Goal: Transaction & Acquisition: Purchase product/service

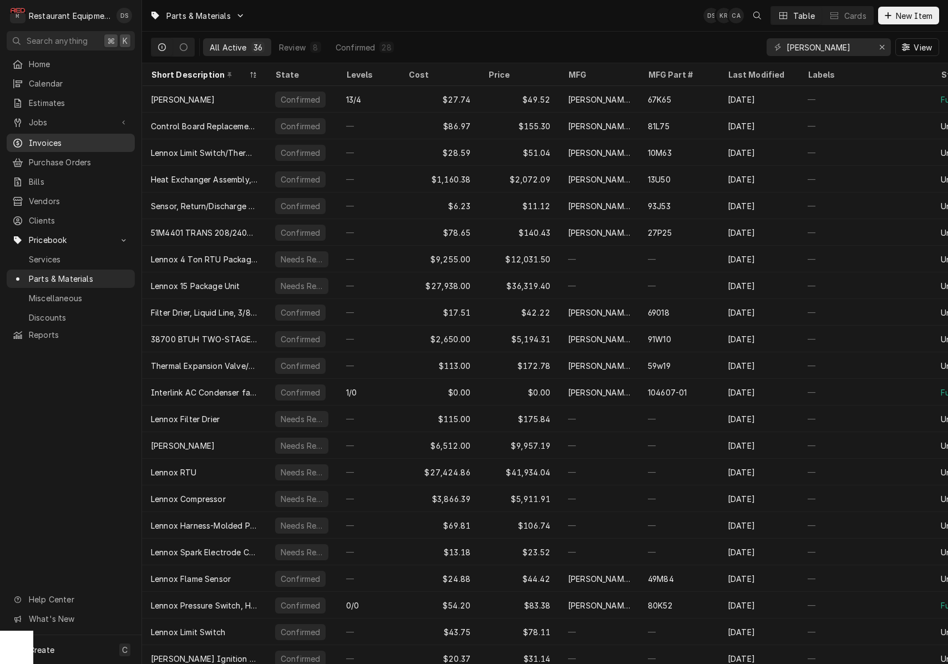
click at [34, 143] on span "Invoices" at bounding box center [79, 143] width 100 height 12
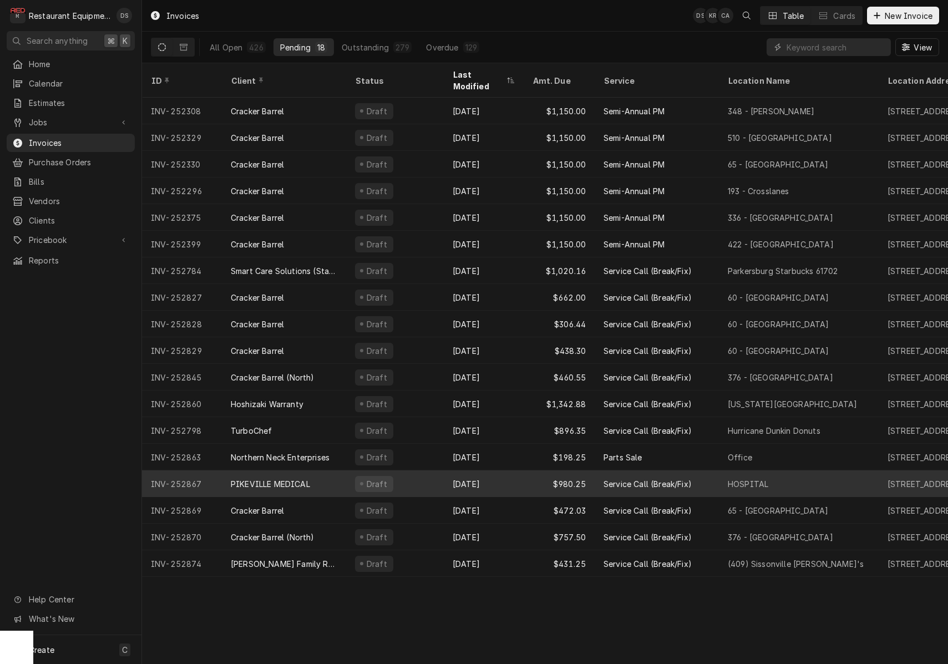
click at [307, 478] on div "PIKEVILLE MEDICAL" at bounding box center [270, 484] width 79 height 12
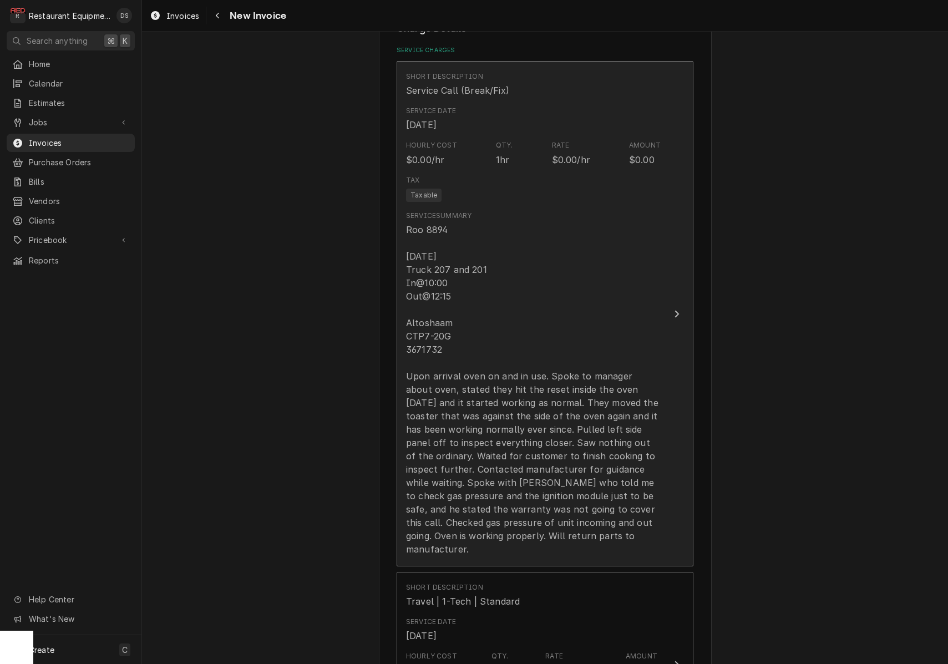
scroll to position [641, 0]
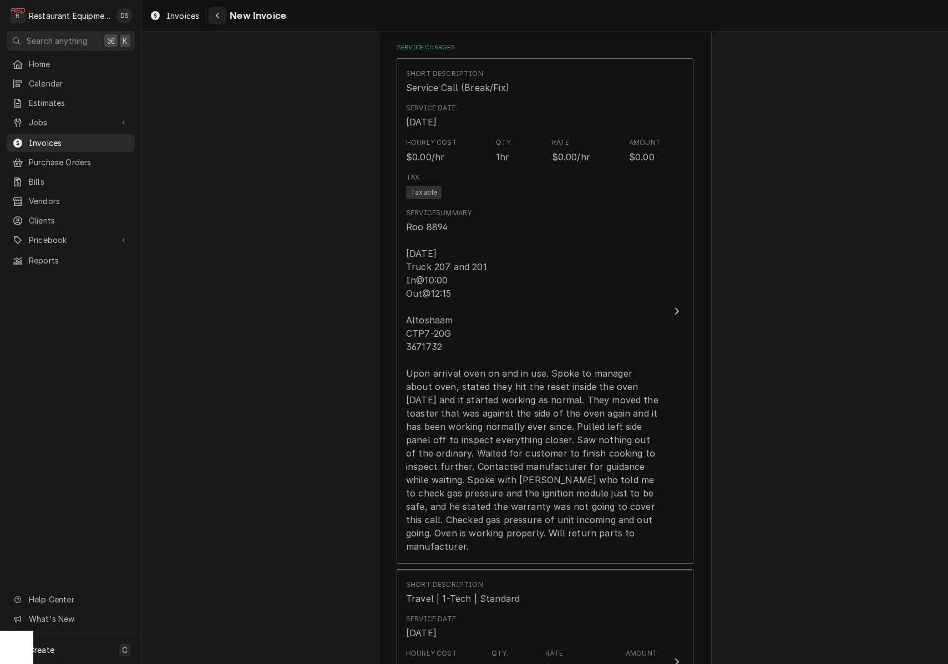
click at [216, 17] on icon "Navigate back" at bounding box center [217, 16] width 5 height 8
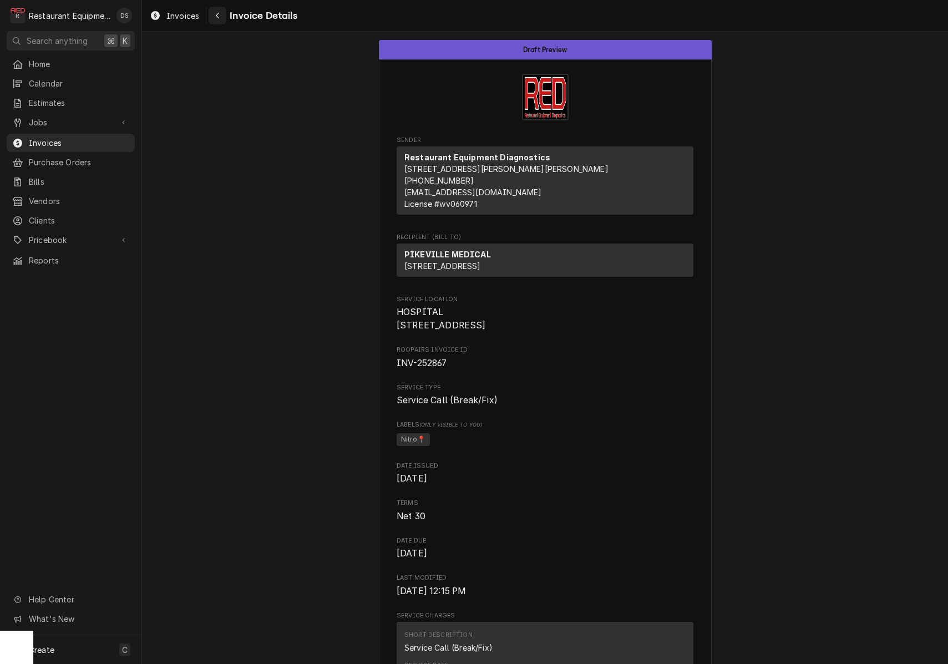
scroll to position [0, 1]
click at [216, 17] on icon "Navigate back" at bounding box center [217, 16] width 5 height 8
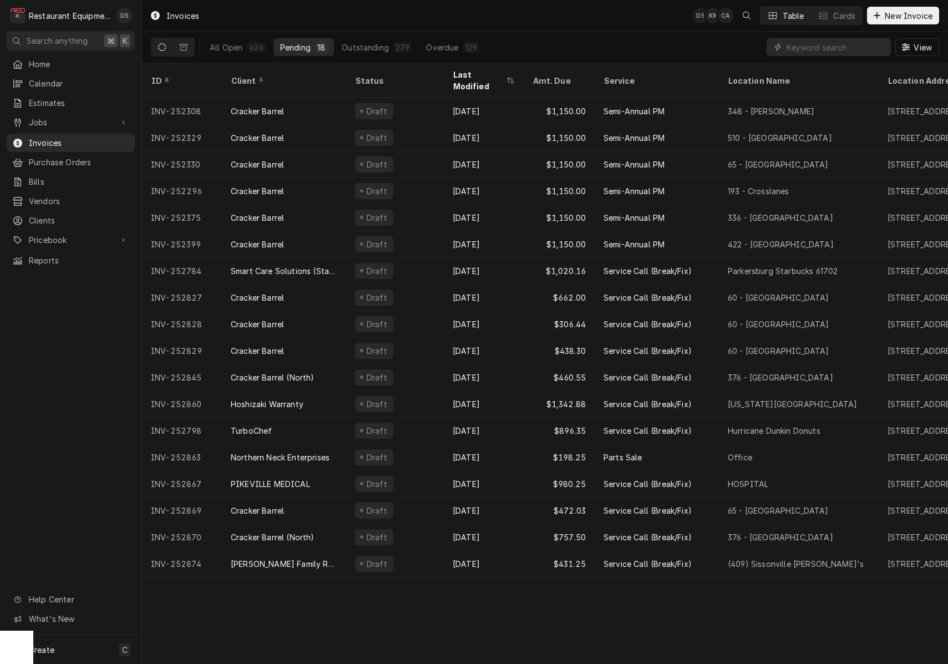
drag, startPoint x: 244, startPoint y: 50, endPoint x: 283, endPoint y: 53, distance: 39.5
click at [244, 50] on button "All Open 426" at bounding box center [237, 47] width 69 height 18
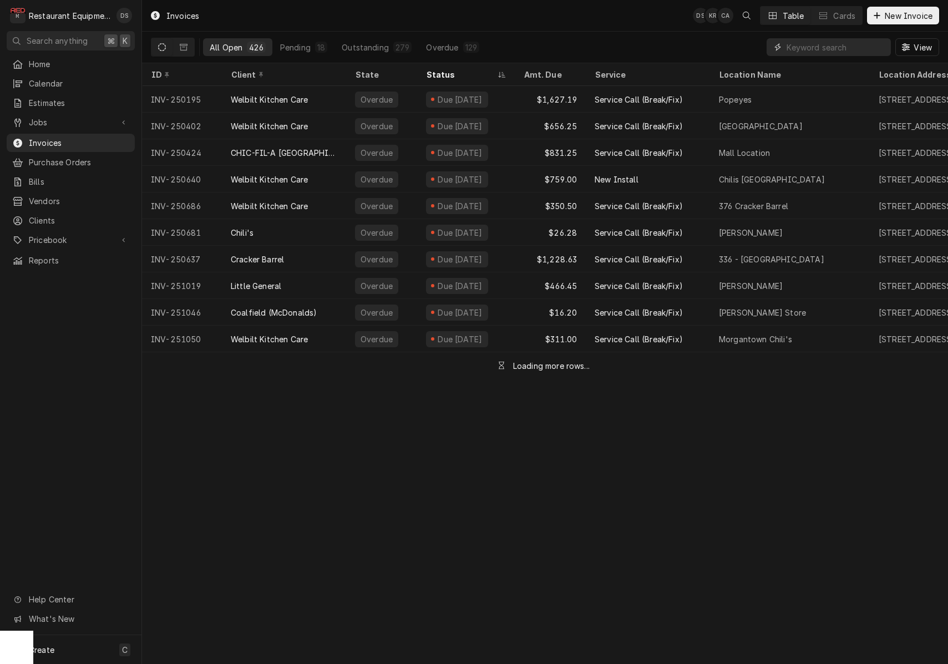
click at [822, 54] on input "Dynamic Content Wrapper" at bounding box center [836, 47] width 99 height 18
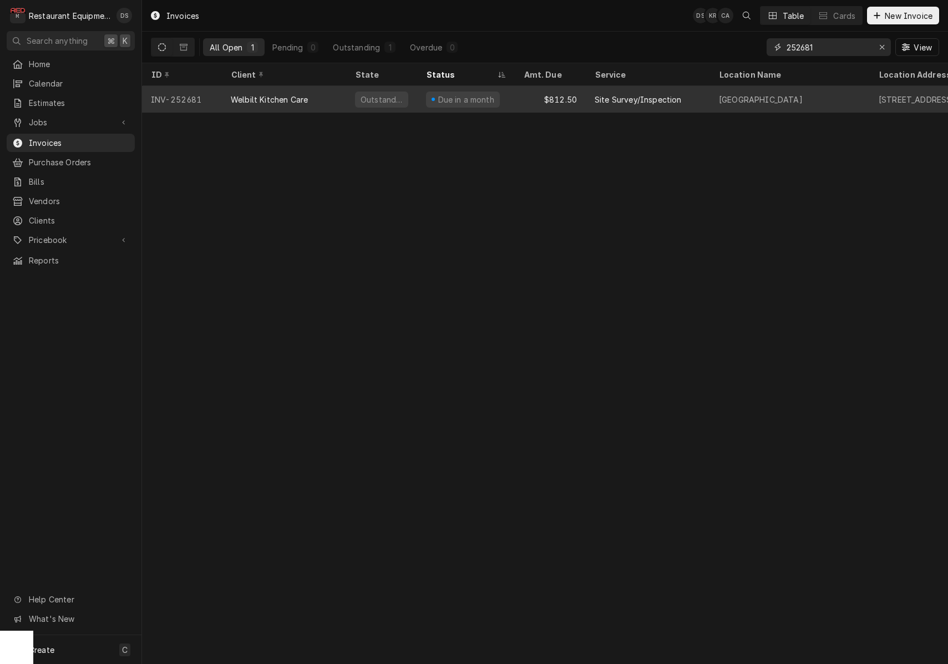
type input "252681"
click at [704, 101] on div "Site Survey/Inspection" at bounding box center [648, 99] width 124 height 27
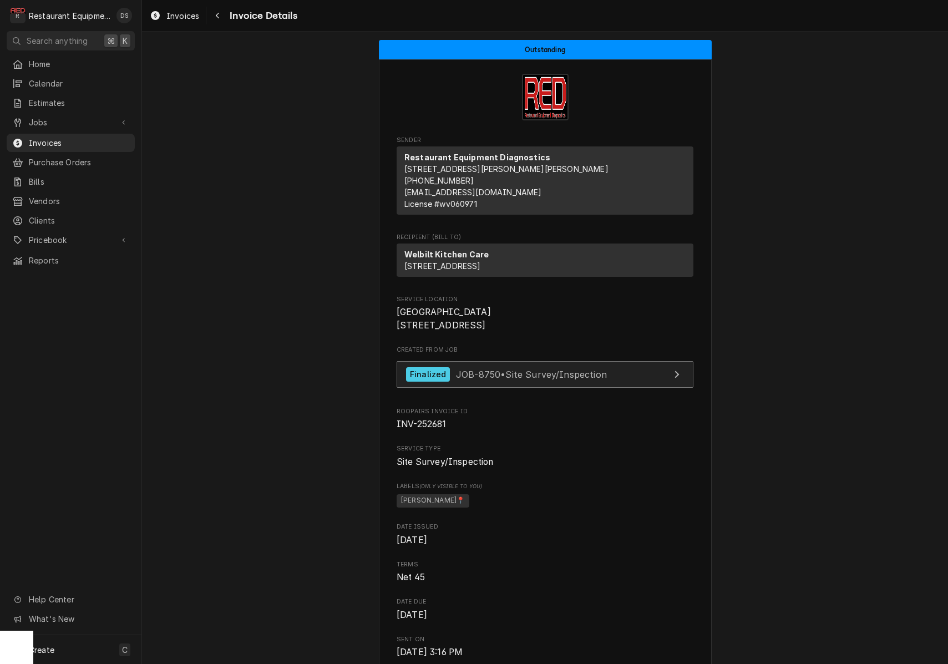
click at [599, 379] on span "JOB-8750 • Site Survey/Inspection" at bounding box center [531, 373] width 151 height 11
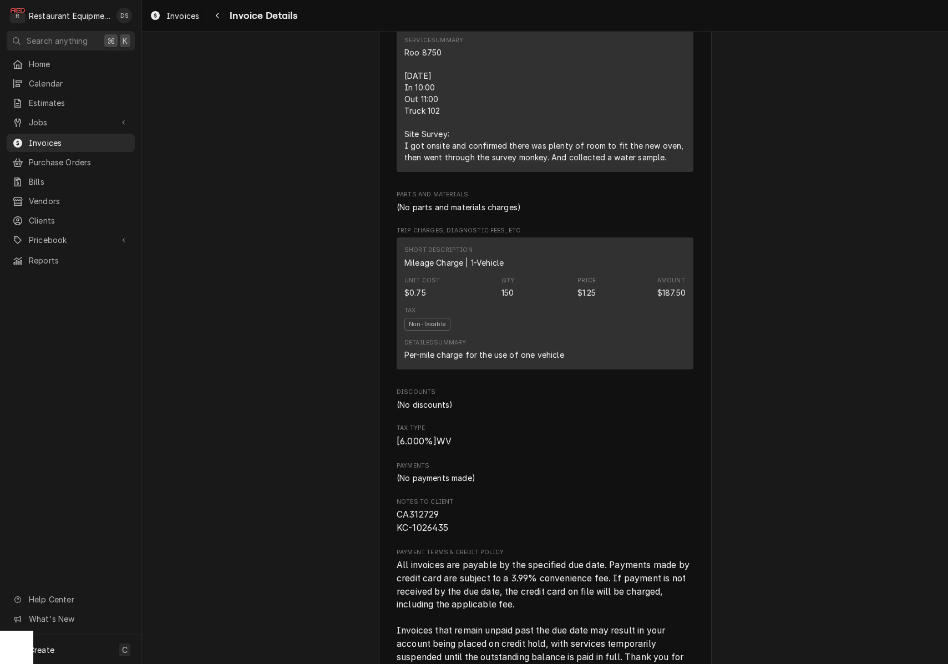
scroll to position [1221, 0]
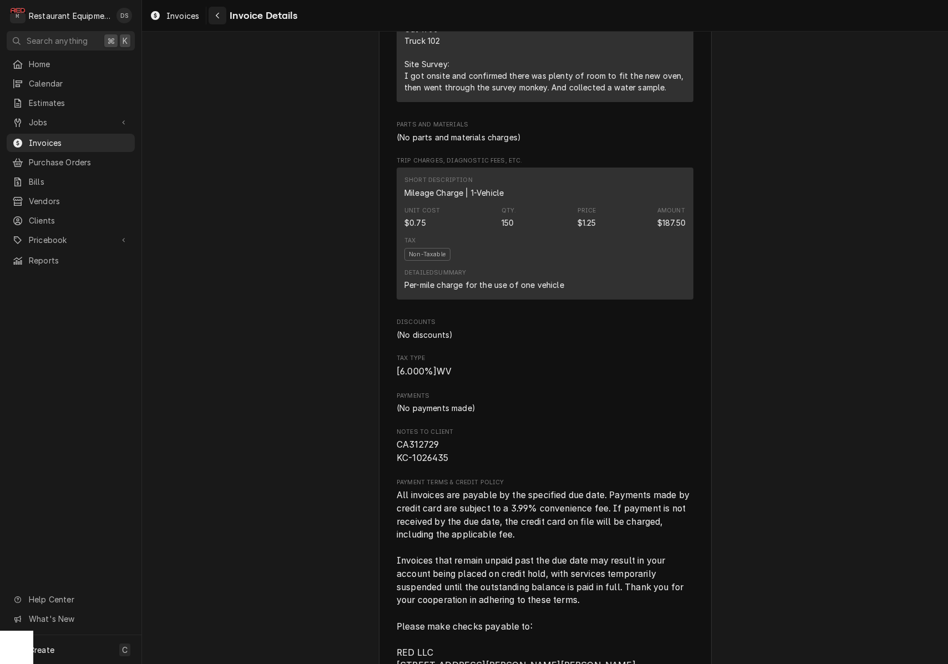
click at [215, 14] on icon "Navigate back" at bounding box center [217, 16] width 5 height 8
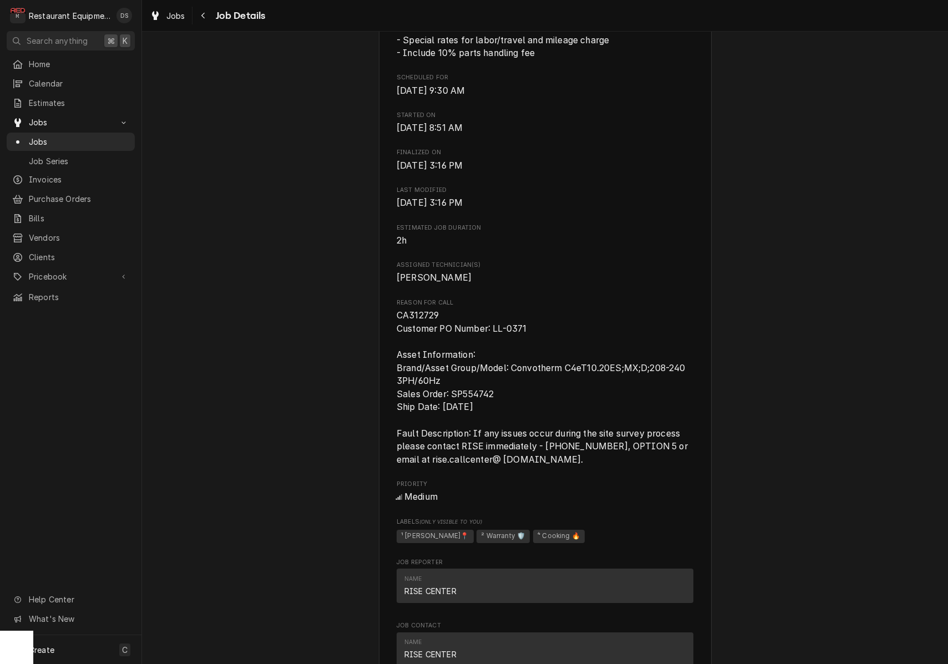
scroll to position [339, 0]
drag, startPoint x: 397, startPoint y: 317, endPoint x: 458, endPoint y: 317, distance: 61.0
click at [459, 317] on span "CA312729 Customer PO Number: LL-0371 Asset Information: Brand/Asset Group/Model…" at bounding box center [545, 389] width 297 height 158
copy span "CA312729"
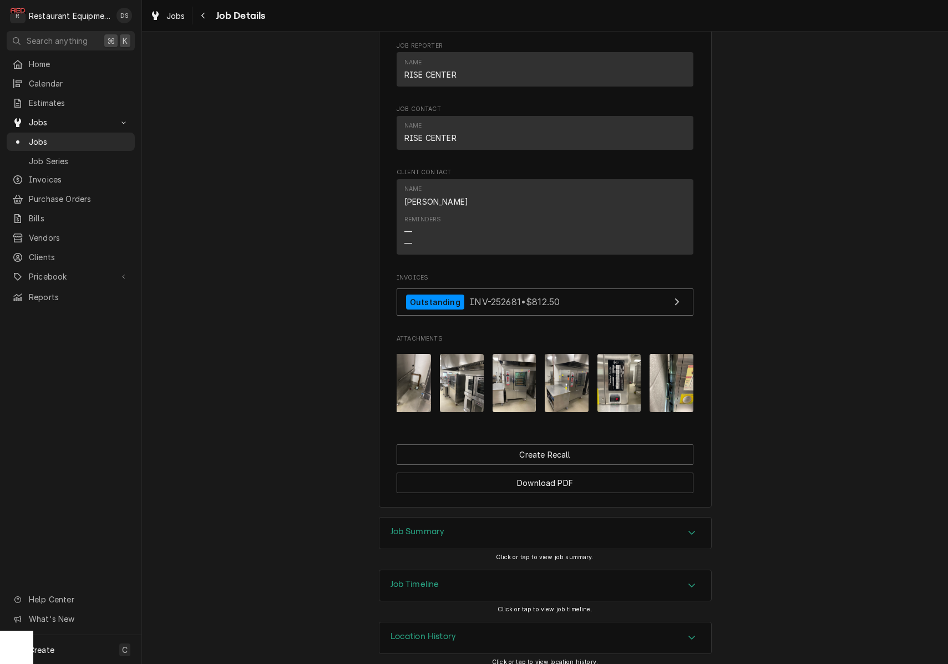
scroll to position [0, 0]
click at [591, 525] on div "Job Summary" at bounding box center [545, 533] width 332 height 31
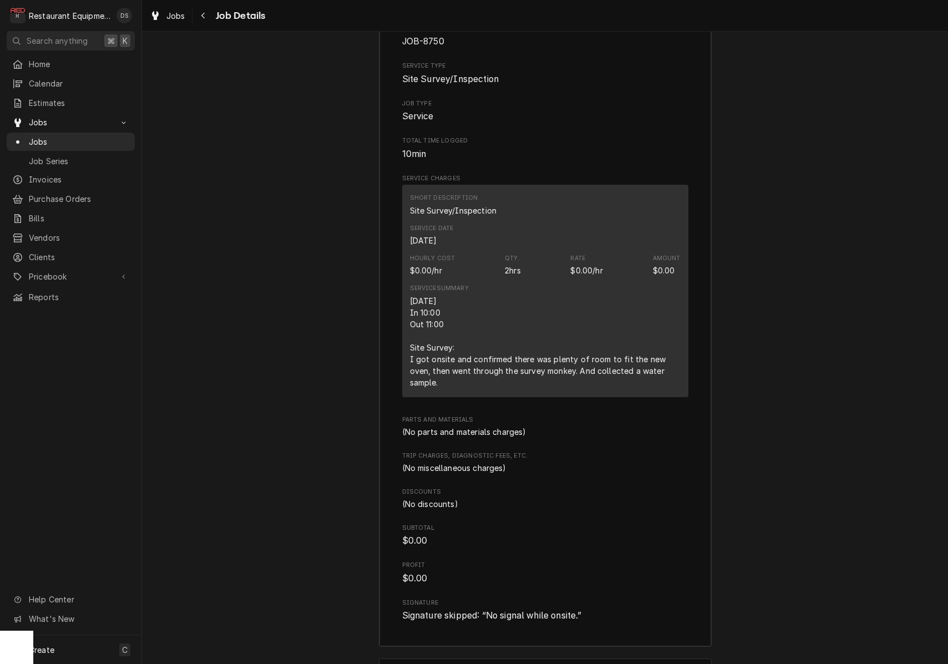
scroll to position [1392, 0]
click at [196, 19] on button "Navigate back" at bounding box center [204, 16] width 18 height 18
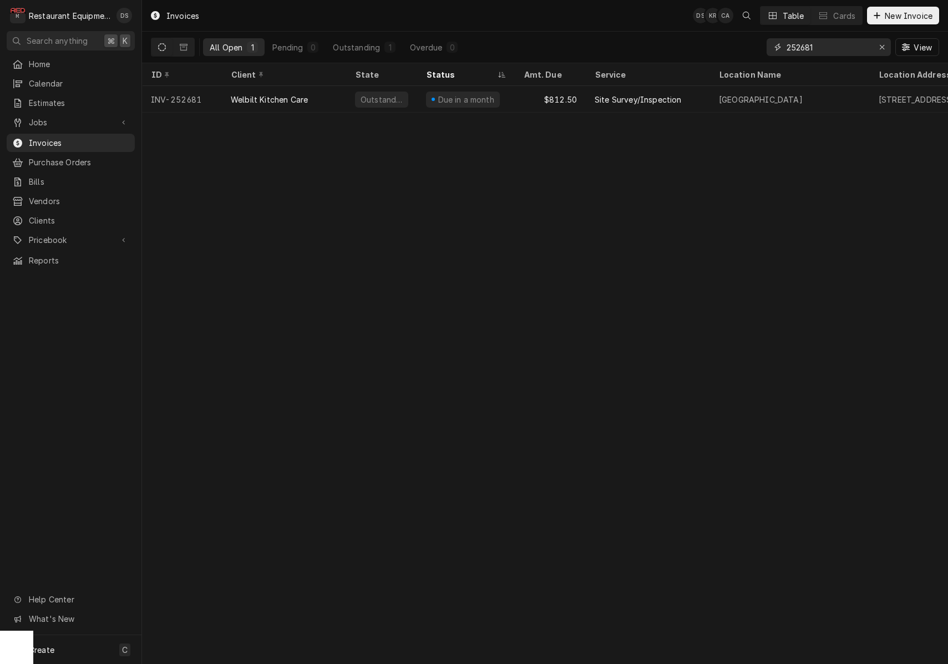
click at [881, 52] on div "Erase input" at bounding box center [881, 47] width 11 height 11
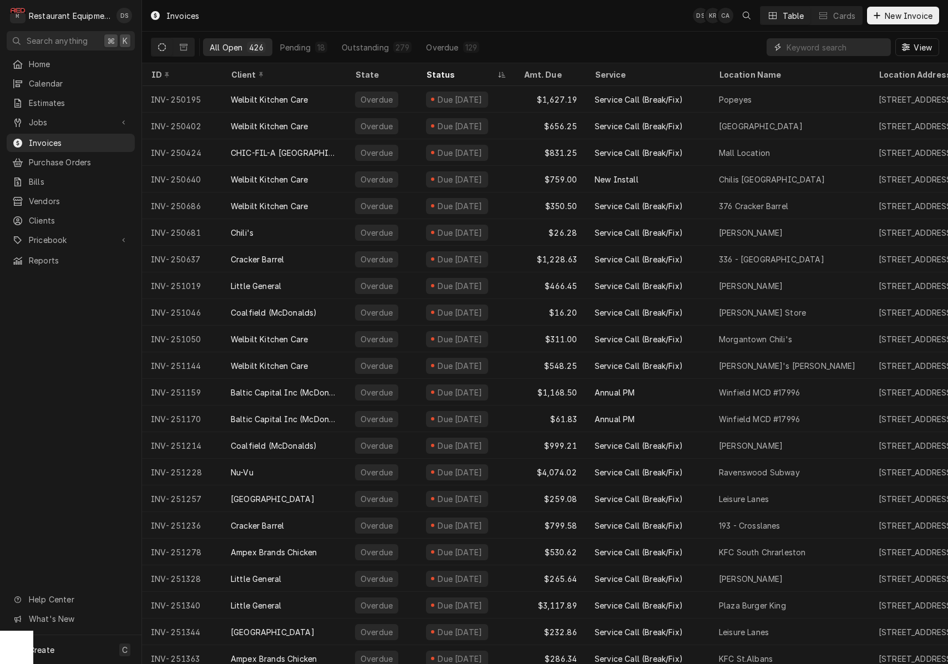
click at [845, 47] on input "Dynamic Content Wrapper" at bounding box center [836, 47] width 99 height 18
type input "252514"
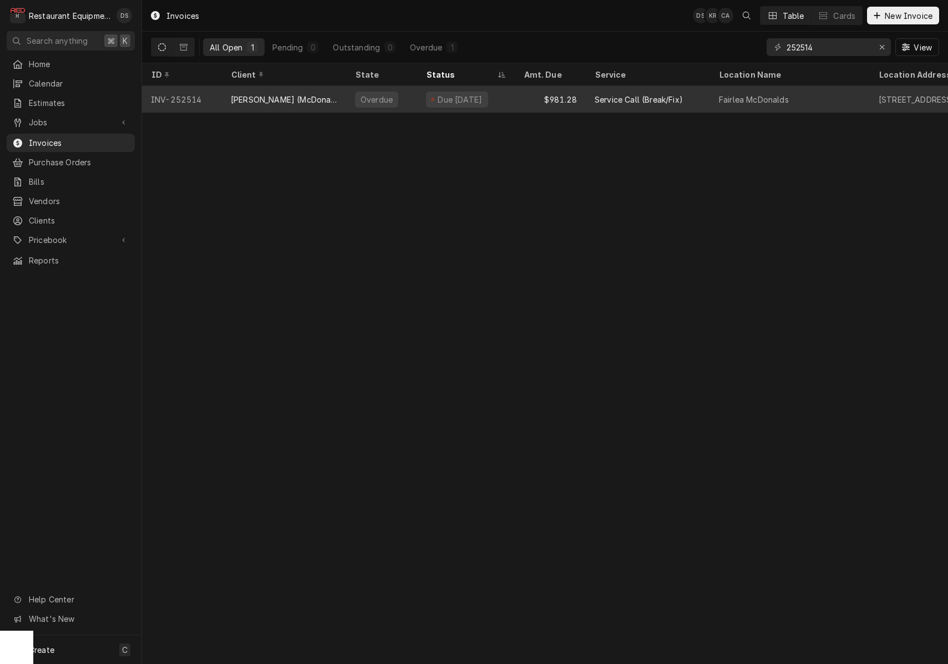
click at [471, 100] on div "Due [DATE]" at bounding box center [460, 100] width 47 height 12
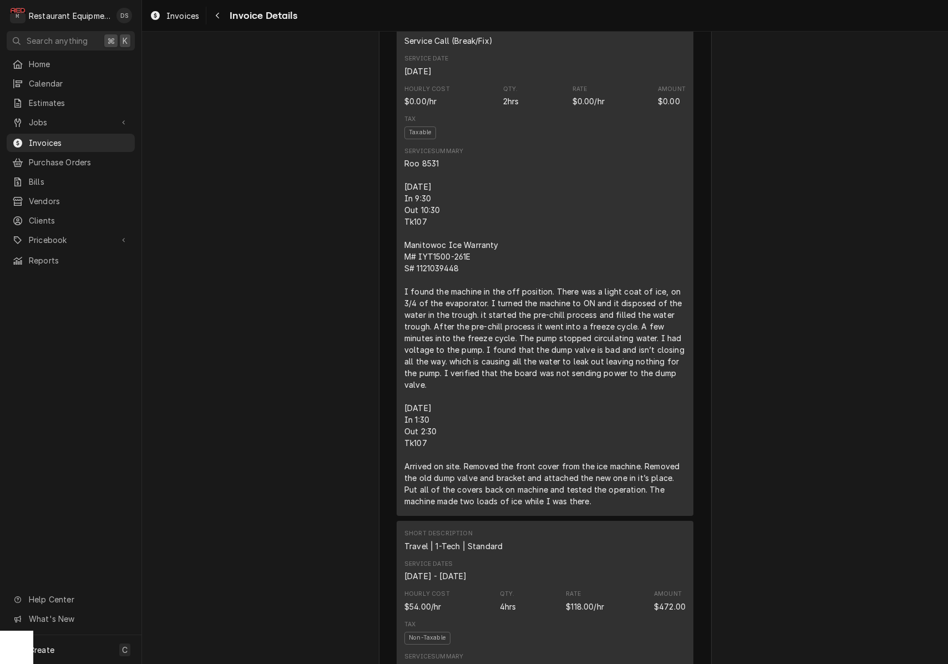
scroll to position [755, 0]
drag, startPoint x: 499, startPoint y: 282, endPoint x: 485, endPoint y: 283, distance: 13.9
click at [493, 282] on div "Roo 8531 [DATE] In 9:30 Out 10:30 Tk107 Manitowoc Ice Warranty M# IYT1500-261E …" at bounding box center [544, 331] width 281 height 349
drag, startPoint x: 460, startPoint y: 280, endPoint x: 416, endPoint y: 281, distance: 44.4
click at [415, 281] on div "Roo 8531 [DATE] In 9:30 Out 10:30 Tk107 Manitowoc Ice Warranty M# IYT1500-261E …" at bounding box center [544, 331] width 281 height 349
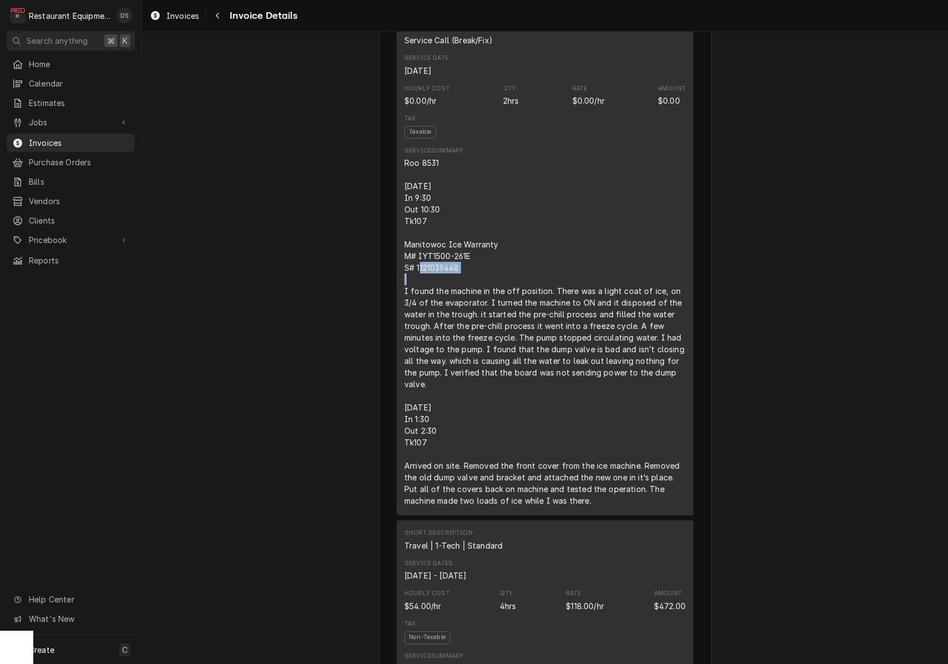
copy div "1121039448"
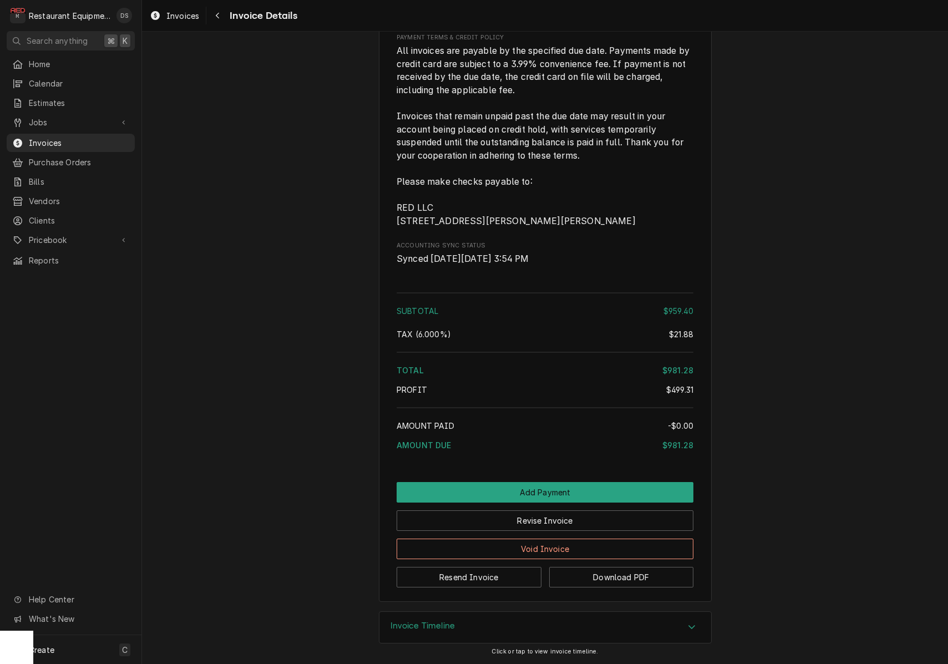
scroll to position [2136, 0]
click at [595, 521] on button "Revise Invoice" at bounding box center [545, 520] width 297 height 21
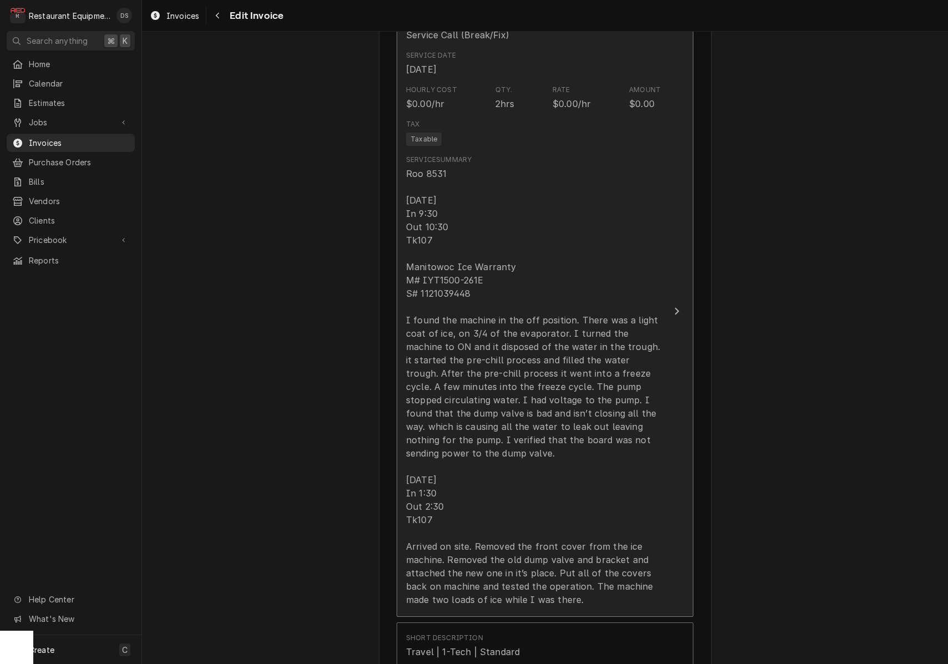
scroll to position [775, 0]
click at [427, 211] on div "Roo 8531 [DATE] In 9:30 Out 10:30 Tk107 Manitowoc Ice Warranty M# IYT1500-261E …" at bounding box center [533, 385] width 255 height 439
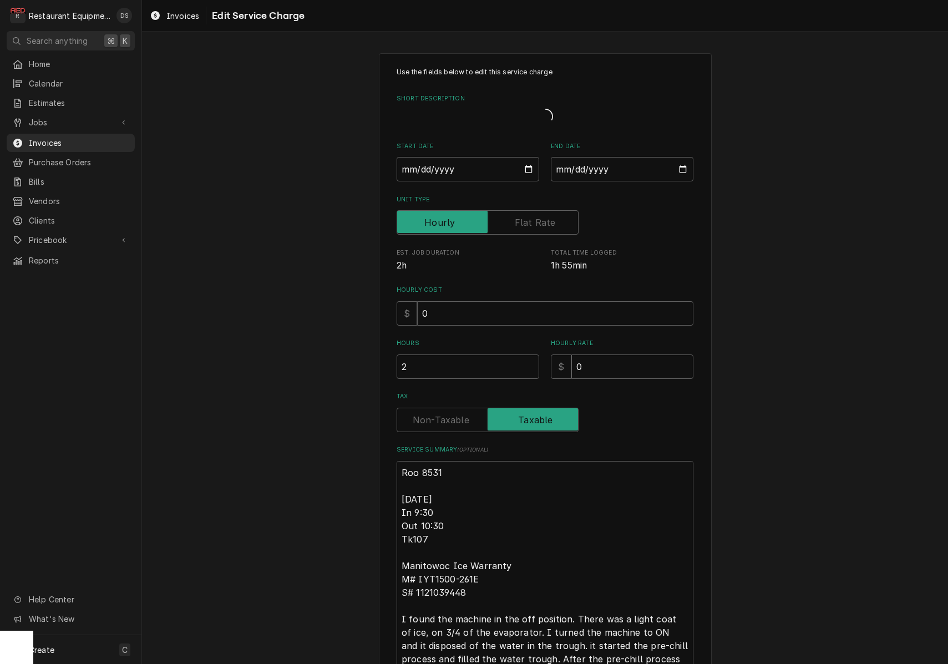
type textarea "x"
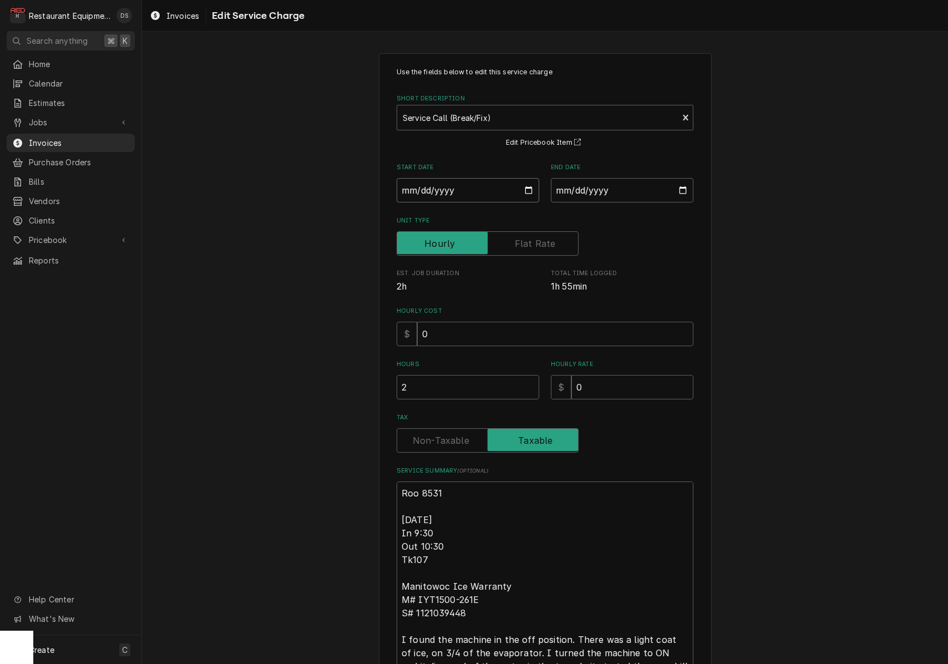
click at [427, 195] on input "[DATE]" at bounding box center [468, 190] width 143 height 24
type input "[DATE]"
type textarea "x"
click at [580, 195] on input "[DATE]" at bounding box center [622, 190] width 143 height 24
type input "[DATE]"
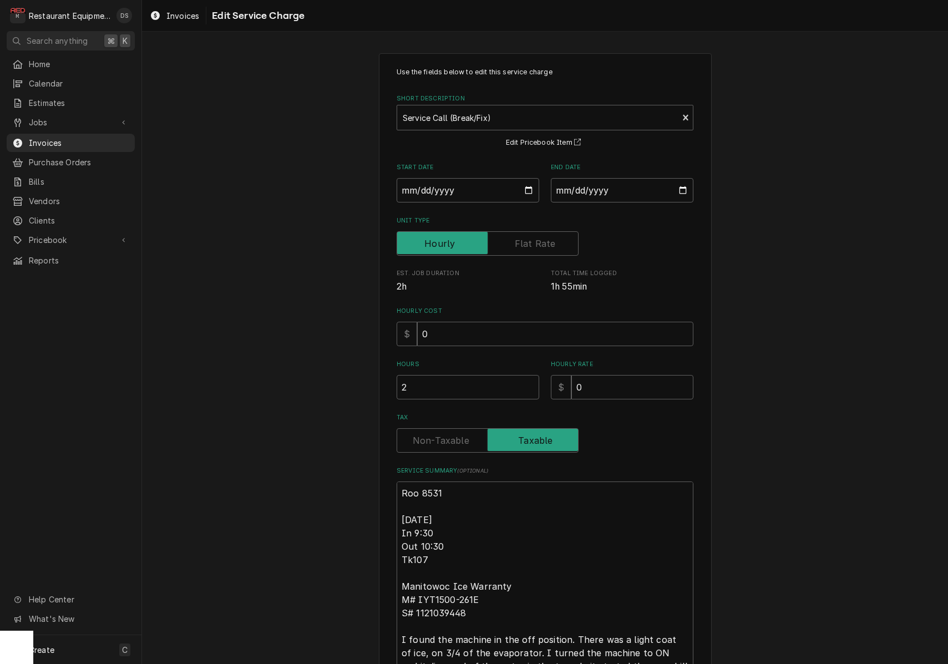
click at [790, 268] on div "Use the fields below to edit this service charge Short Description Service Call…" at bounding box center [545, 521] width 806 height 957
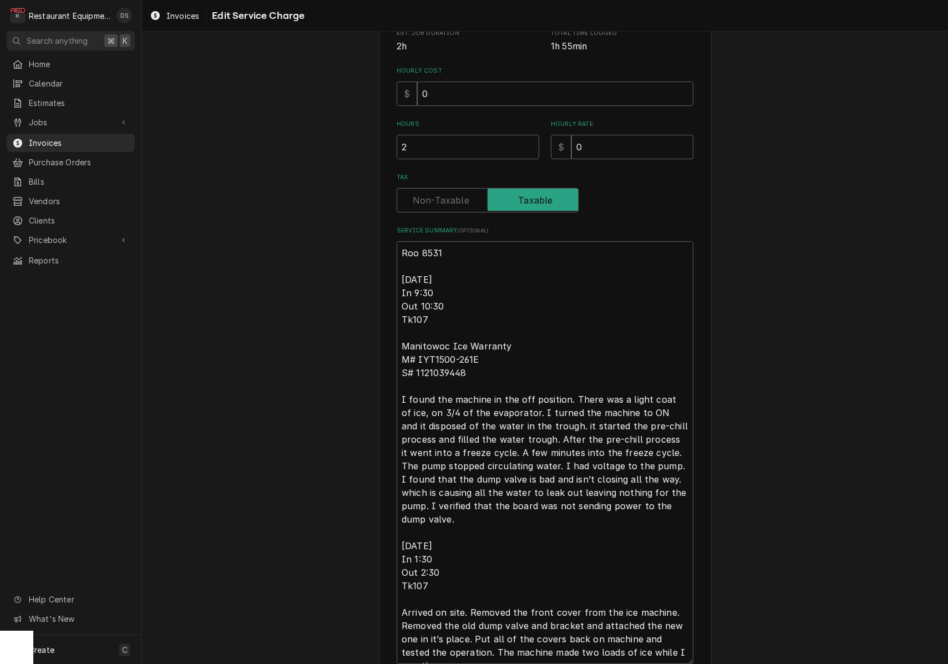
scroll to position [284, 0]
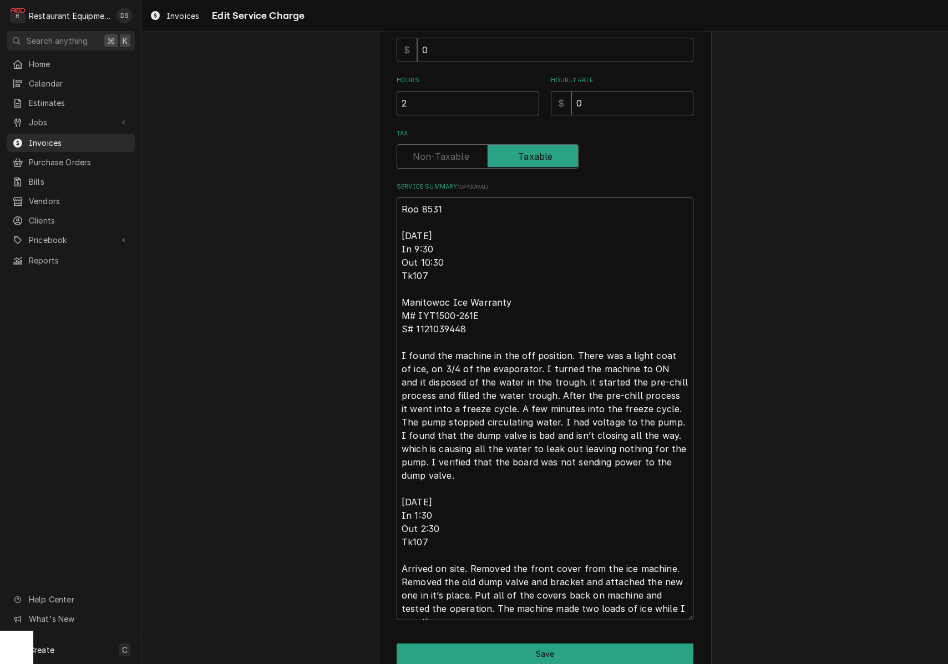
click at [422, 230] on textarea "Roo 8531 [DATE] In 9:30 Out 10:30 Tk107 Manitowoc Ice Warranty M# IYT1500-261E …" at bounding box center [545, 408] width 297 height 423
type textarea "x"
type textarea "Roo 8531 08/1/25 In 9:30 Out 10:30 Tk107 Manitowoc Ice Warranty M# IYT1500-261E…"
type textarea "x"
type textarea "Roo 8531 08/15/25 In 9:30 Out 10:30 Tk107 Manitowoc Ice Warranty M# IYT1500-261…"
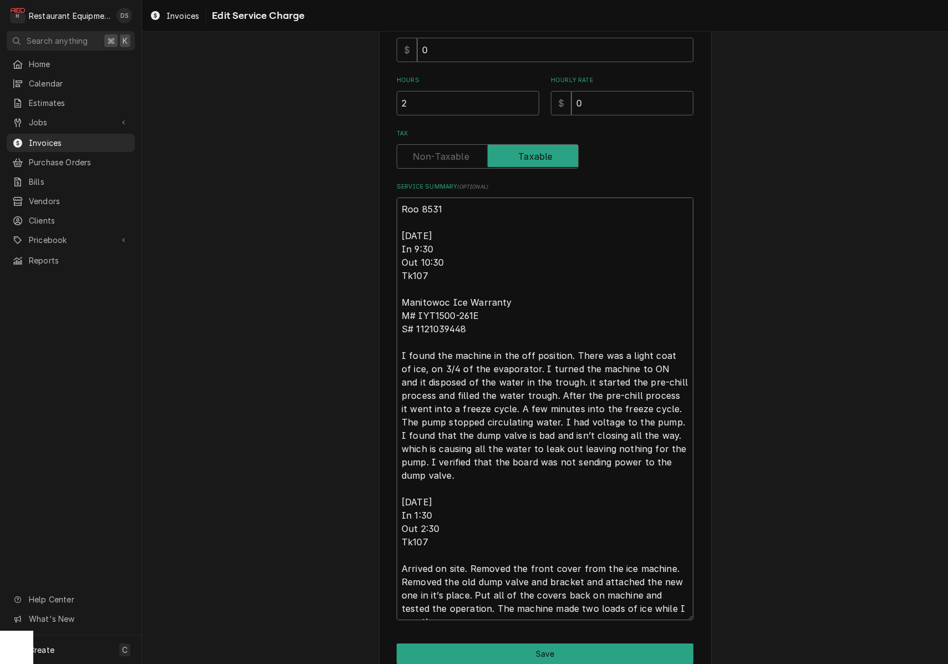
click at [412, 231] on textarea "Roo 8531 08/15/25 In 9:30 Out 10:30 Tk107 Manitowoc Ice Warranty M# IYT1500-261…" at bounding box center [545, 408] width 297 height 423
type textarea "x"
type textarea "Roo 8531 0/15/25 In 9:30 Out 10:30 Tk107 Manitowoc Ice Warranty M# IYT1500-261E…"
type textarea "x"
type textarea "Roo 8531 09/15/25 In 9:30 Out 10:30 Tk107 Manitowoc Ice Warranty M# IYT1500-261…"
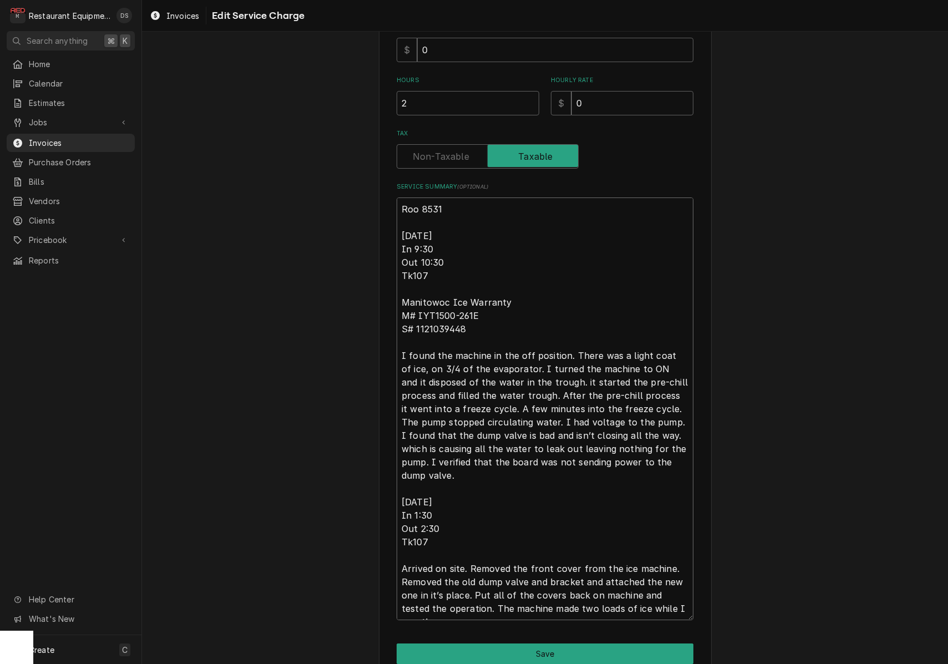
click at [412, 484] on textarea "Roo 8531 09/15/25 In 9:30 Out 10:30 Tk107 Manitowoc Ice Warranty M# IYT1500-261…" at bounding box center [545, 408] width 297 height 423
type textarea "x"
type textarea "Roo 8531 09/15/25 In 9:30 Out 10:30 Tk107 Manitowoc Ice Warranty M# IYT1500-261…"
type textarea "x"
type textarea "Roo 8531 09/15/25 In 9:30 Out 10:30 Tk107 Manitowoc Ice Warranty M# IYT1500-261…"
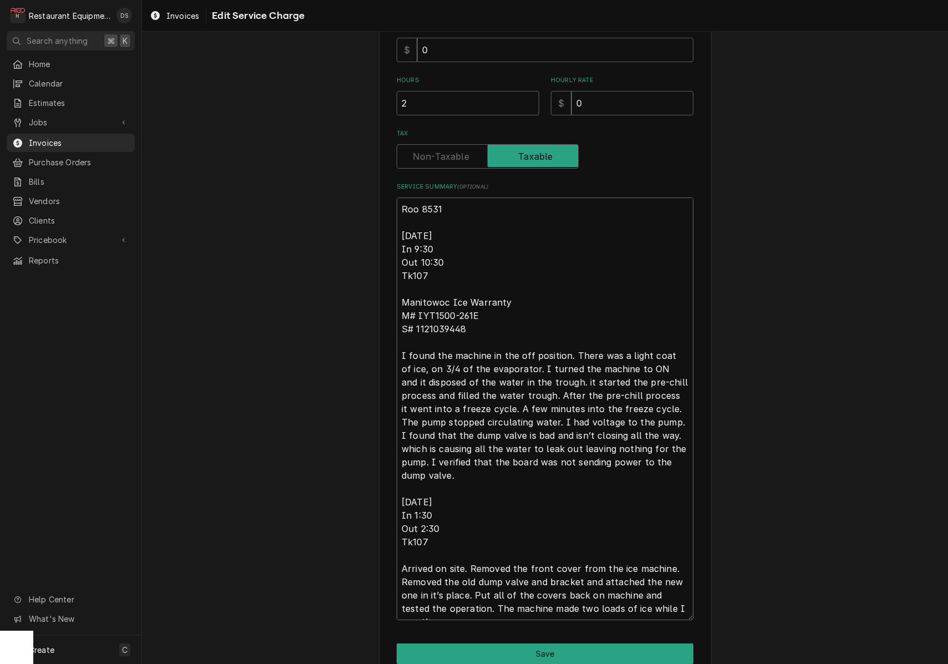
click at [427, 483] on textarea "Roo 8531 09/15/25 In 9:30 Out 10:30 Tk107 Manitowoc Ice Warranty M# IYT1500-261…" at bounding box center [545, 408] width 297 height 423
type textarea "x"
type textarea "Roo 8531 09/15/25 In 9:30 Out 10:30 Tk107 Manitowoc Ice Warranty M# IYT1500-261…"
type textarea "x"
type textarea "Roo 8531 09/15/25 In 9:30 Out 10:30 Tk107 Manitowoc Ice Warranty M# IYT1500-261…"
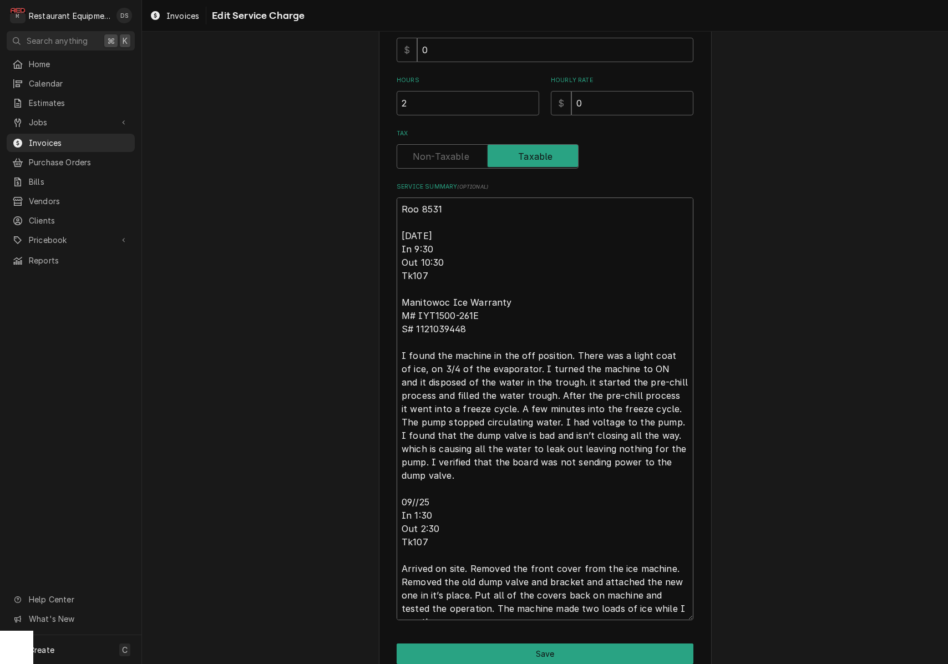
type textarea "x"
type textarea "Roo 8531 09/15/25 In 9:30 Out 10:30 Tk107 Manitowoc Ice Warranty M# IYT1500-261…"
type textarea "x"
type textarea "Roo 8531 09/15/25 In 9:30 Out 10:30 Tk107 Manitowoc Ice Warranty M# IYT1500-261…"
click at [554, 648] on button "Save" at bounding box center [545, 653] width 297 height 21
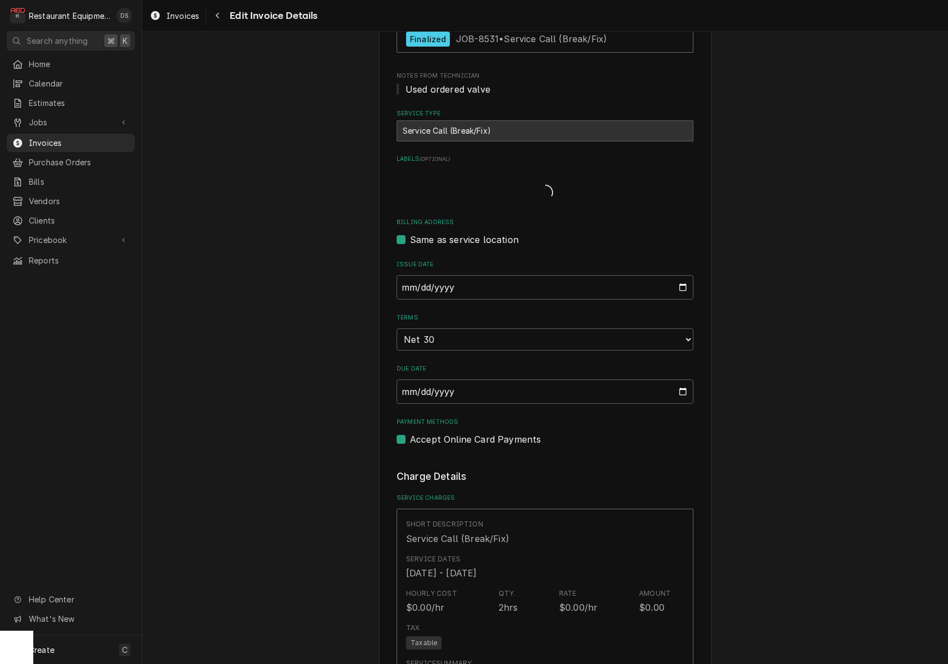
scroll to position [775, 0]
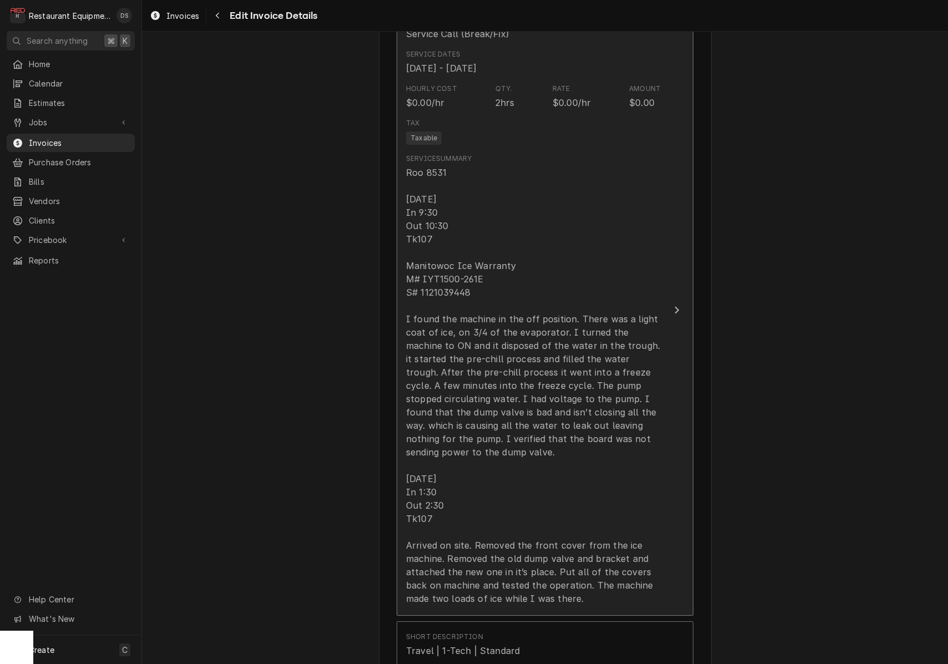
click at [476, 282] on div "Roo 8531 09/15/25 In 9:30 Out 10:30 Tk107 Manitowoc Ice Warranty M# IYT1500-261…" at bounding box center [533, 385] width 255 height 439
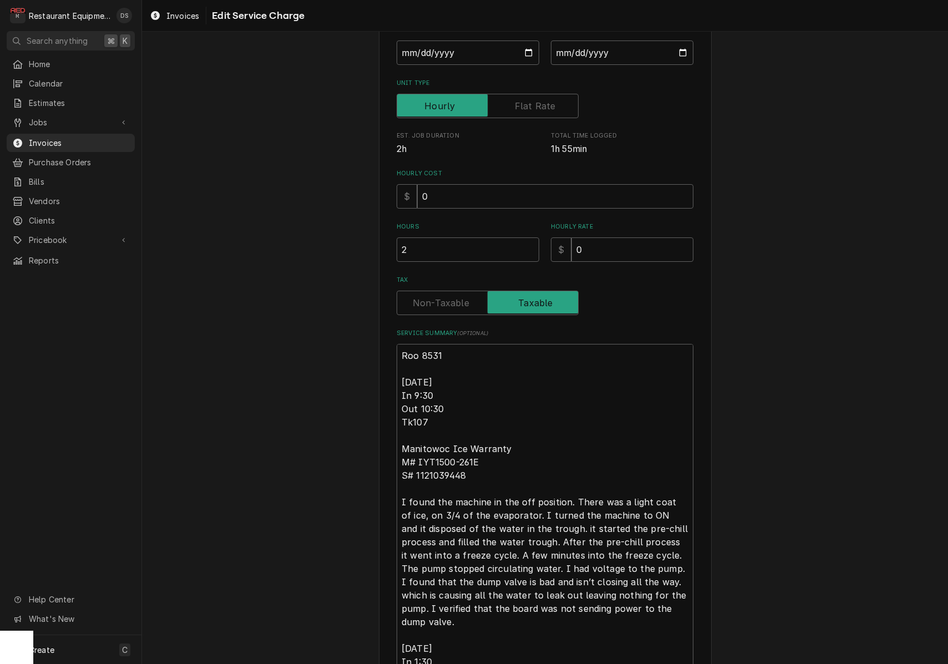
scroll to position [139, 0]
drag, startPoint x: 469, startPoint y: 474, endPoint x: 419, endPoint y: 471, distance: 49.4
click at [416, 471] on textarea "Roo 8531 09/15/25 In 9:30 Out 10:30 Tk107 Manitowoc Ice Warranty M# IYT1500-261…" at bounding box center [545, 554] width 297 height 423
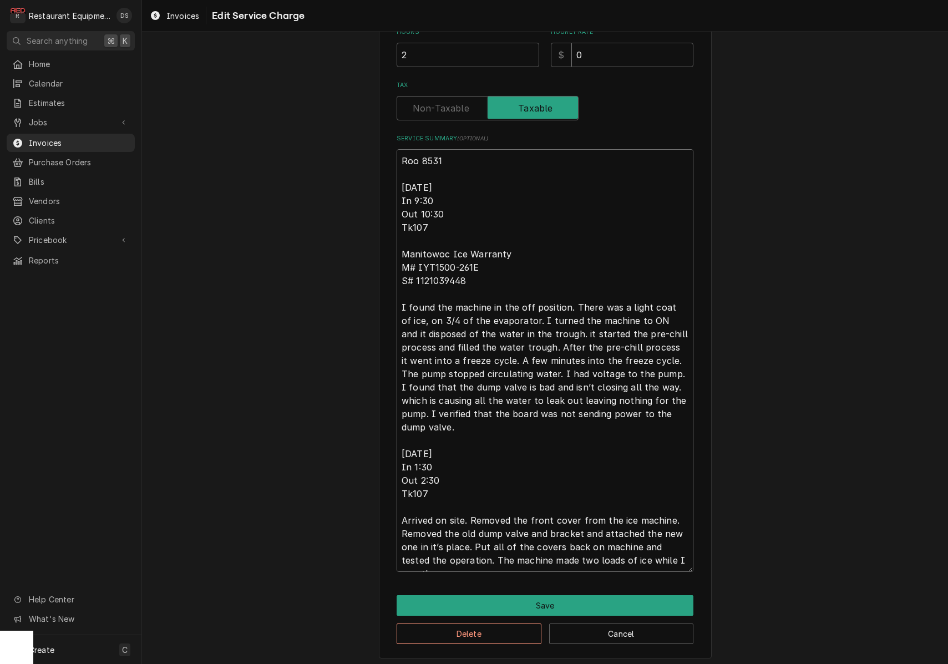
scroll to position [0, 0]
click at [545, 595] on button "Save" at bounding box center [545, 605] width 297 height 21
type textarea "x"
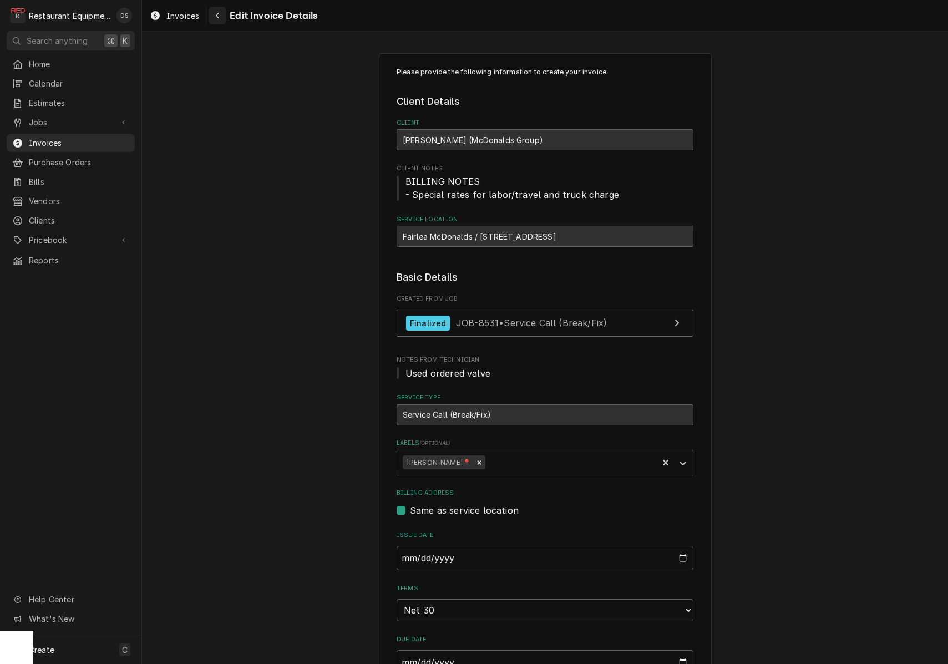
click at [217, 18] on icon "Navigate back" at bounding box center [217, 16] width 5 height 8
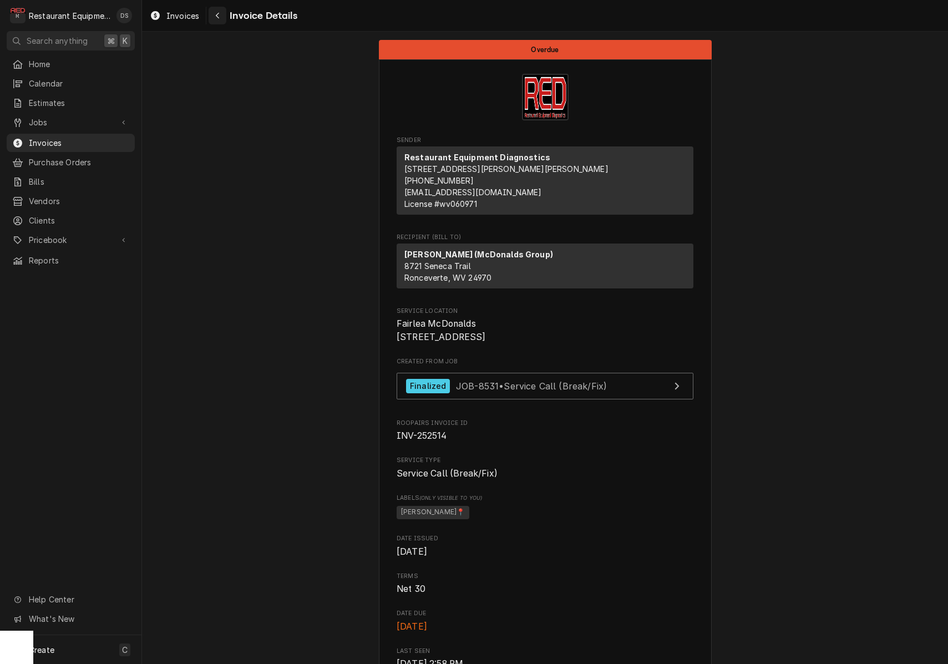
click at [217, 17] on icon "Navigate back" at bounding box center [217, 16] width 3 height 6
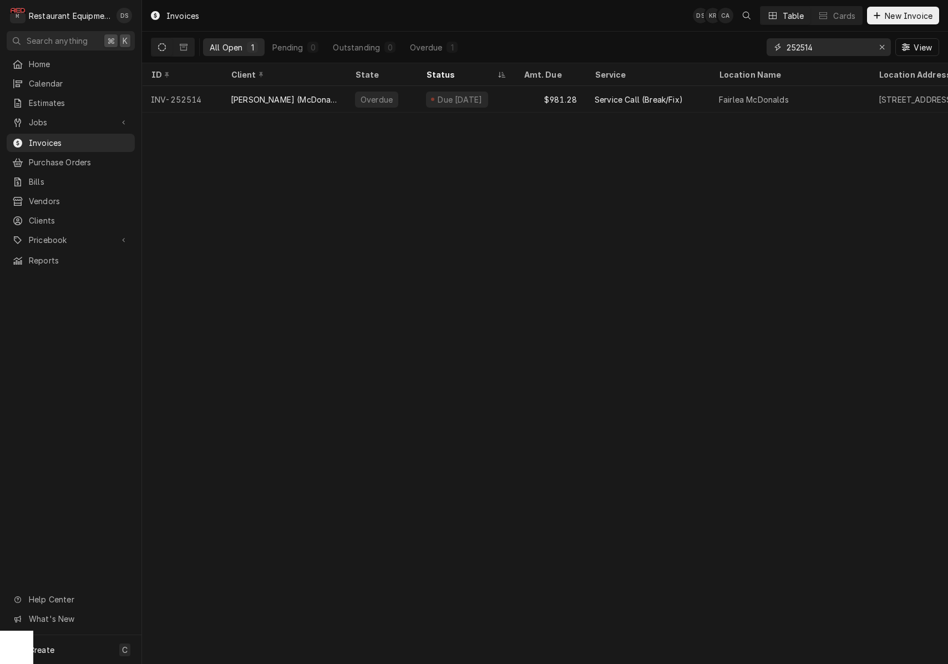
drag, startPoint x: 772, startPoint y: 45, endPoint x: 731, endPoint y: 42, distance: 40.6
click at [735, 43] on div "All Open 1 Pending 0 Outstanding 0 Overdue 1 252514 View" at bounding box center [545, 47] width 788 height 31
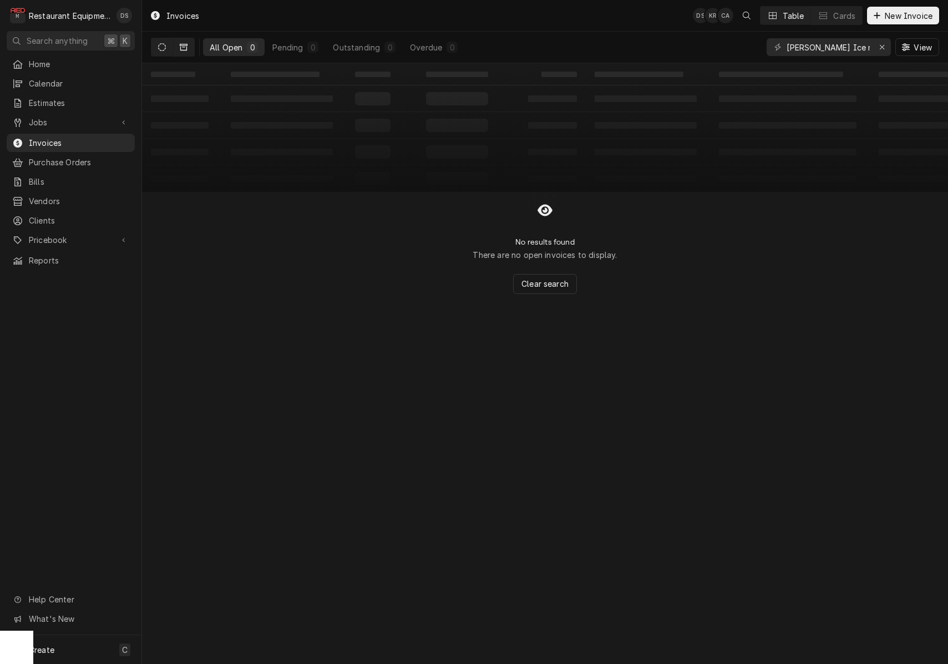
click at [187, 49] on button "Dynamic Content Wrapper" at bounding box center [183, 47] width 21 height 18
drag, startPoint x: 867, startPoint y: 48, endPoint x: 815, endPoint y: 47, distance: 52.2
click at [813, 47] on input "Kiliany Ice machine" at bounding box center [828, 47] width 83 height 18
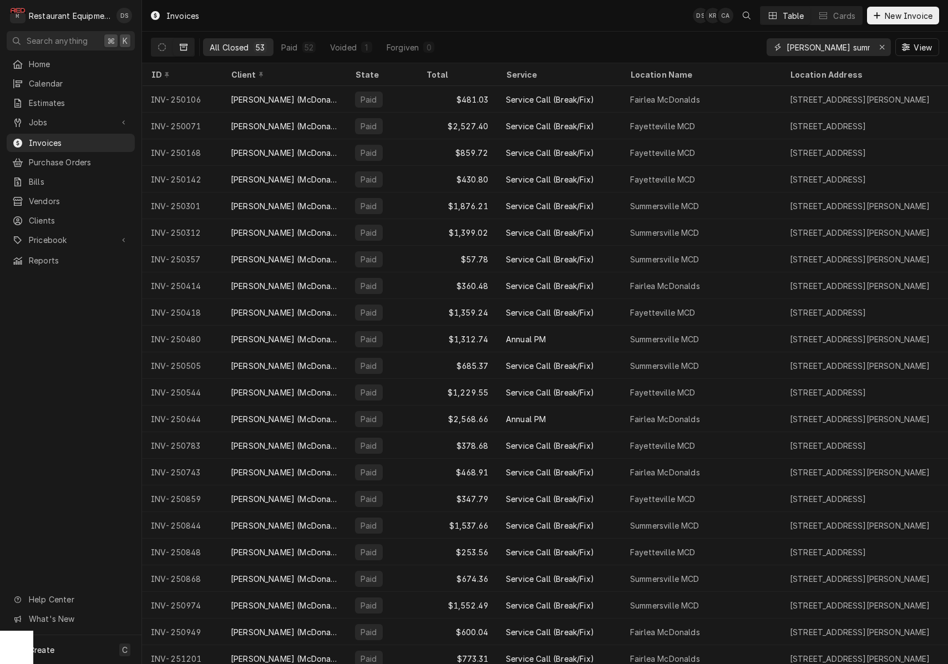
type input "Kiliany summersville"
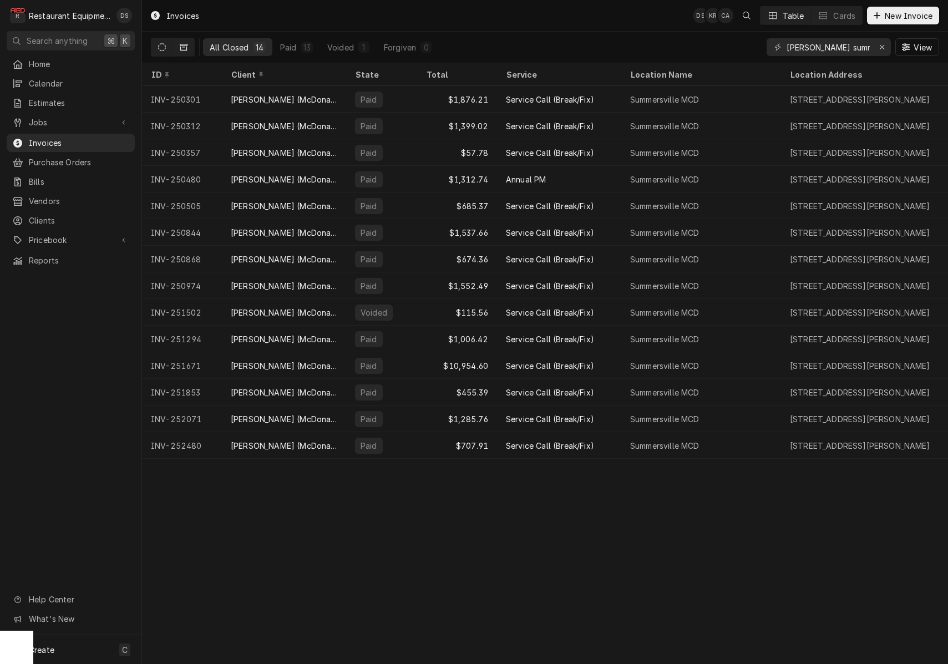
click at [162, 46] on icon "Dynamic Content Wrapper" at bounding box center [162, 47] width 8 height 8
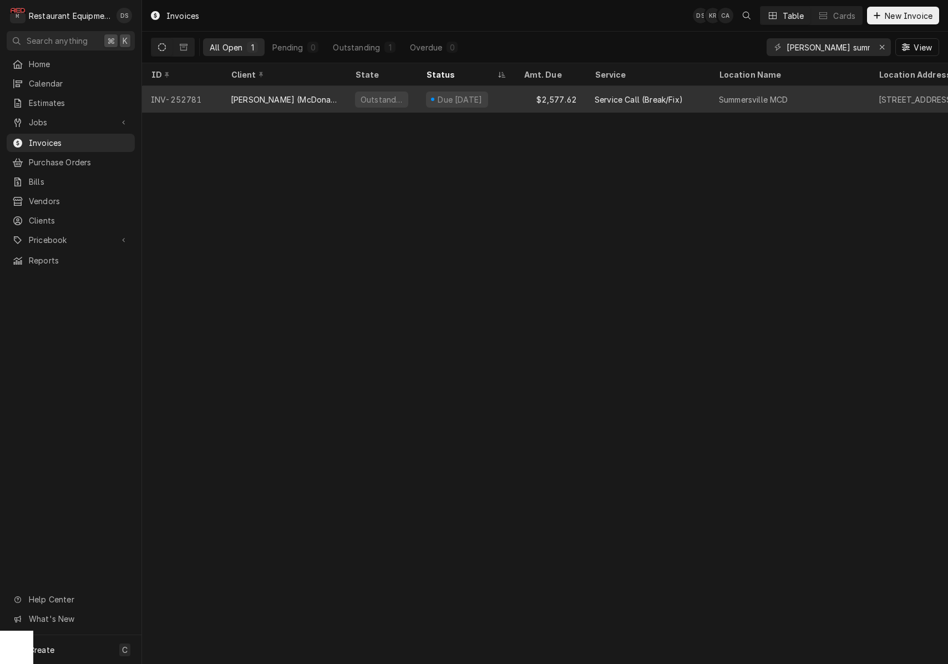
click at [554, 101] on div "$2,577.62" at bounding box center [550, 99] width 71 height 27
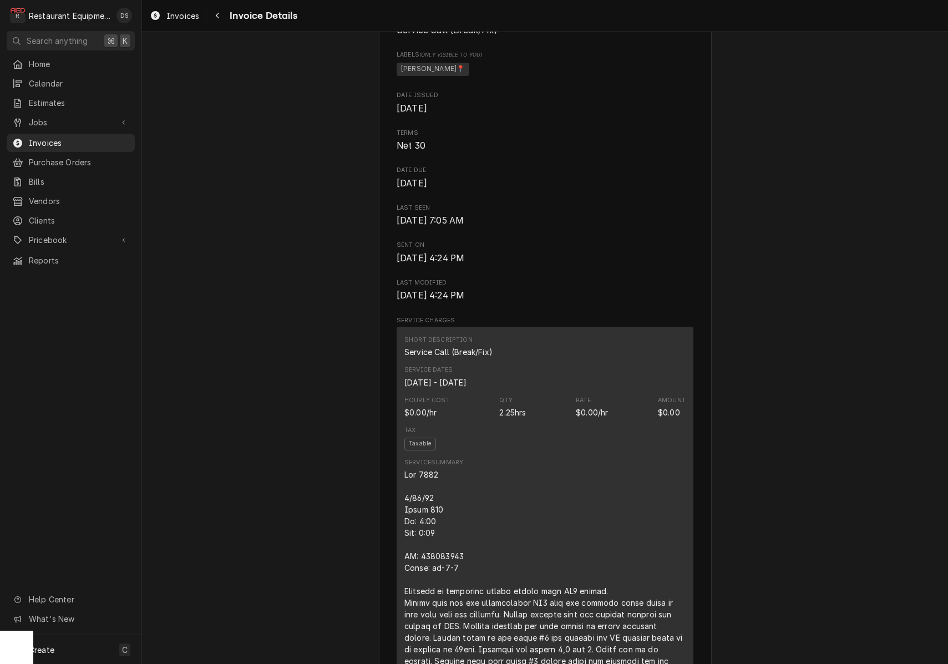
scroll to position [433, 0]
click at [54, 137] on span "Invoices" at bounding box center [79, 143] width 100 height 12
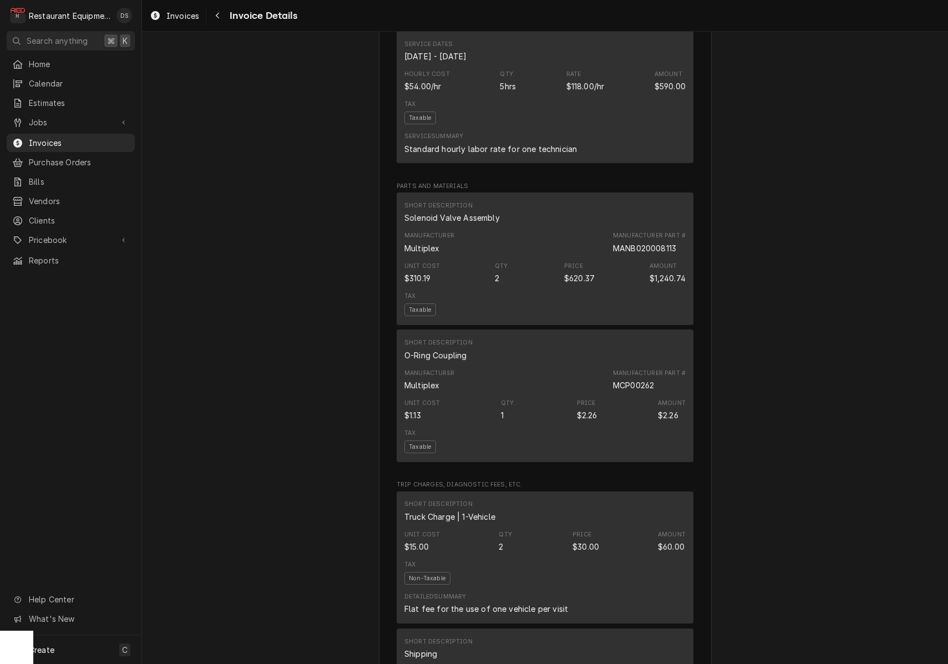
scroll to position [1617, 0]
click at [217, 18] on icon "Navigate back" at bounding box center [217, 16] width 5 height 8
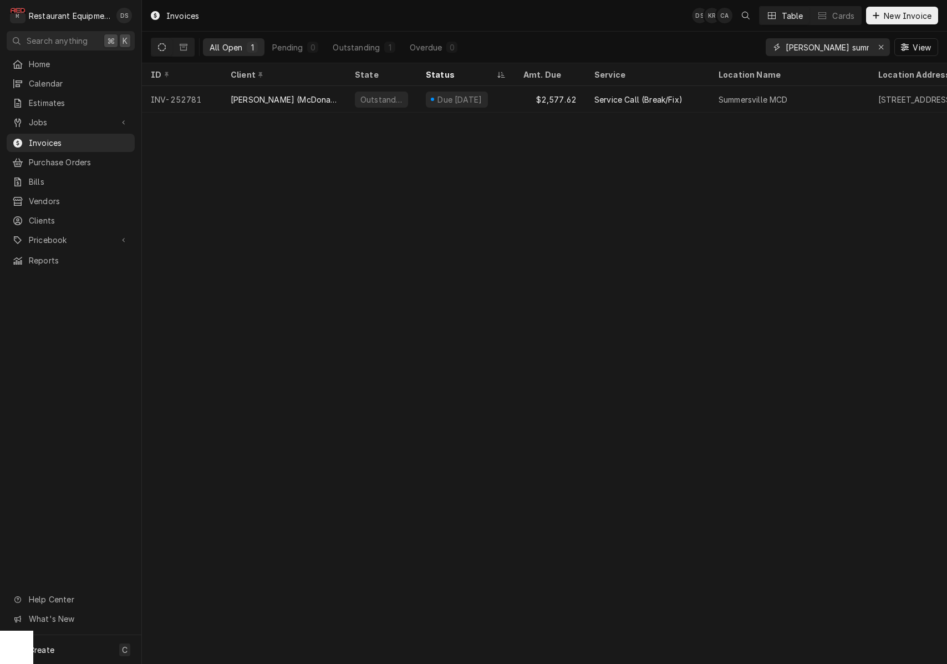
click at [879, 47] on icon "Erase input" at bounding box center [882, 47] width 6 height 8
click at [879, 47] on input "Dynamic Content Wrapper" at bounding box center [838, 47] width 104 height 18
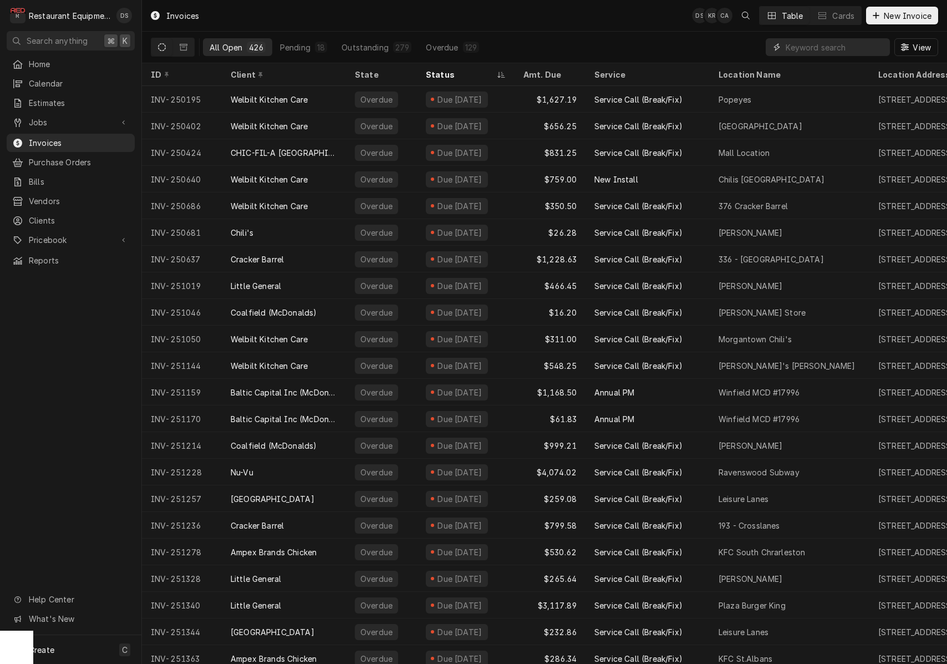
click at [835, 49] on input "Dynamic Content Wrapper" at bounding box center [835, 47] width 99 height 18
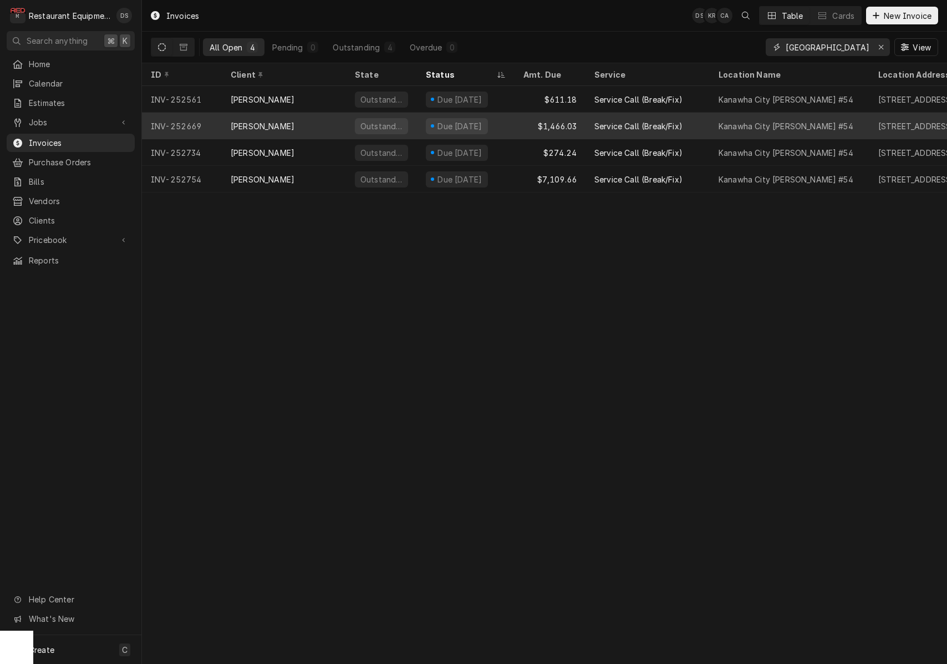
type input "Kanawha city"
click at [592, 127] on div "Service Call (Break/Fix)" at bounding box center [648, 126] width 124 height 27
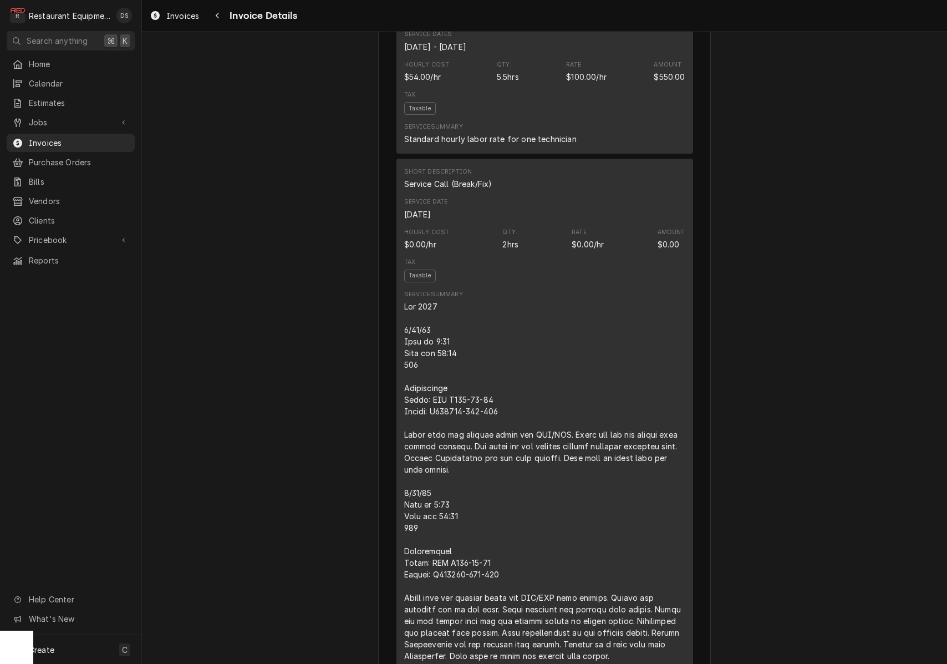
scroll to position [898, 0]
click at [216, 12] on icon "Navigate back" at bounding box center [217, 16] width 5 height 8
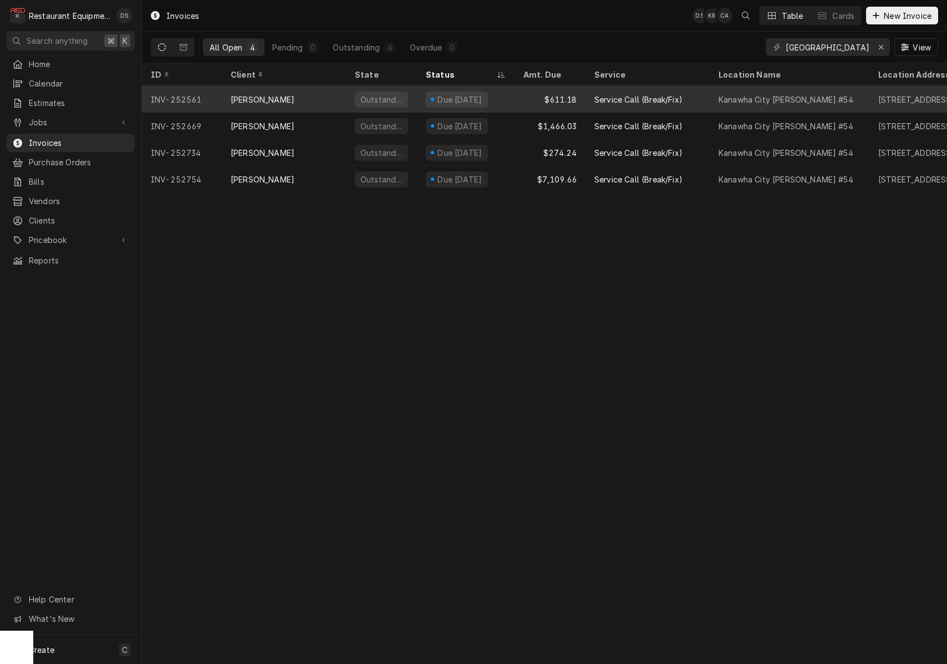
click at [344, 100] on div "[PERSON_NAME]" at bounding box center [284, 99] width 124 height 27
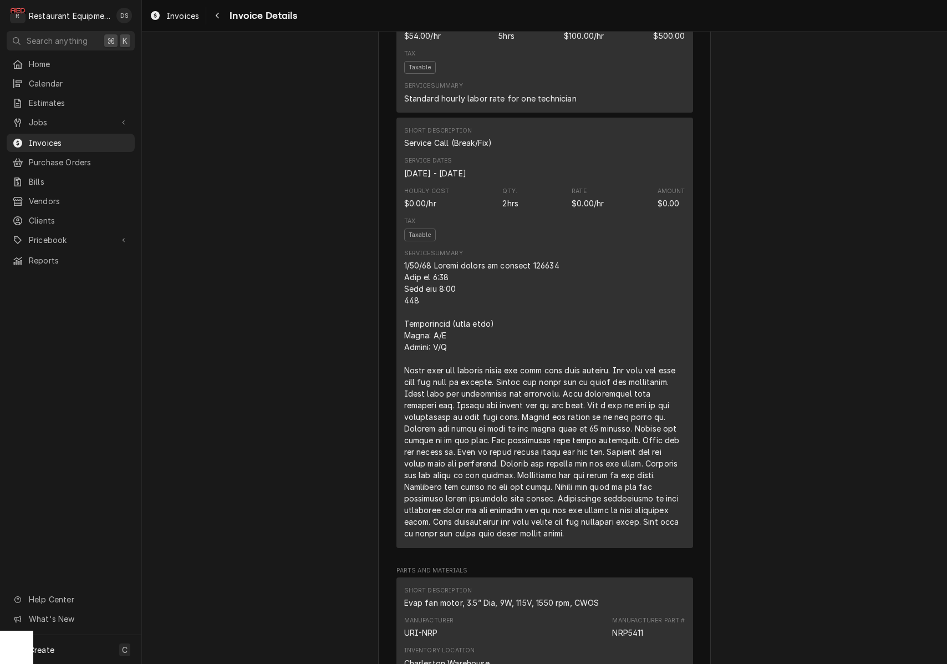
scroll to position [783, 0]
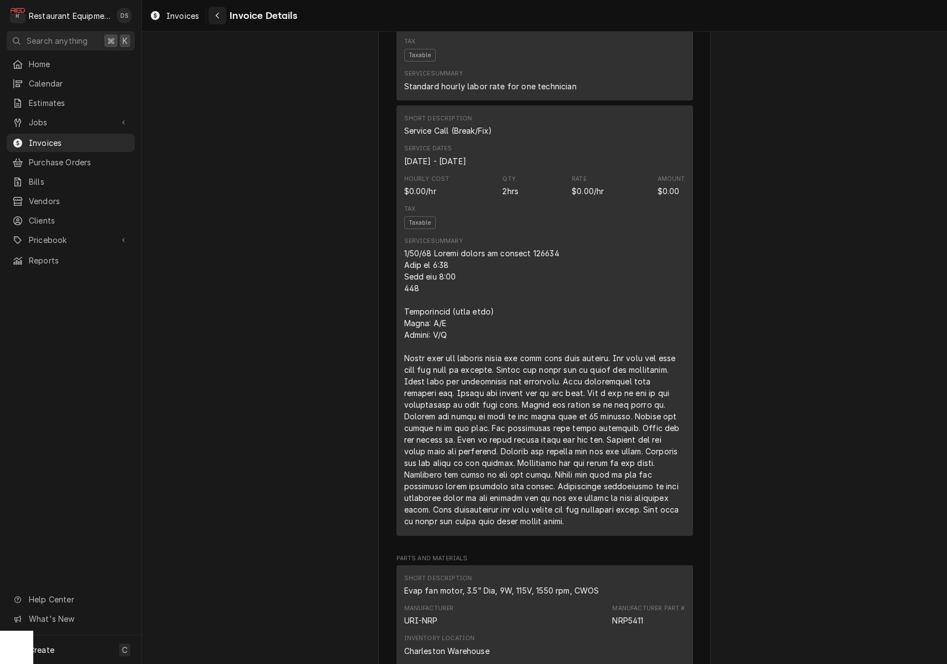
click at [223, 16] on div "Navigate back" at bounding box center [217, 15] width 11 height 11
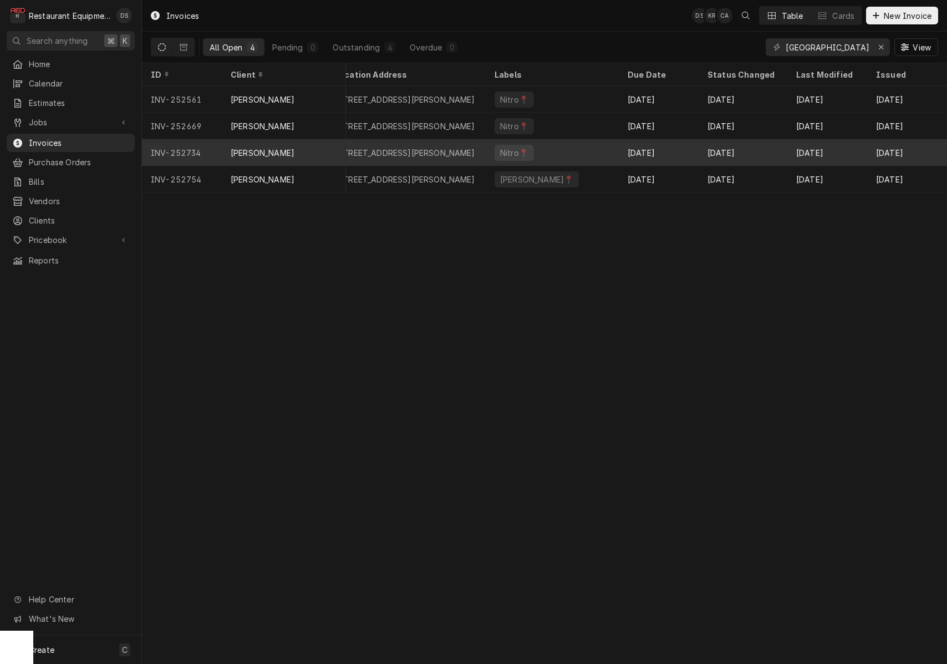
scroll to position [0, 544]
click at [686, 150] on div "[DATE]" at bounding box center [659, 152] width 80 height 27
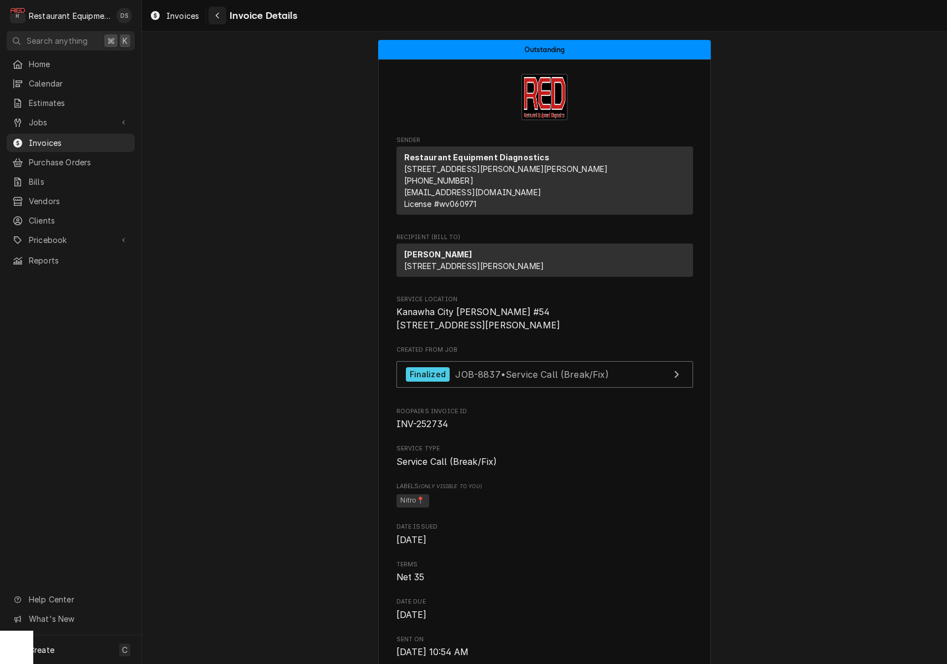
click at [216, 18] on icon "Navigate back" at bounding box center [217, 16] width 5 height 8
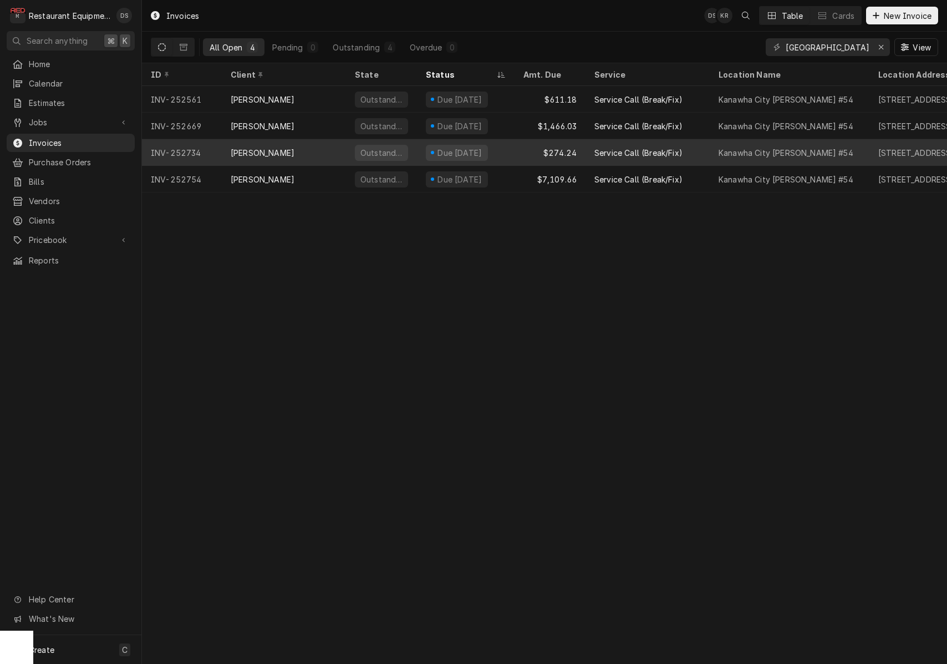
click at [321, 150] on div "[PERSON_NAME]" at bounding box center [284, 152] width 124 height 27
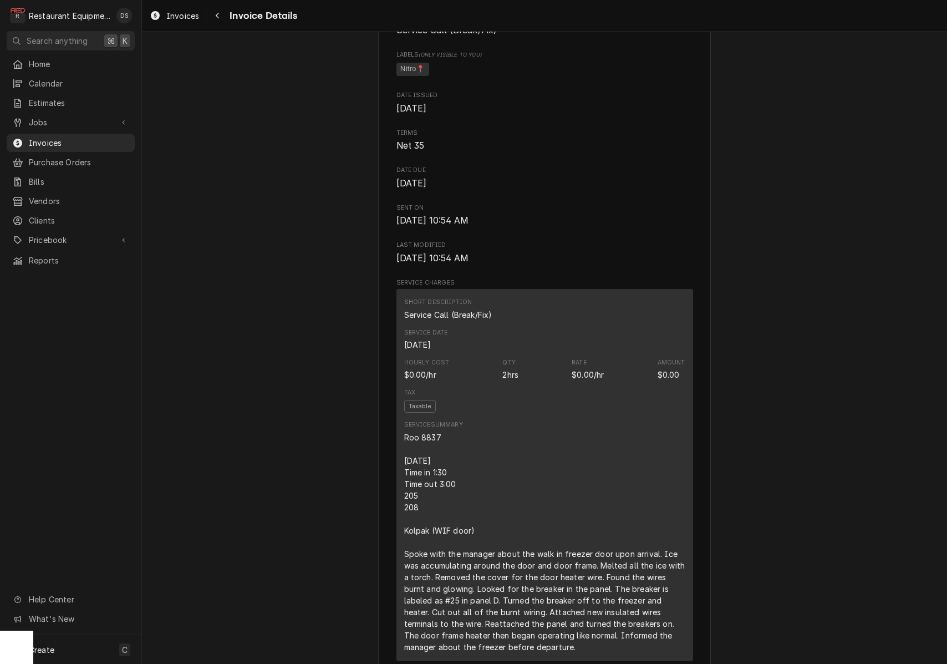
scroll to position [432, 0]
click at [54, 116] on span "Jobs" at bounding box center [71, 122] width 84 height 12
click at [55, 138] on span "Jobs" at bounding box center [79, 142] width 100 height 12
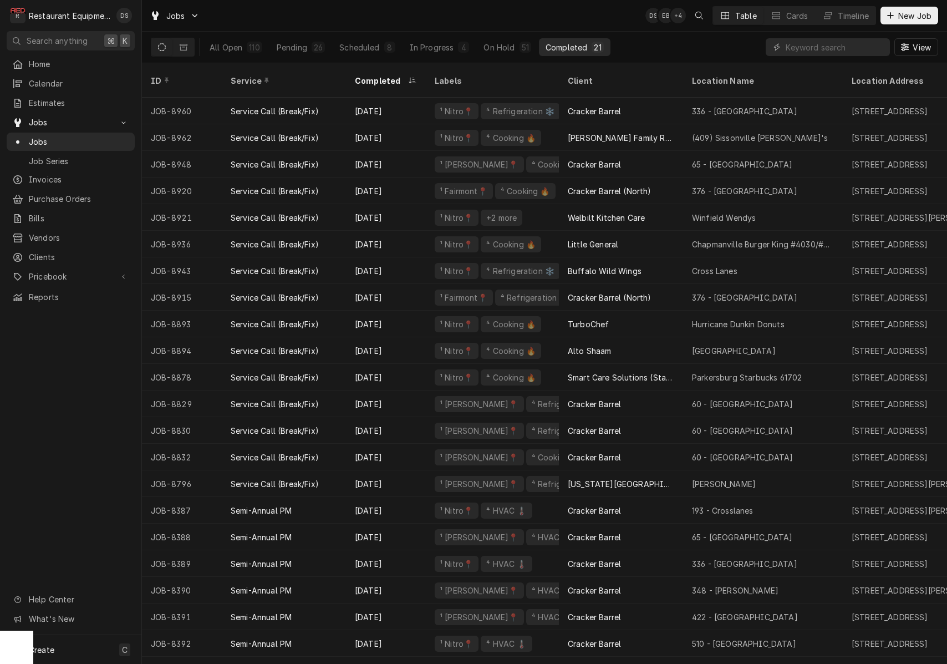
drag, startPoint x: 190, startPoint y: 43, endPoint x: 310, endPoint y: 29, distance: 121.1
click at [190, 43] on button "Dynamic Content Wrapper" at bounding box center [183, 47] width 21 height 18
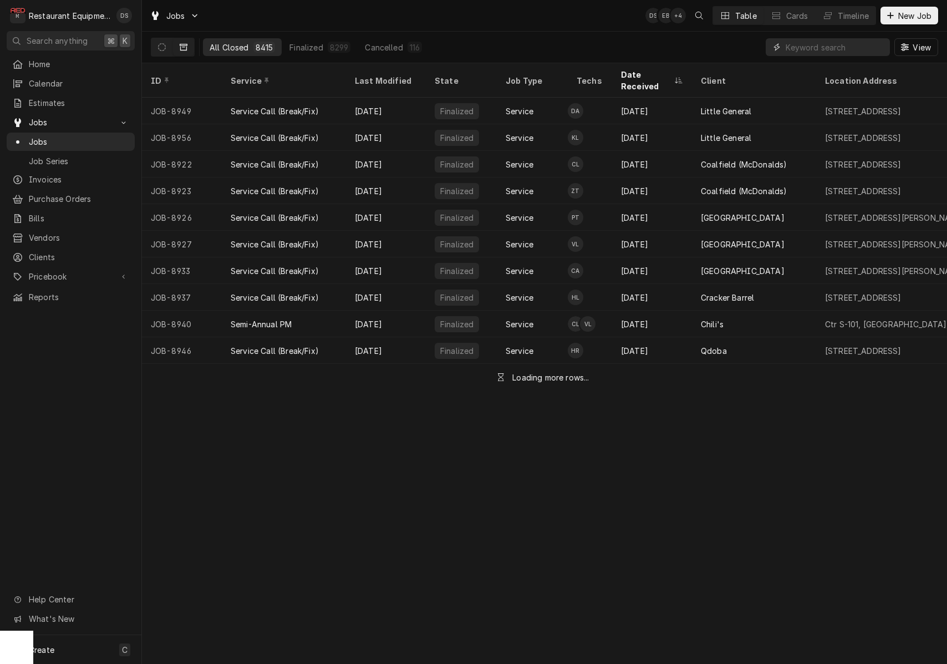
click at [845, 48] on input "Dynamic Content Wrapper" at bounding box center [835, 47] width 99 height 18
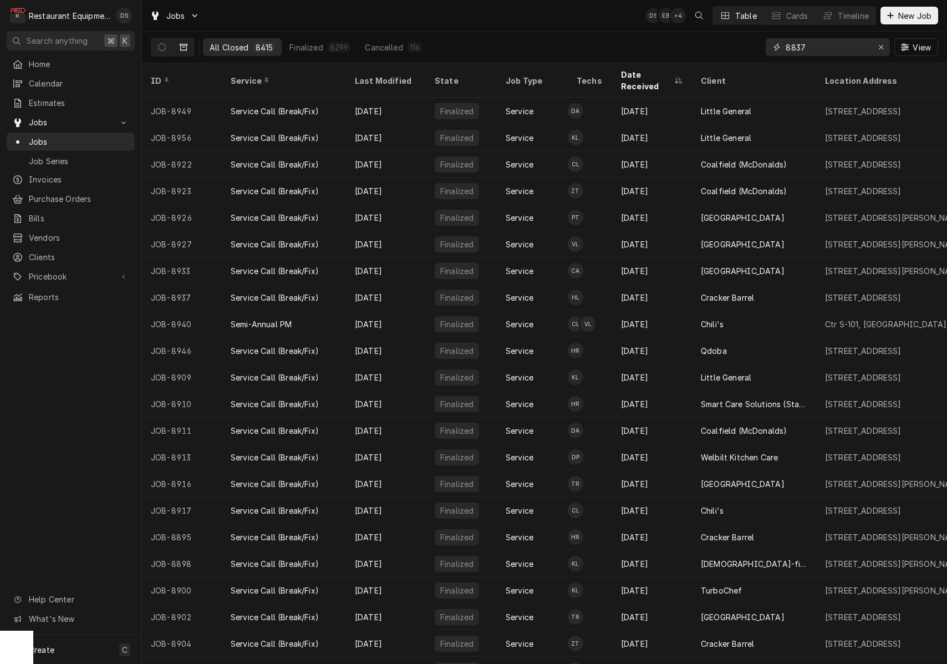
type input "8837"
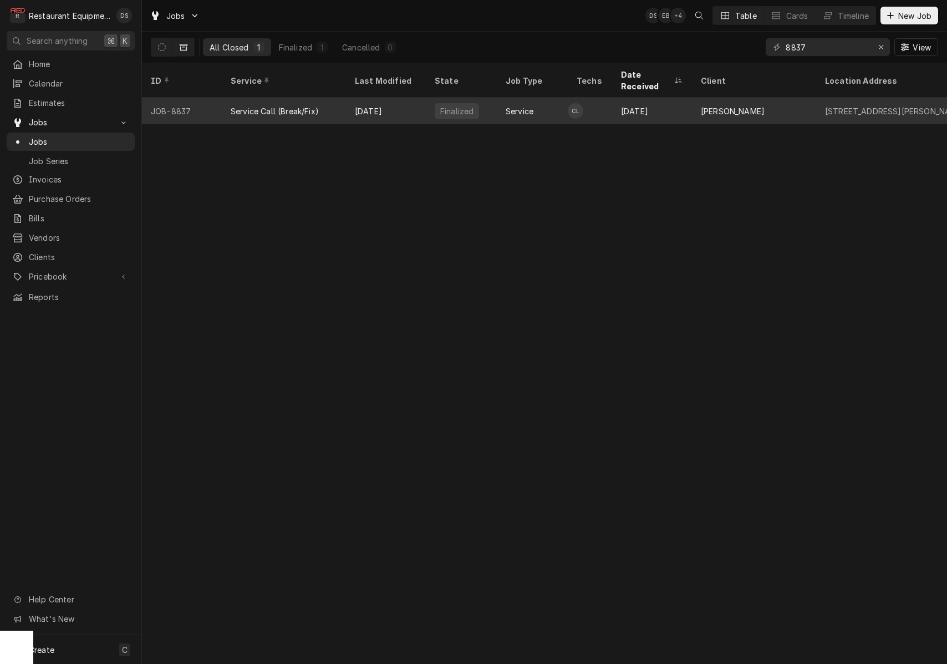
click at [473, 103] on div "Finalized" at bounding box center [457, 111] width 44 height 16
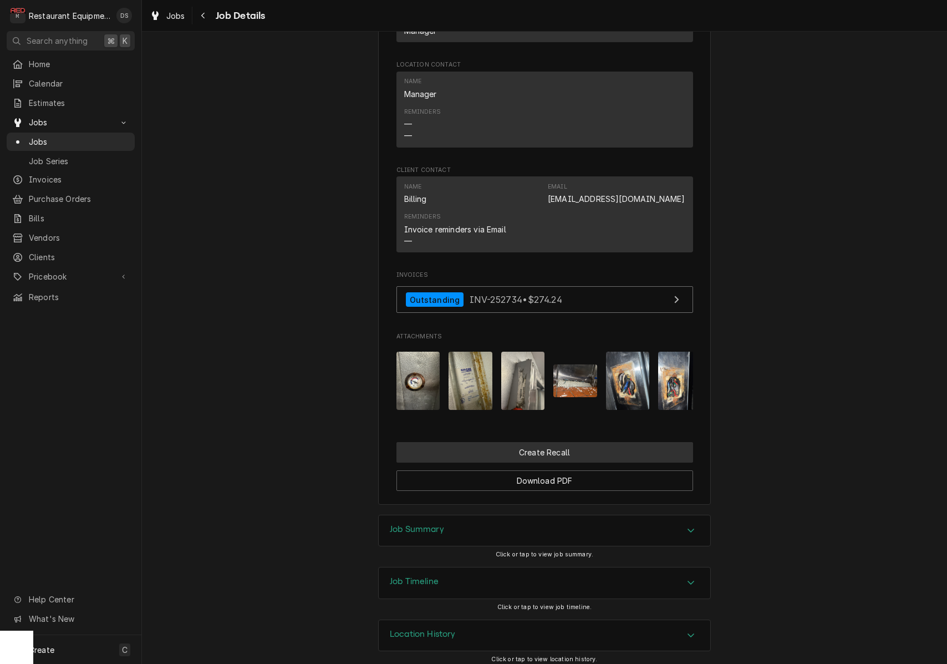
click at [569, 446] on button "Create Recall" at bounding box center [545, 452] width 297 height 21
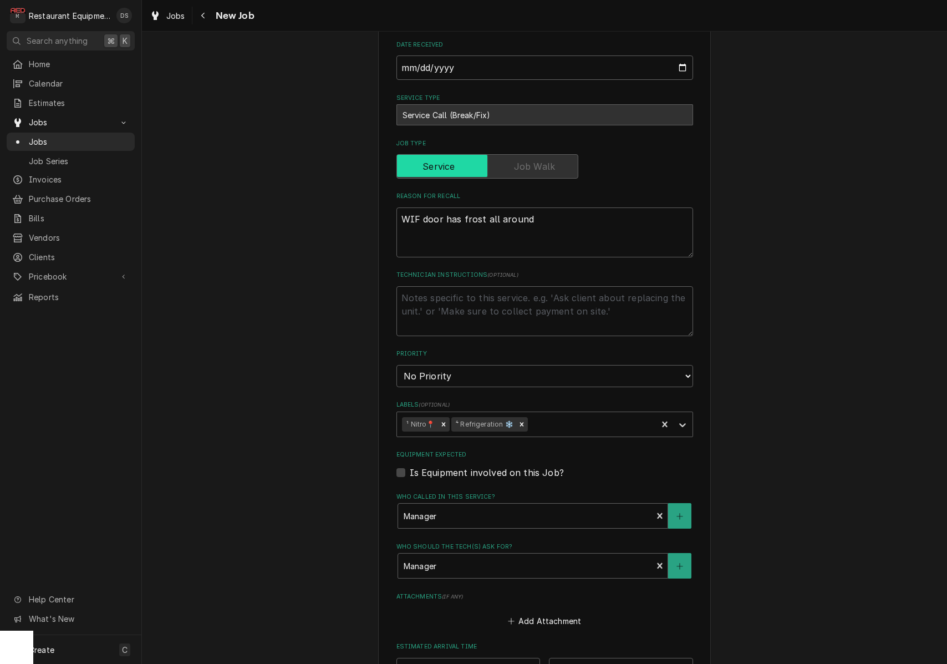
scroll to position [328, 0]
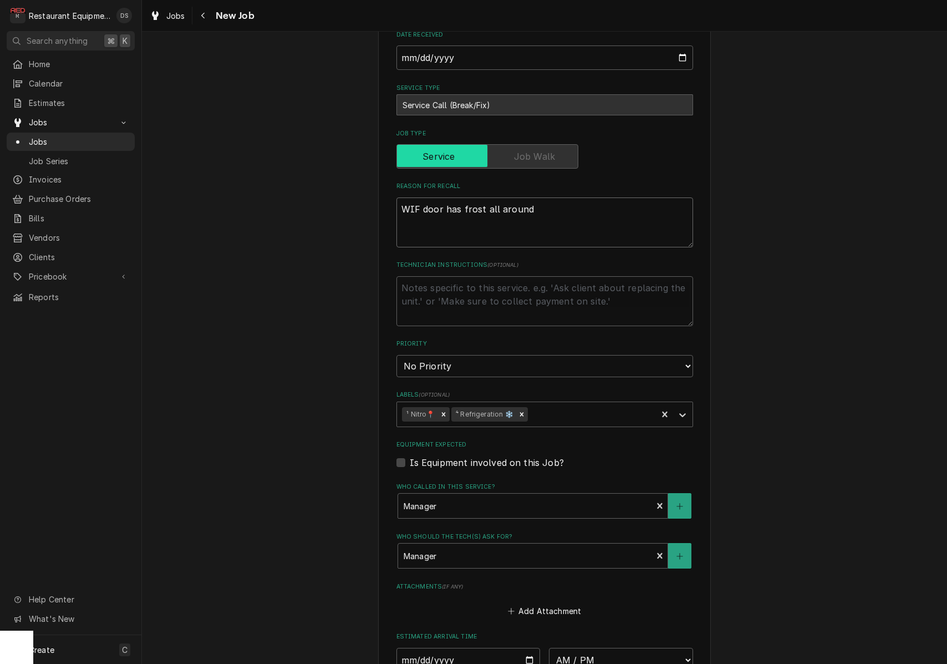
click at [546, 202] on textarea "WIF door has frost all around" at bounding box center [545, 222] width 297 height 50
type textarea "x"
type textarea "WIF door has frost all around."
type textarea "x"
type textarea "WIF door has frost all around."
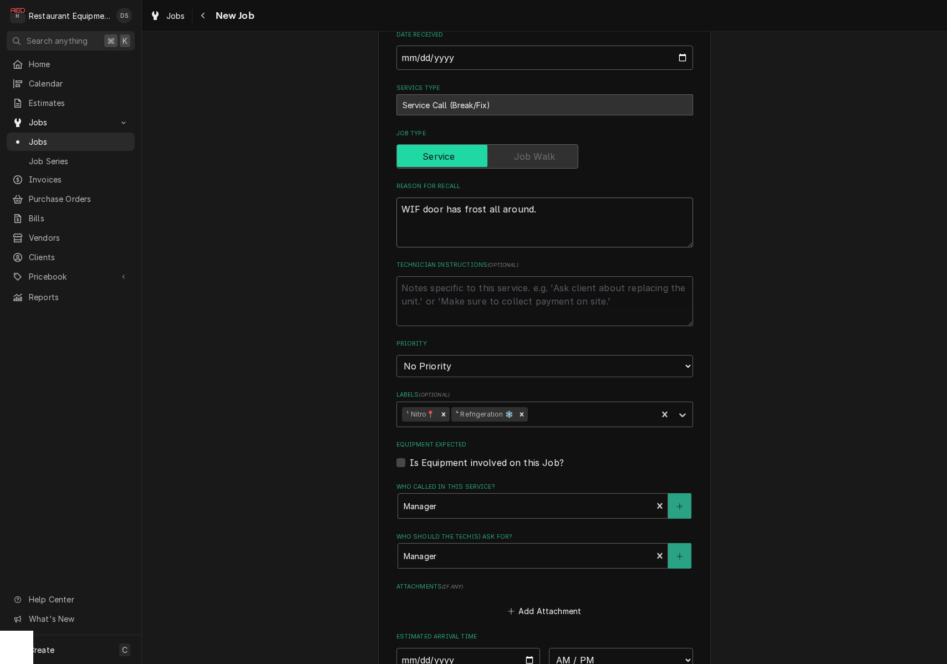
type textarea "x"
type textarea "WIF door has frost all around."
type textarea "x"
type textarea "WIF door has frost all around. S"
type textarea "x"
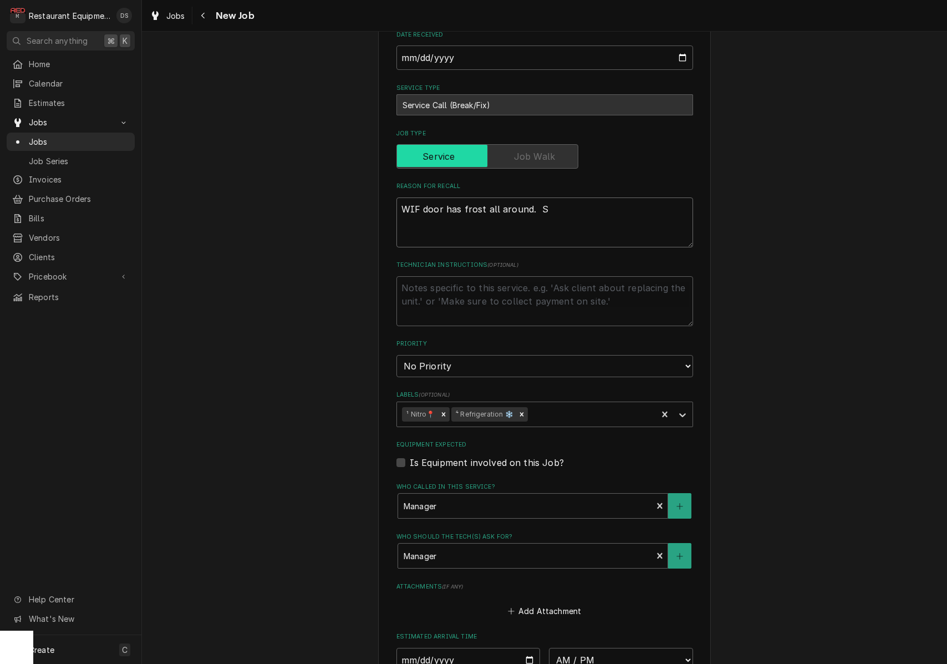
type textarea "WIF door has frost all around. St"
type textarea "x"
type textarea "WIF door has frost all around. Sto"
type textarea "x"
type textarea "WIF door has frost all around. Stor"
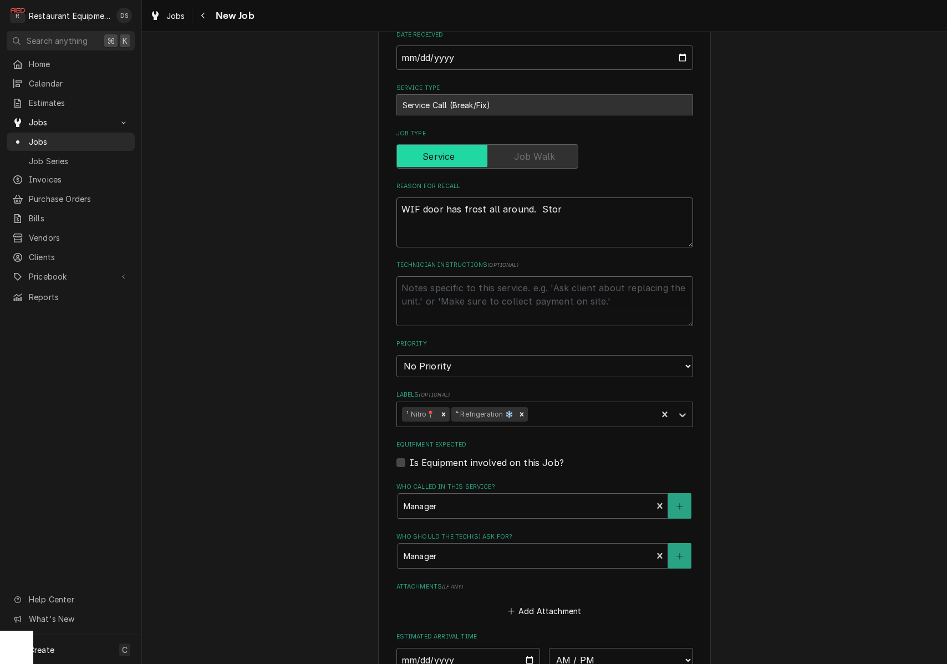
type textarea "x"
type textarea "WIF door has frost all around. Store"
type textarea "x"
type textarea "WIF door has frost all around. Store"
type textarea "x"
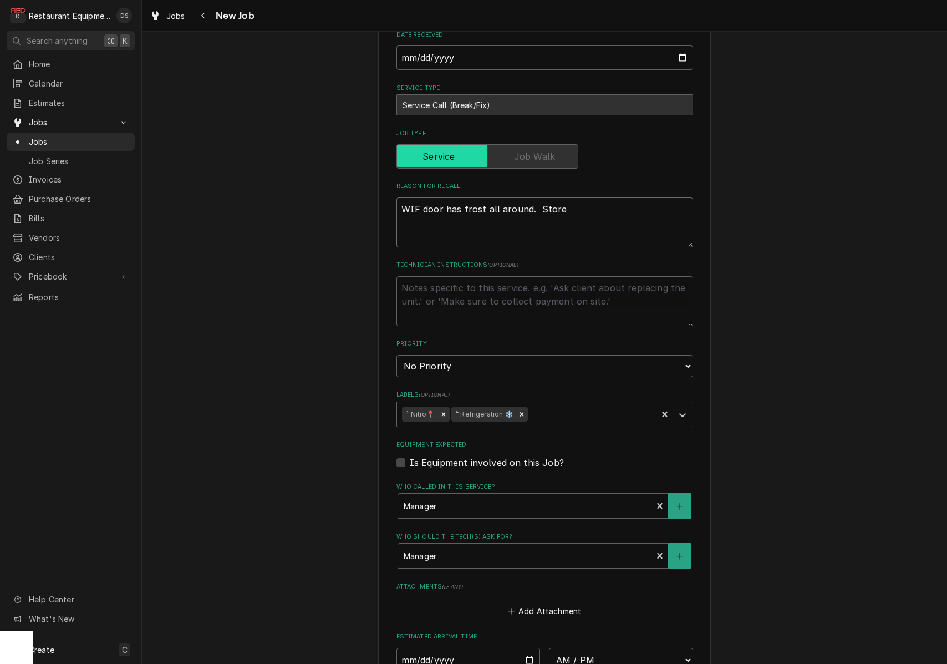
type textarea "WIF door has frost all around. Store c"
type textarea "x"
type textarea "WIF door has frost all around. Store ca"
type textarea "x"
type textarea "WIF door has frost all around. Store cal"
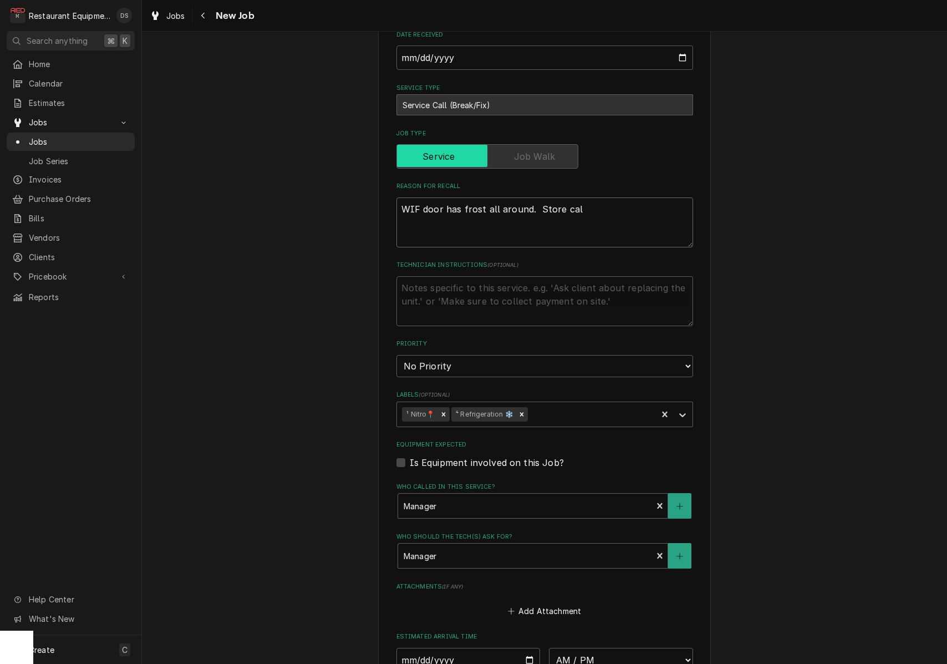
type textarea "x"
type textarea "WIF door has frost all around. Store call"
type textarea "x"
type textarea "WIF door has frost all around. Store calle"
type textarea "x"
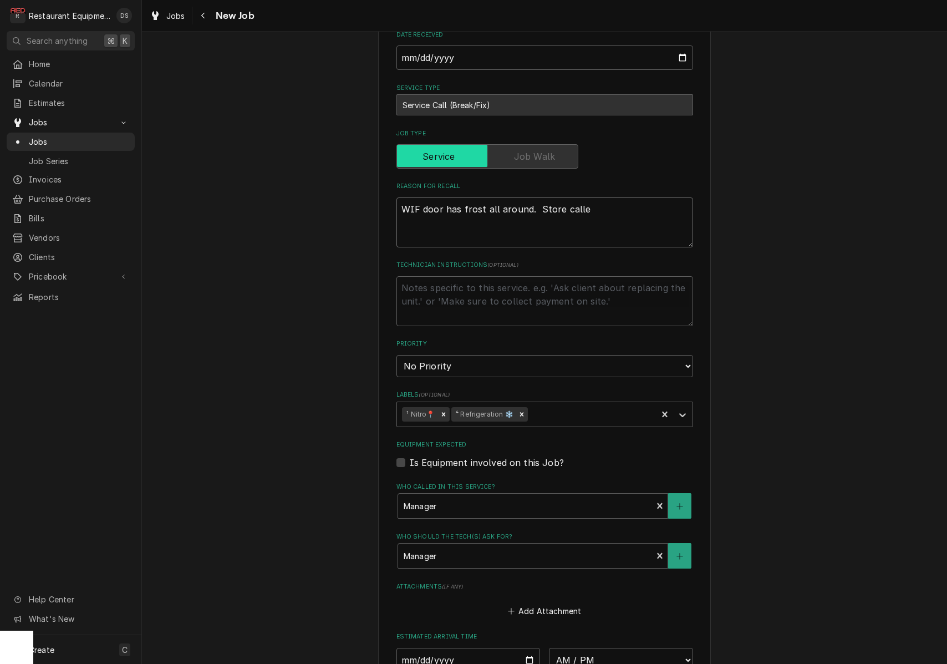
type textarea "WIF door has frost all around. Store called"
type textarea "x"
type textarea "WIF door has frost all around. Store called"
type textarea "x"
type textarea "WIF door has frost all around. Store called b"
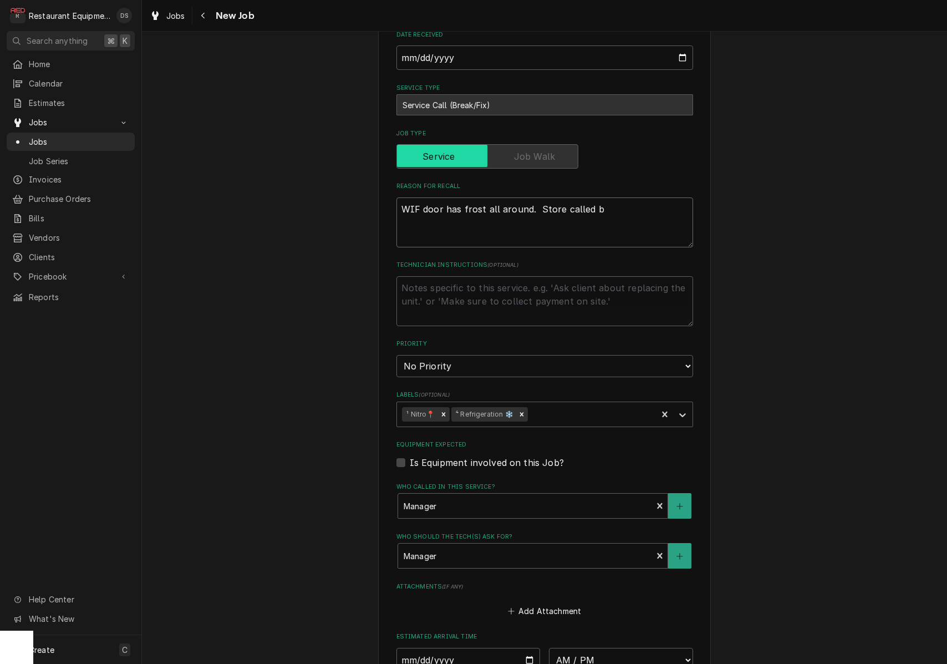
type textarea "x"
type textarea "WIF door has frost all around. Store called ba"
type textarea "x"
type textarea "WIF door has frost all around. Store called bac"
type textarea "x"
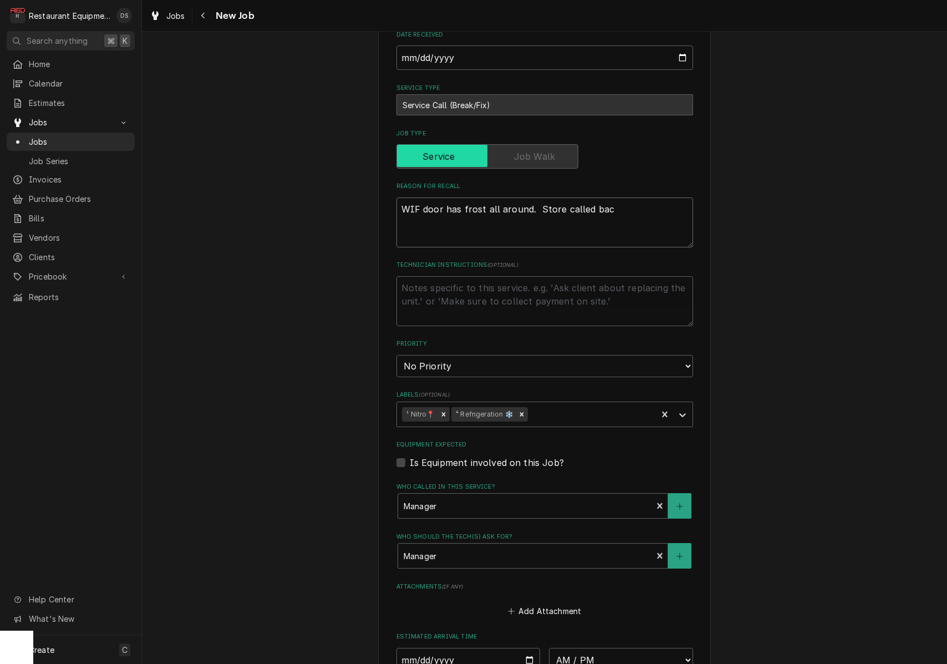
type textarea "WIF door has frost all around. Store called back"
type textarea "x"
type textarea "WIF door has frost all around. Store called back"
type textarea "x"
type textarea "WIF door has frost all around. Store called back i"
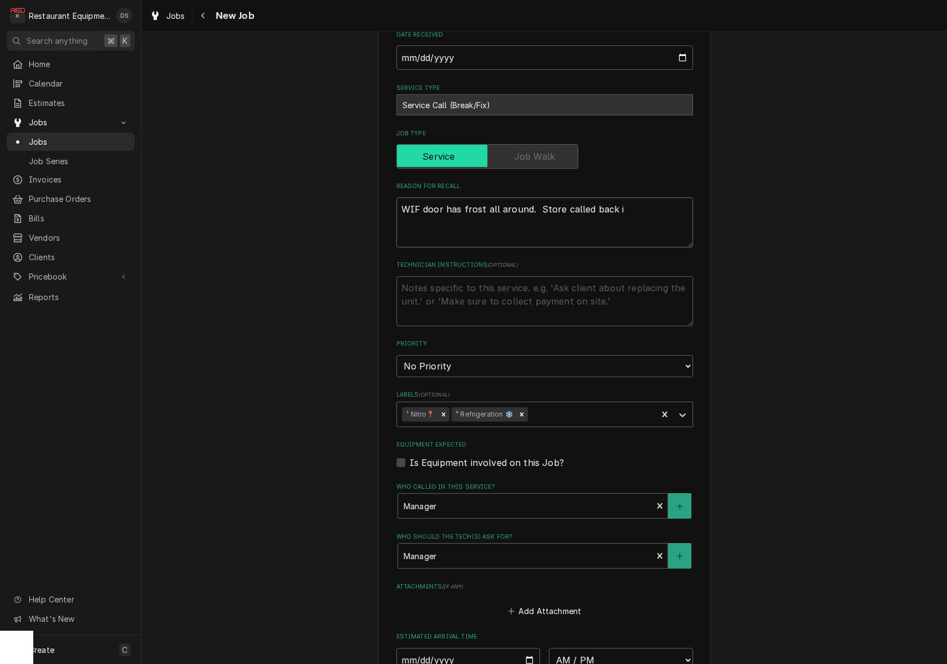
type textarea "x"
type textarea "WIF door has frost all around. Store called back in"
type textarea "x"
type textarea "WIF door has frost all around. Store called back in"
type textarea "x"
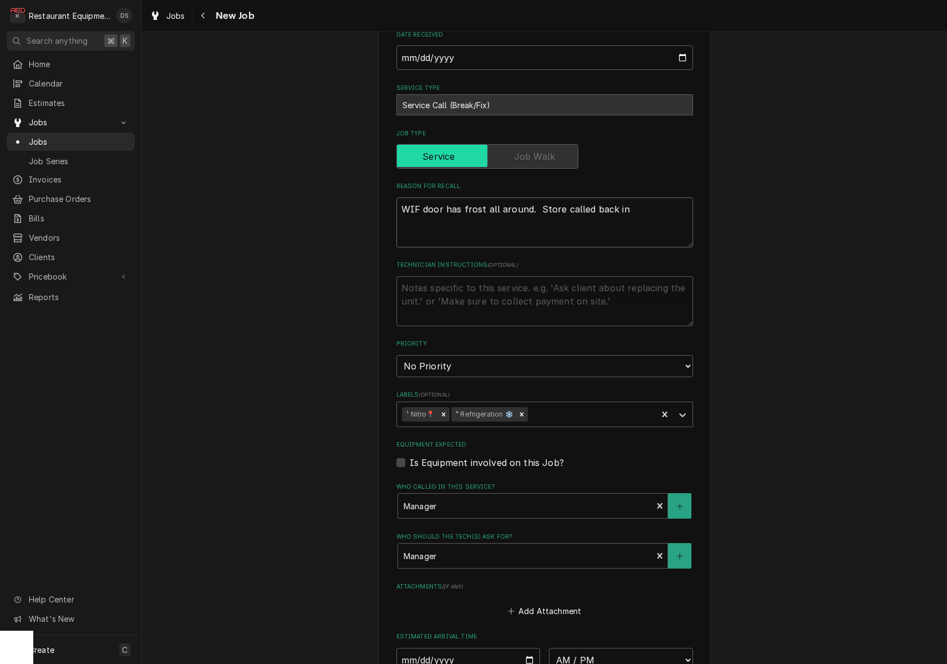
type textarea "WIF door has frost all around. Store called back in a"
type textarea "x"
type textarea "WIF door has frost all around. Store called back in an"
type textarea "x"
type textarea "WIF door has frost all around. Store called back in and"
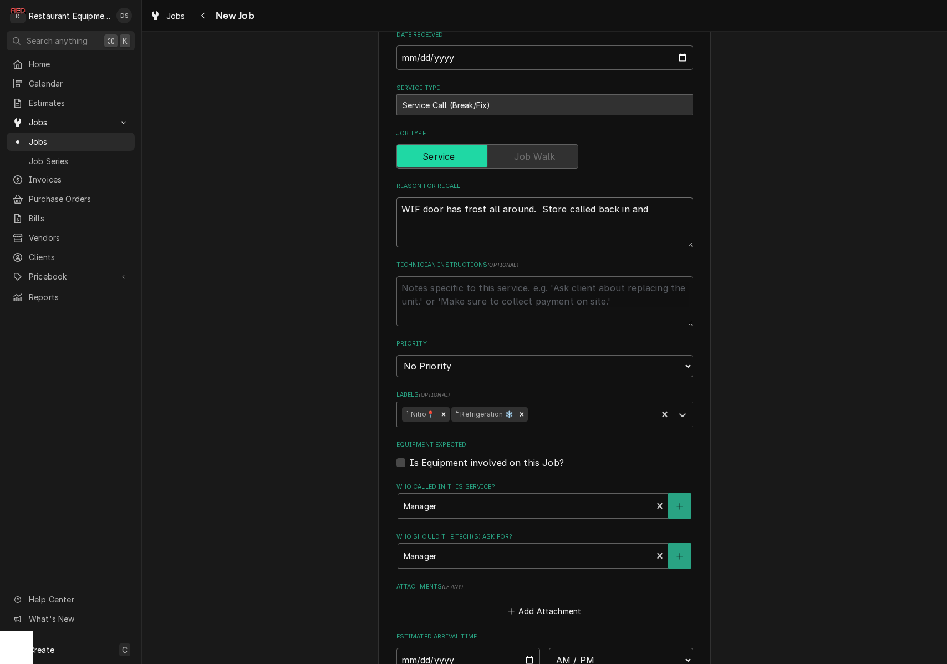
type textarea "x"
type textarea "WIF door has frost all around. Store called back in and"
type textarea "x"
type textarea "WIF door has frost all around. Store called back in and t"
type textarea "x"
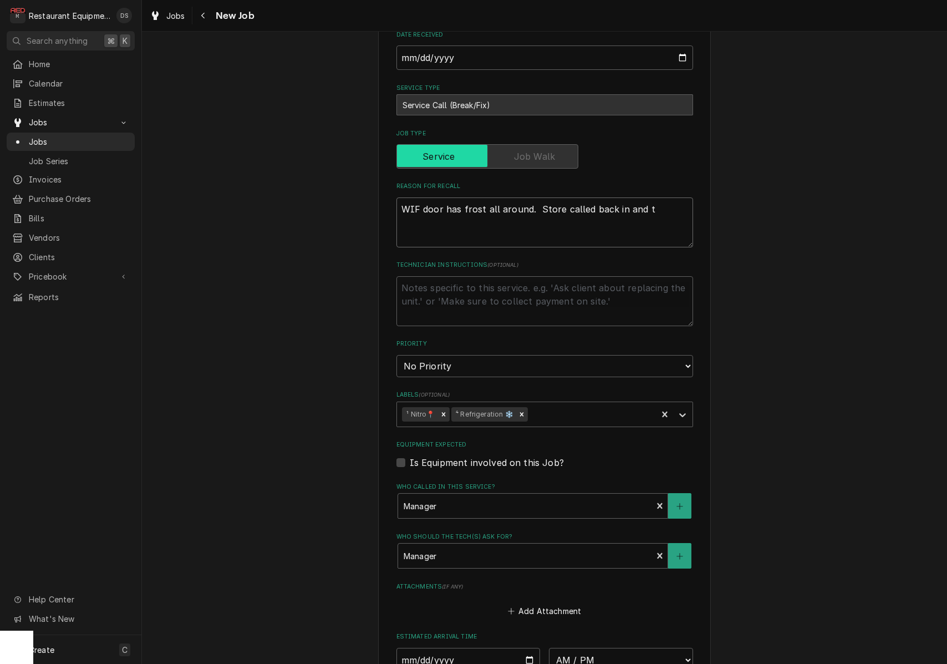
type textarea "WIF door has frost all around. Store called back in and th"
type textarea "x"
type textarea "WIF door has frost all around. Store called back in and the"
type textarea "x"
type textarea "WIF door has frost all around. Store called back in and the"
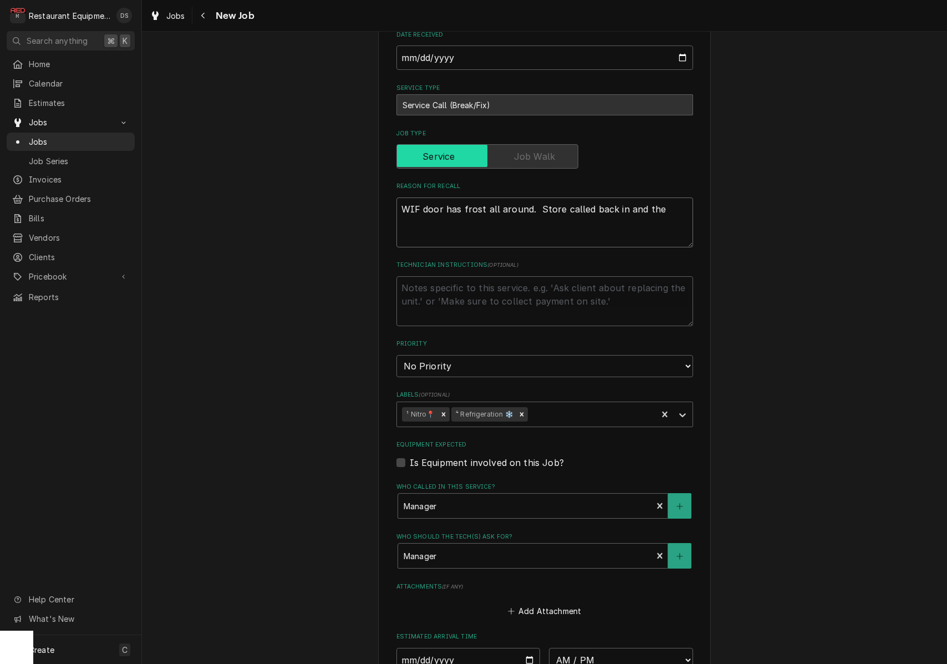
type textarea "x"
type textarea "WIF door has frost all around. Store called back in and the d"
type textarea "x"
type textarea "WIF door has frost all around. Store called back in and the do"
type textarea "x"
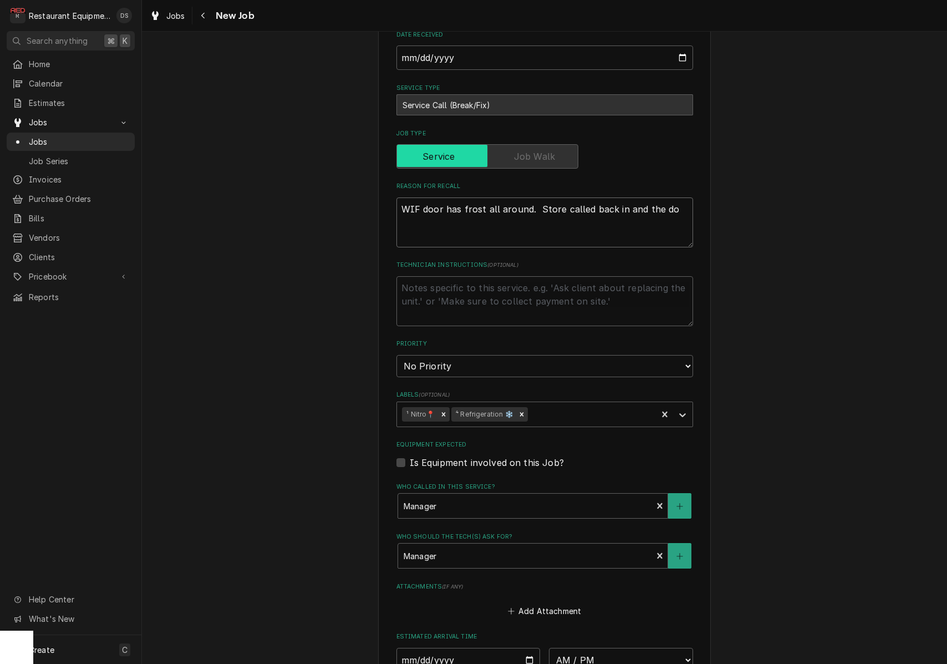
type textarea "WIF door has frost all around. Store called back in and the doo"
type textarea "x"
type textarea "WIF door has frost all around. Store called back in and the door"
type textarea "x"
type textarea "WIF door has frost all around. Store called back in and the door"
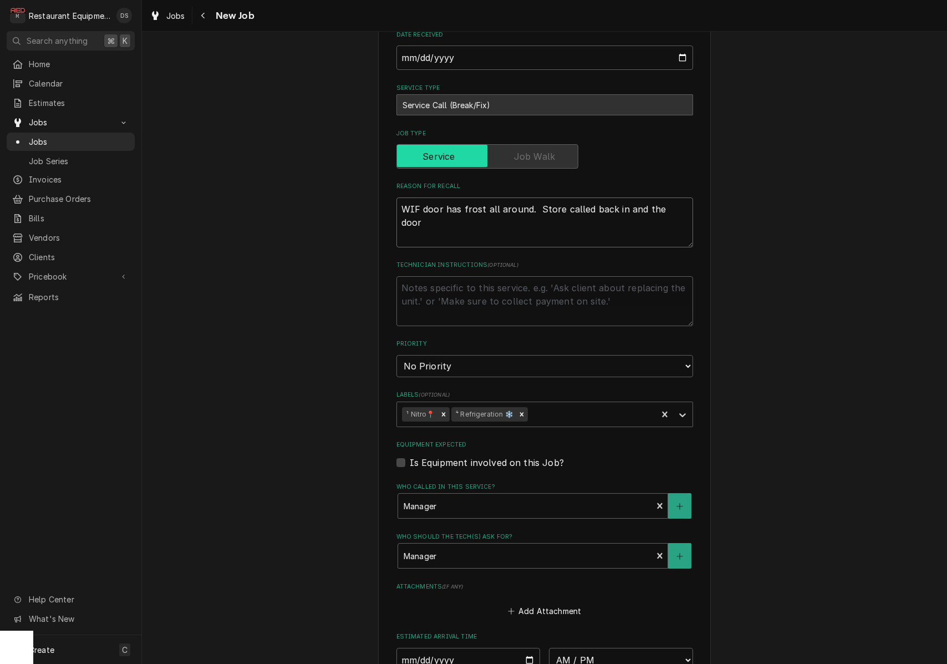
type textarea "x"
type textarea "WIF door has frost all around. Store called back in and the door i"
type textarea "x"
type textarea "WIF door has frost all around. Store called back in and the door is"
type textarea "x"
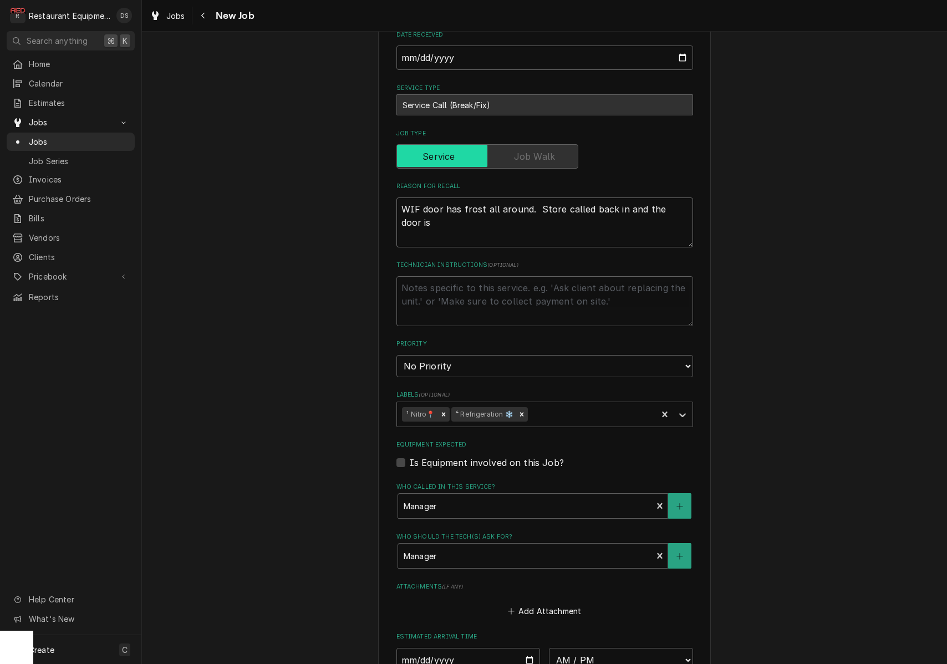
type textarea "WIF door has frost all around. Store called back in and the door is"
type textarea "x"
type textarea "WIF door has frost all around. Store called back in and the door is d"
type textarea "x"
type textarea "WIF door has frost all around. Store called back in and the door is do"
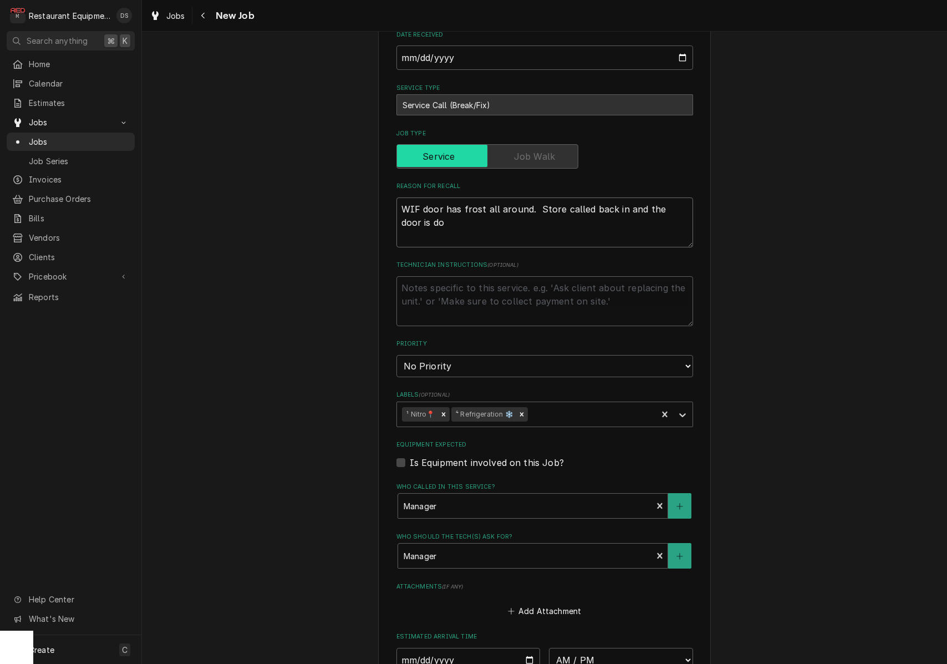
type textarea "x"
type textarea "WIF door has frost all around. Store called back in and the door is doi"
type textarea "x"
type textarea "WIF door has frost all around. Store called back in and the door is doin"
type textarea "x"
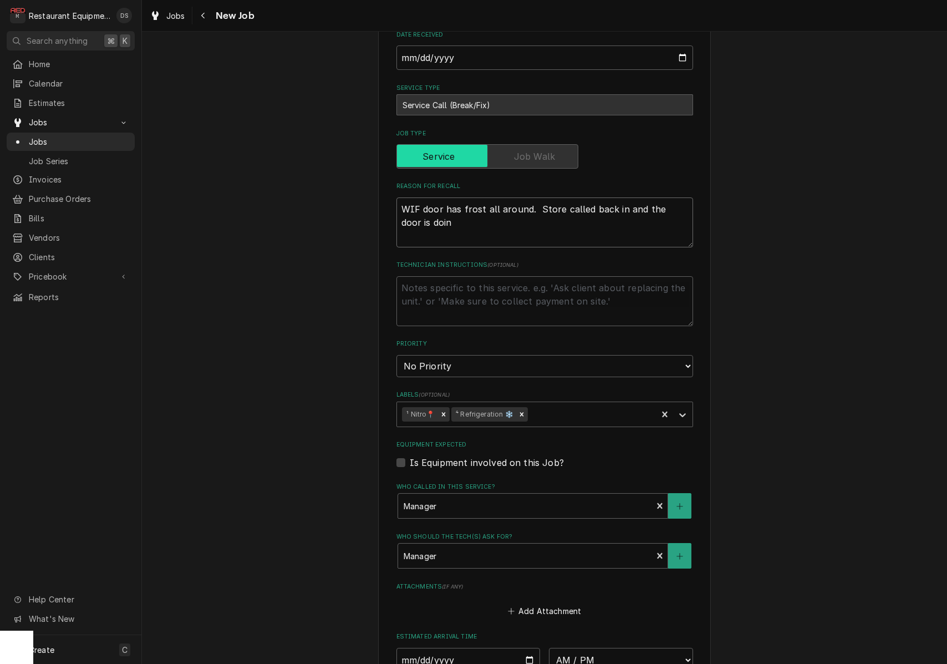
type textarea "WIF door has frost all around. Store called back in and the door is doing"
type textarea "x"
type textarea "WIF door has frost all around. Store called back in and the door is doing"
type textarea "x"
type textarea "WIF door has frost all around. Store called back in and the door is doing t"
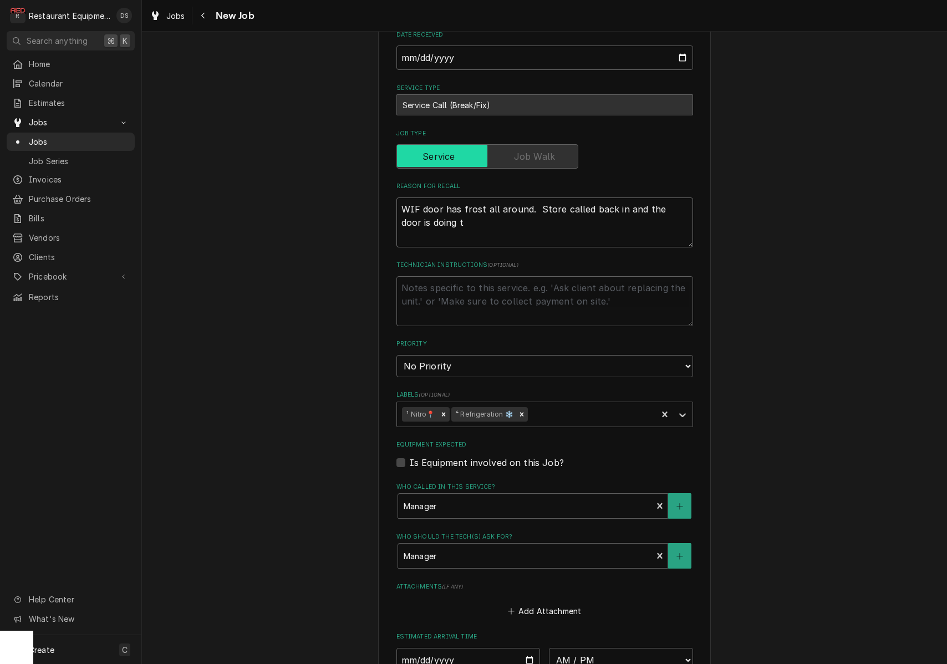
type textarea "x"
type textarea "WIF door has frost all around. Store called back in and the door is doing th"
type textarea "x"
type textarea "WIF door has frost all around. Store called back in and the door is doing the"
type textarea "x"
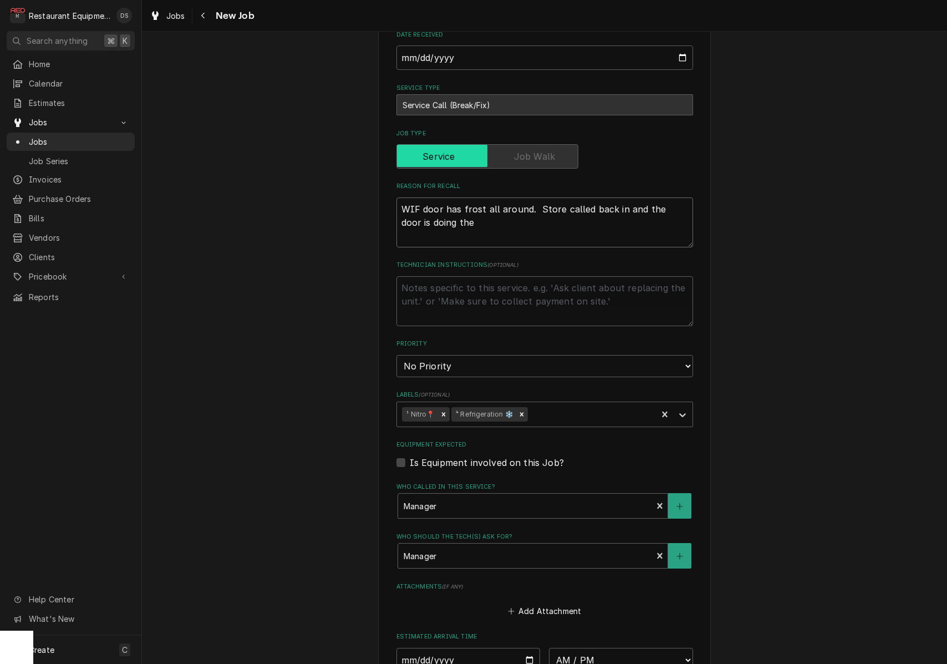
type textarea "WIF door has frost all around. Store called back in and the door is doing the"
type textarea "x"
type textarea "WIF door has frost all around. Store called back in and the door is doing the s"
type textarea "x"
type textarea "WIF door has frost all around. Store called back in and the door is doing the sa"
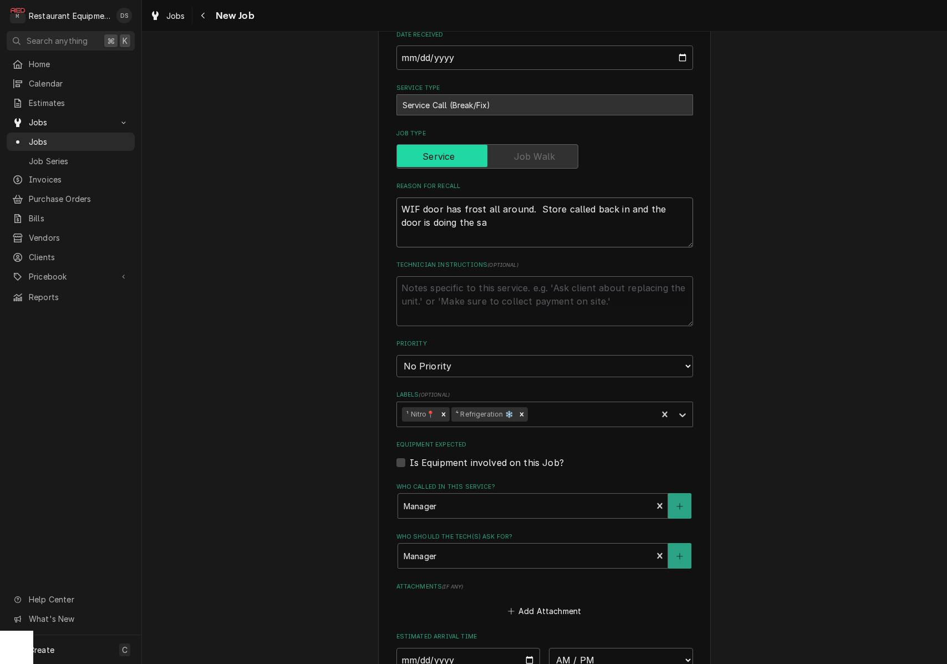
type textarea "x"
type textarea "WIF door has frost all around. Store called back in and the door is doing the s…"
type textarea "x"
type textarea "WIF door has frost all around. Store called back in and the door is doing the s…"
type textarea "x"
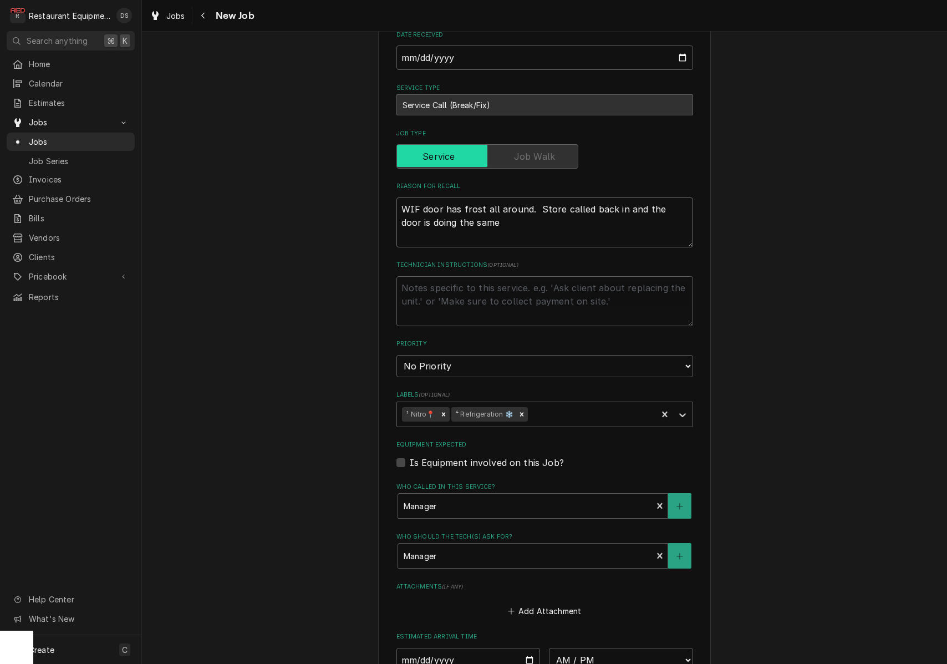
type textarea "WIF door has frost all around. Store called back in and the door is doing the s…"
type textarea "x"
type textarea "WIF door has frost all around. Store called back in and the door is doing the s…"
type textarea "x"
type textarea "WIF door has frost all around. Store called back in and the door is doing the s…"
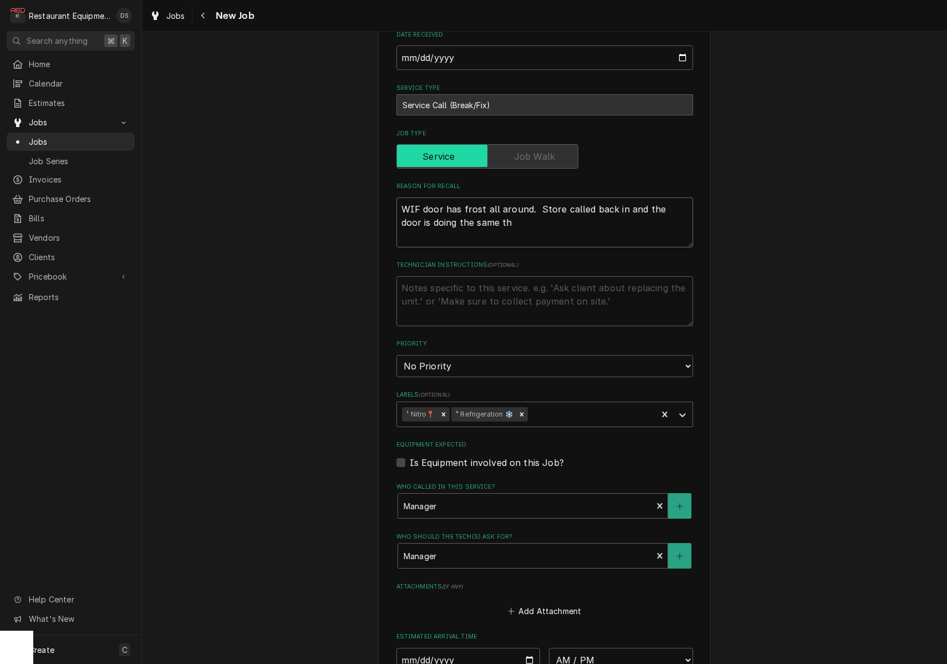
type textarea "x"
type textarea "WIF door has frost all around. Store called back in and the door is doing the s…"
type textarea "x"
type textarea "WIF door has frost all around. Store called back in and the door is doing the s…"
type textarea "x"
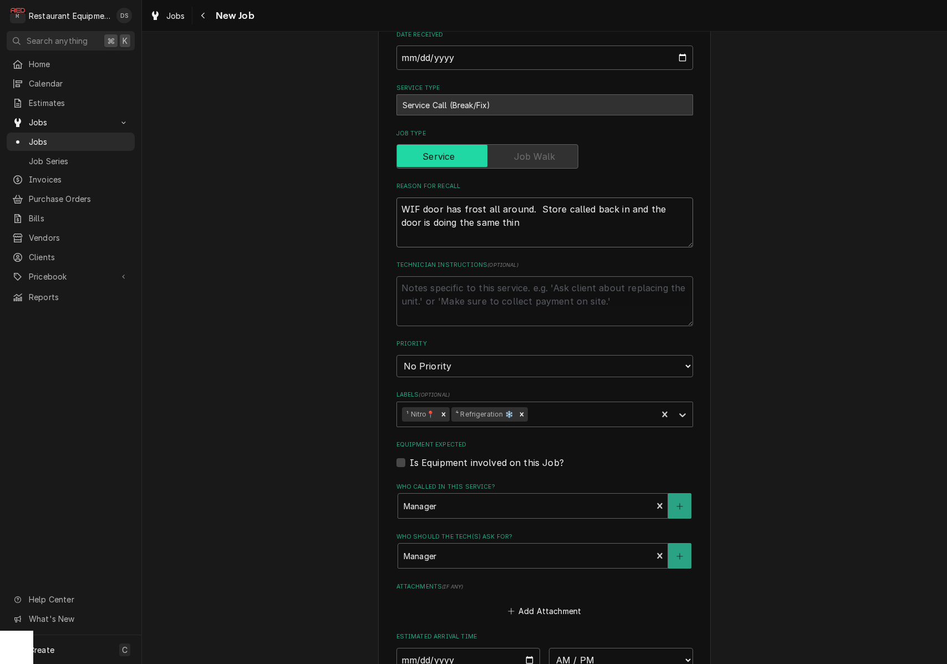
type textarea "WIF door has frost all around. Store called back in and the door is doing the s…"
type textarea "x"
type textarea "WIF door has frost all around. Store called back in and the door is doing the s…"
type textarea "x"
type textarea "WIF door has frost all around. Store called back in and the door is doing the s…"
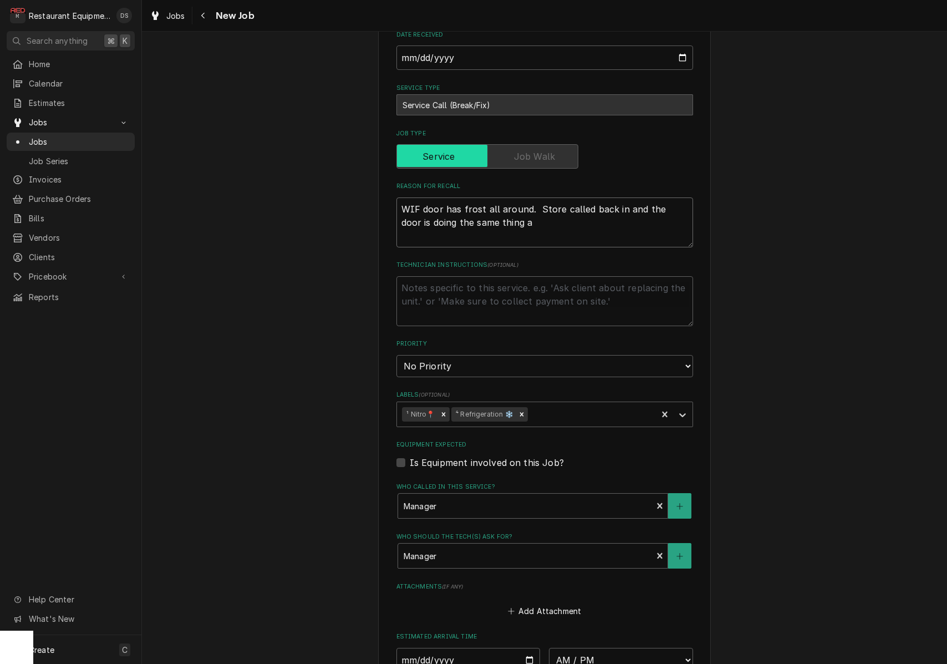
type textarea "x"
type textarea "WIF door has frost all around. Store called back in and the door is doing the s…"
type textarea "x"
type textarea "WIF door has frost all around. Store called back in and the door is doing the s…"
type textarea "x"
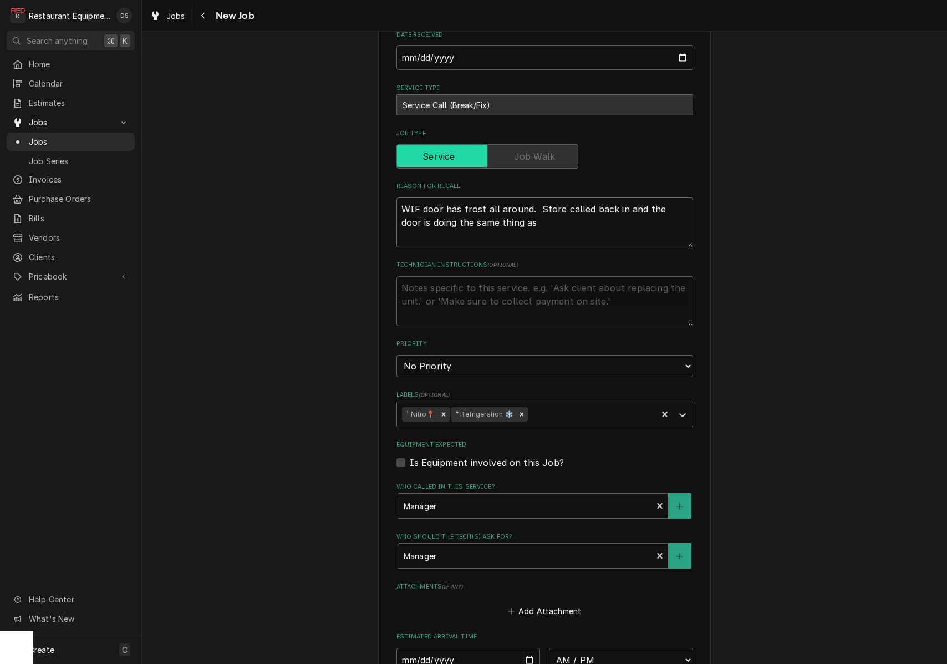
type textarea "WIF door has frost all around. Store called back in and the door is doing the s…"
type textarea "x"
type textarea "WIF door has frost all around. Store called back in and the door is doing the s…"
type textarea "x"
type textarea "WIF door has frost all around. Store called back in and the door is doing the s…"
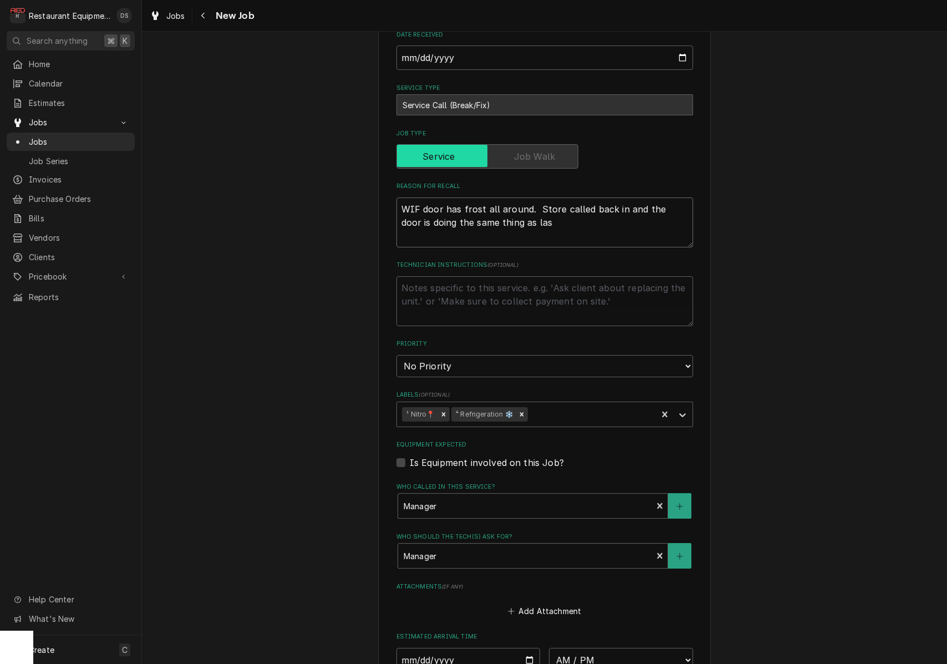
type textarea "x"
type textarea "WIF door has frost all around. Store called back in and the door is doing the s…"
type textarea "x"
type textarea "WIF door has frost all around. Store called back in and the door is doing the s…"
type textarea "x"
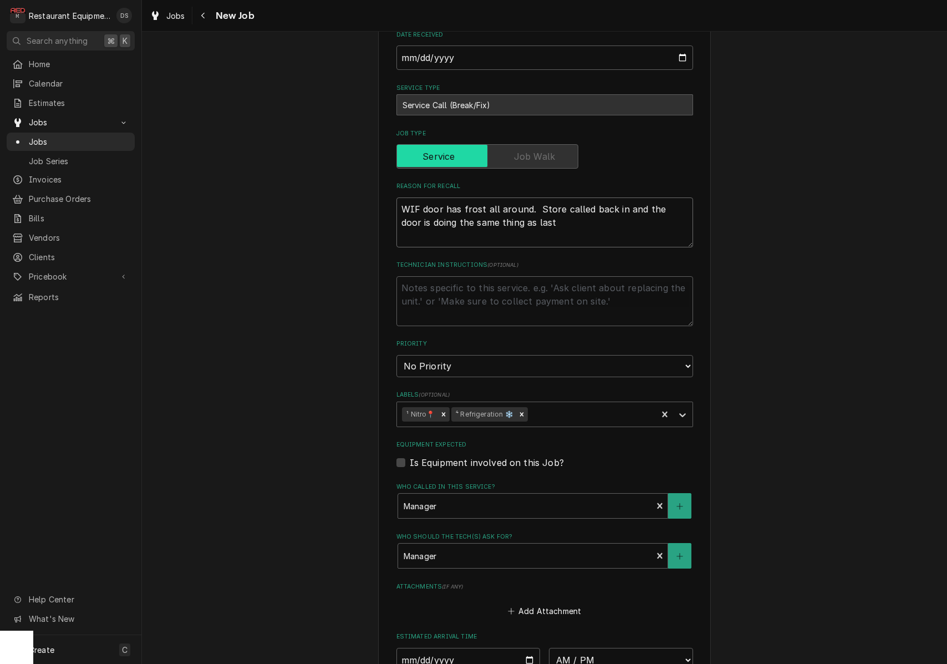
type textarea "WIF door has frost all around. Store called back in and the door is doing the s…"
type textarea "x"
type textarea "WIF door has frost all around. Store called back in and the door is doing the s…"
type textarea "x"
type textarea "WIF door has frost all around. Store called back in and the door is doing the s…"
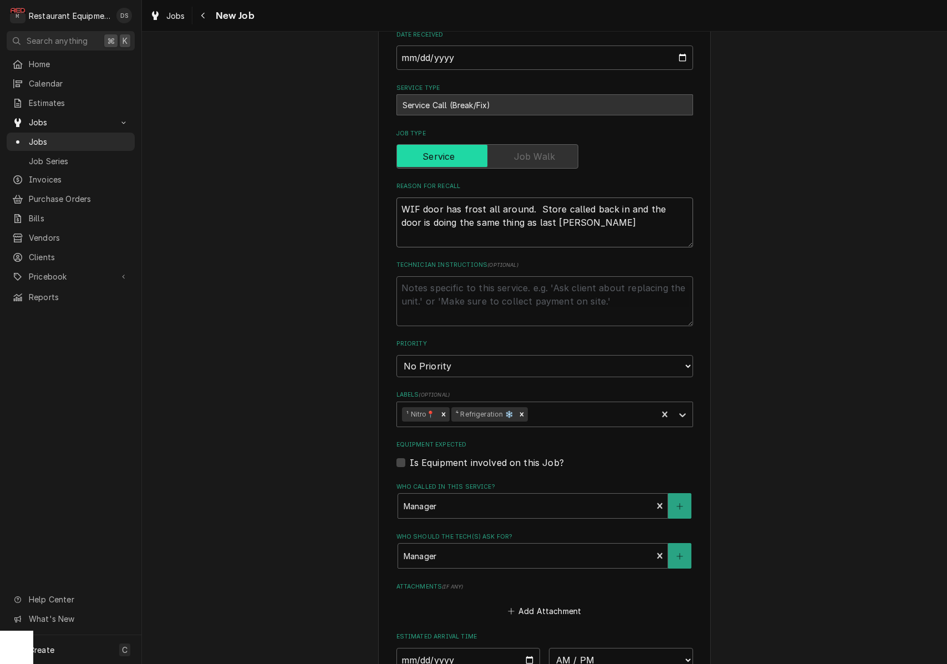
type textarea "x"
type textarea "WIF door has frost all around. Store called back in and the door is doing the s…"
type textarea "x"
type textarea "WIF door has frost all around. Store called back in and the door is doing the s…"
type textarea "x"
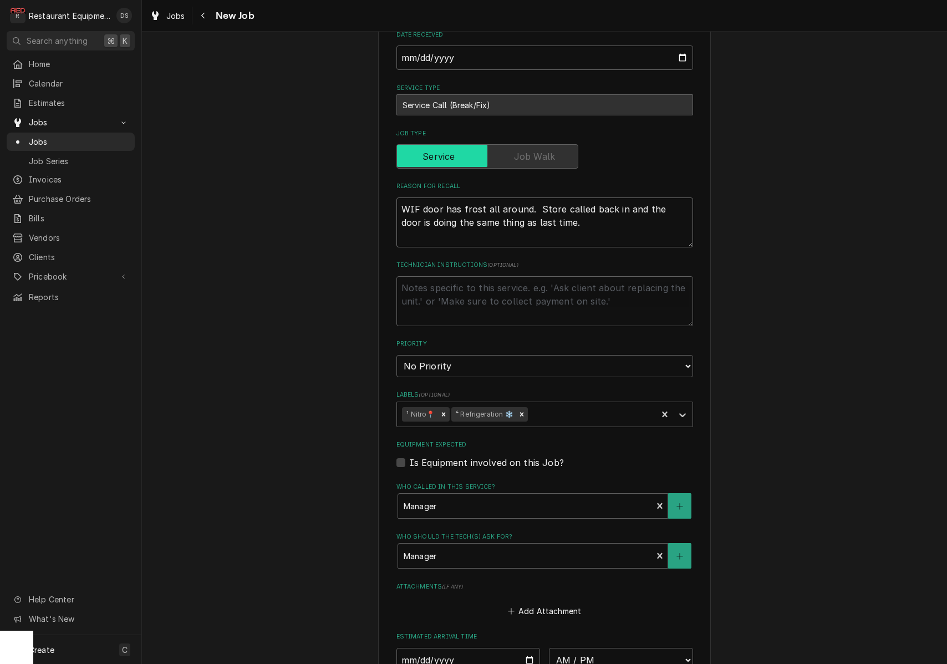
type textarea "WIF door has frost all around. Store called back in and the door is doing the s…"
type textarea "x"
type textarea "WIF door has frost all around. Store called back in and the door is doing the s…"
select select "3"
type textarea "x"
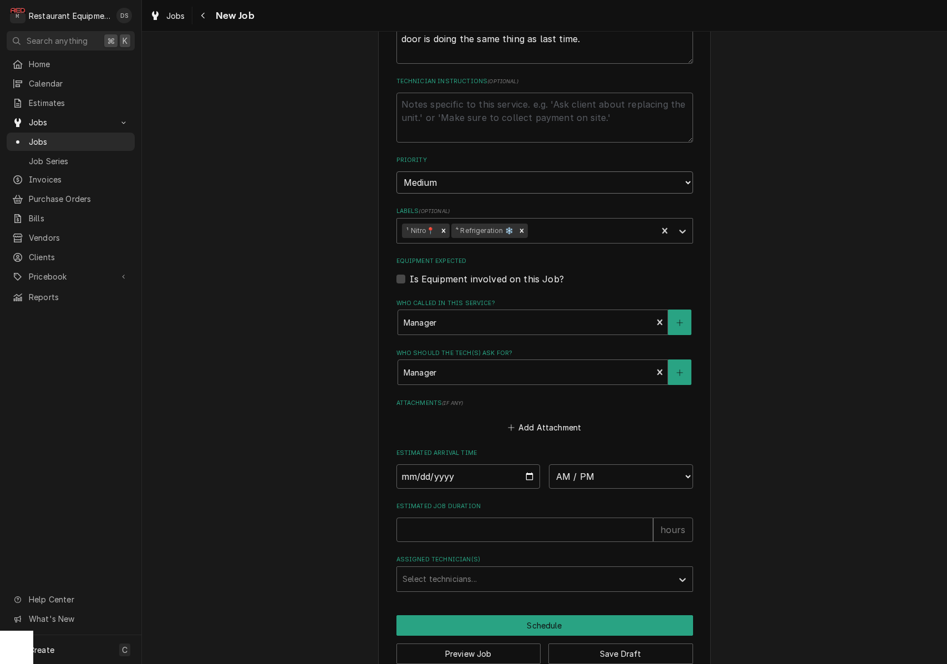
scroll to position [511, 0]
click at [442, 465] on input "Date" at bounding box center [469, 477] width 144 height 24
type input "[DATE]"
drag, startPoint x: 592, startPoint y: 481, endPoint x: 555, endPoint y: 508, distance: 45.7
click at [591, 503] on label "Estimated Job Duration" at bounding box center [545, 507] width 297 height 9
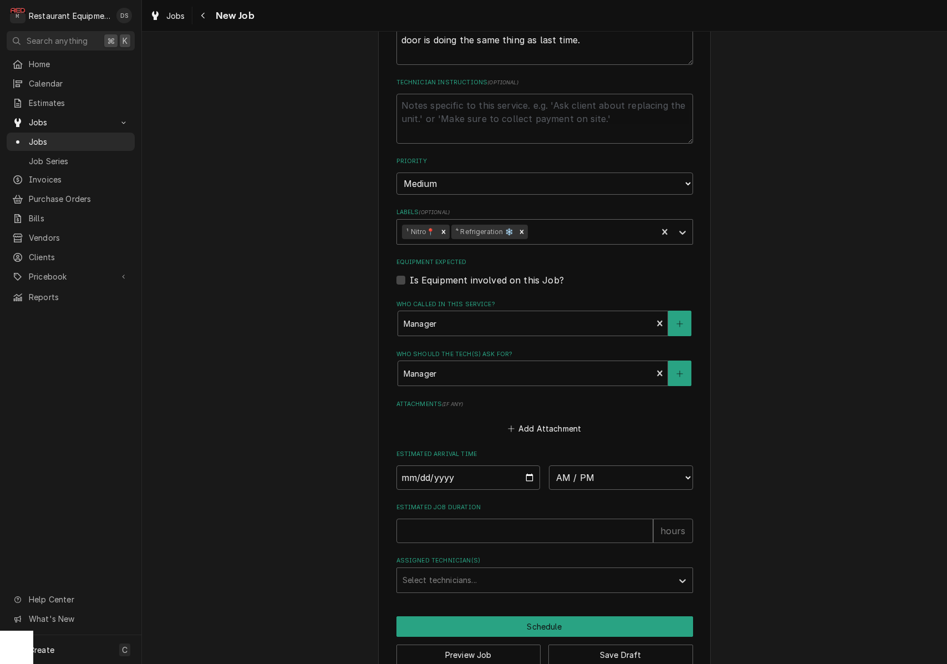
click at [591, 519] on input "Estimated Job Duration" at bounding box center [525, 531] width 257 height 24
type textarea "x"
type input "2"
type textarea "x"
type input "2"
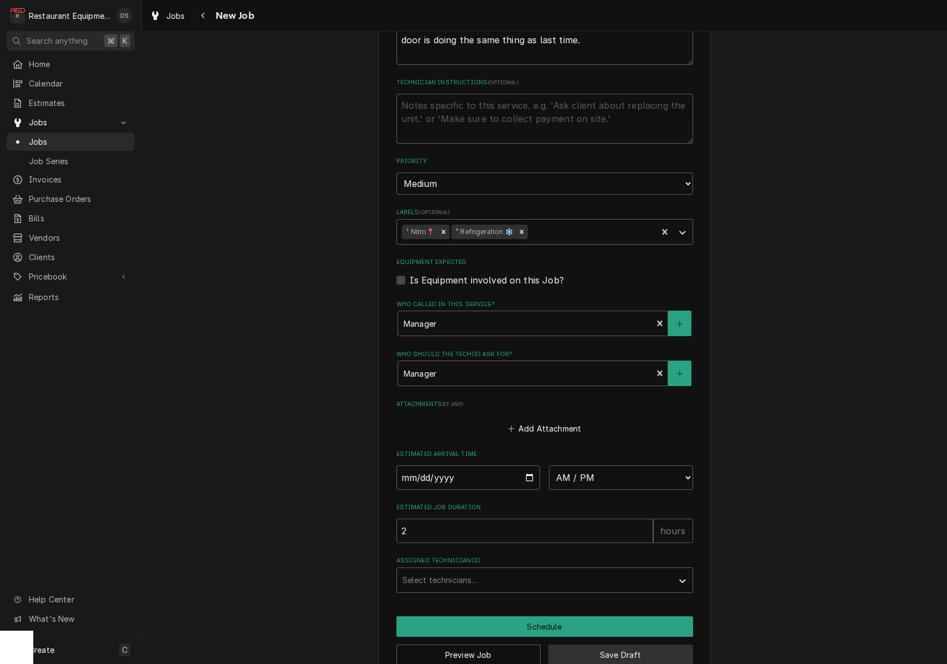
click at [612, 645] on button "Save Draft" at bounding box center [621, 655] width 145 height 21
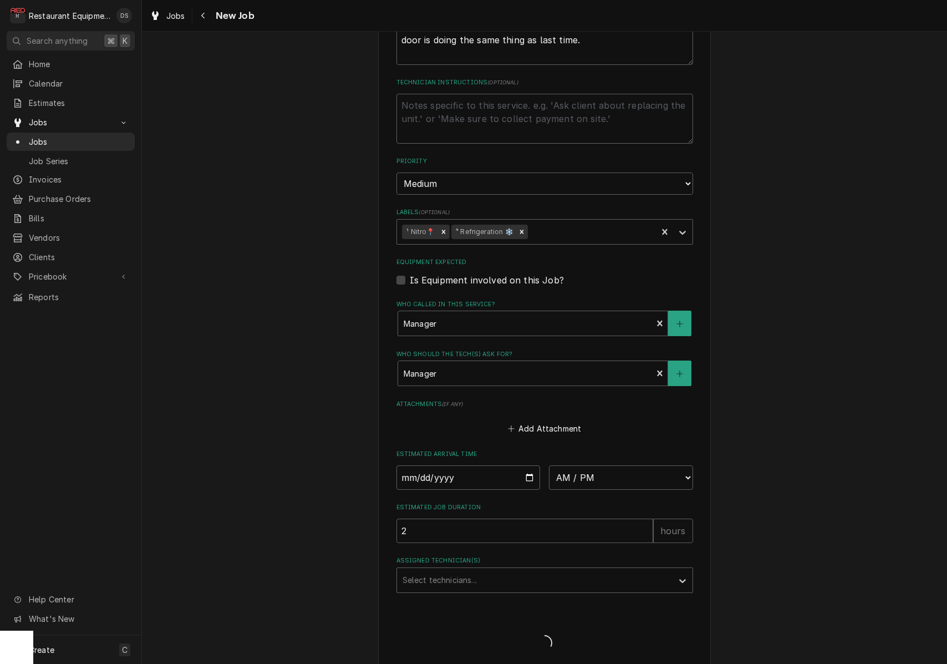
scroll to position [501, 0]
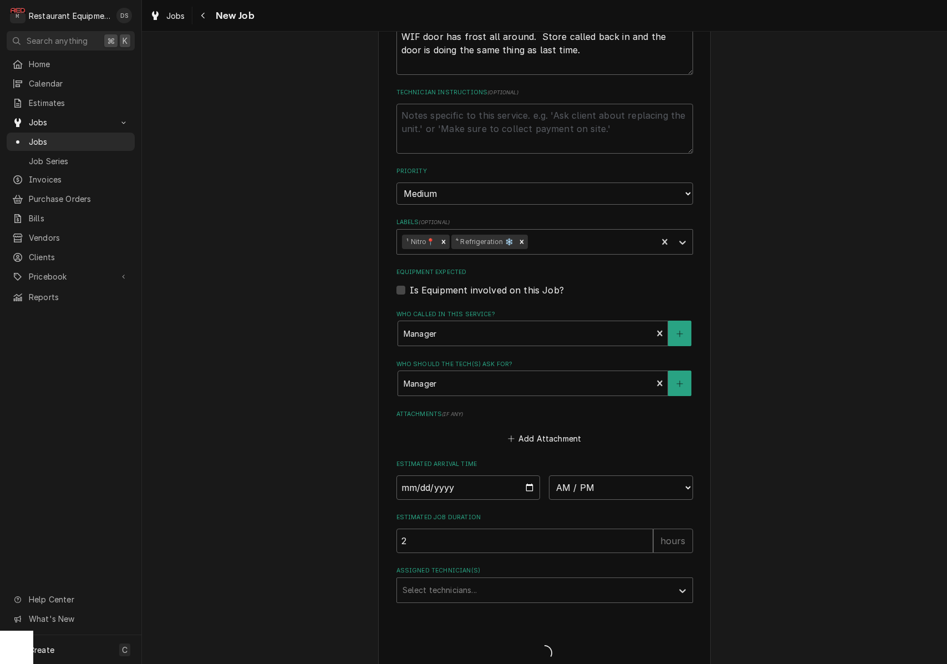
type textarea "x"
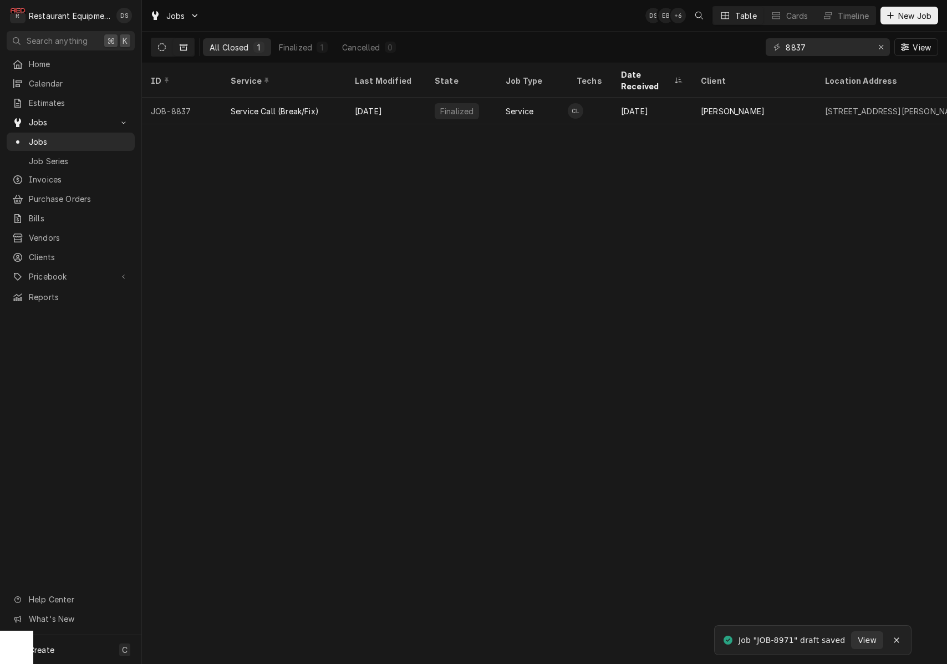
click at [158, 44] on button "Dynamic Content Wrapper" at bounding box center [161, 47] width 21 height 18
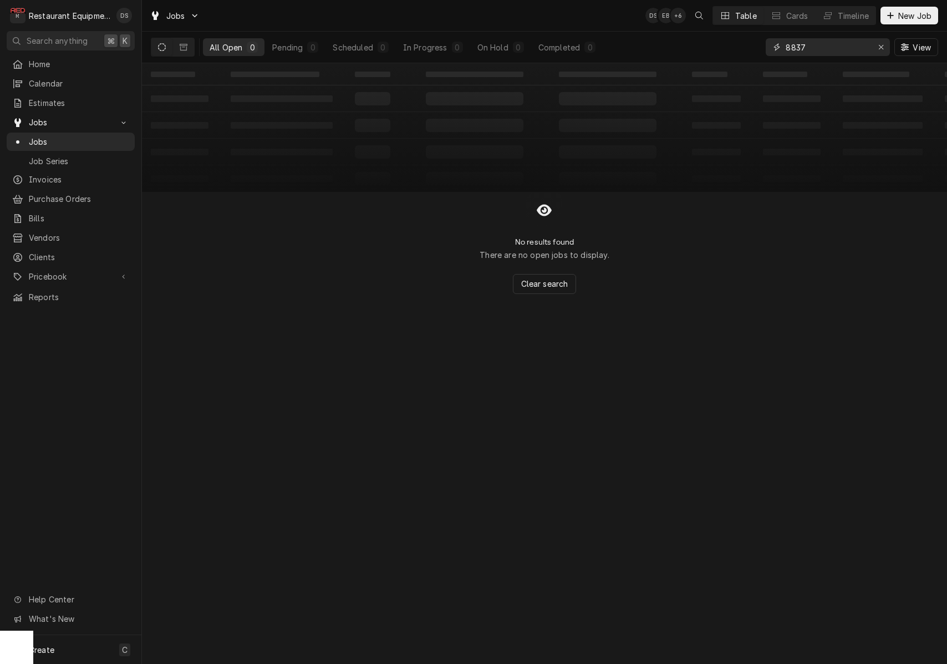
click at [874, 46] on button "Erase input" at bounding box center [882, 47] width 18 height 18
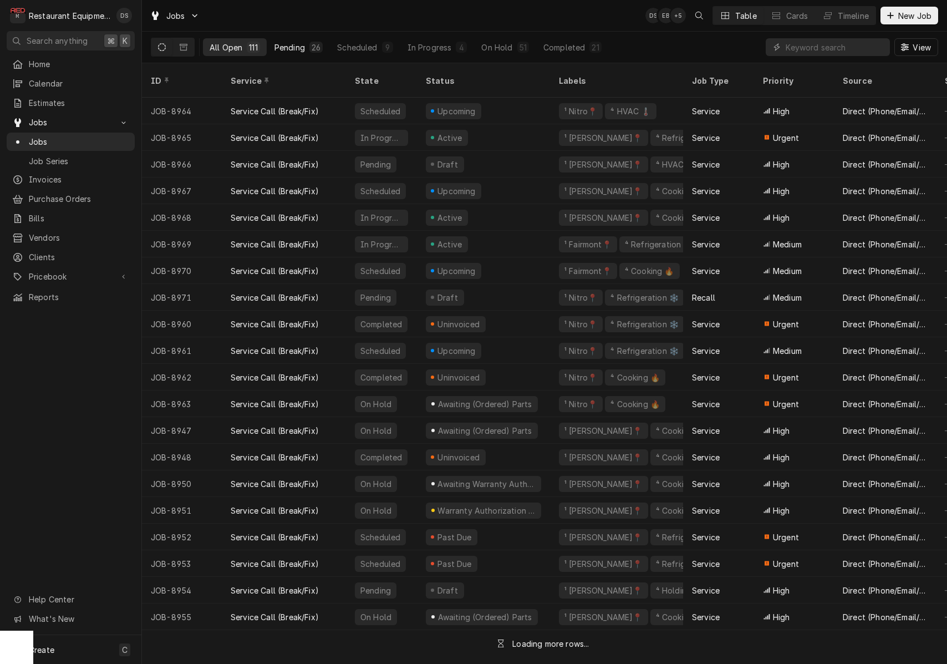
click at [297, 46] on div "Pending" at bounding box center [290, 48] width 31 height 12
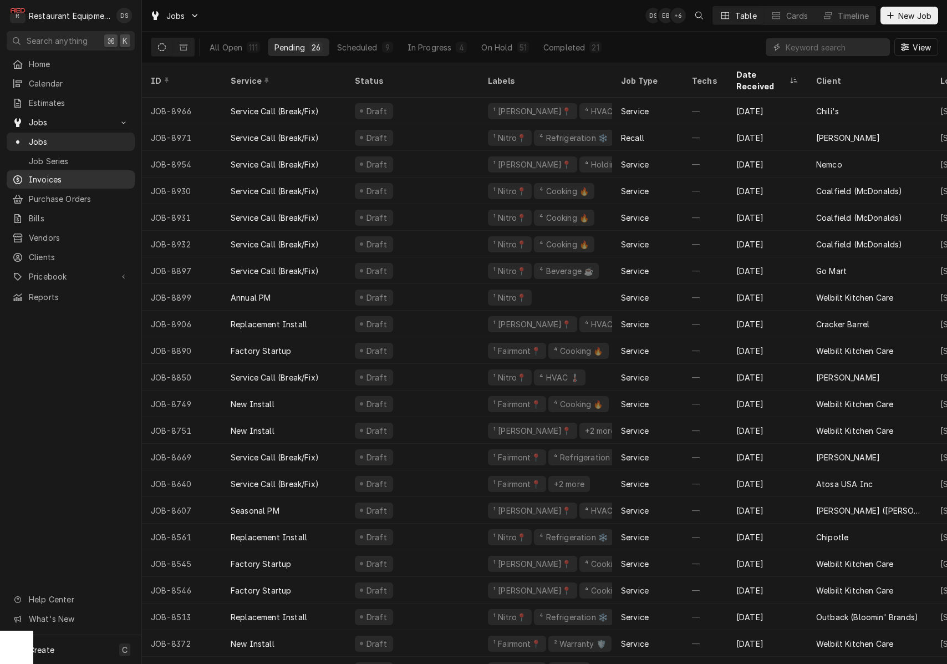
click at [58, 173] on div "Invoices" at bounding box center [71, 180] width 124 height 14
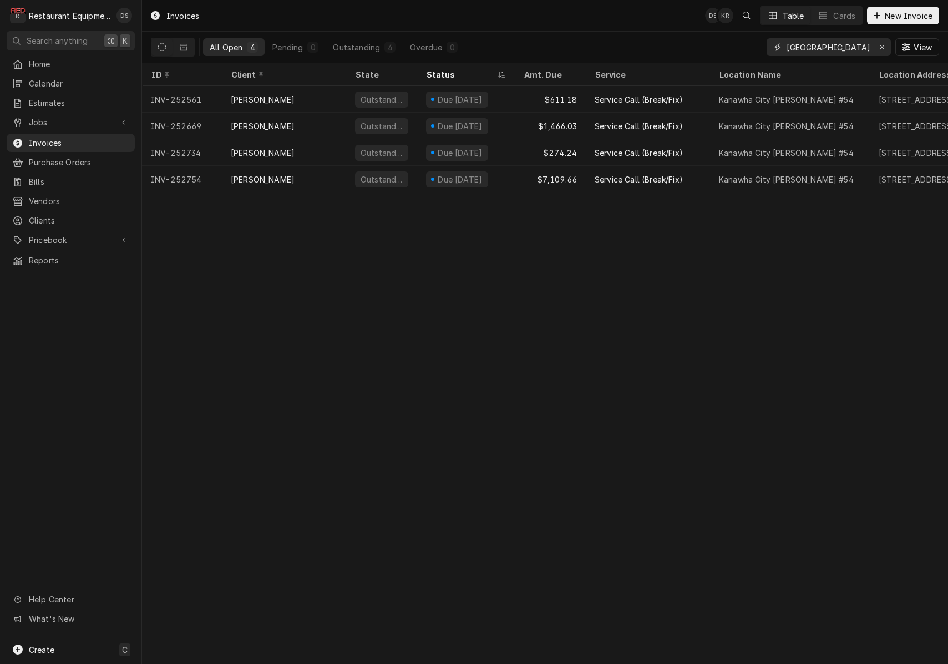
click at [861, 48] on input "[GEOGRAPHIC_DATA]" at bounding box center [828, 47] width 83 height 18
click at [861, 48] on input "Kanawha city" at bounding box center [828, 47] width 83 height 18
type input "252514"
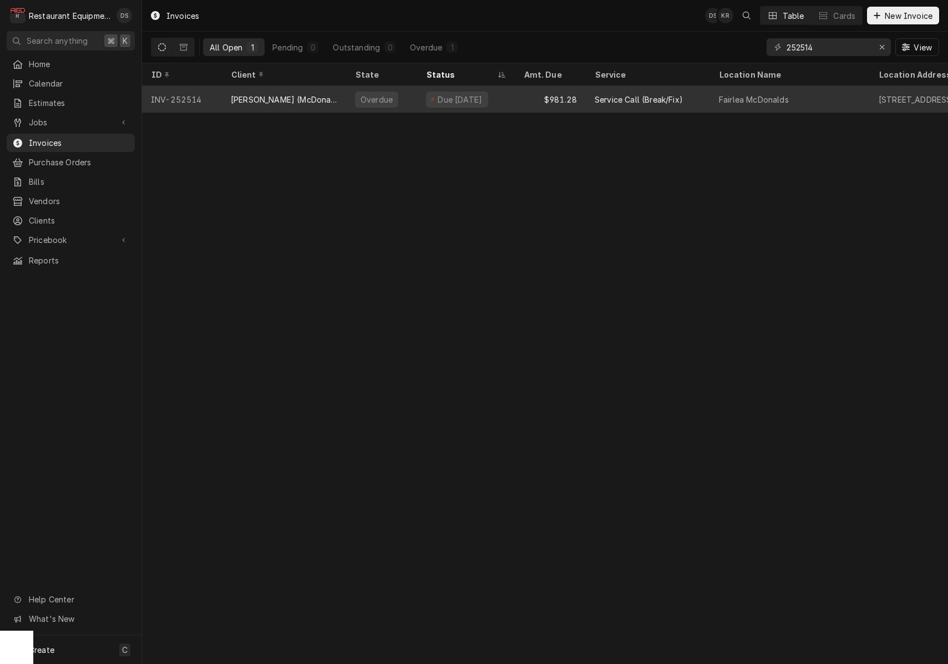
click at [537, 93] on div "$981.28" at bounding box center [550, 99] width 71 height 27
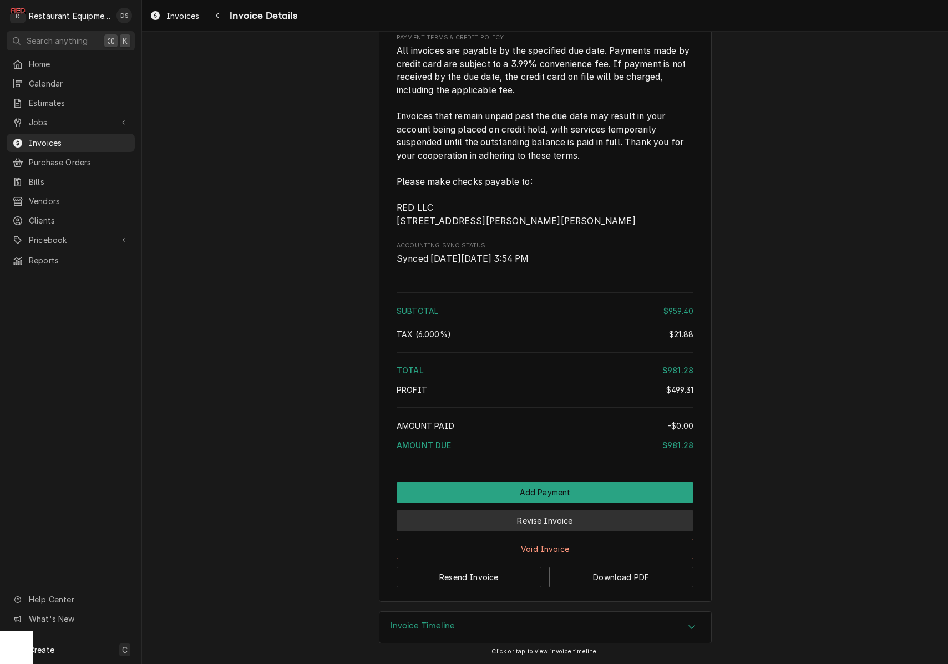
click at [566, 519] on button "Revise Invoice" at bounding box center [545, 520] width 297 height 21
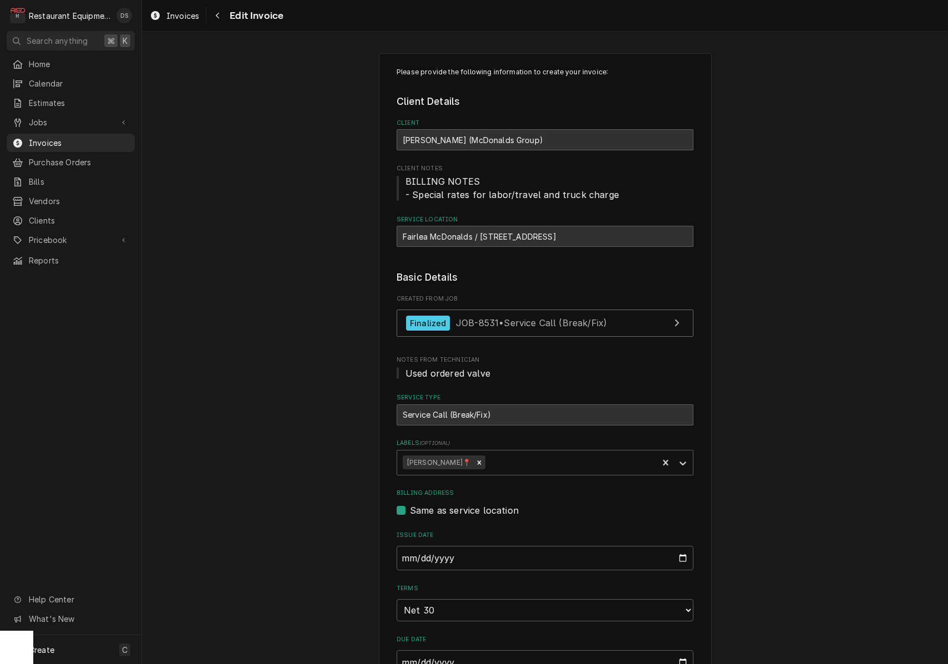
click at [417, 236] on div "Fairlea McDonalds / [STREET_ADDRESS]" at bounding box center [545, 236] width 297 height 21
click at [465, 142] on div "[PERSON_NAME] (McDonalds Group)" at bounding box center [545, 139] width 297 height 21
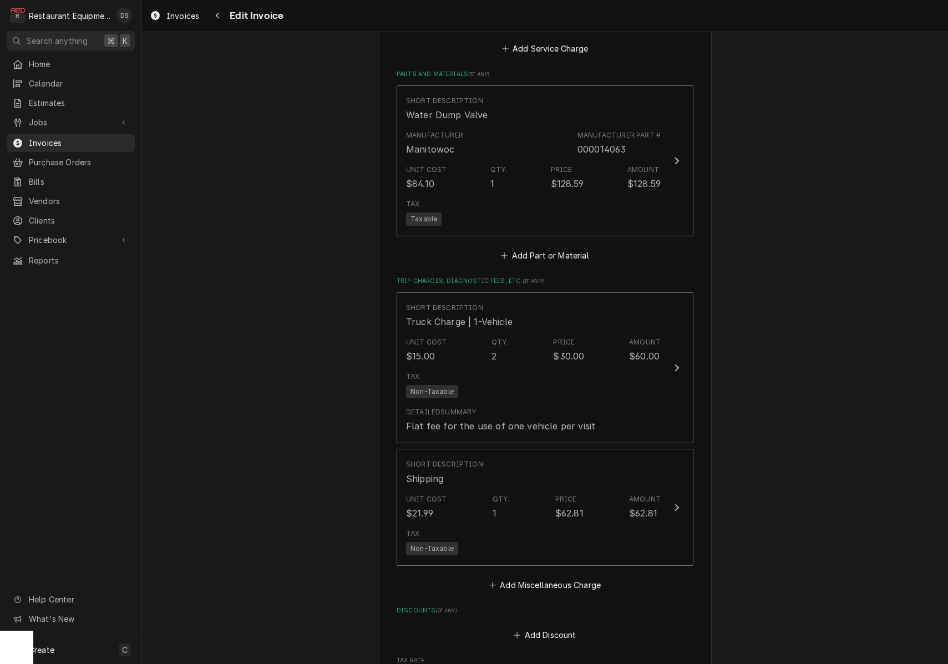
scroll to position [1747, 0]
type textarea "x"
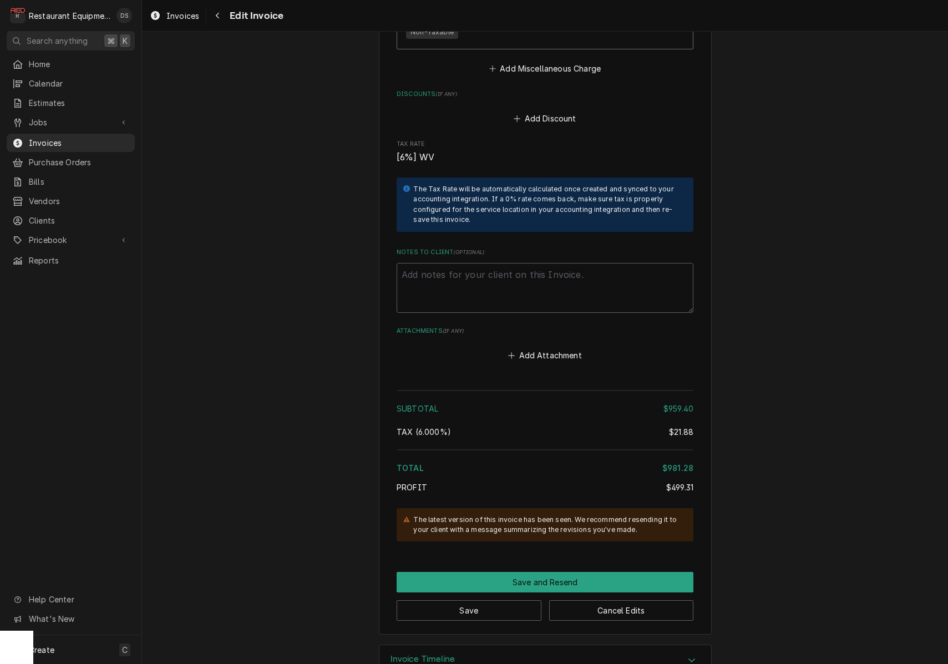
scroll to position [0, 0]
click at [219, 19] on div "Navigate back" at bounding box center [217, 15] width 11 height 11
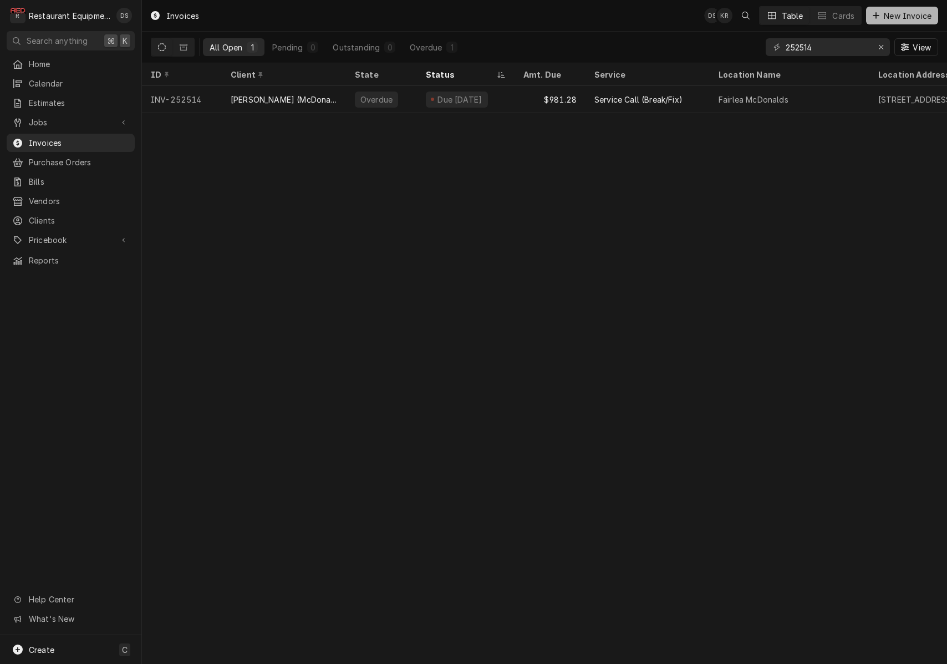
click at [889, 12] on span "New Invoice" at bounding box center [908, 16] width 52 height 12
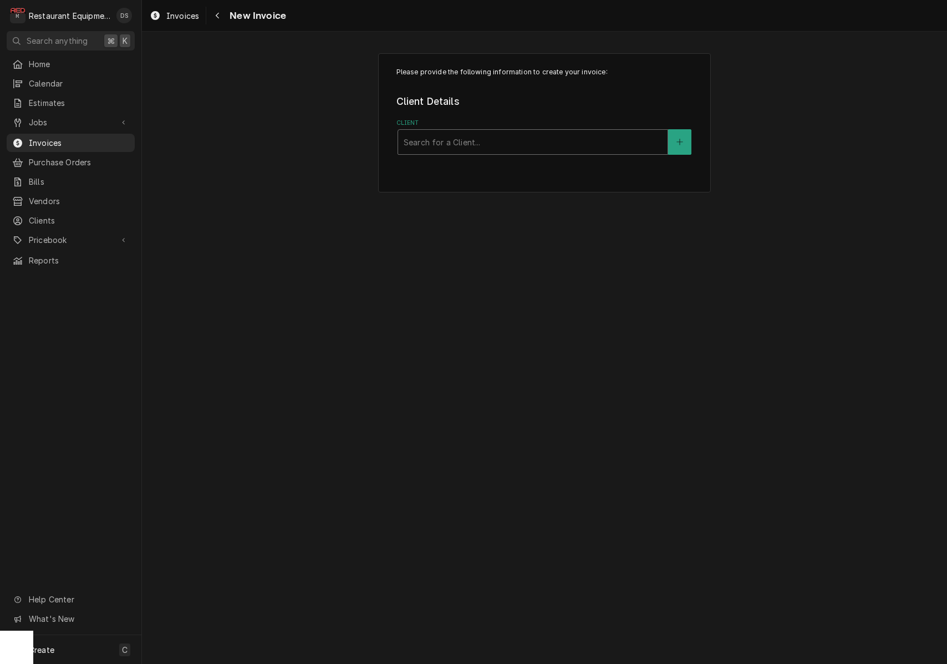
click at [486, 146] on div "Client" at bounding box center [533, 142] width 258 height 20
type input "mani"
click at [494, 265] on div "Service Location" at bounding box center [533, 275] width 258 height 20
type input "s"
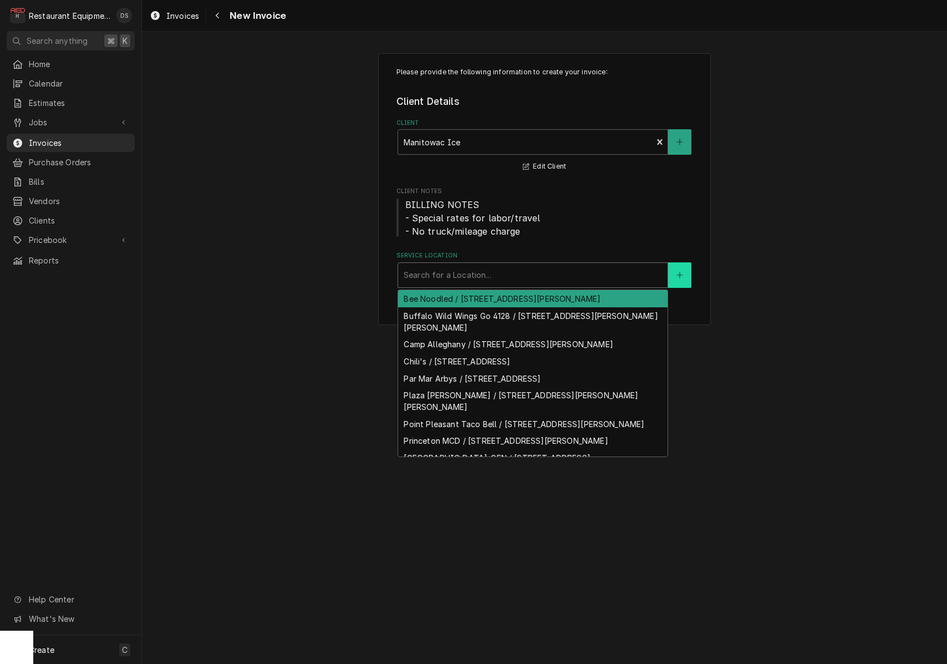
click at [680, 266] on button "Service Location" at bounding box center [679, 275] width 23 height 26
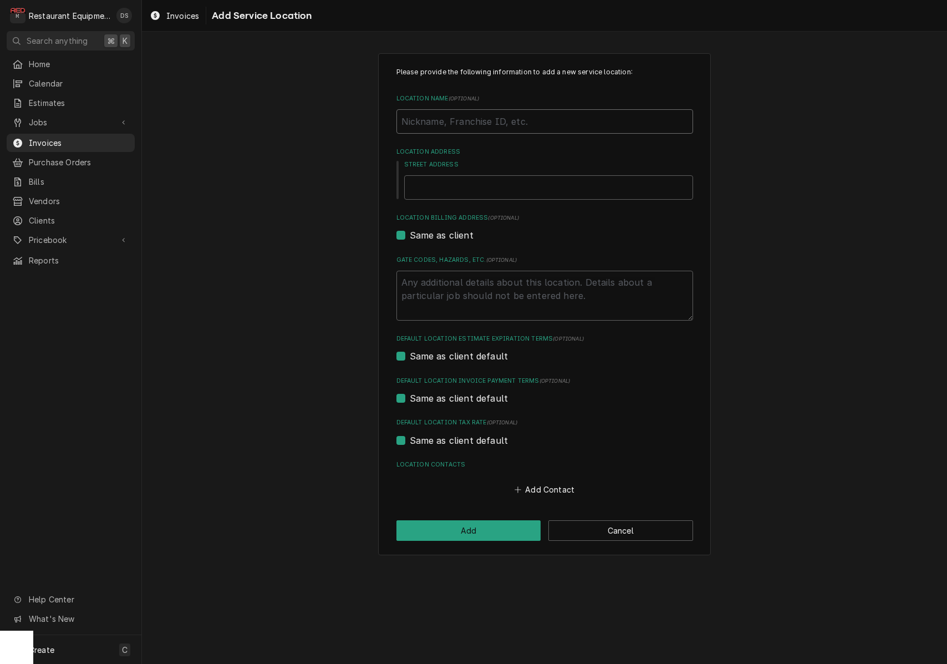
type textarea "x"
type input "f"
type textarea "x"
type input "fa"
type textarea "x"
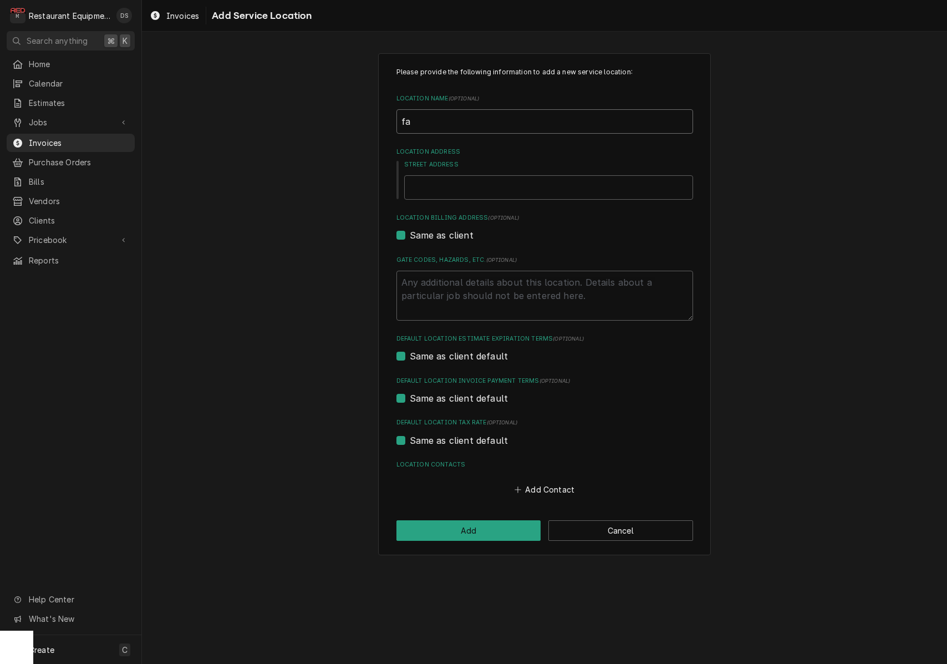
type input "fai"
type textarea "x"
type input "fair"
type textarea "x"
type input "fai"
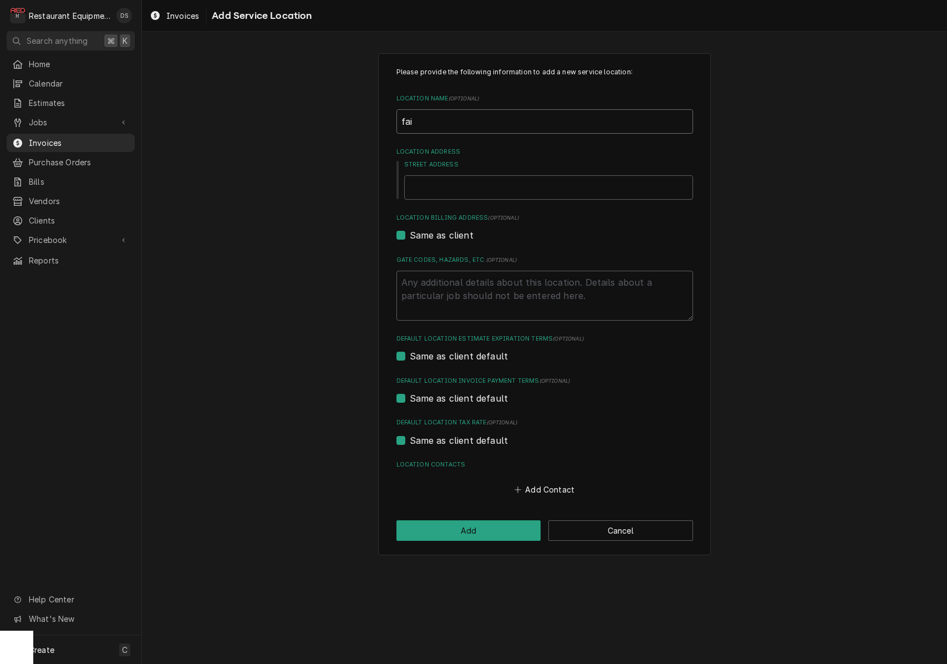
type textarea "x"
type input "fa"
type textarea "x"
type input "f"
type textarea "x"
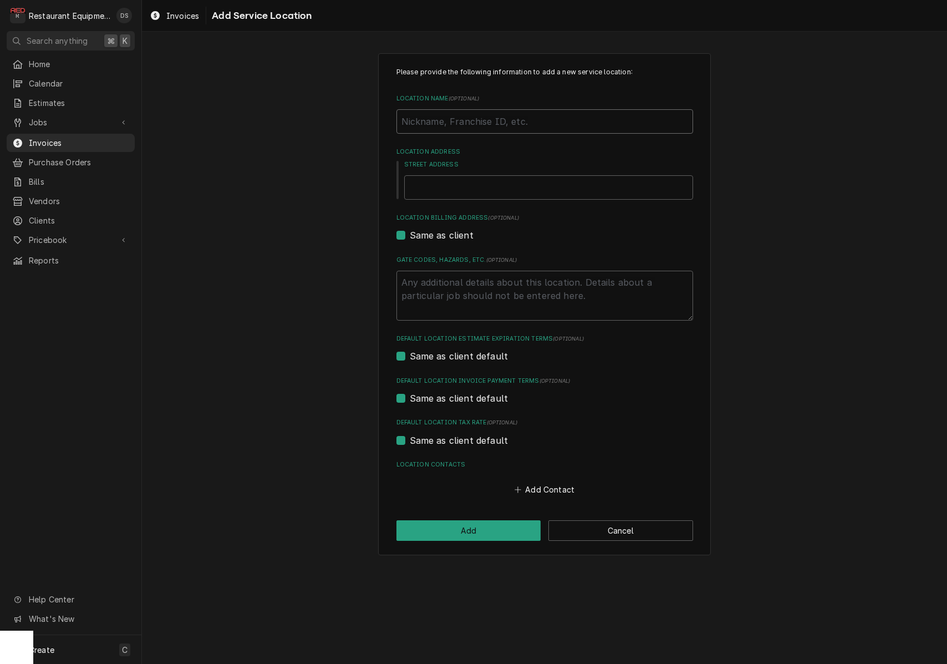
type textarea "x"
type input "F"
type textarea "x"
type input "Fa"
type textarea "x"
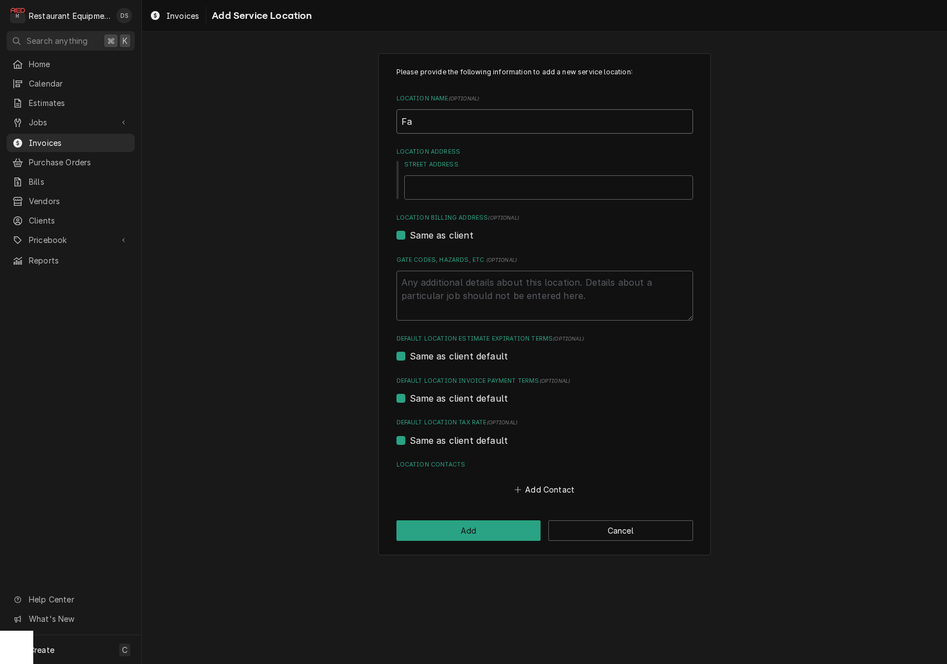
type input "Fai"
type textarea "x"
type input "Fair"
type textarea "x"
type input "Fairl"
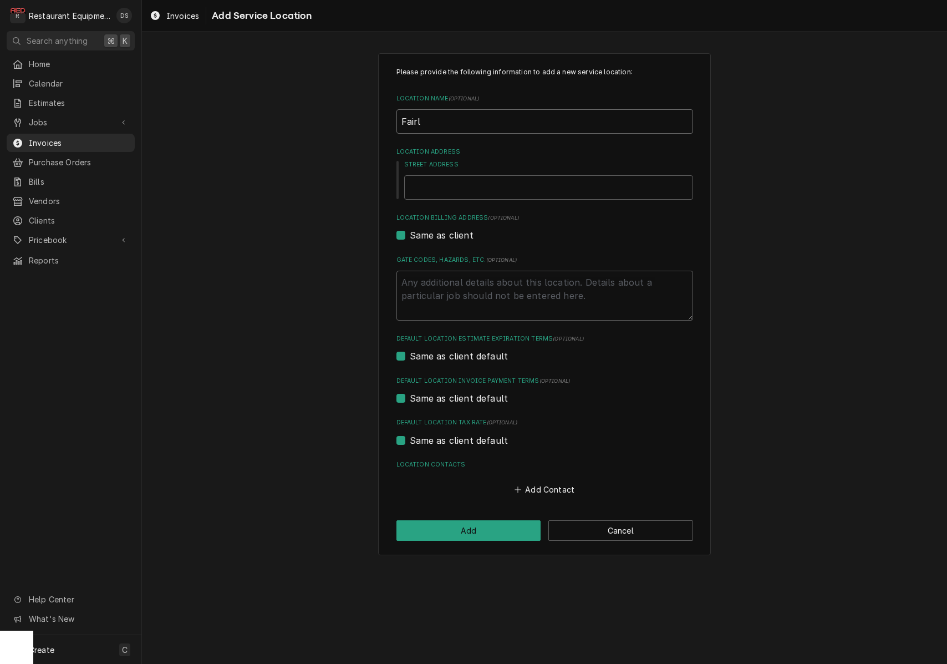
type textarea "x"
type input "Fairle"
type textarea "x"
type input "Fairlea"
type textarea "x"
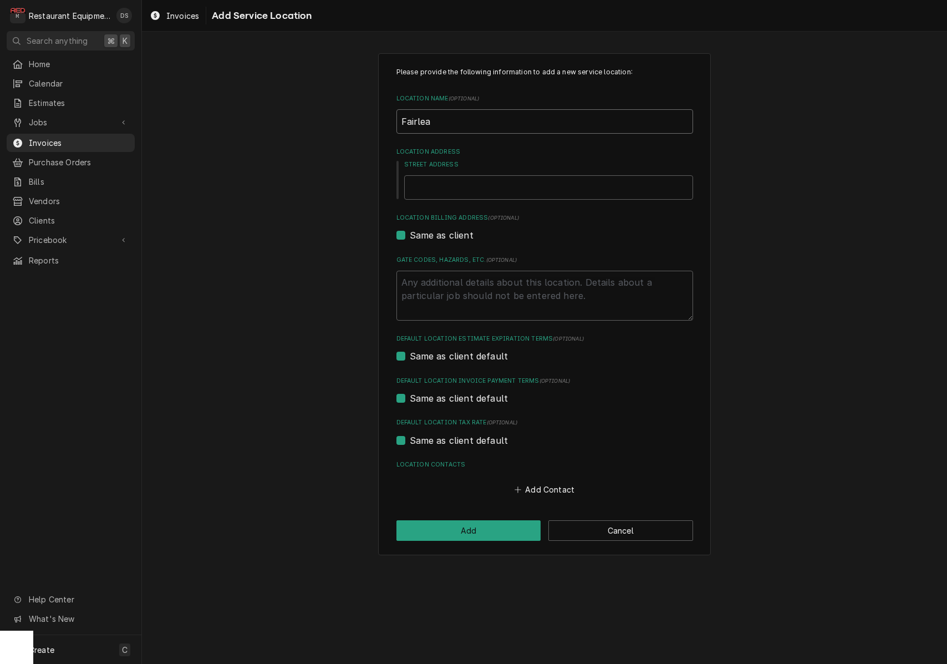
type input "Fairlea"
type textarea "x"
type input "Fairlea C"
type textarea "x"
type input "Fairlea"
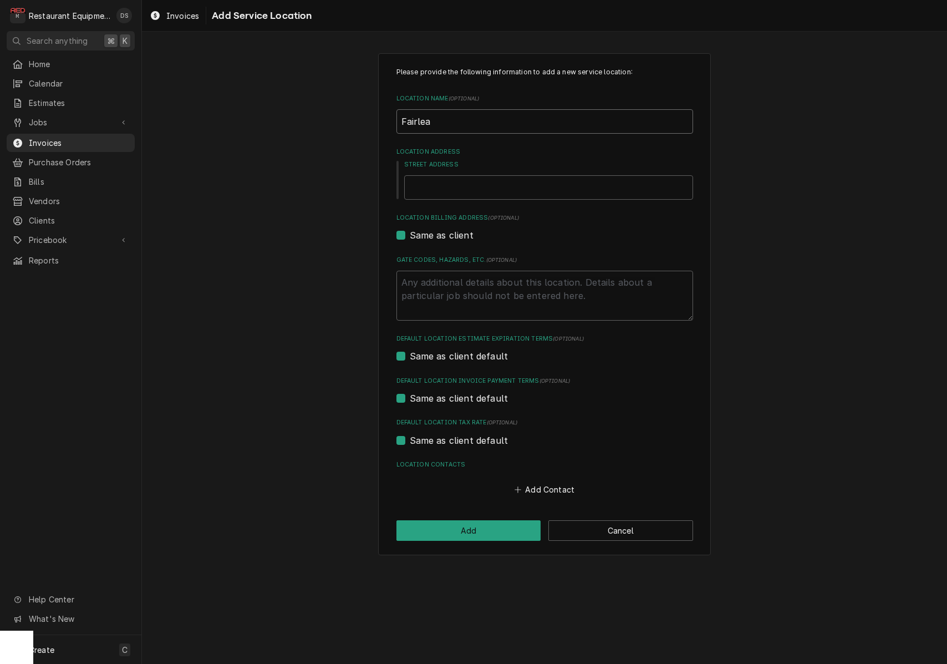
type textarea "x"
type input "Fairlea M"
type textarea "x"
type input "Fairlea Mc"
type textarea "x"
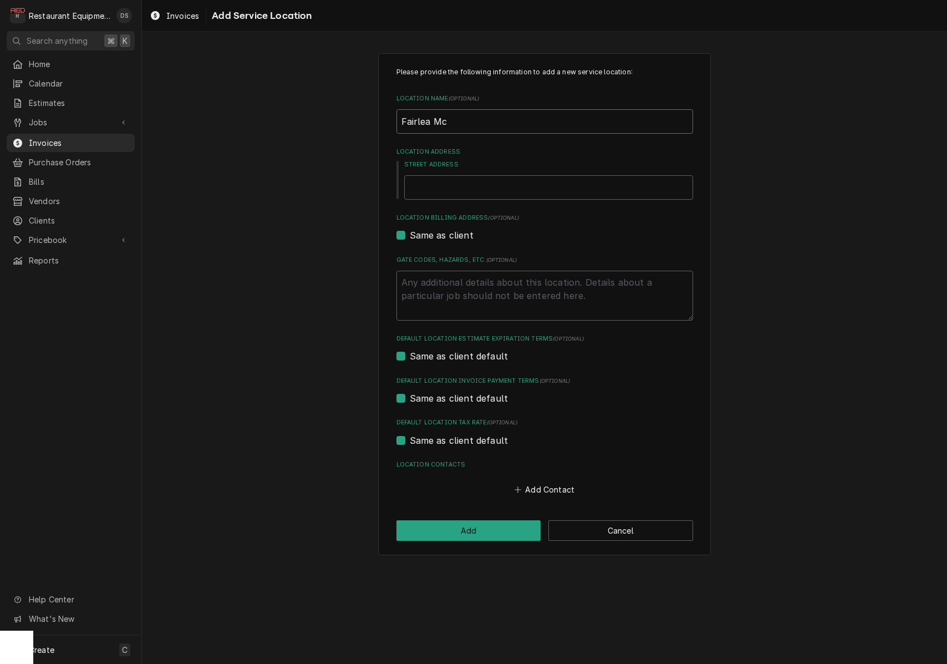
type input "Fairlea Mcd"
type textarea "x"
type input "Fairlea Mcdo"
type textarea "x"
type input "Fairlea Mcdon"
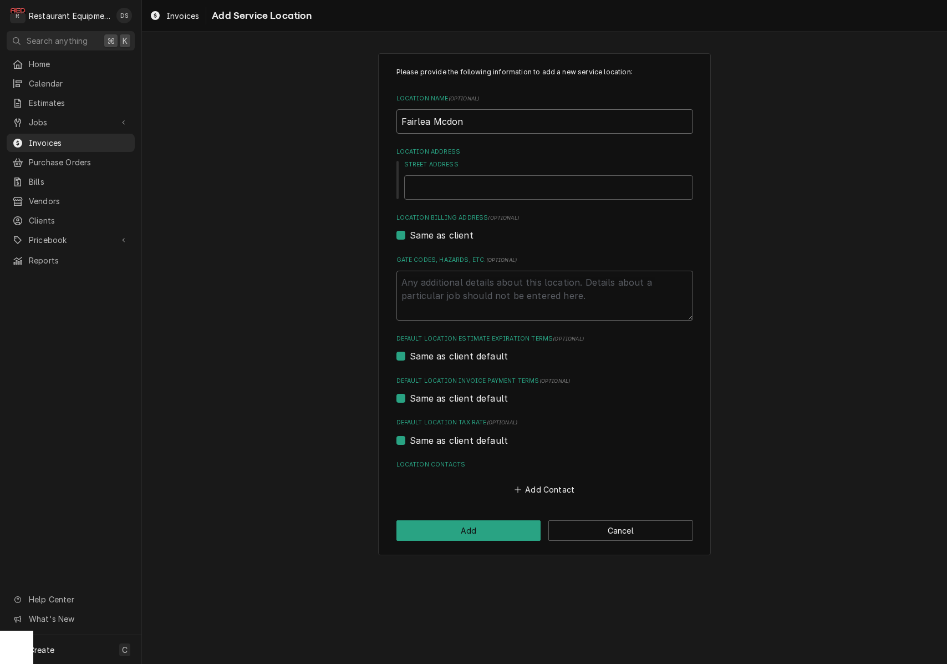
type textarea "x"
type input "Fairlea Mcdona"
type textarea "x"
type input "Fairlea Mcdonal"
type textarea "x"
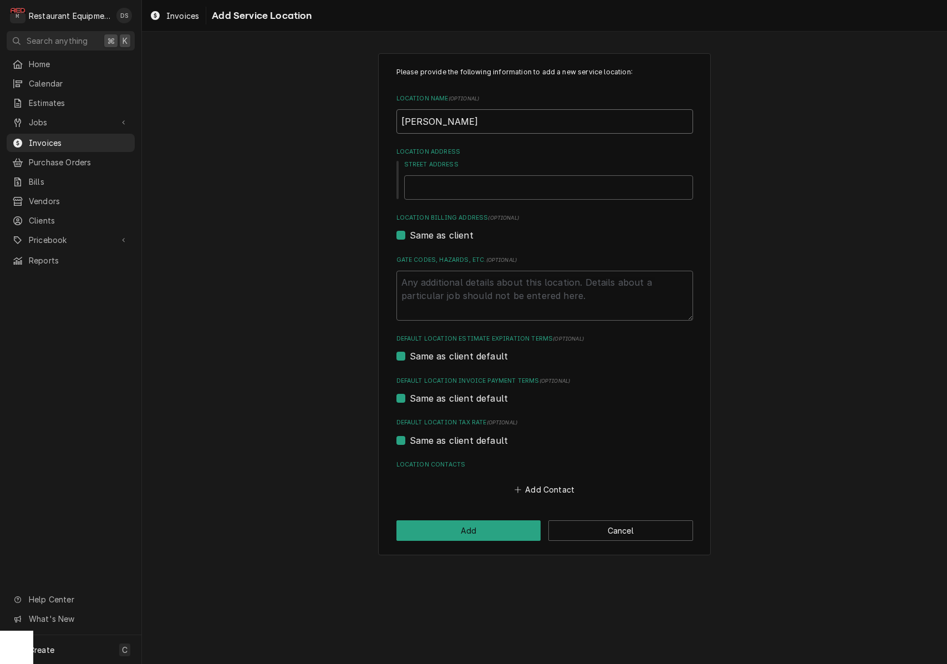
type input "Fairlea Mcdonals"
type textarea "x"
type input "Fairlea Mcdonal"
type textarea "x"
type input "Fairlea Mcdona"
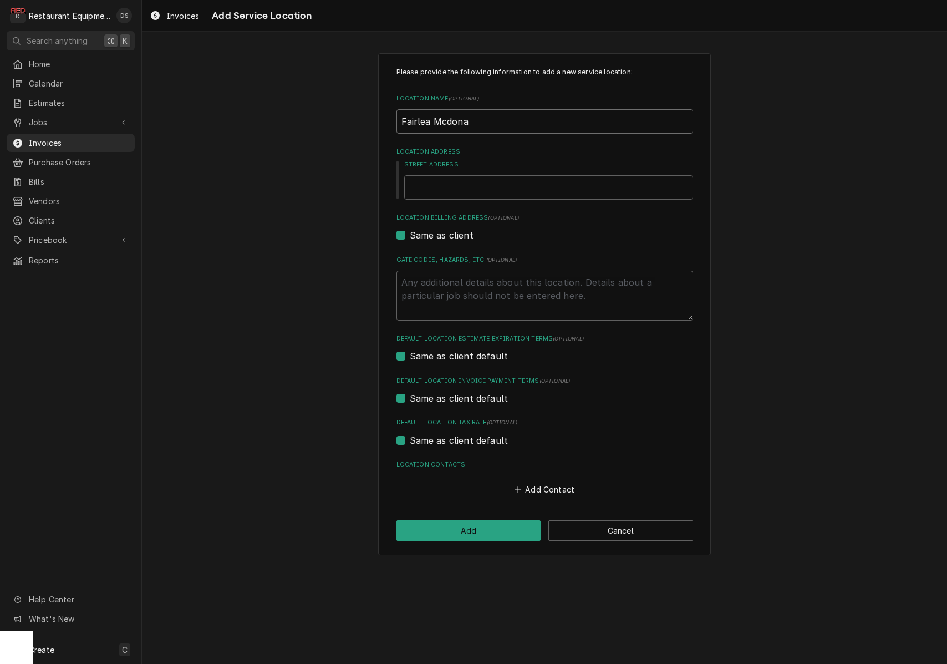
type textarea "x"
type input "Fairlea Mcdonad"
type textarea "x"
type input "Fairlea Mcdonads"
type textarea "x"
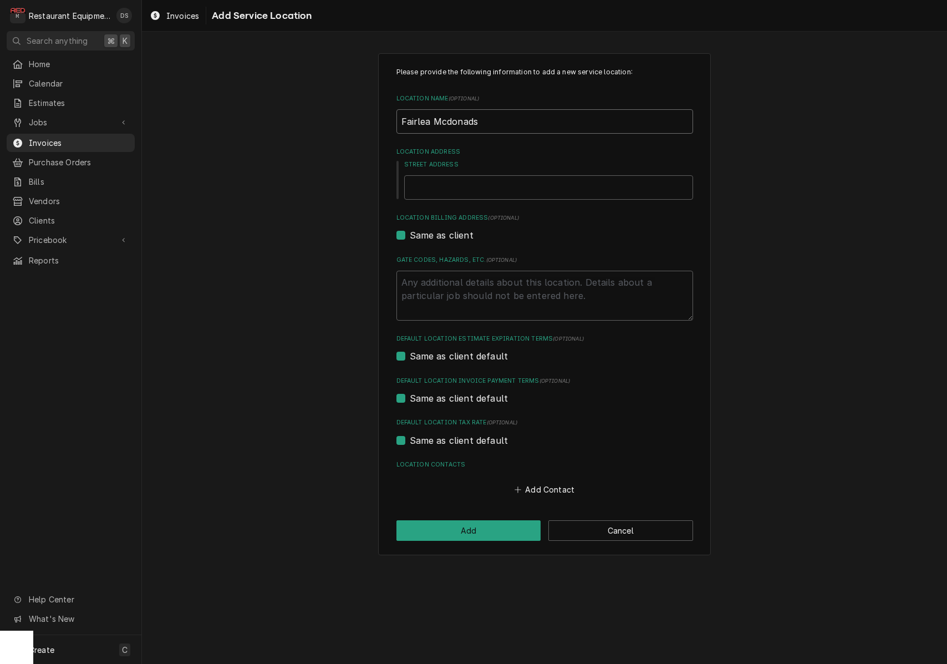
type input "Fairlea Mcdonads"
type textarea "x"
type input "Fairlea Mcdonads"
type textarea "x"
type input "Fairlea Mcdonad"
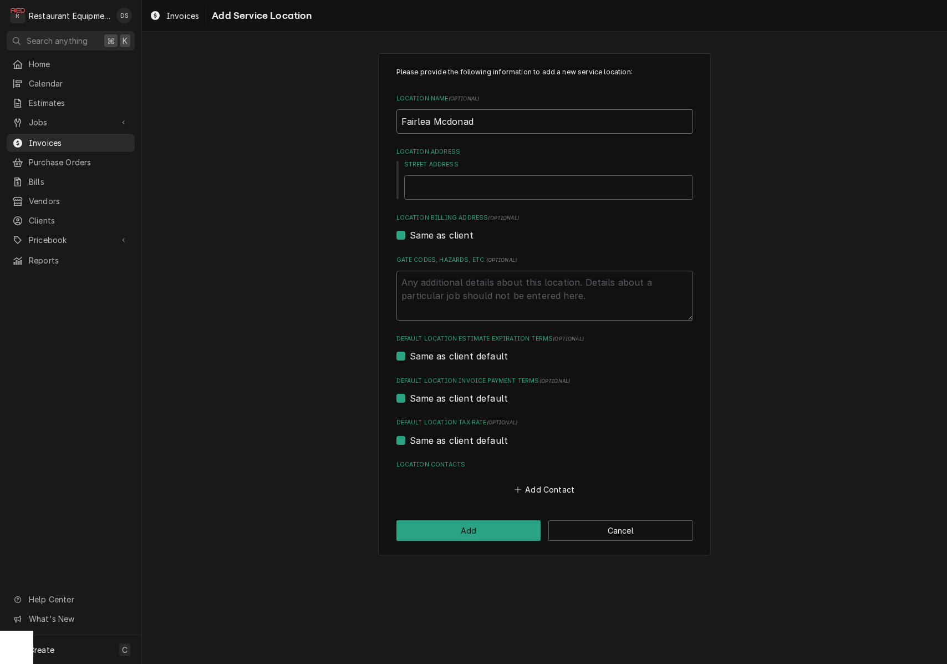
type textarea "x"
type input "Fairlea Mcdona"
type textarea "x"
type input "Fairlea Mcdonal"
type textarea "x"
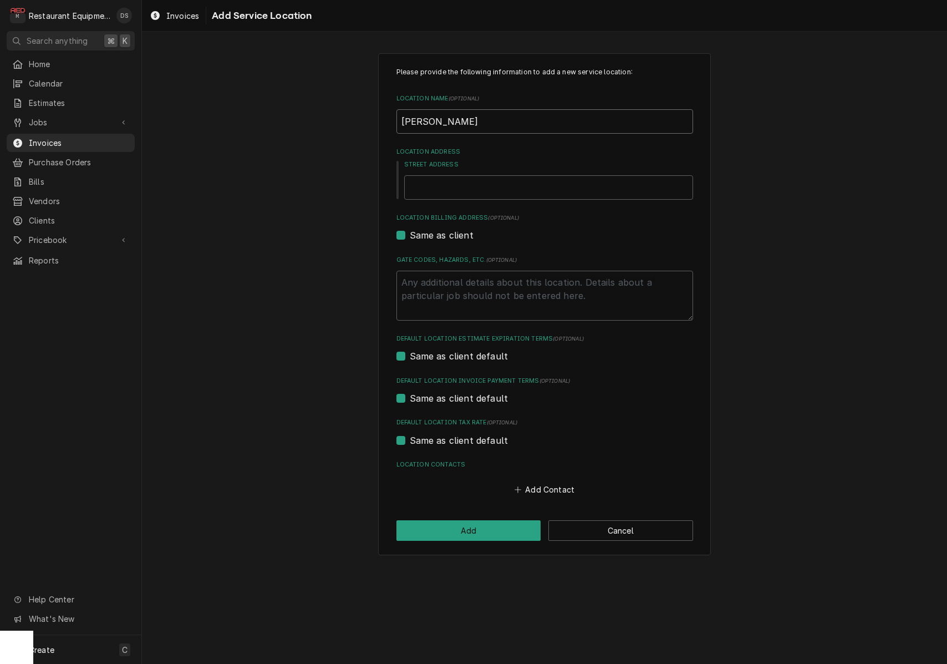
type input "Fairlea Mcdonald"
type textarea "x"
type input "Fairlea Mcdonalds"
type textarea "x"
type input "8"
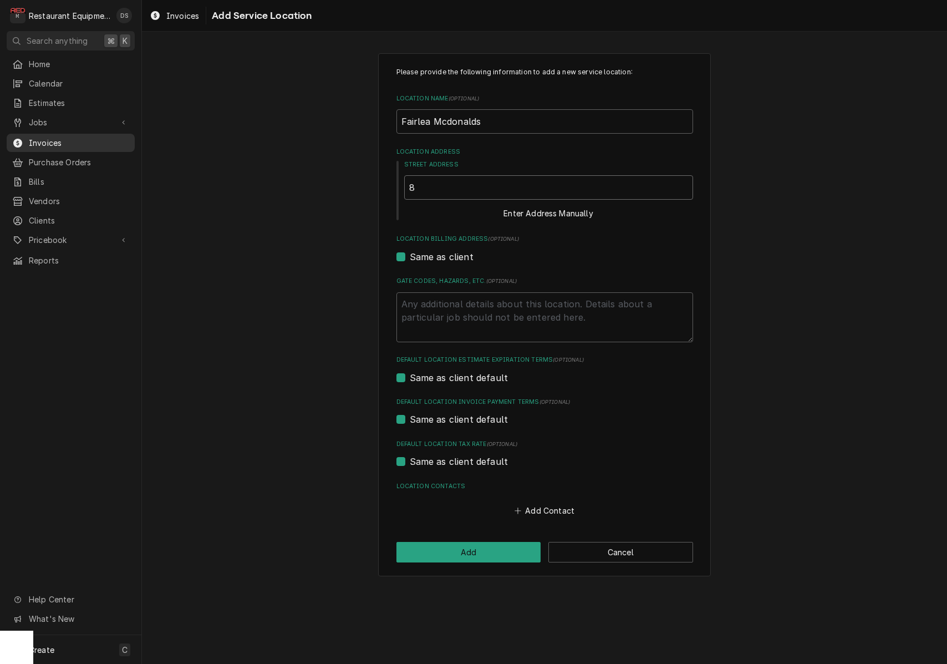
type textarea "x"
type input "87"
type textarea "x"
type input "872"
type textarea "x"
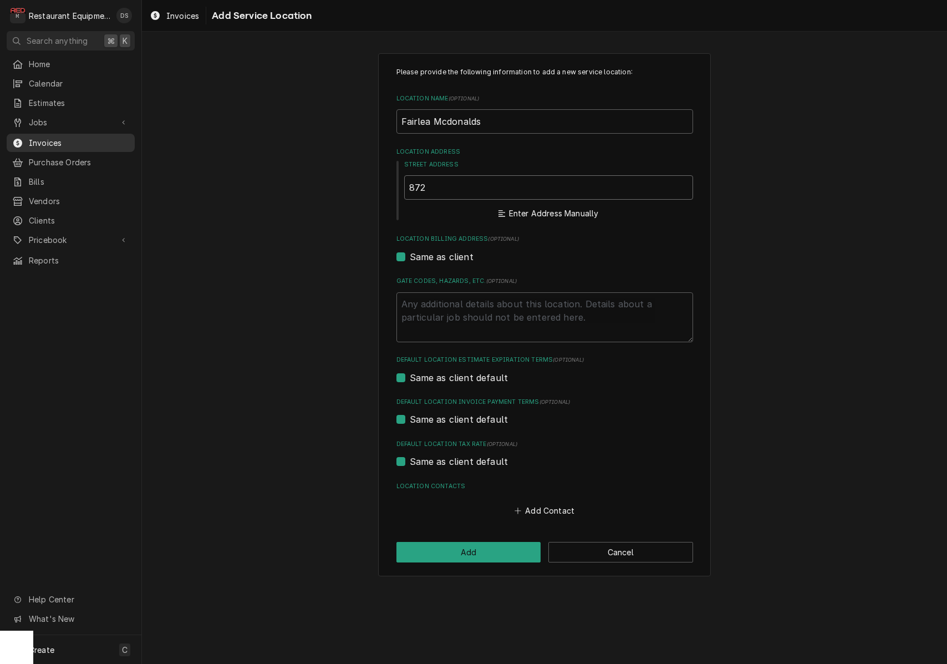
type input "8721"
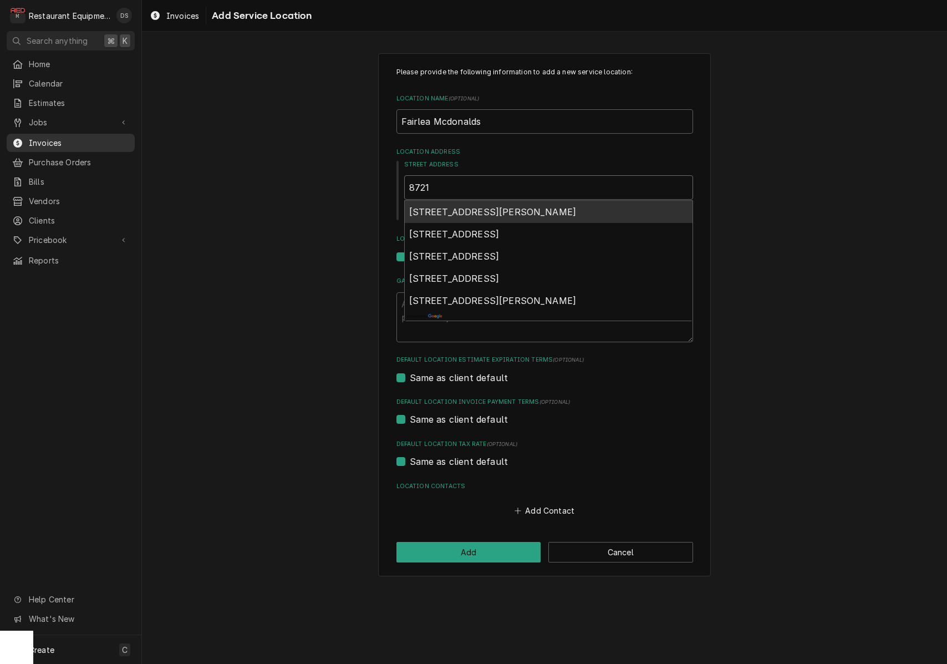
type textarea "x"
type input "8721"
type textarea "x"
type input "8721 s"
type textarea "x"
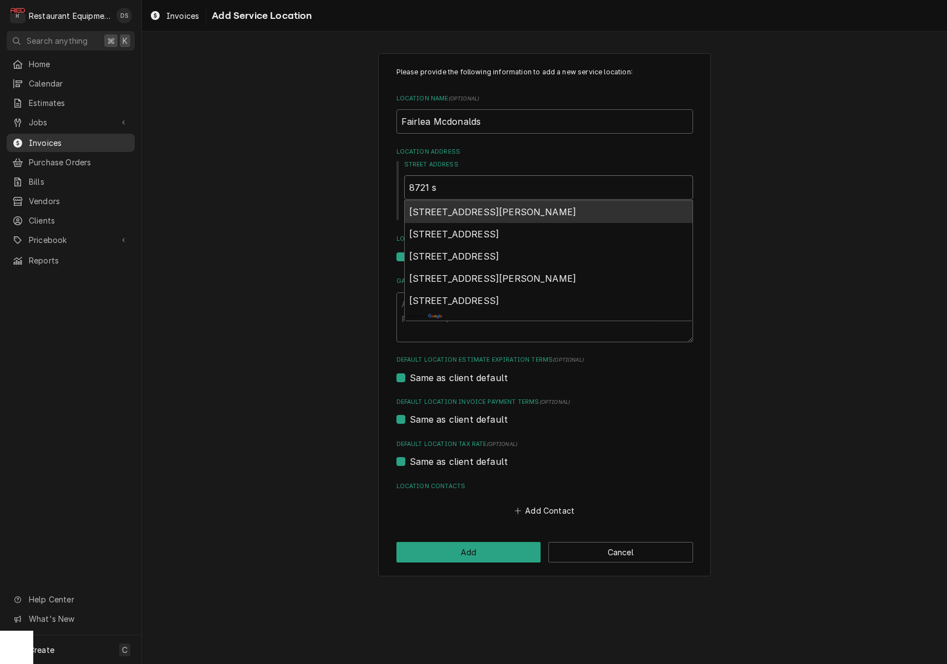
type input "8721 se"
type textarea "x"
type input "8721 sen"
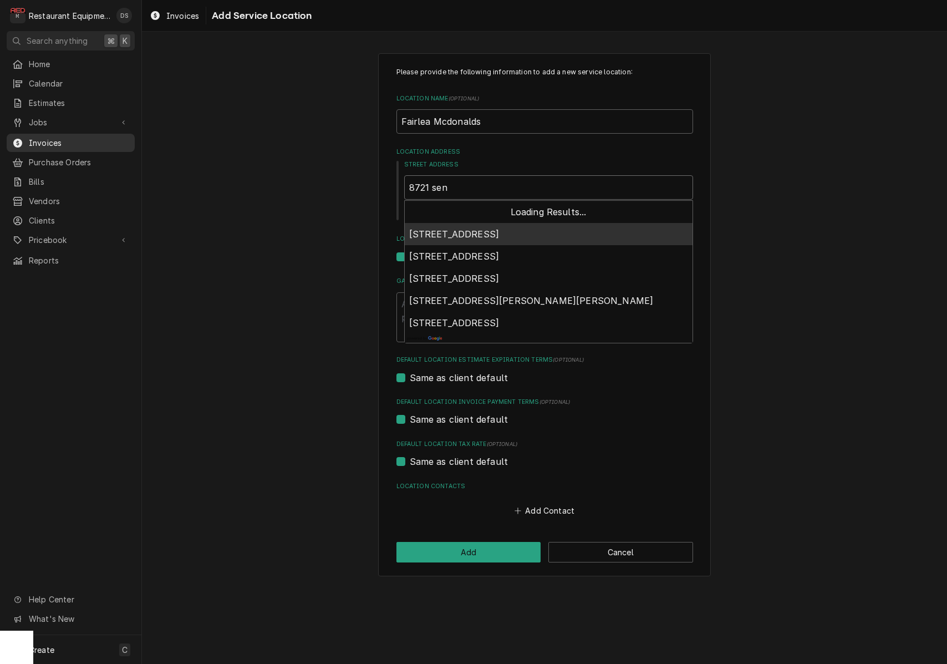
type textarea "x"
type input "8721 sene"
type textarea "x"
type input "8721 senec"
type textarea "x"
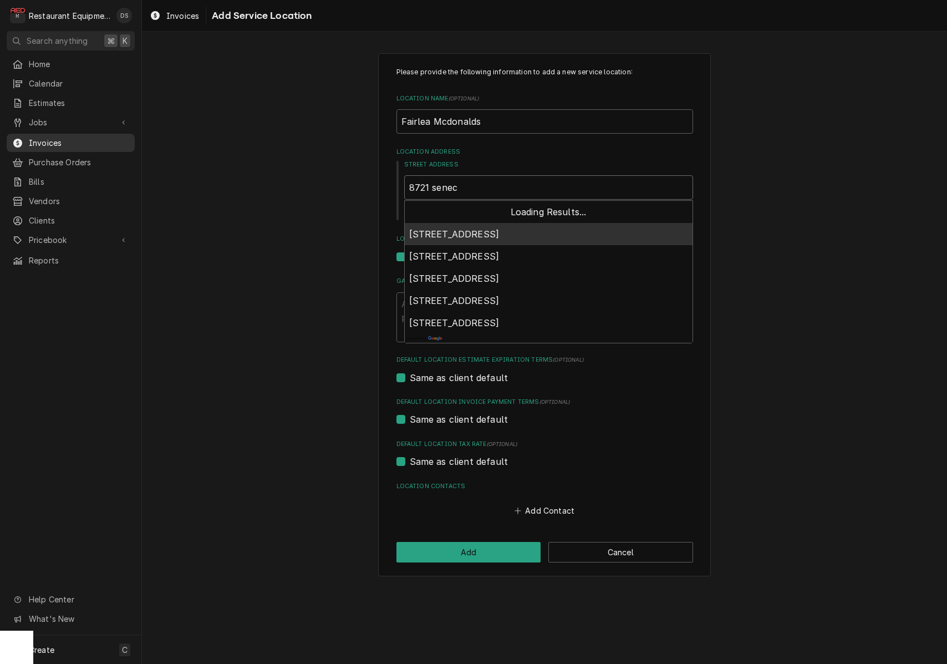
type input "8721 seneca"
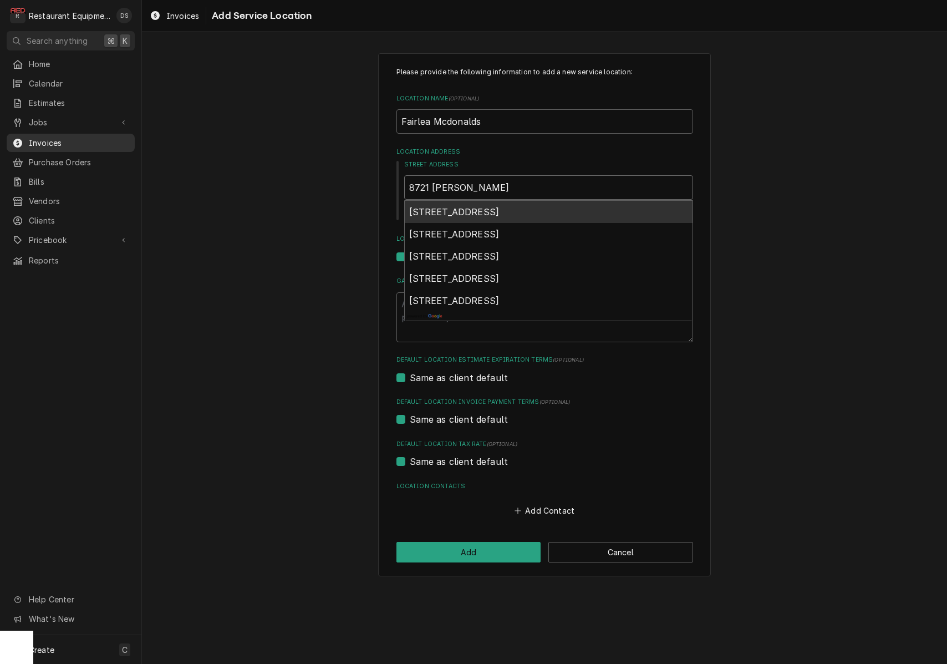
type textarea "x"
type input "8721 seneca"
type textarea "x"
type input "8721 seneca t"
type textarea "x"
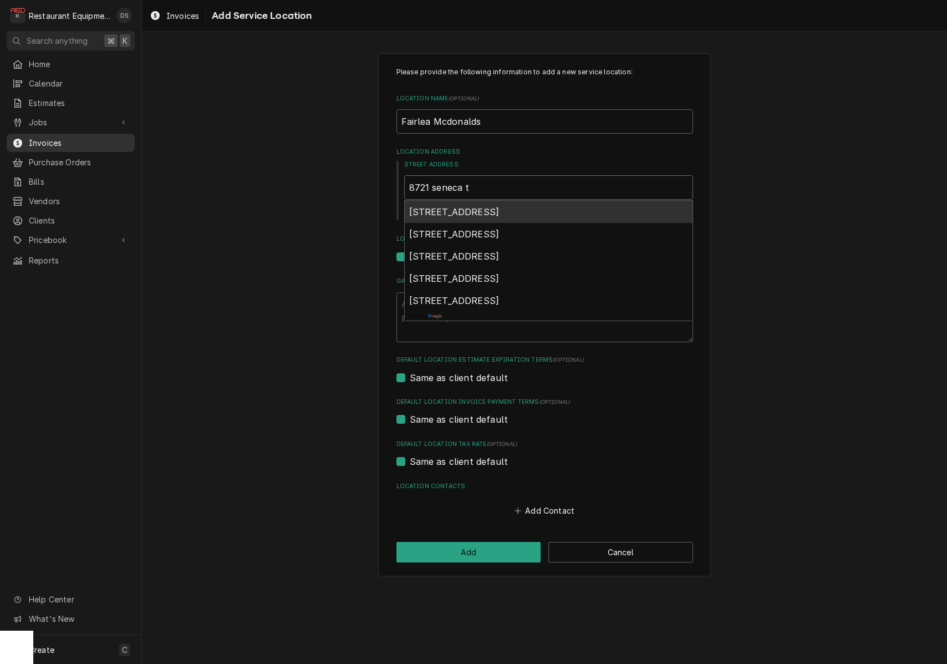
type input "8721 seneca tr"
type textarea "x"
type input "8721 seneca tra"
type textarea "x"
type input "8721 seneca trav"
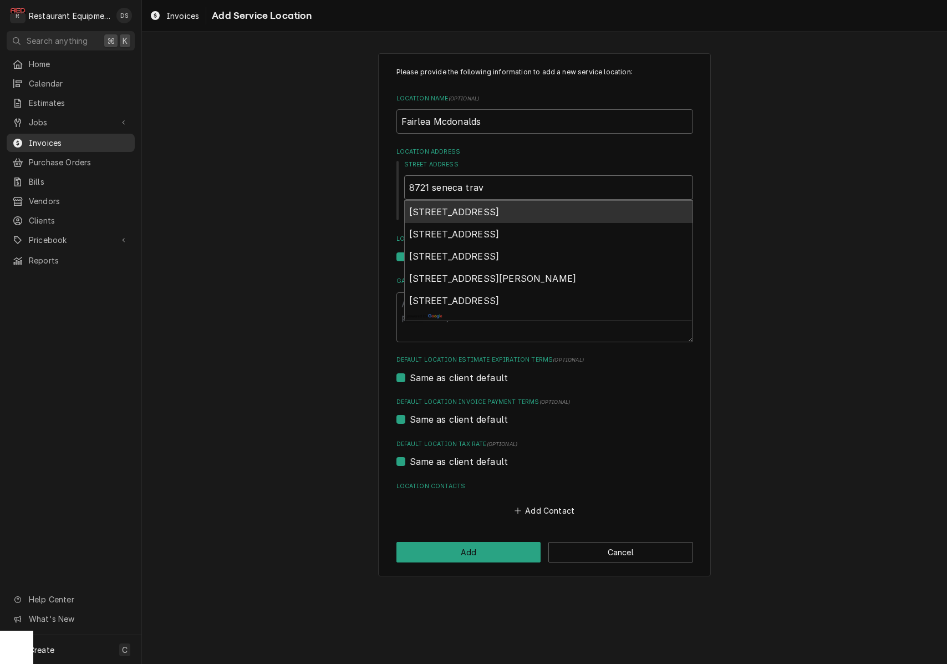
type textarea "x"
type input "8721 seneca tra"
type textarea "x"
type input "8721 seneca trai"
type textarea "x"
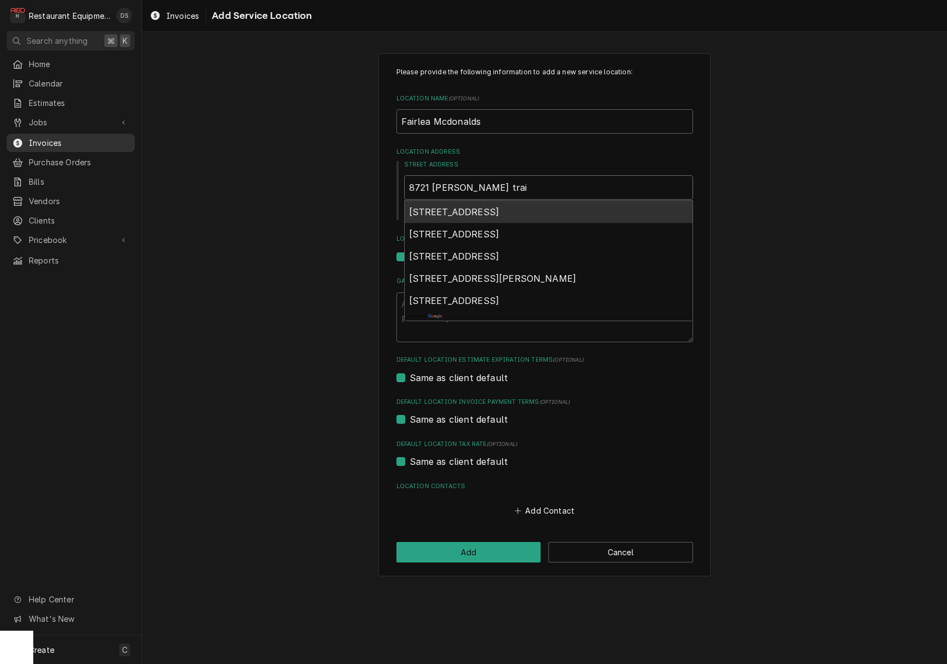
type input "8721 seneca trail"
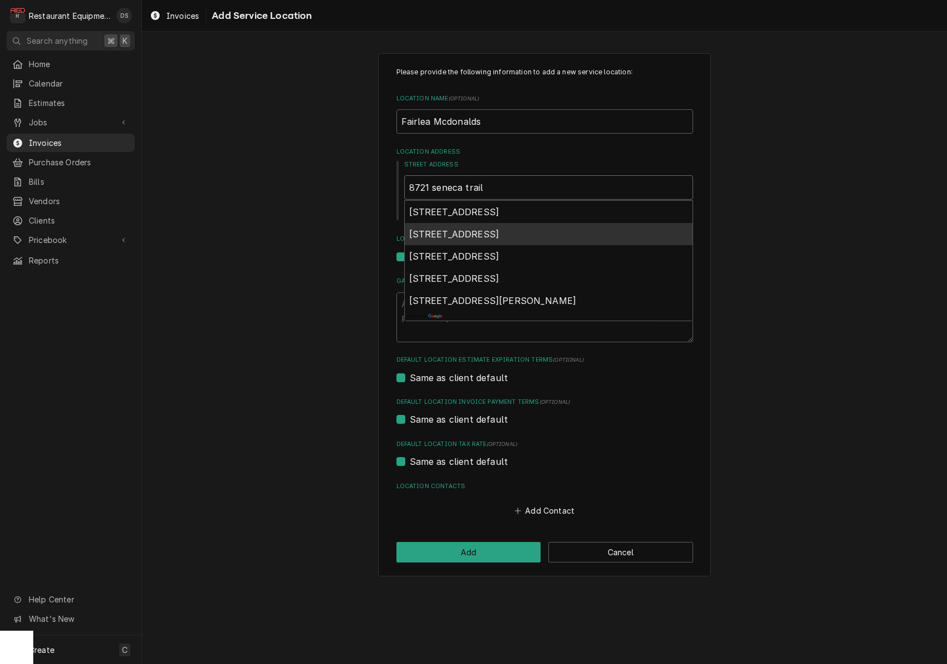
click at [500, 235] on span "8721 Seneca Trail South, Ronceverte, WV, USA" at bounding box center [454, 234] width 90 height 11
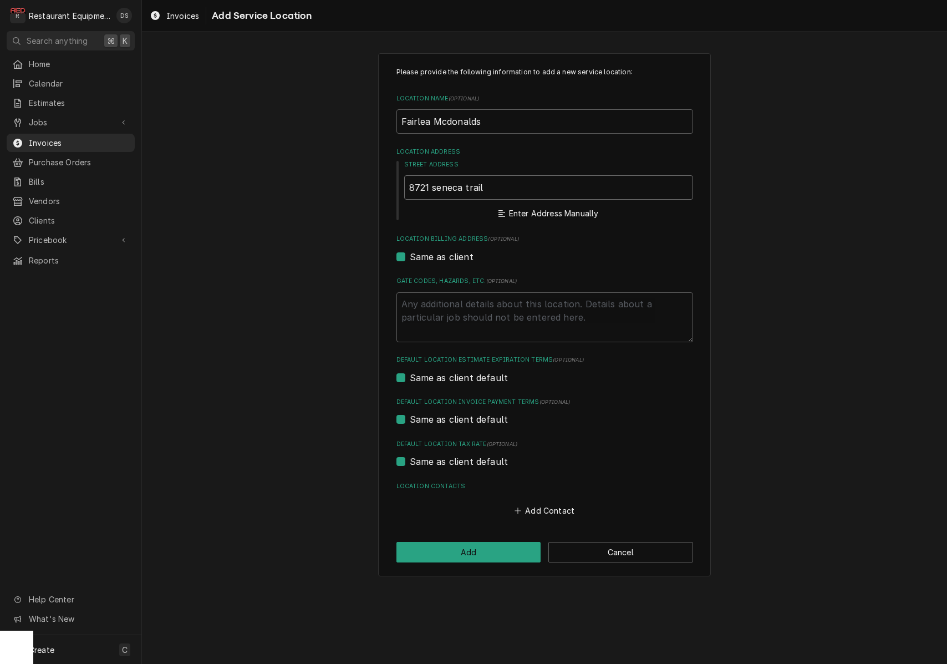
type textarea "x"
type input "8721 Seneca Trail S"
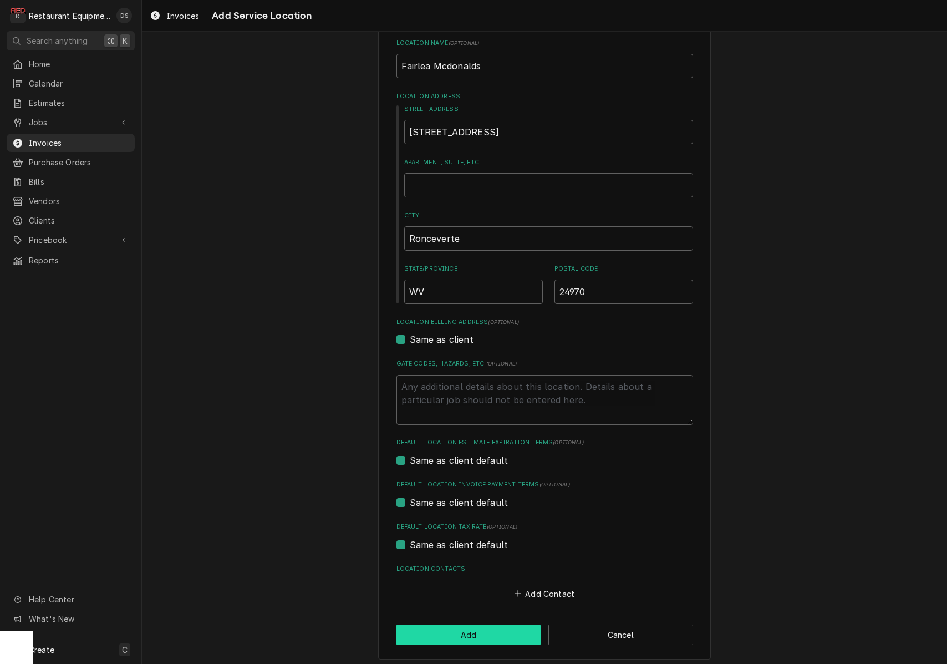
click at [482, 633] on button "Add" at bounding box center [469, 635] width 145 height 21
type textarea "x"
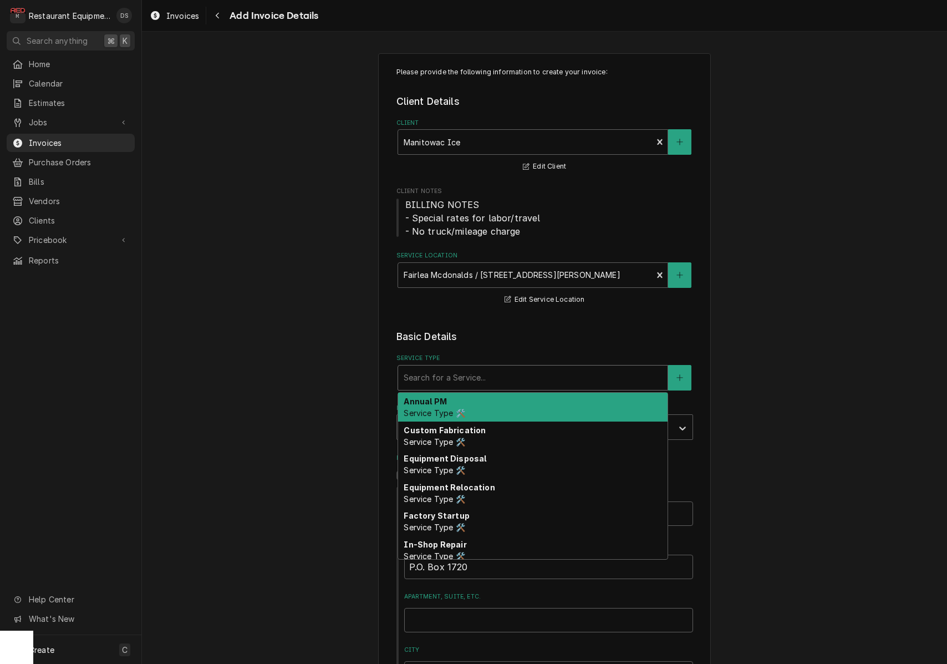
click at [466, 373] on div "Search for a Service..." at bounding box center [533, 378] width 258 height 12
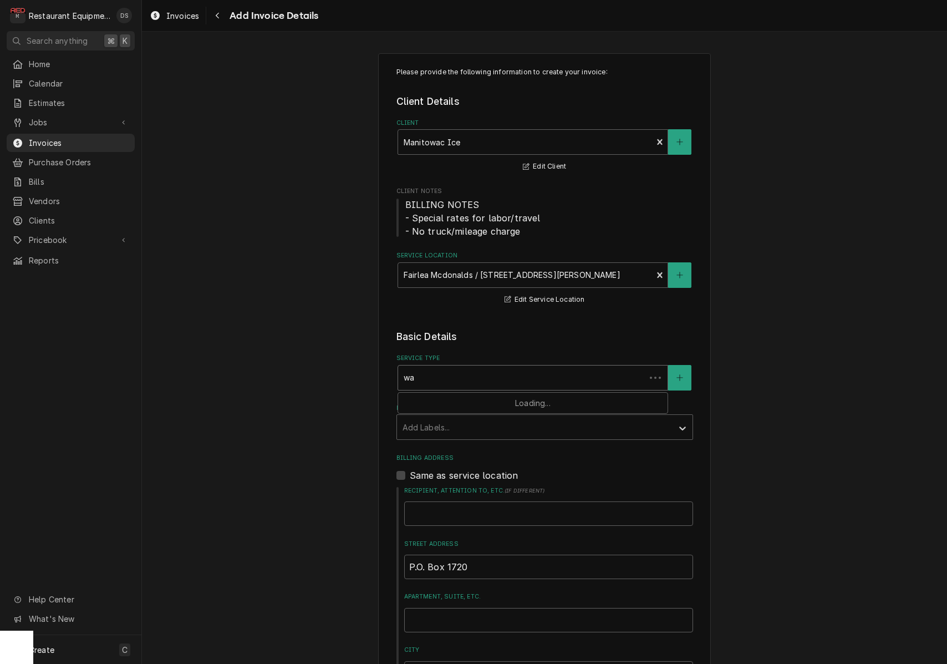
type input "w"
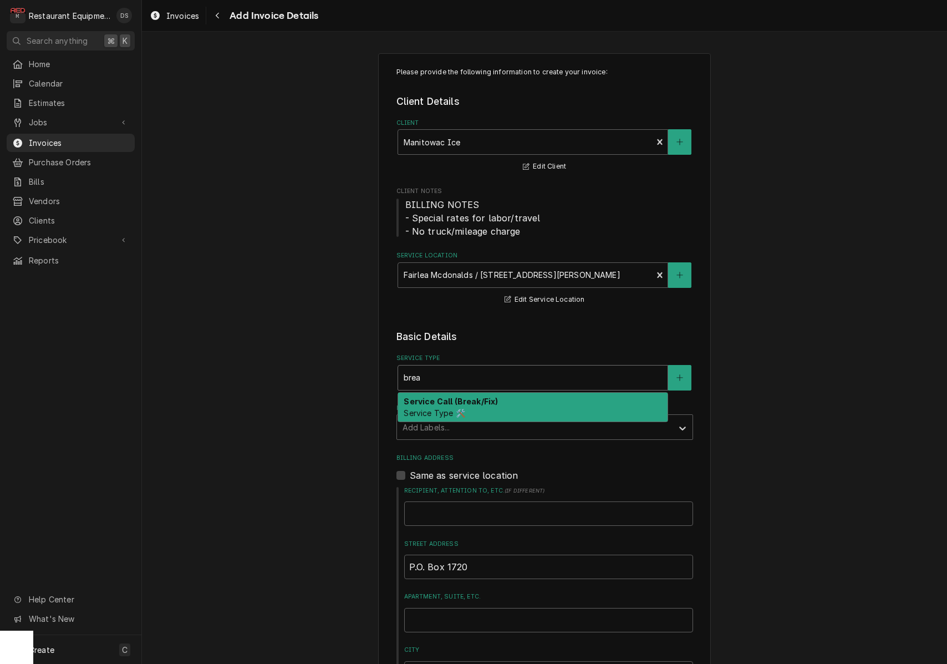
type input "break"
click at [470, 398] on strong "Service Call (Break/Fix)" at bounding box center [451, 401] width 94 height 9
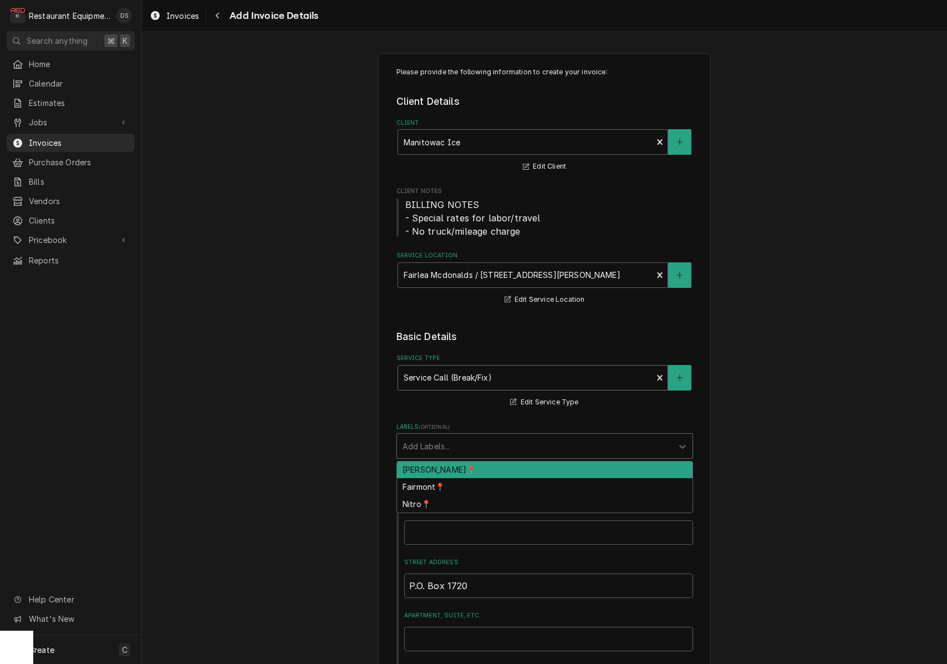
click at [498, 440] on div "Labels" at bounding box center [535, 446] width 265 height 20
click at [468, 468] on div "[PERSON_NAME]📍" at bounding box center [545, 470] width 296 height 17
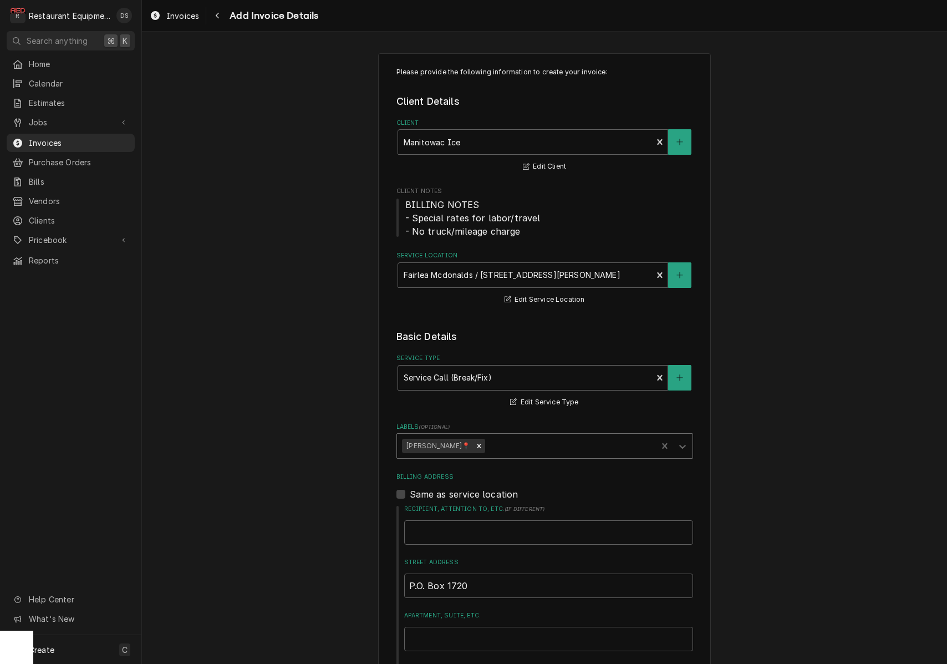
type textarea "x"
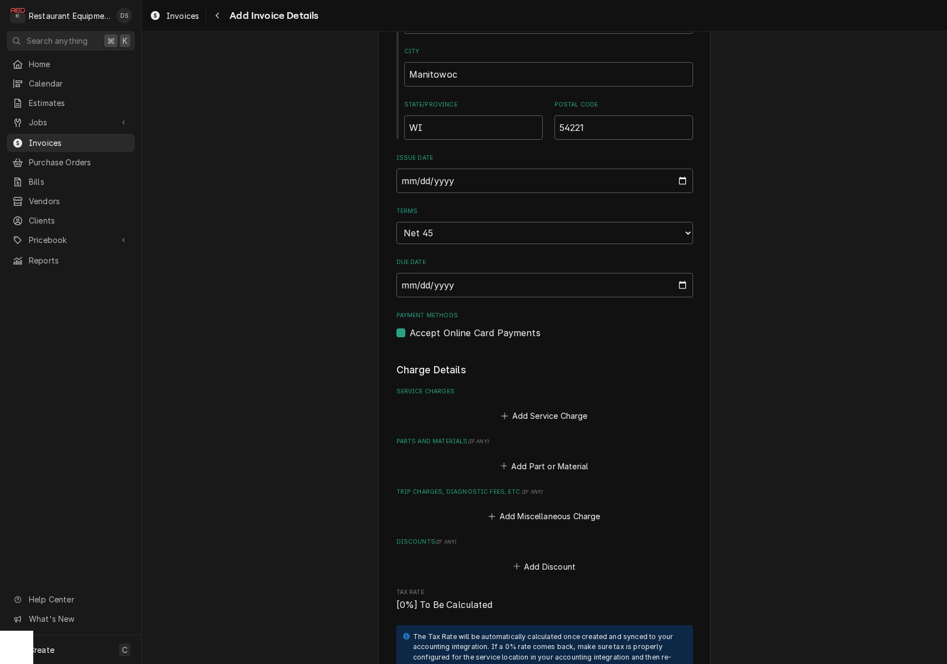
scroll to position [628, 0]
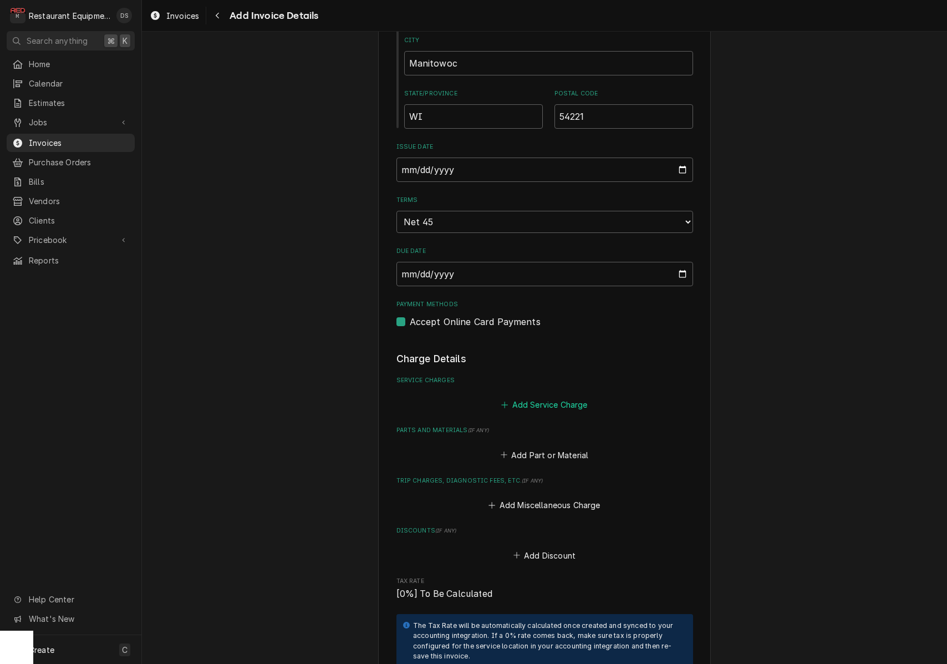
click at [548, 397] on button "Add Service Charge" at bounding box center [545, 405] width 90 height 16
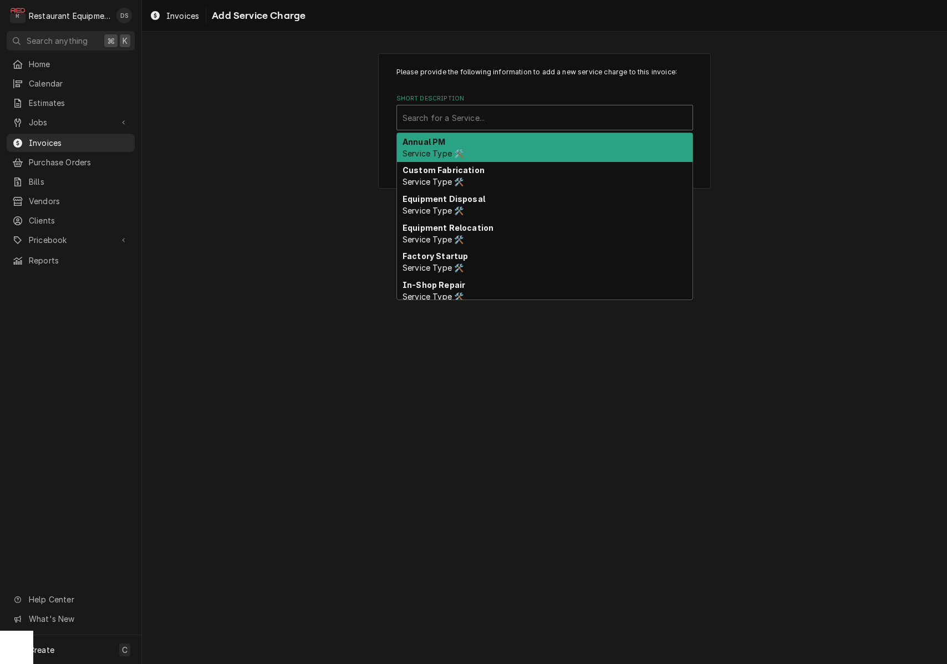
click at [432, 118] on div "Search for a Service..." at bounding box center [545, 118] width 285 height 12
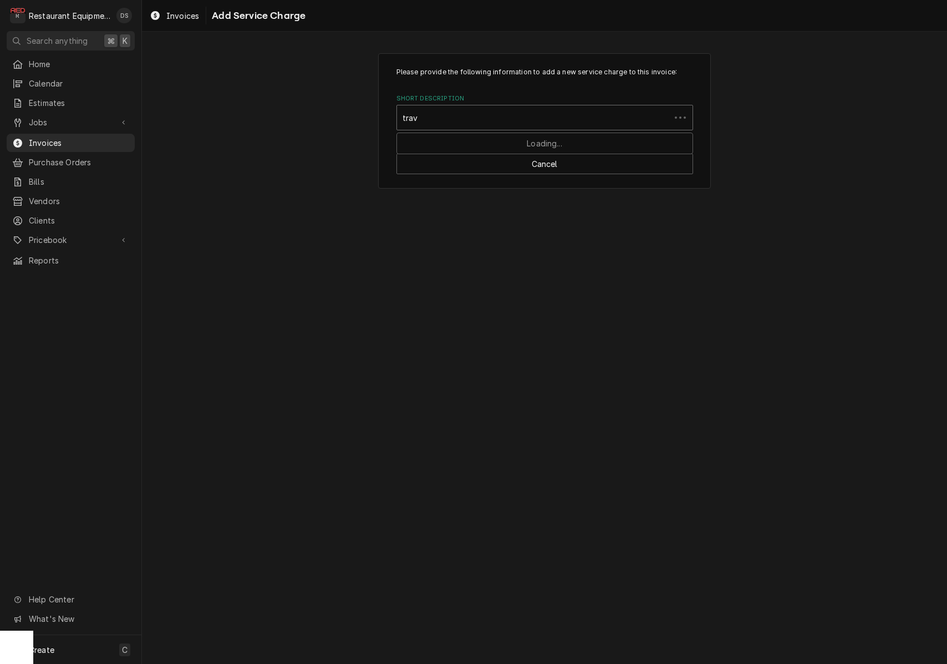
type input "trave"
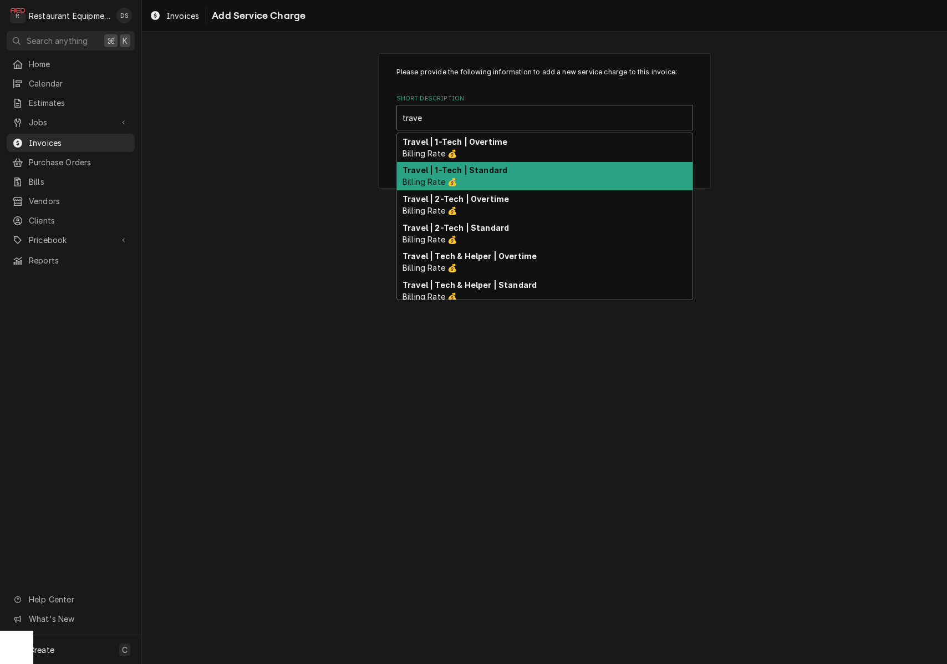
click at [435, 180] on span "Billing Rate 💰" at bounding box center [430, 181] width 54 height 9
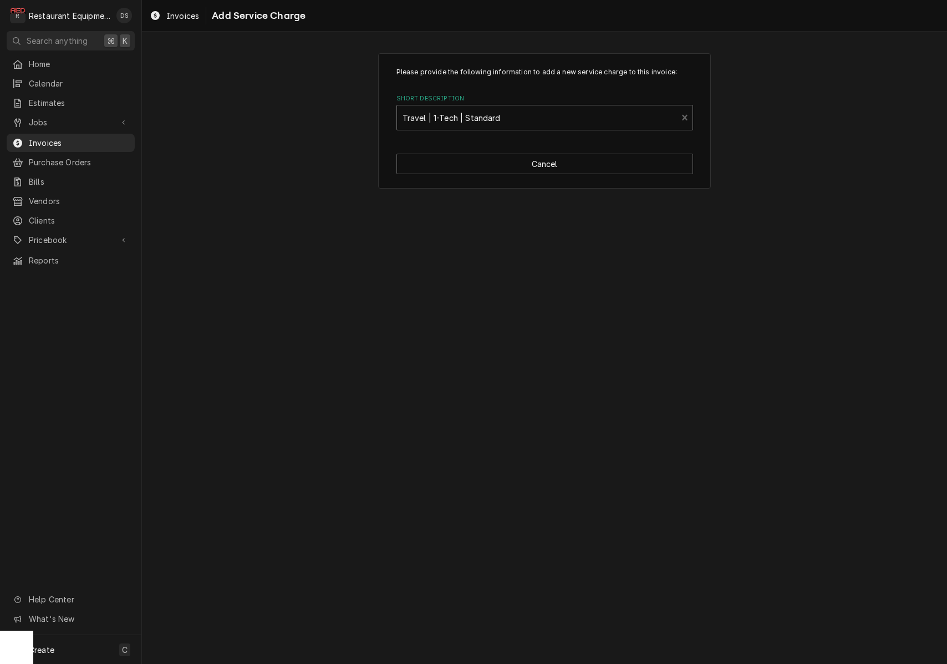
type textarea "x"
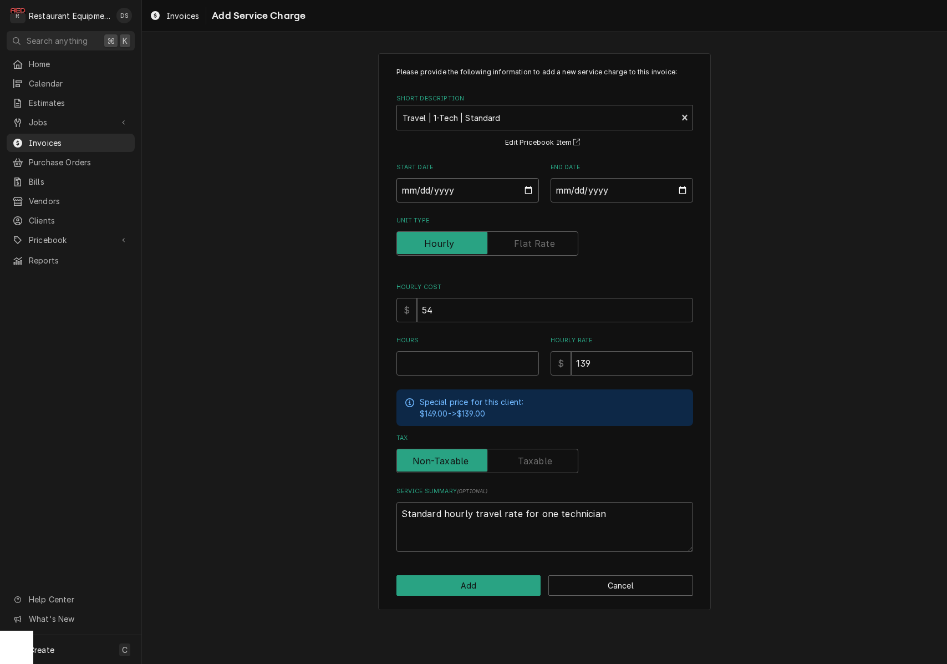
click at [437, 188] on input "Start Date" at bounding box center [468, 190] width 143 height 24
type input "2025-08-14"
type textarea "x"
type input "2025-09-15"
type textarea "x"
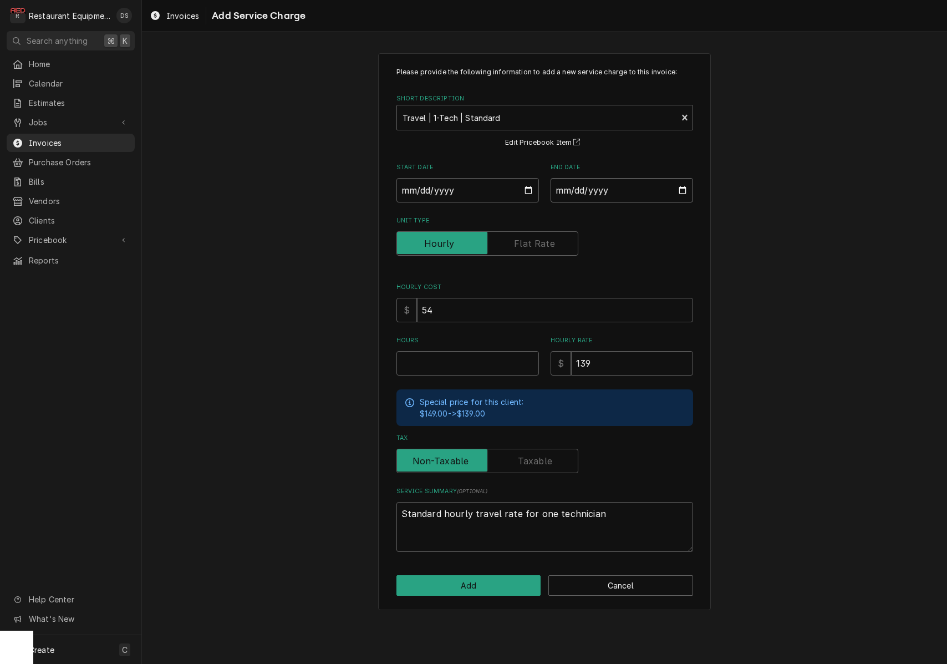
click at [572, 194] on input "End Date" at bounding box center [622, 190] width 143 height 24
type input "2025-09-19"
click at [448, 364] on input "Hours" at bounding box center [468, 363] width 143 height 24
type textarea "x"
type input "4"
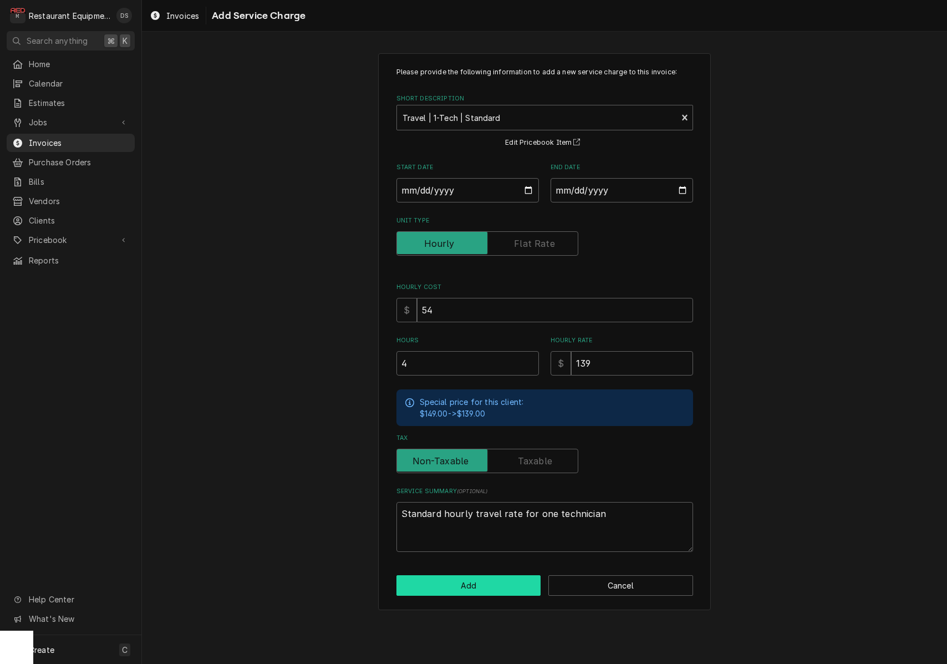
click at [488, 583] on button "Add" at bounding box center [469, 585] width 145 height 21
type textarea "x"
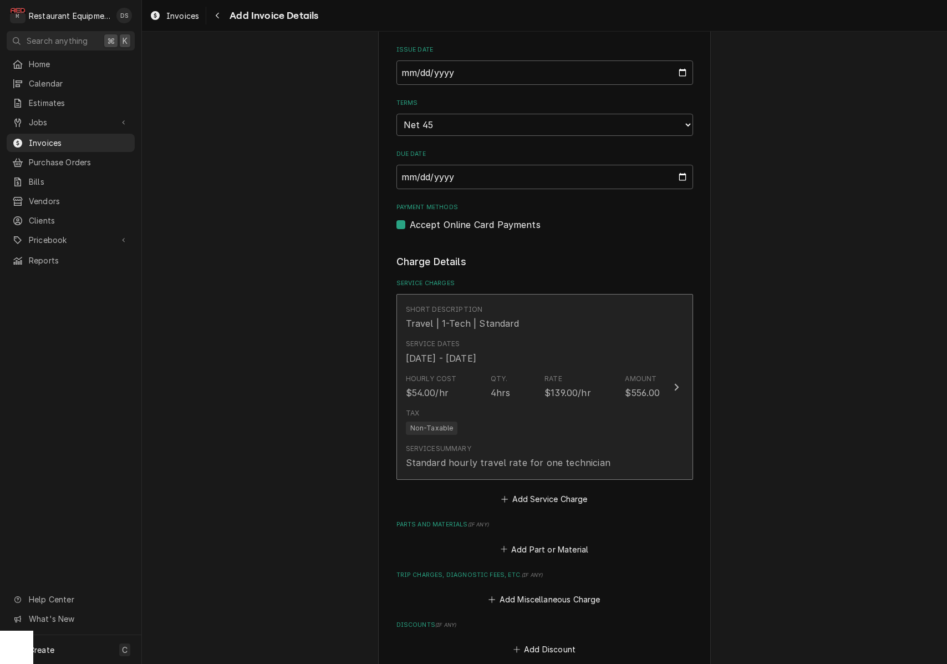
scroll to position [781, 0]
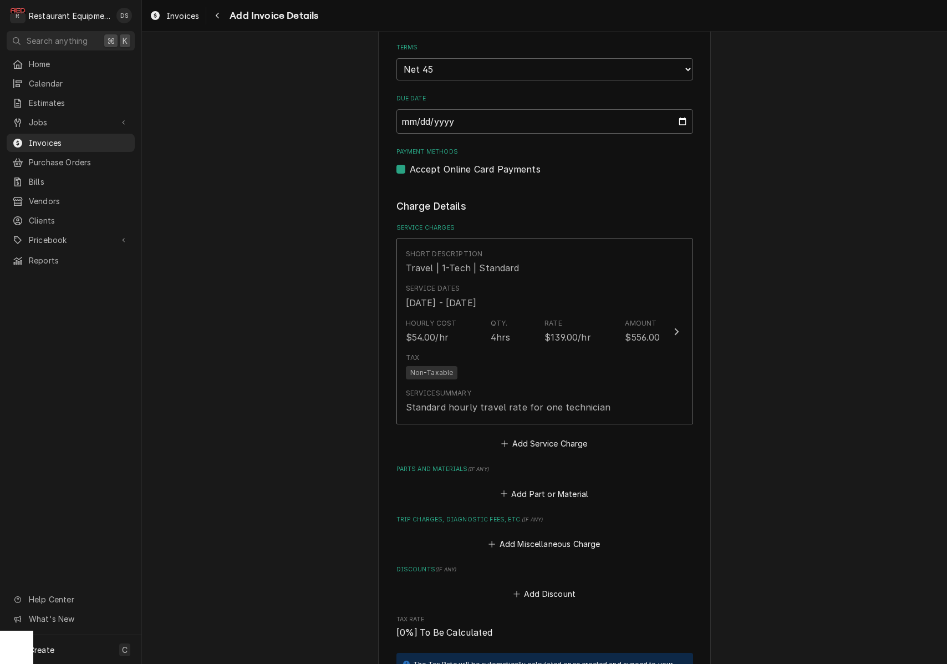
click at [532, 436] on button "Add Service Charge" at bounding box center [545, 444] width 90 height 16
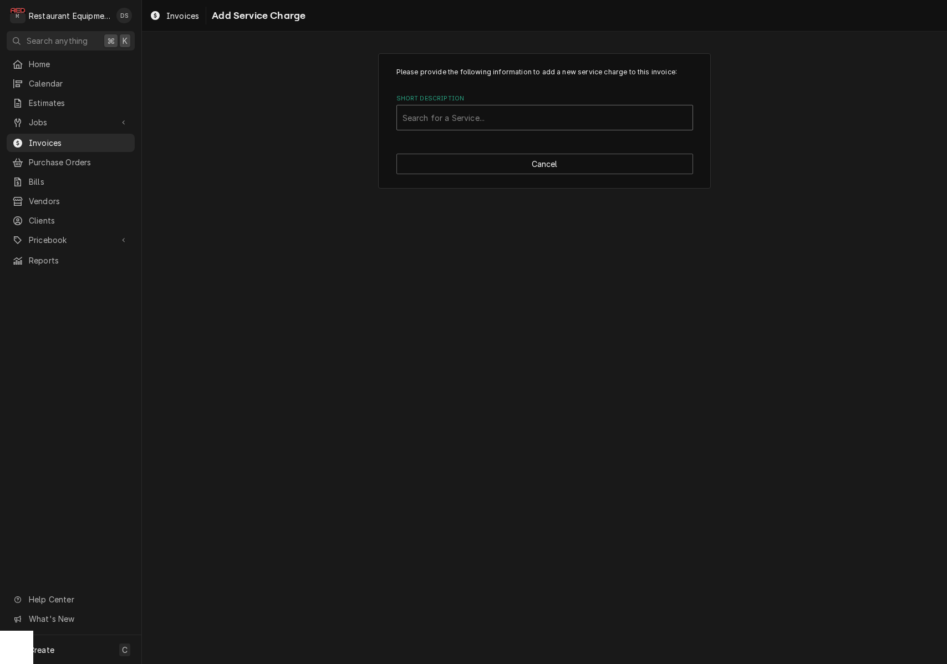
click at [452, 113] on div "Search for a Service..." at bounding box center [545, 118] width 285 height 12
type input "labor"
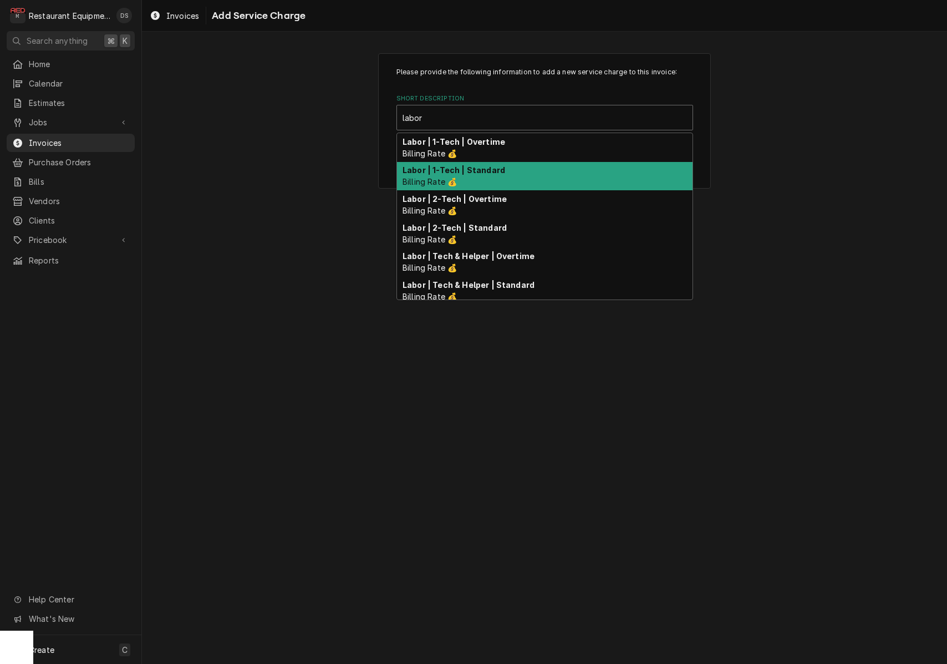
click at [451, 169] on strong "Labor | 1-Tech | Standard" at bounding box center [454, 169] width 103 height 9
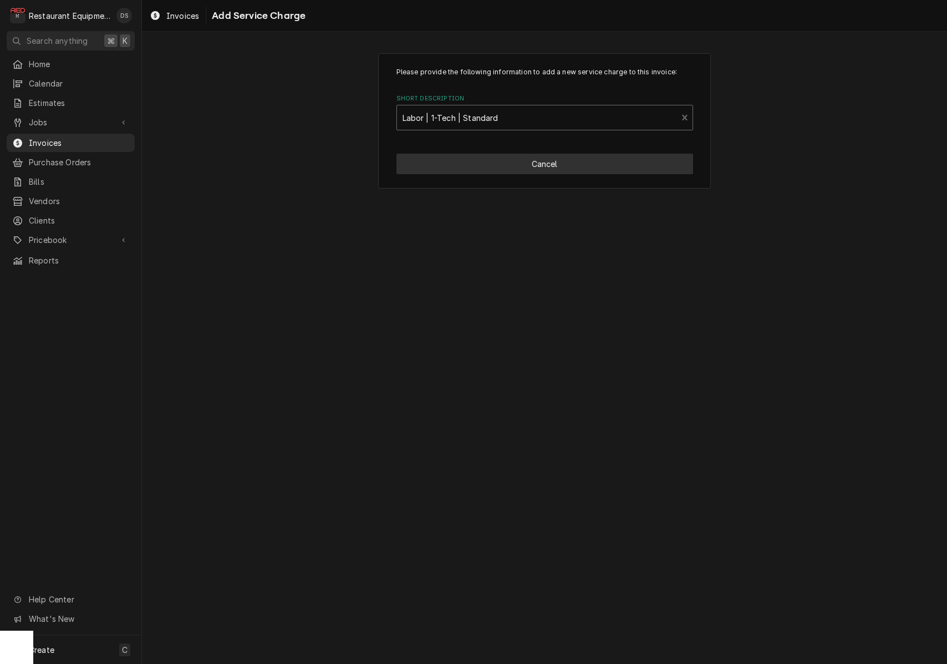
type textarea "x"
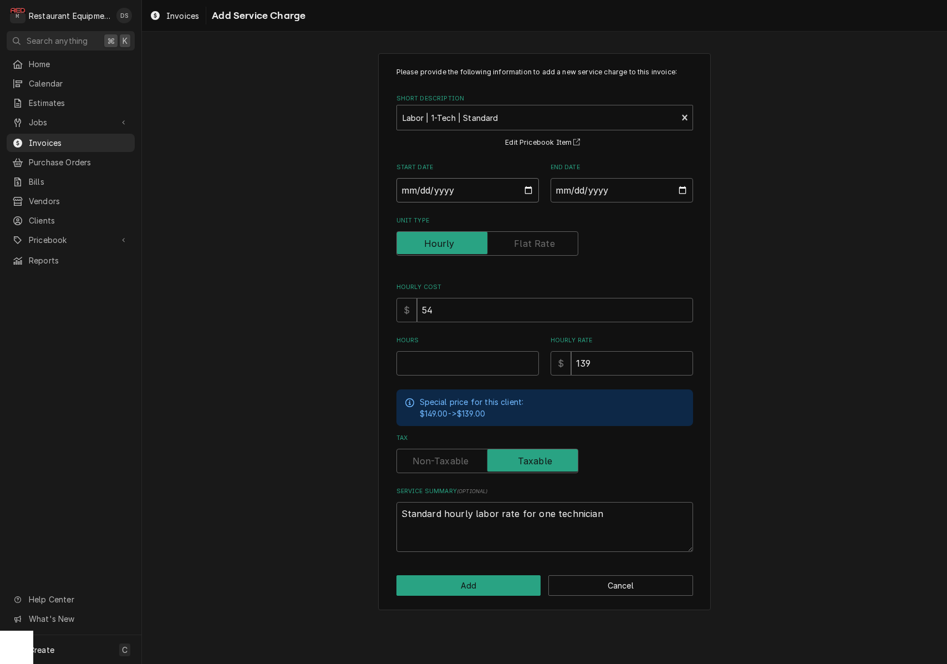
click at [462, 194] on input "Start Date" at bounding box center [468, 190] width 143 height 24
type input "2025-09-15"
type textarea "x"
click at [597, 189] on input "End Date" at bounding box center [622, 190] width 143 height 24
type input "2025-09-19"
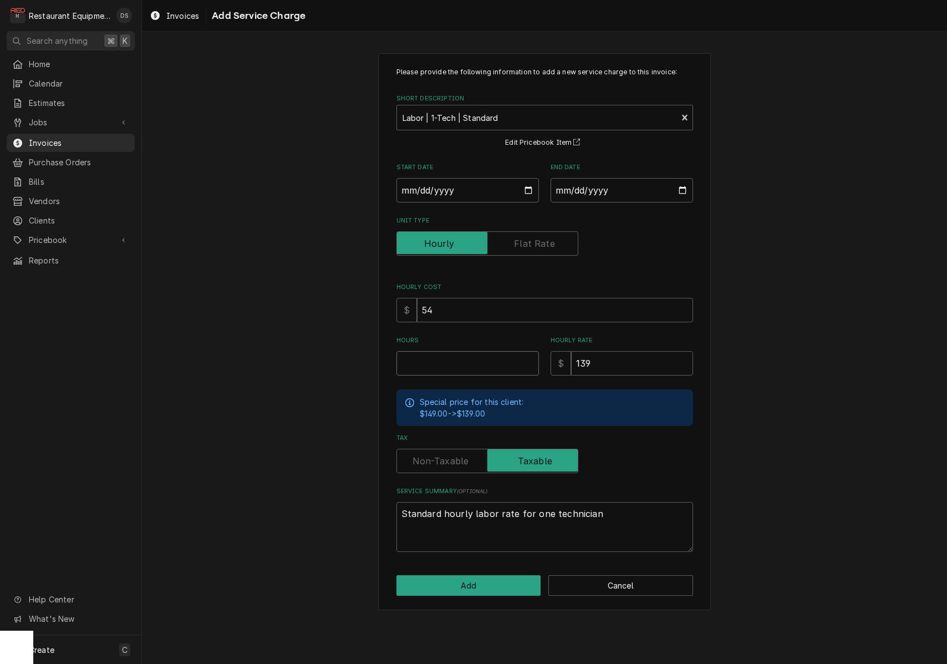
click at [502, 356] on input "Hours" at bounding box center [468, 363] width 143 height 24
type textarea "x"
type input "2"
drag, startPoint x: 468, startPoint y: 456, endPoint x: 483, endPoint y: 495, distance: 42.1
click at [468, 456] on input "Tax" at bounding box center [488, 461] width 172 height 24
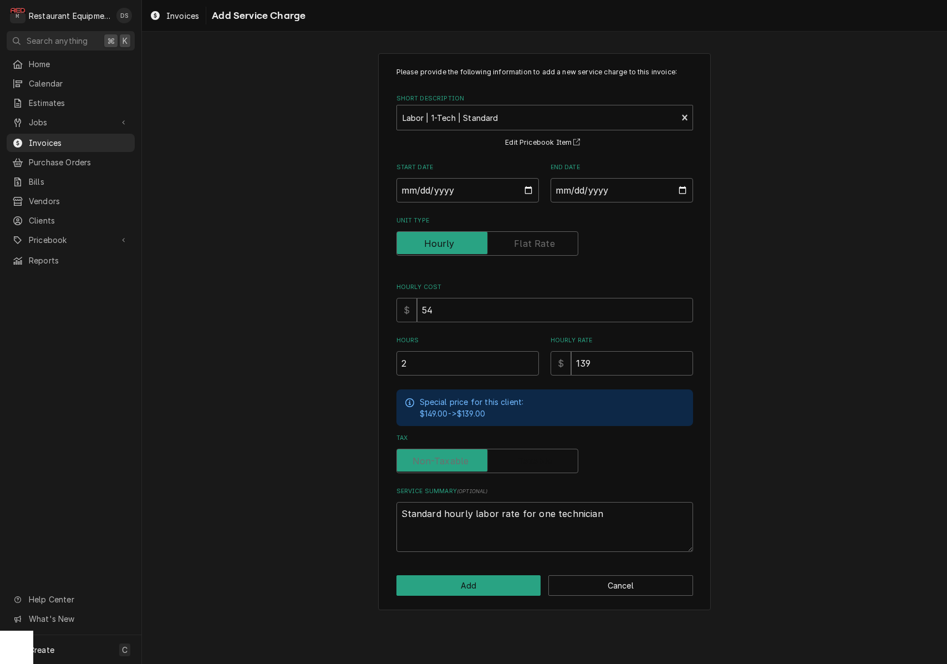
checkbox input "false"
click at [499, 580] on button "Add" at bounding box center [469, 585] width 145 height 21
type textarea "x"
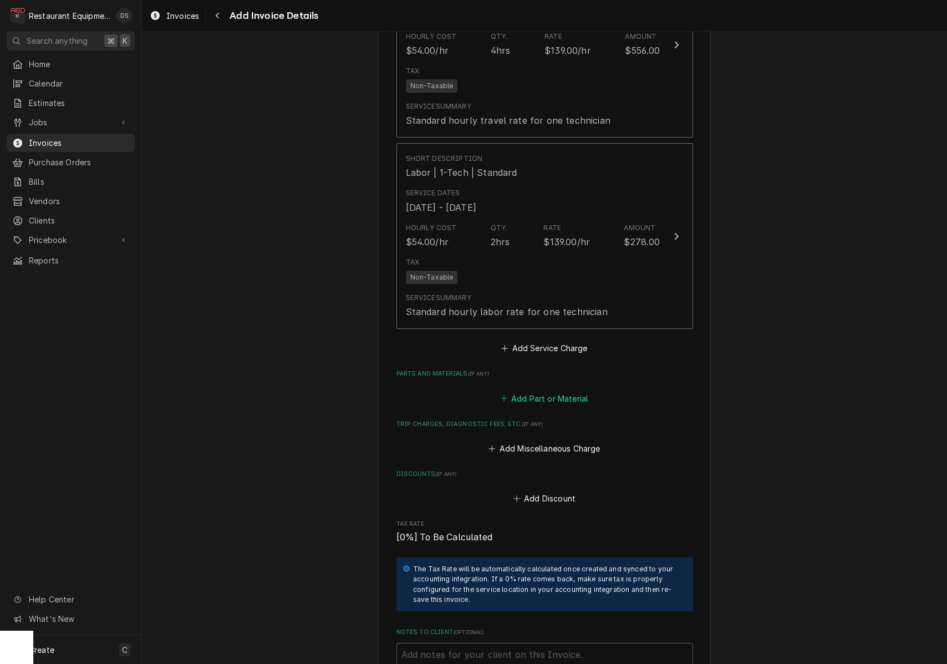
scroll to position [1071, 0]
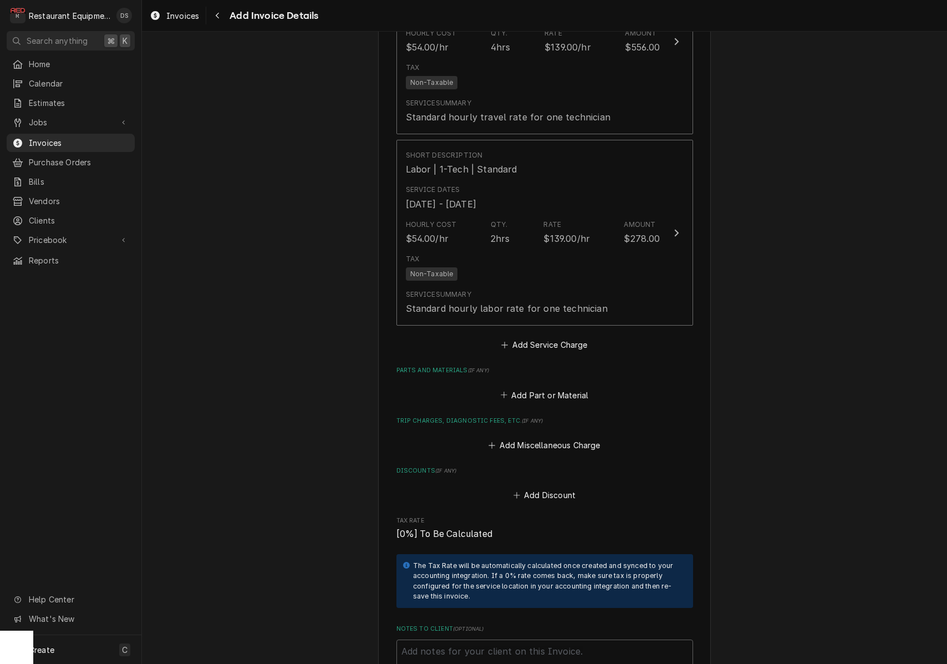
drag, startPoint x: 532, startPoint y: 379, endPoint x: 433, endPoint y: 404, distance: 102.4
click at [529, 387] on button "Add Part or Material" at bounding box center [545, 395] width 92 height 16
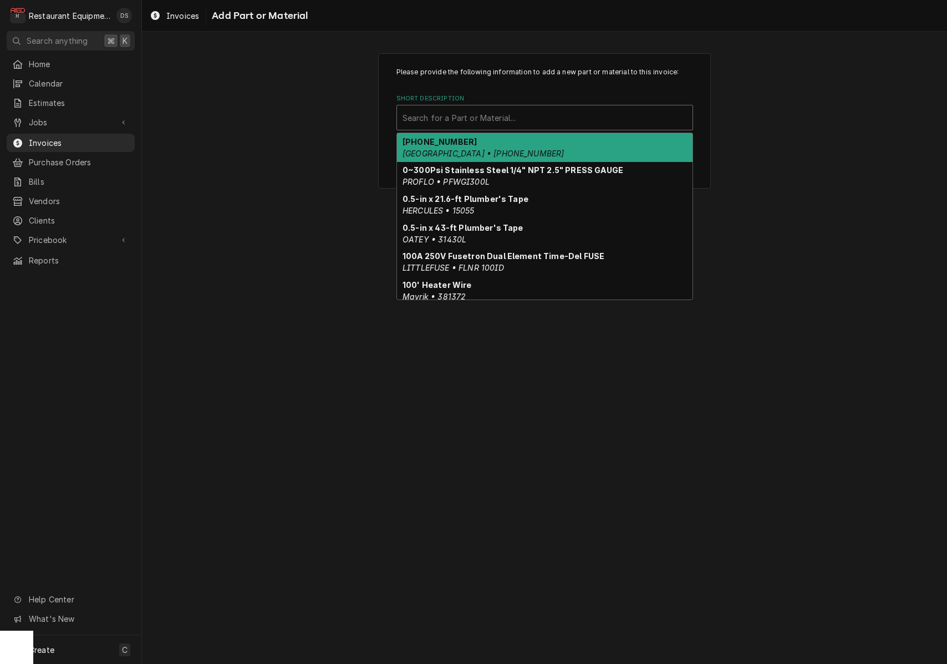
click at [459, 120] on div "Search for a Part or Material..." at bounding box center [545, 118] width 285 height 12
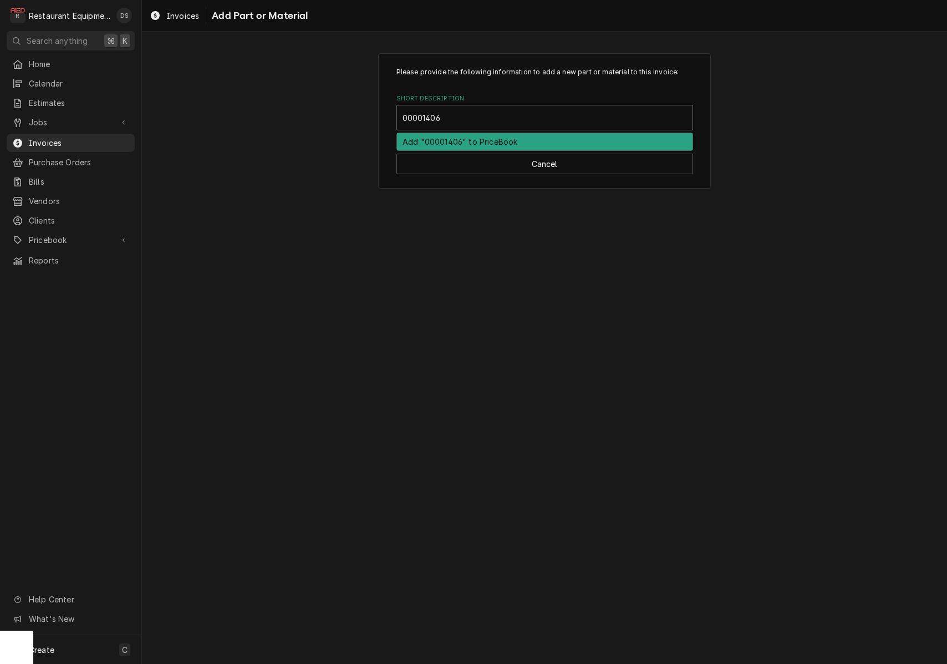
type input "000014063"
click at [464, 141] on strong "Water Dump Valve" at bounding box center [440, 141] width 75 height 9
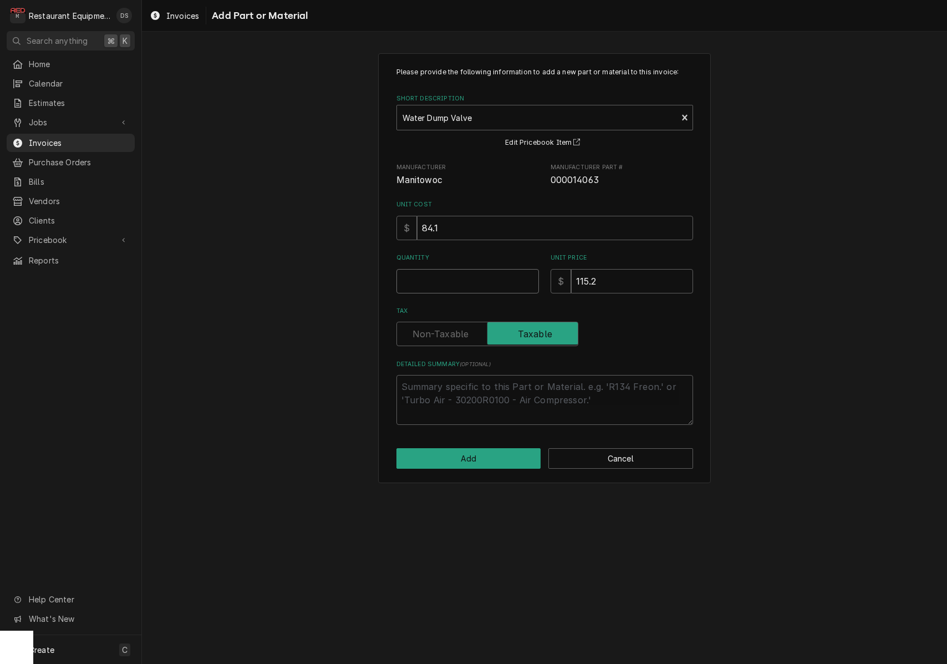
click at [469, 270] on input "Quantity" at bounding box center [468, 281] width 143 height 24
type textarea "x"
type input "1"
drag, startPoint x: 624, startPoint y: 280, endPoint x: 521, endPoint y: 267, distance: 104.0
click at [544, 275] on div "Quantity 1 Unit Price $ 115.2" at bounding box center [545, 272] width 297 height 39
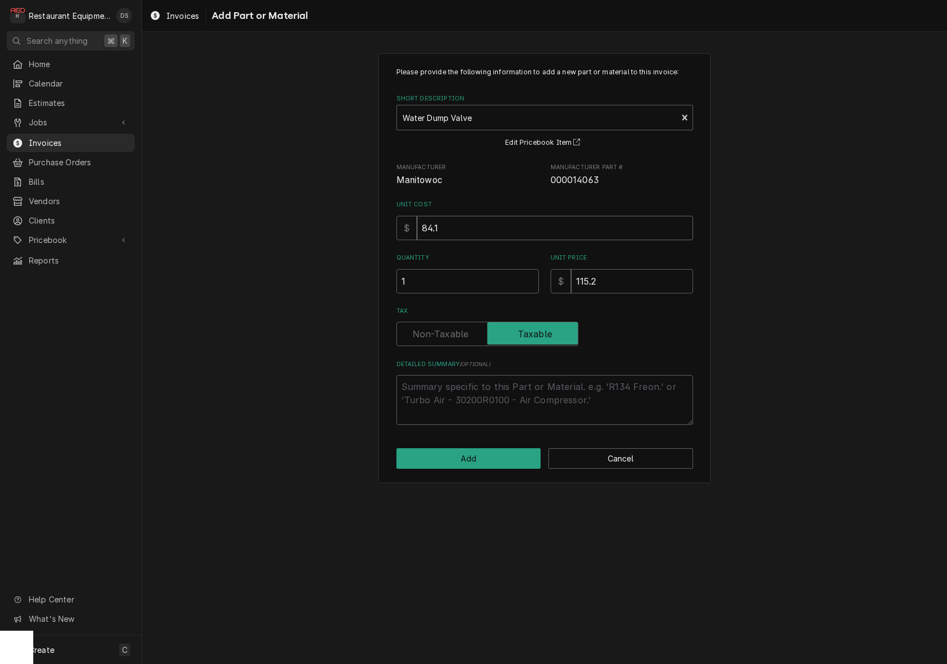
drag, startPoint x: 470, startPoint y: 230, endPoint x: 367, endPoint y: 215, distance: 104.8
click at [372, 217] on div "Please provide the following information to add a new part or material to this …" at bounding box center [544, 267] width 805 height 449
type textarea "x"
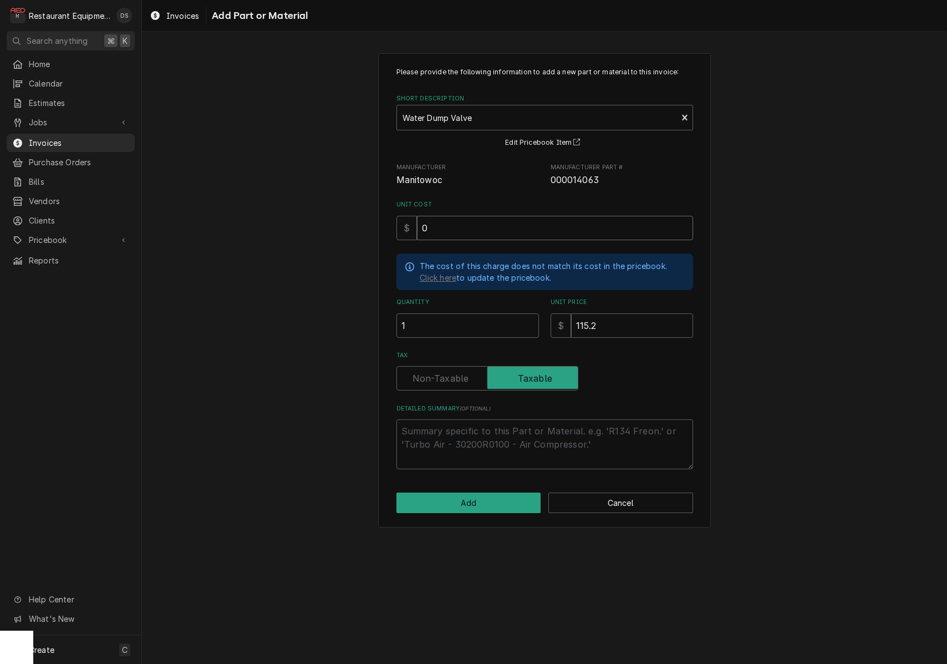
type input "0"
type textarea "x"
type input "0"
click at [452, 367] on input "Tax" at bounding box center [488, 378] width 172 height 24
checkbox input "false"
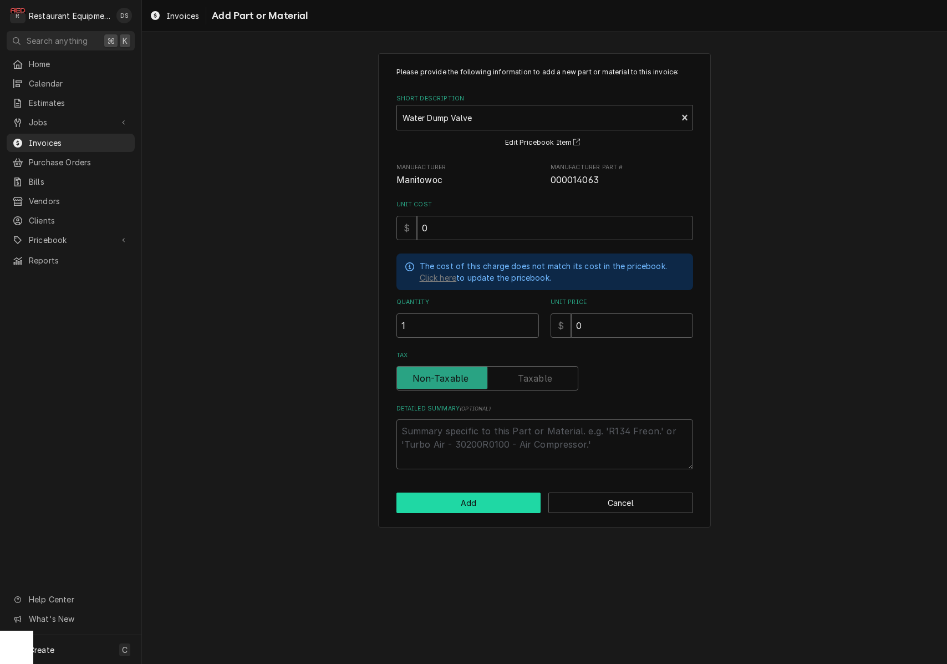
click at [496, 494] on button "Add" at bounding box center [469, 503] width 145 height 21
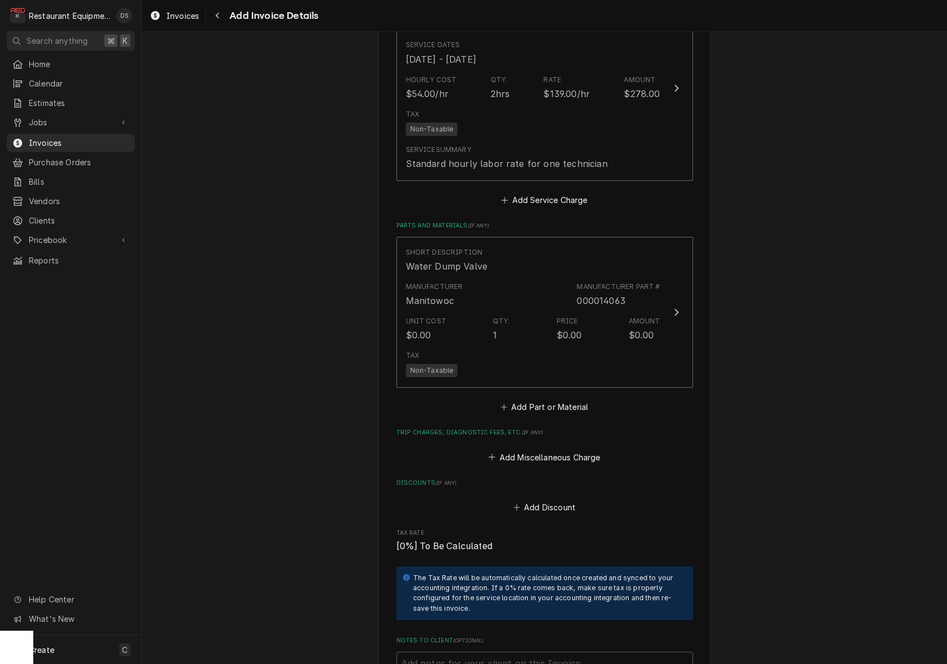
scroll to position [1219, 0]
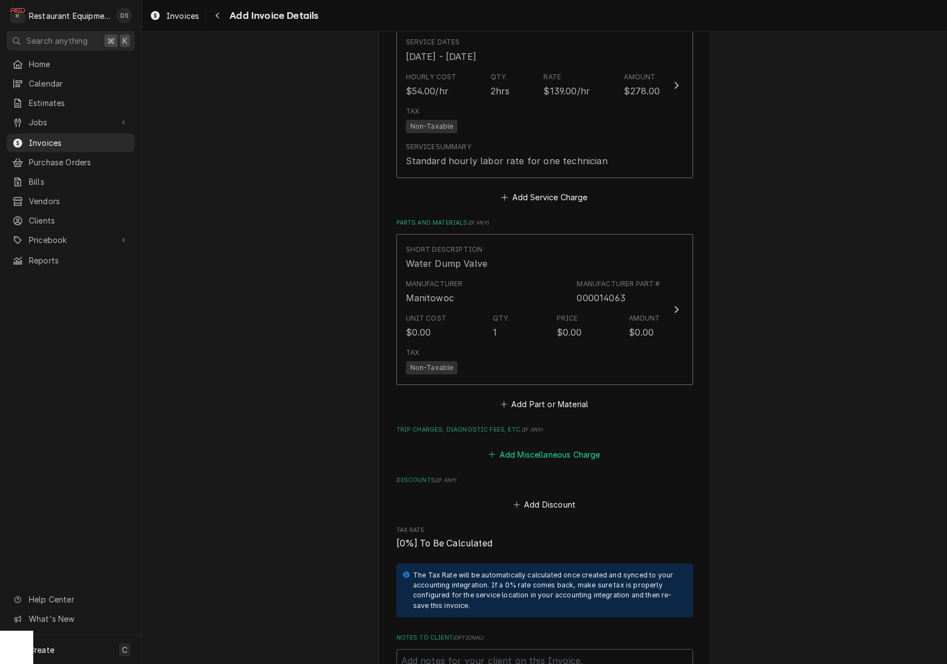
click at [526, 447] on button "Add Miscellaneous Charge" at bounding box center [544, 455] width 115 height 16
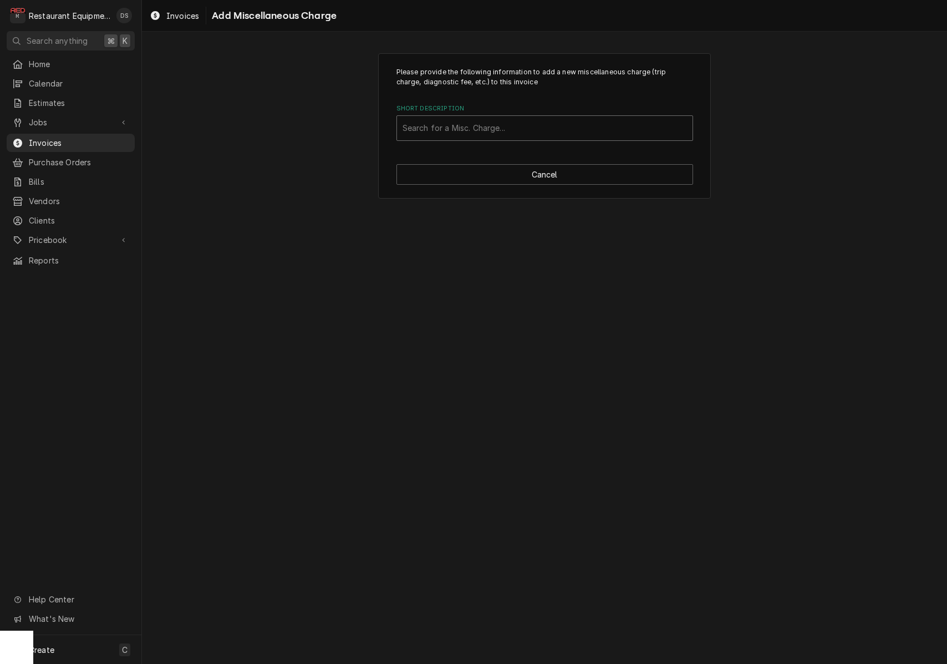
scroll to position [0, 1]
click at [488, 171] on button "Cancel" at bounding box center [545, 174] width 297 height 21
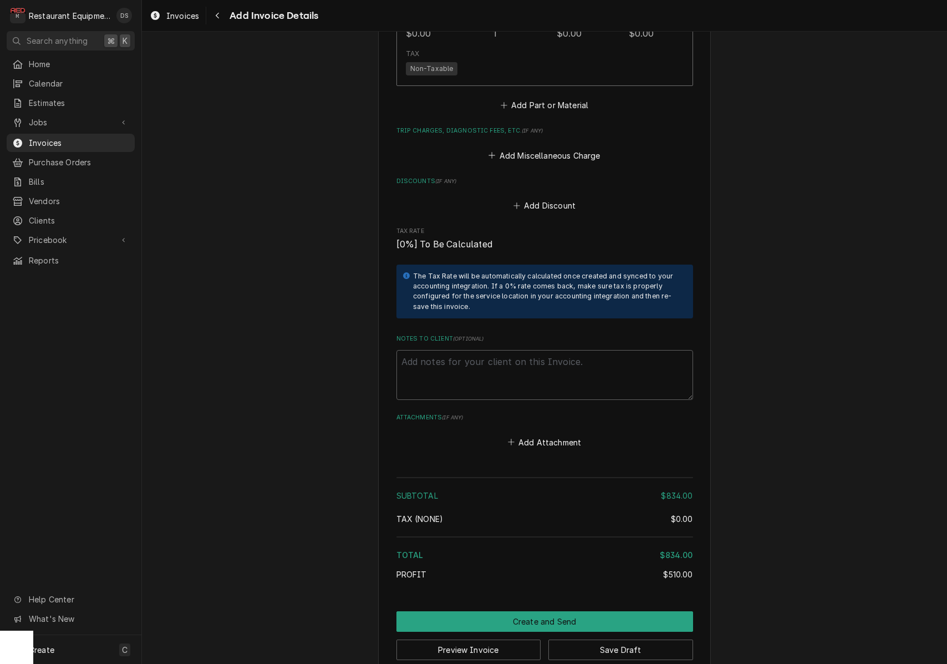
click at [612, 640] on button "Save Draft" at bounding box center [621, 650] width 145 height 21
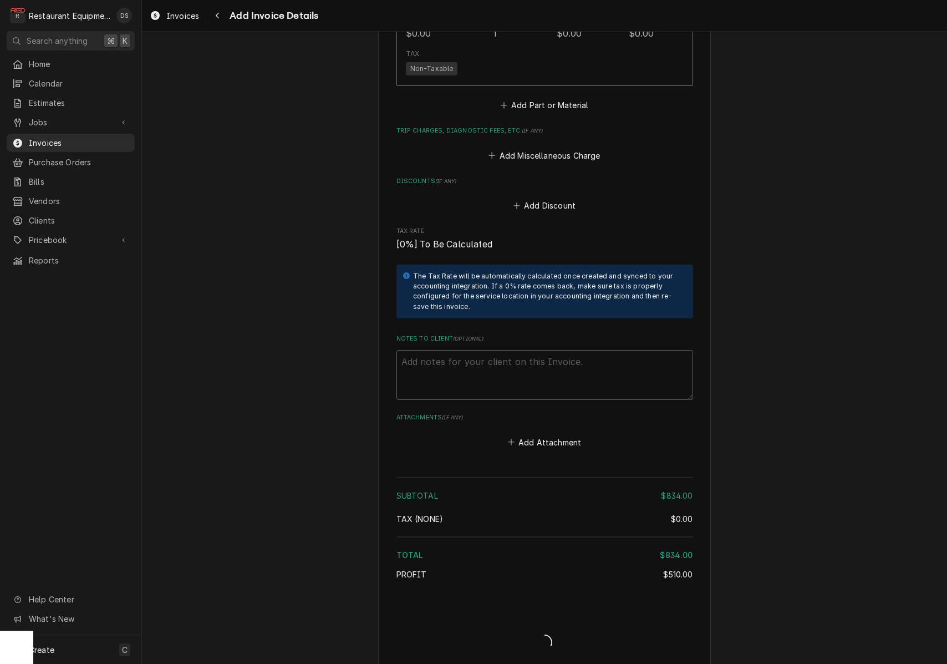
type textarea "x"
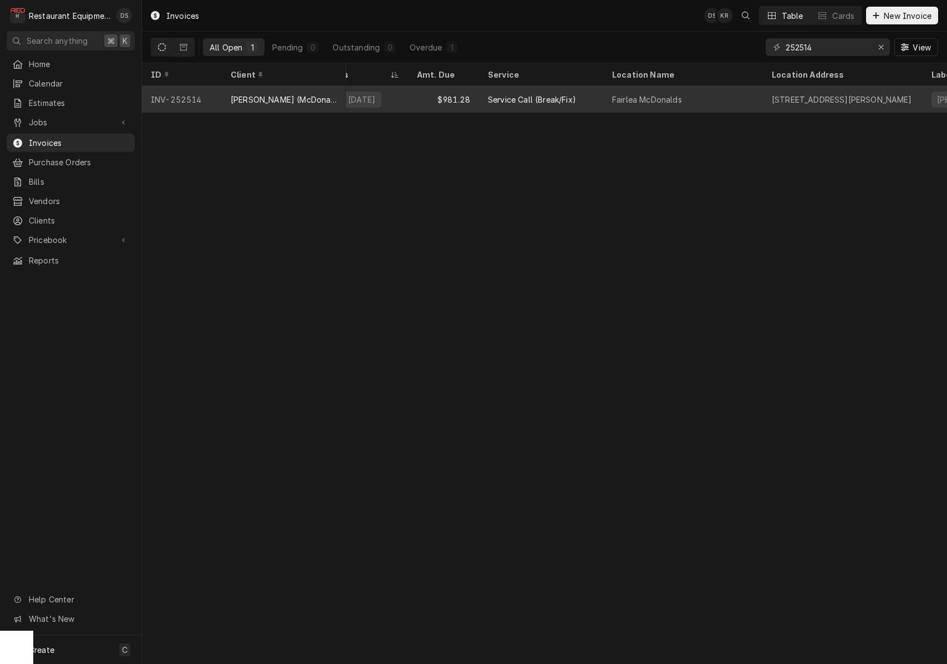
scroll to position [0, 107]
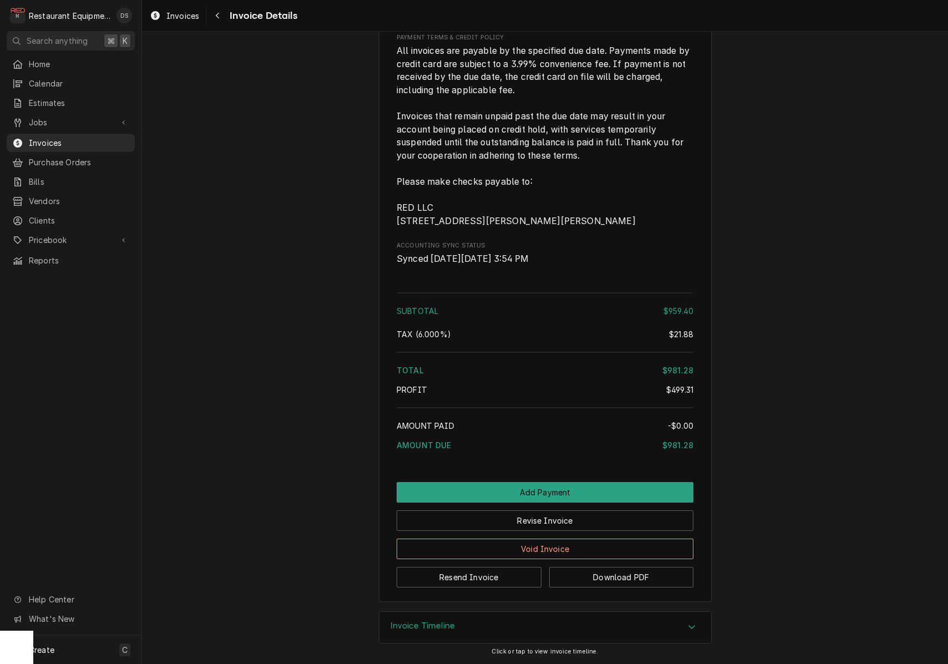
click at [575, 557] on button "Void Invoice" at bounding box center [545, 549] width 297 height 21
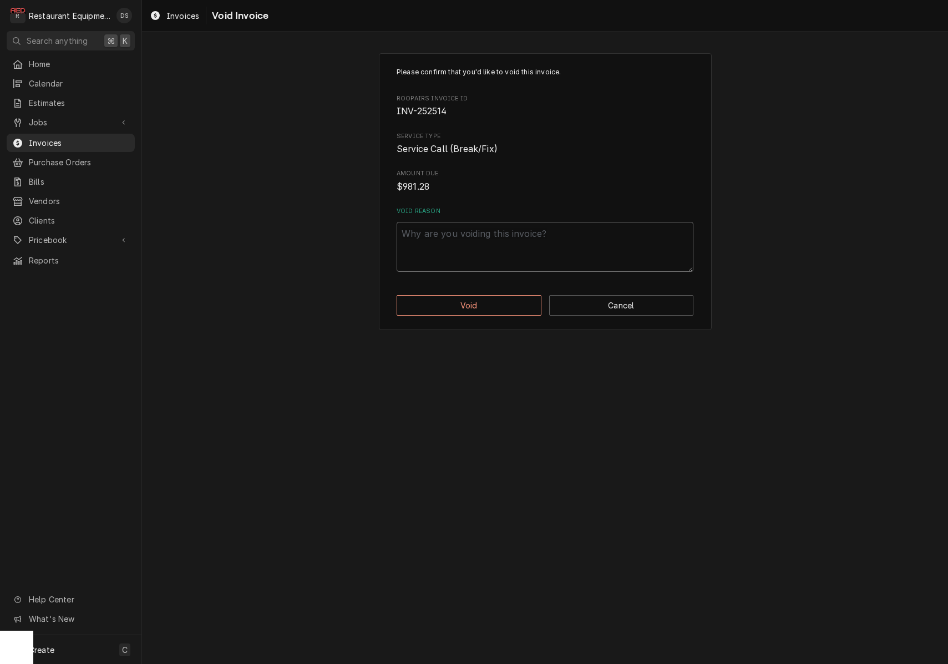
click at [535, 266] on textarea "Void Reason" at bounding box center [545, 247] width 297 height 50
type textarea "x"
type textarea "I"
type textarea "x"
type textarea "In"
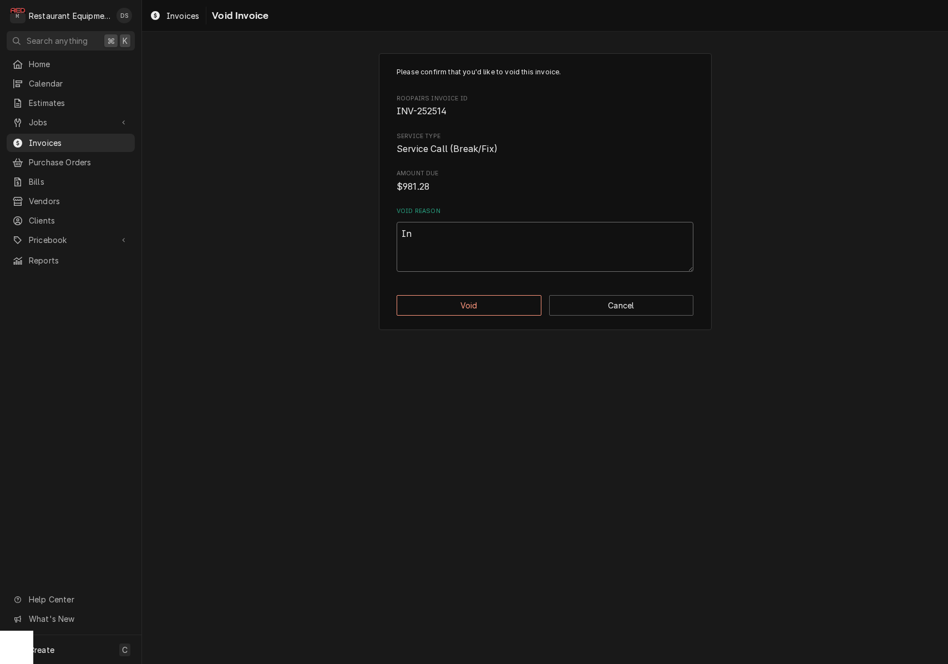
type textarea "x"
type textarea "Inv"
type textarea "x"
type textarea "Invo"
type textarea "x"
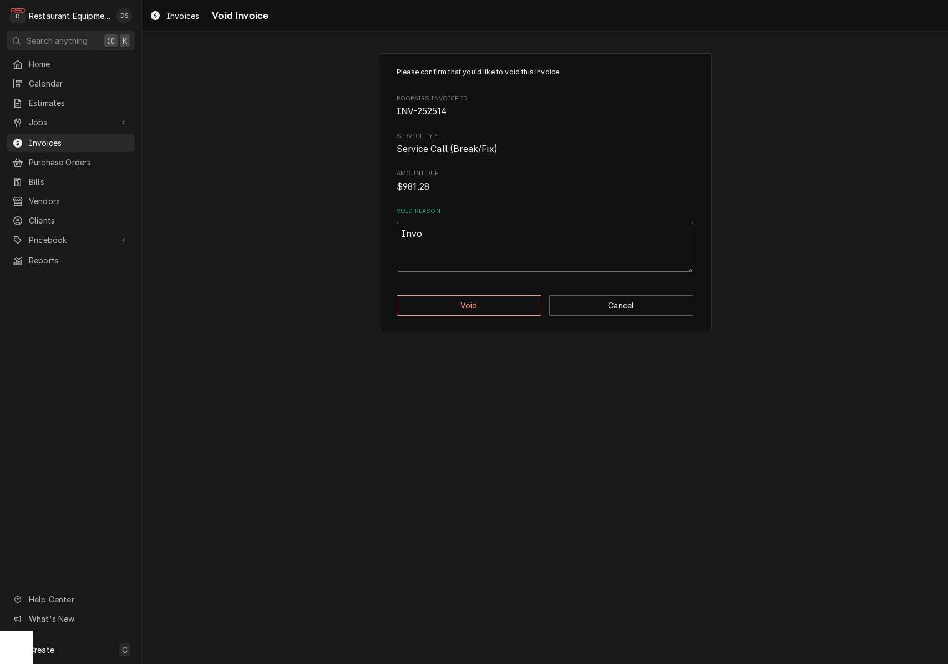
type textarea "Invoi"
type textarea "x"
type textarea "Invoic"
type textarea "x"
type textarea "Invoice"
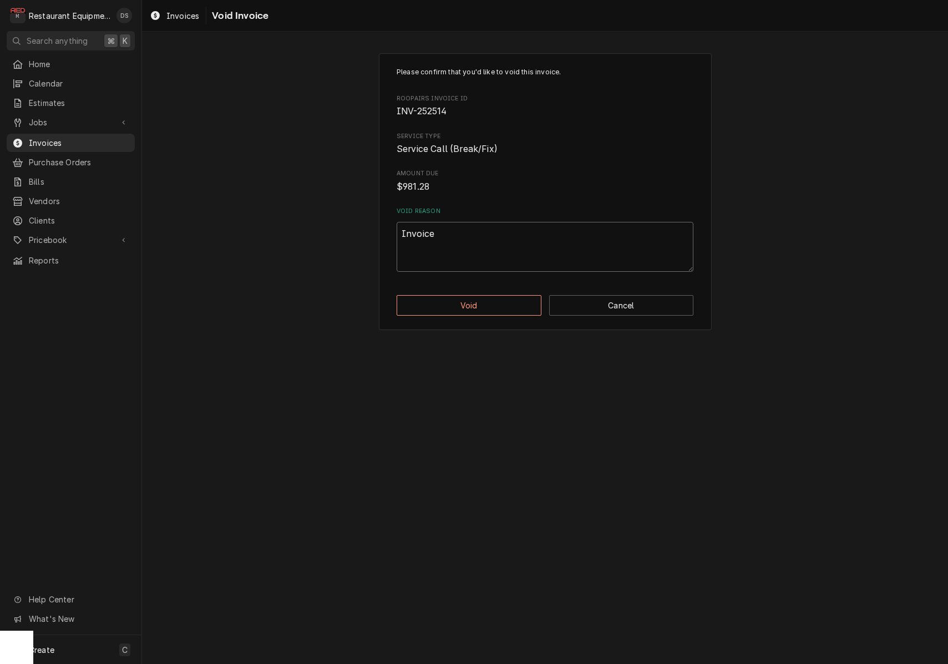
type textarea "x"
type textarea "Invoice"
type textarea "x"
type textarea "Invoice w"
type textarea "x"
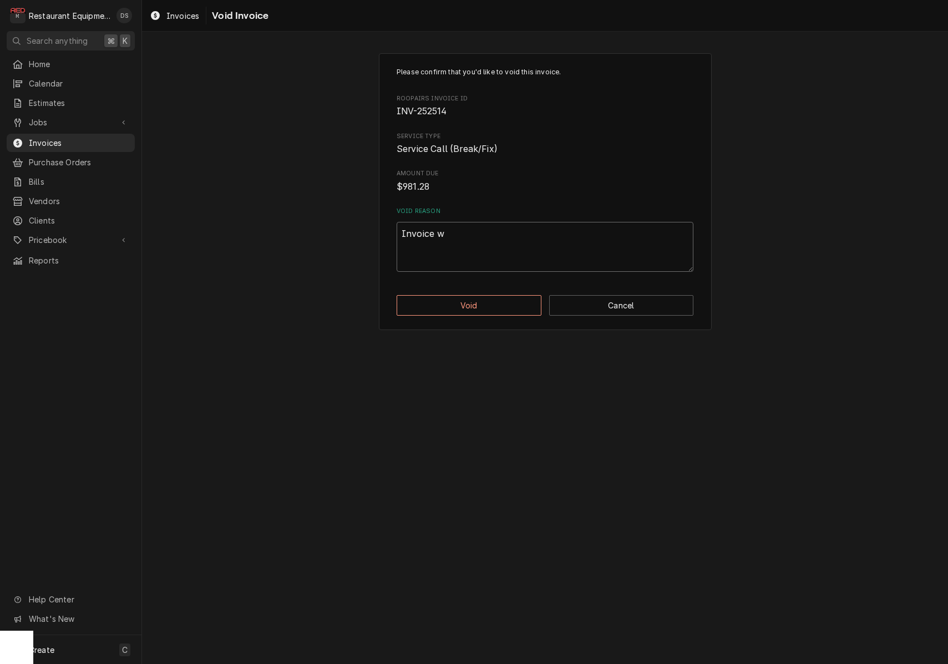
type textarea "Invoice wa"
type textarea "x"
type textarea "Invoice was"
type textarea "x"
type textarea "Invoice was"
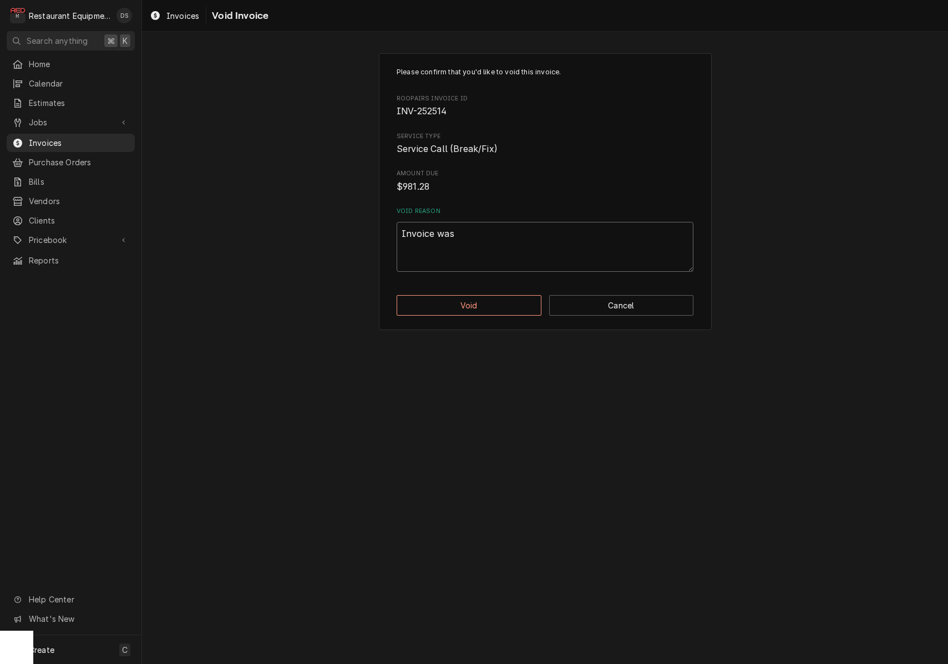
type textarea "x"
type textarea "Invoice was w"
type textarea "x"
type textarea "Invoice was wa"
type textarea "x"
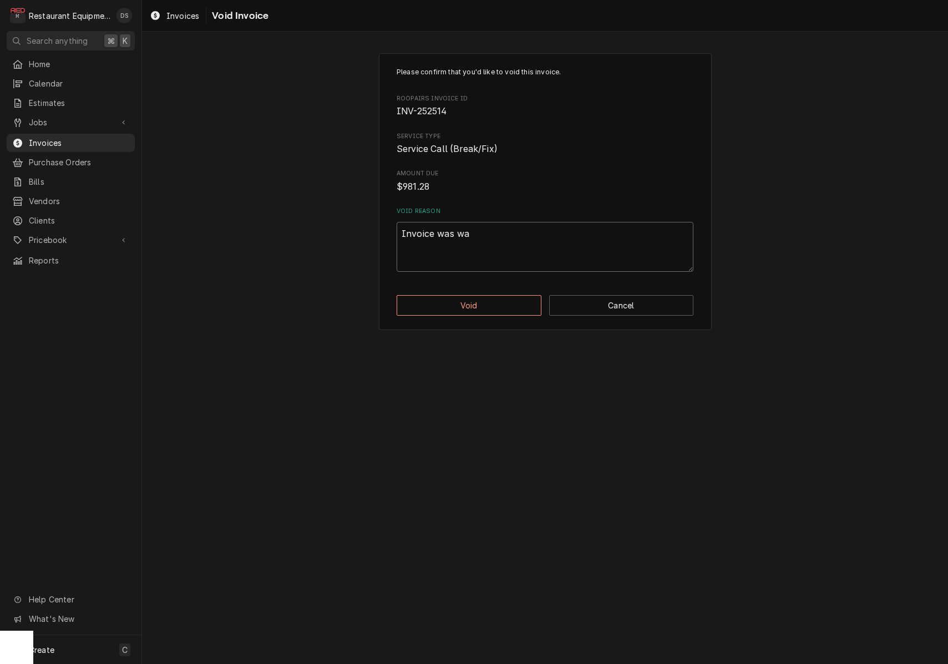
type textarea "Invoice was war"
type textarea "x"
type textarea "Invoice was warr"
type textarea "x"
type textarea "Invoice was warra"
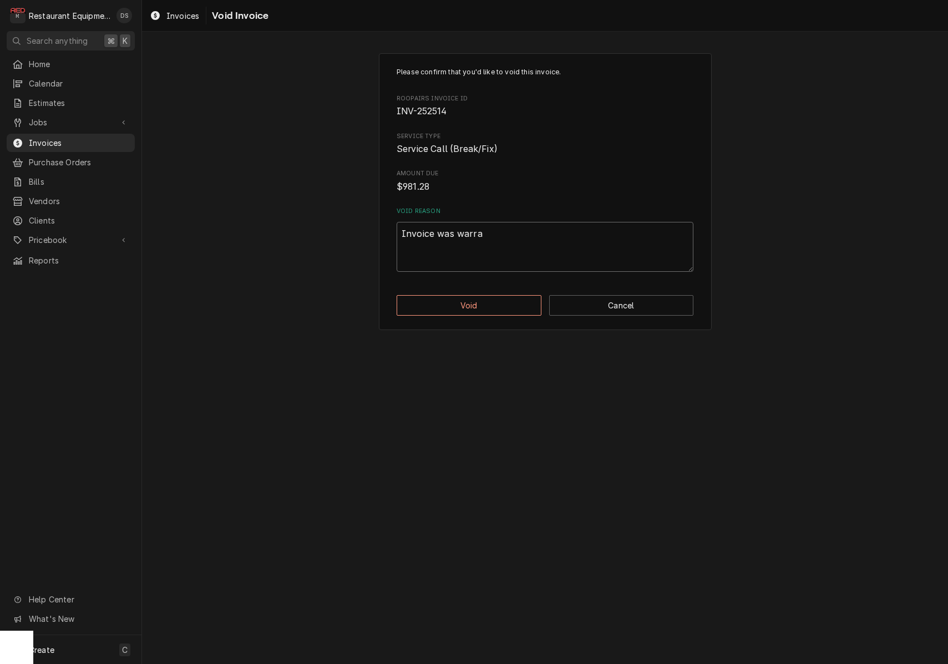
type textarea "x"
type textarea "Invoice was warran"
type textarea "x"
type textarea "Invoice was warrant"
type textarea "x"
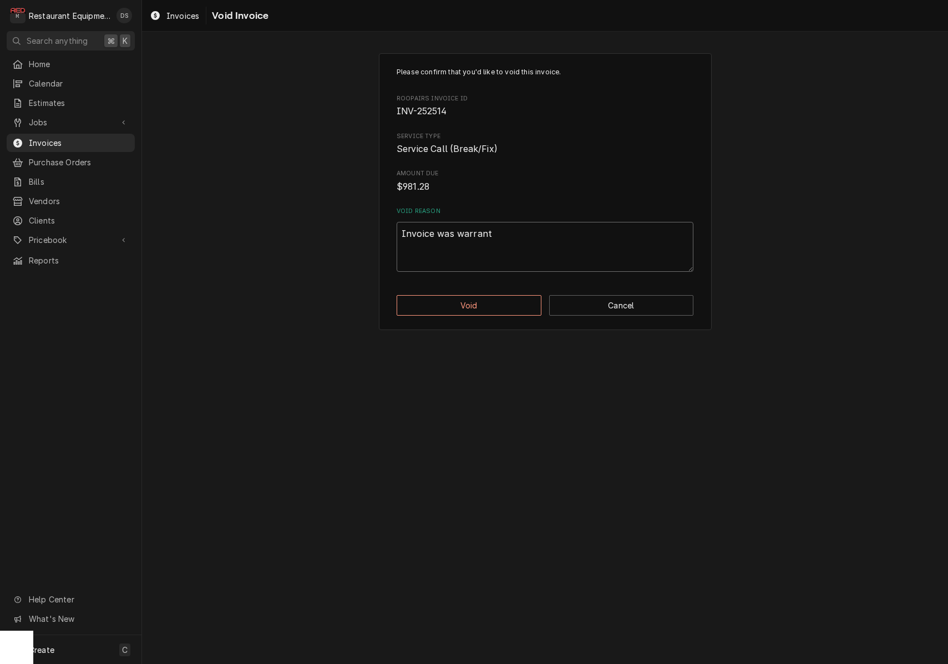
type textarea "Invoice was warranty"
type textarea "x"
type textarea "Invoice was warranty"
type textarea "x"
type textarea "Invoice was warranty s"
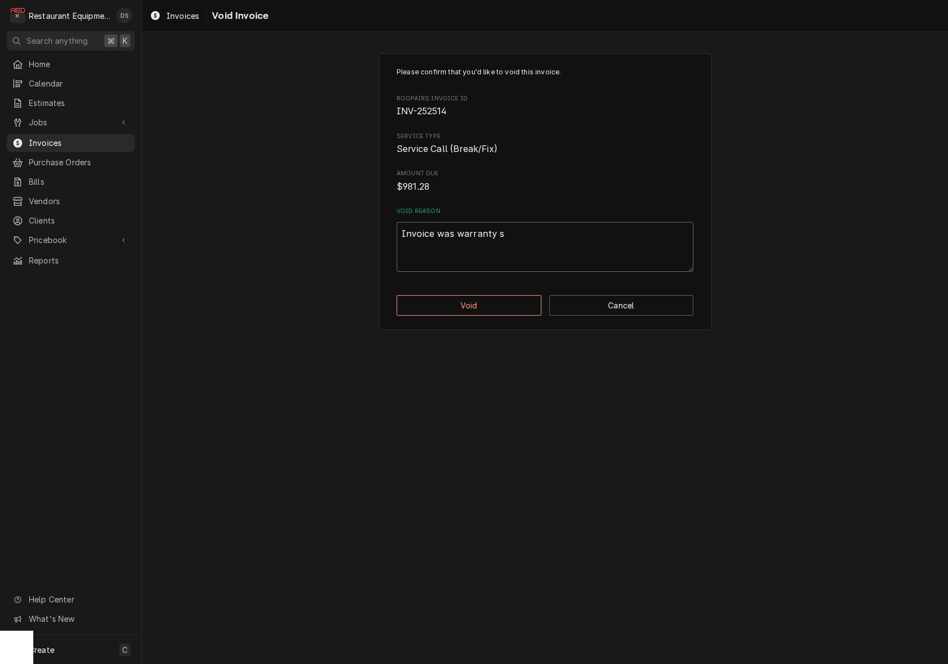
type textarea "x"
type textarea "Invoice was warranty se"
type textarea "x"
type textarea "Invoice was warranty sen"
type textarea "x"
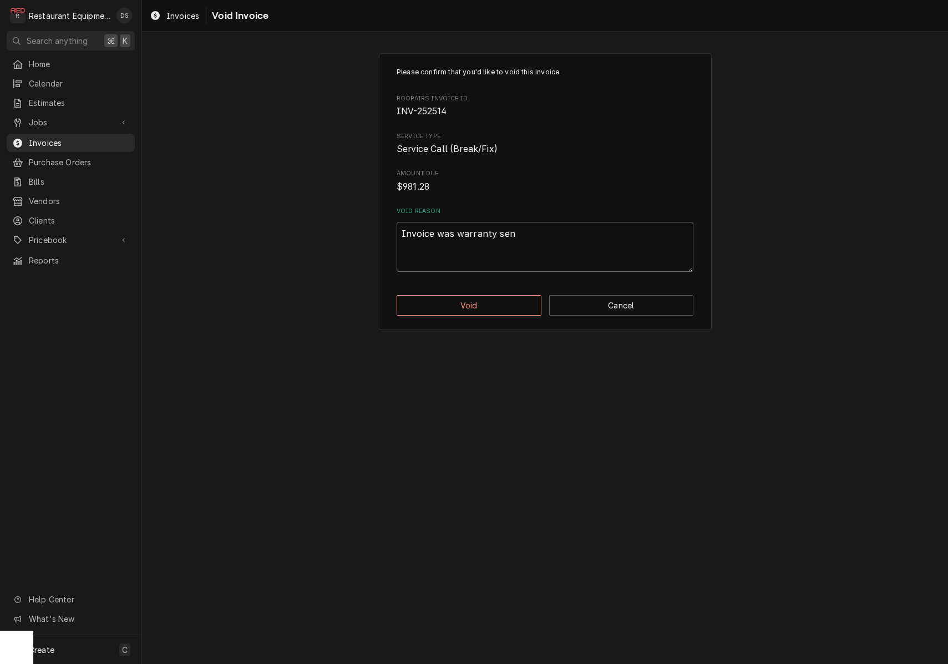
type textarea "Invoice was warranty sent"
type textarea "x"
type textarea "Invoice was warranty sent"
type textarea "x"
type textarea "Invoice was warranty sent n"
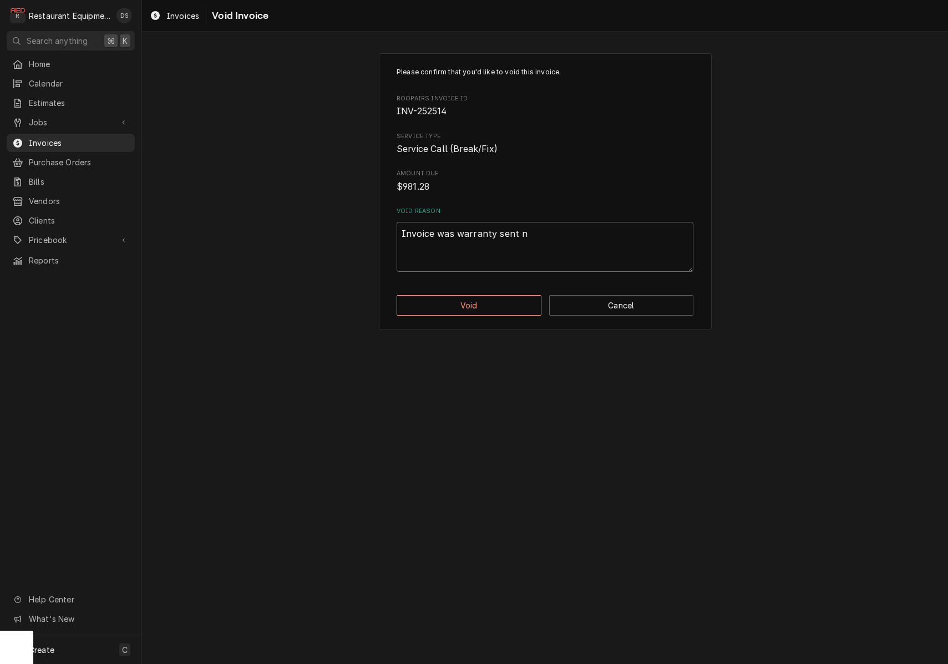
type textarea "x"
type textarea "Invoice was warranty sent ne"
type textarea "x"
type textarea "Invoice was warranty sent new"
type textarea "x"
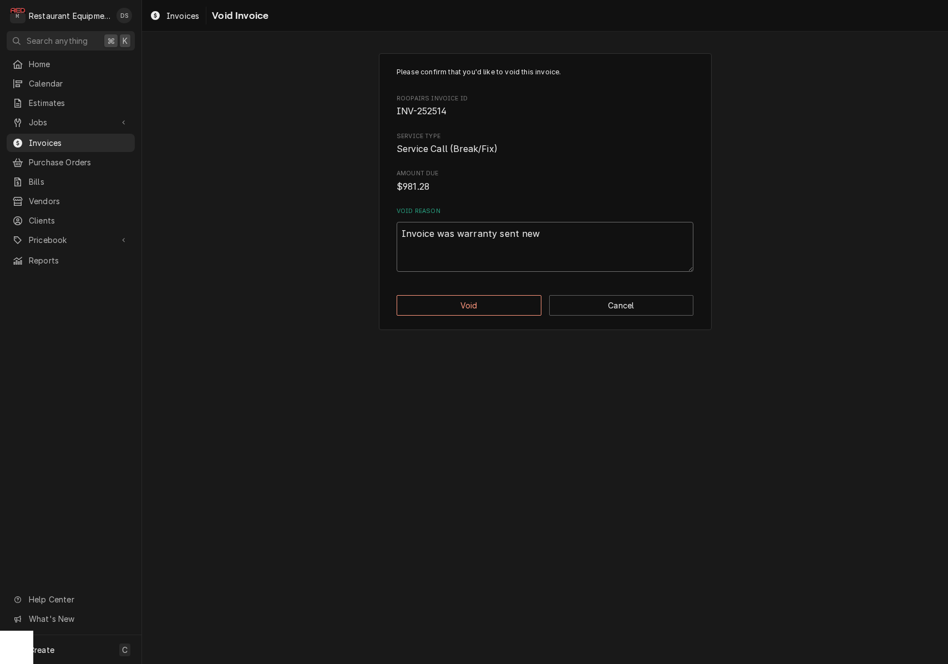
type textarea "Invoice was warranty sent new"
type textarea "x"
type textarea "Invoice was warranty sent new i"
type textarea "x"
type textarea "Invoice was warranty sent new in"
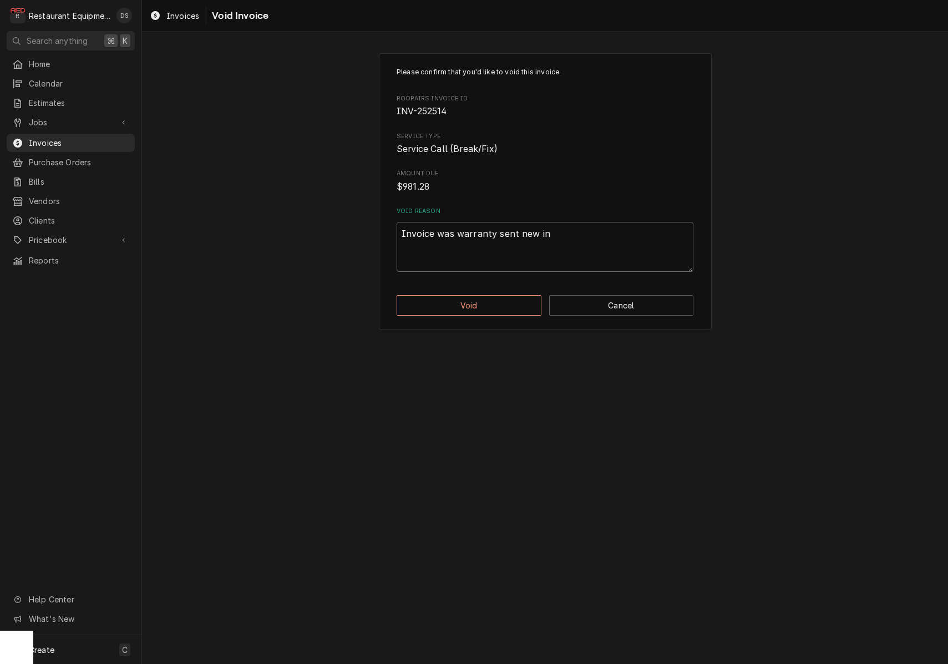
type textarea "x"
type textarea "Invoice was warranty sent new inv"
type textarea "x"
type textarea "Invoice was warranty sent new invo"
type textarea "x"
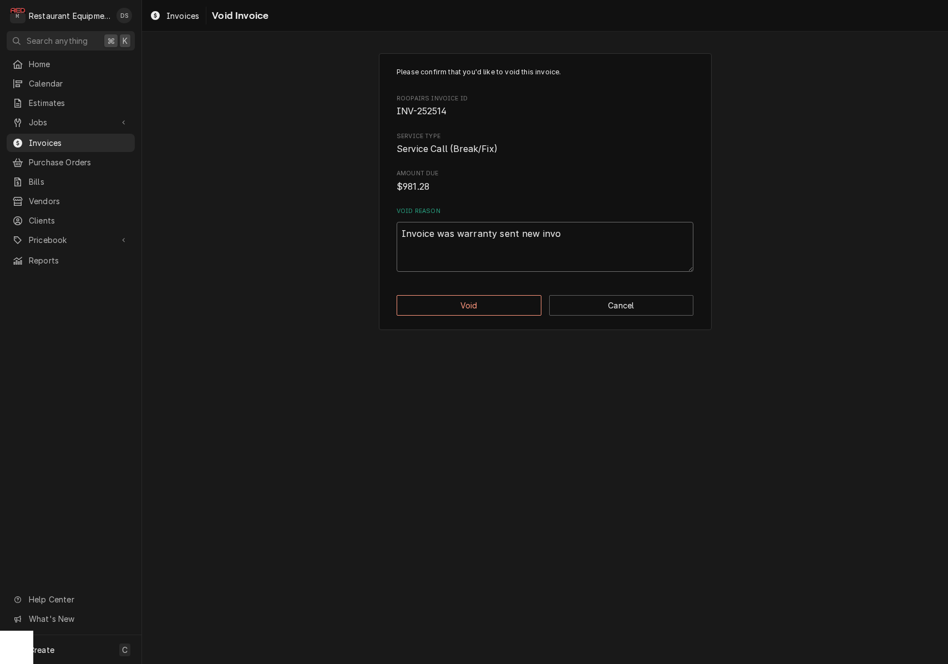
type textarea "Invoice was warranty sent new invoi"
type textarea "x"
type textarea "Invoice was warranty sent new invoic"
type textarea "x"
type textarea "Invoice was warranty sent new invoice"
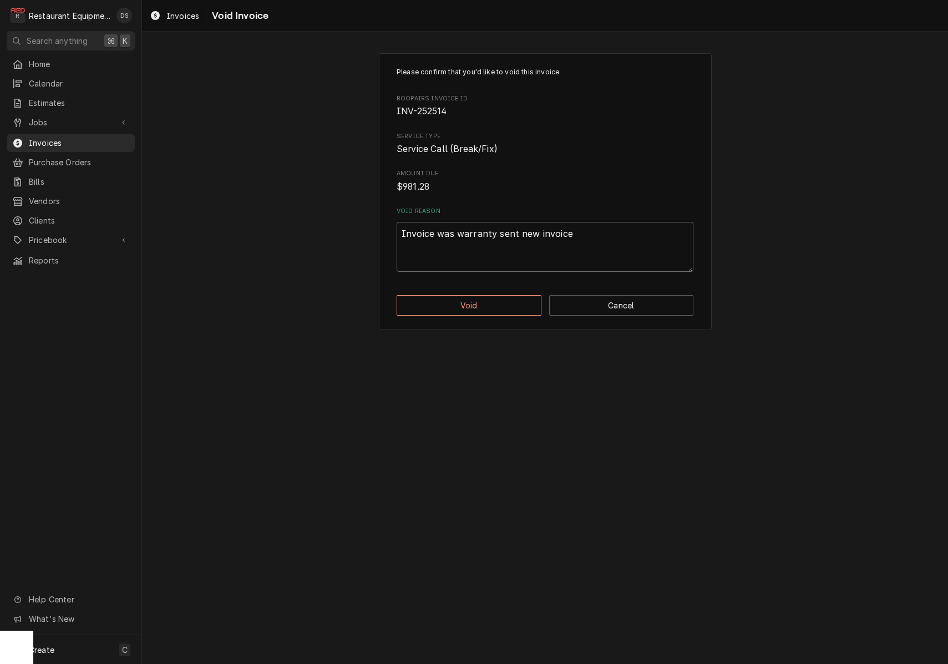
type textarea "x"
type textarea "Invoice was warranty sent new invoice"
type textarea "x"
type textarea "Invoice was warranty sent new invoice t"
type textarea "x"
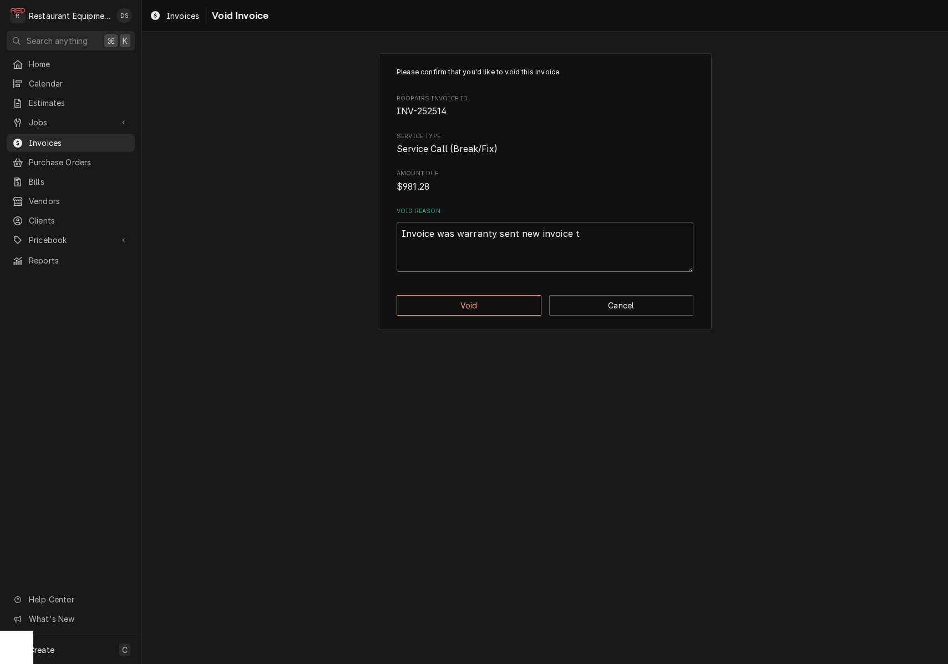
type textarea "Invoice was warranty sent new invoice to"
type textarea "x"
type textarea "Invoice was warranty sent new invoice to"
type textarea "x"
type textarea "Invoice was warranty sent new invoice to w"
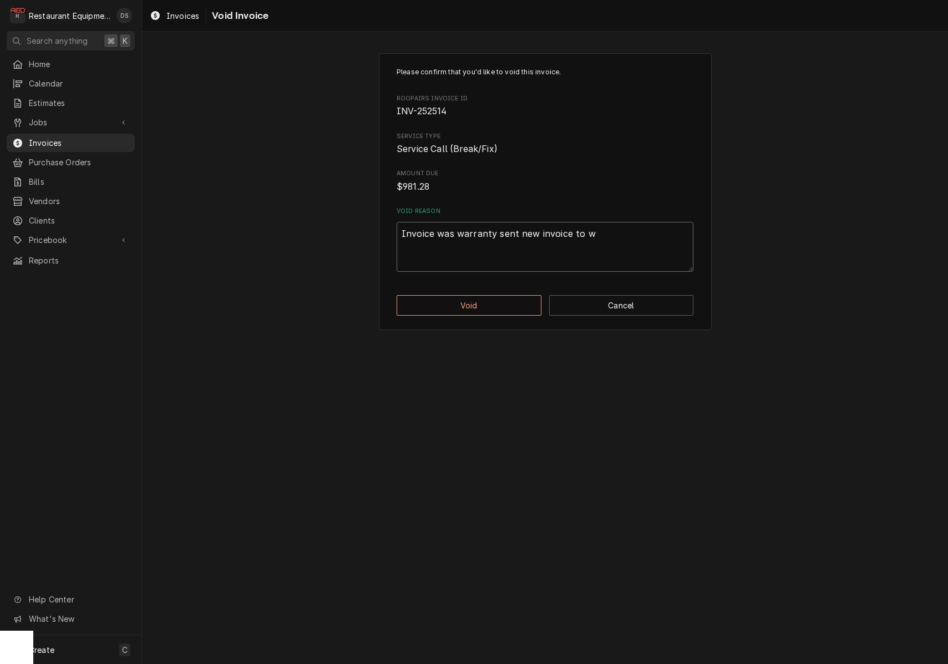
type textarea "x"
type textarea "Invoice was warranty sent new invoice to wa"
type textarea "x"
type textarea "Invoice was warranty sent new invoice to war"
type textarea "x"
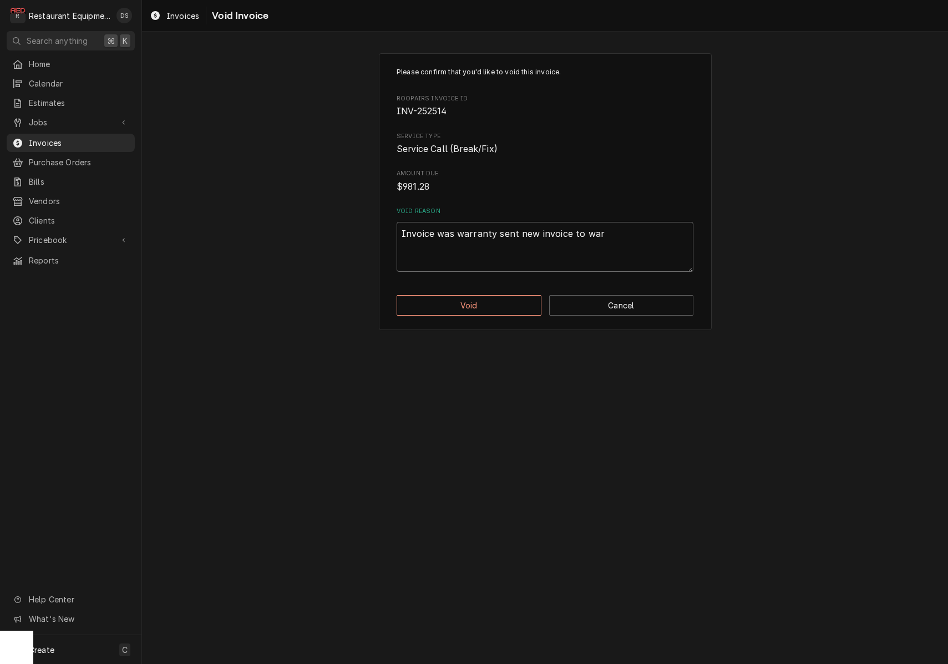
type textarea "Invoice was warranty sent new invoice to warr"
type textarea "x"
type textarea "Invoice was warranty sent new invoice to warra"
type textarea "x"
type textarea "Invoice was warranty sent new invoice to warran"
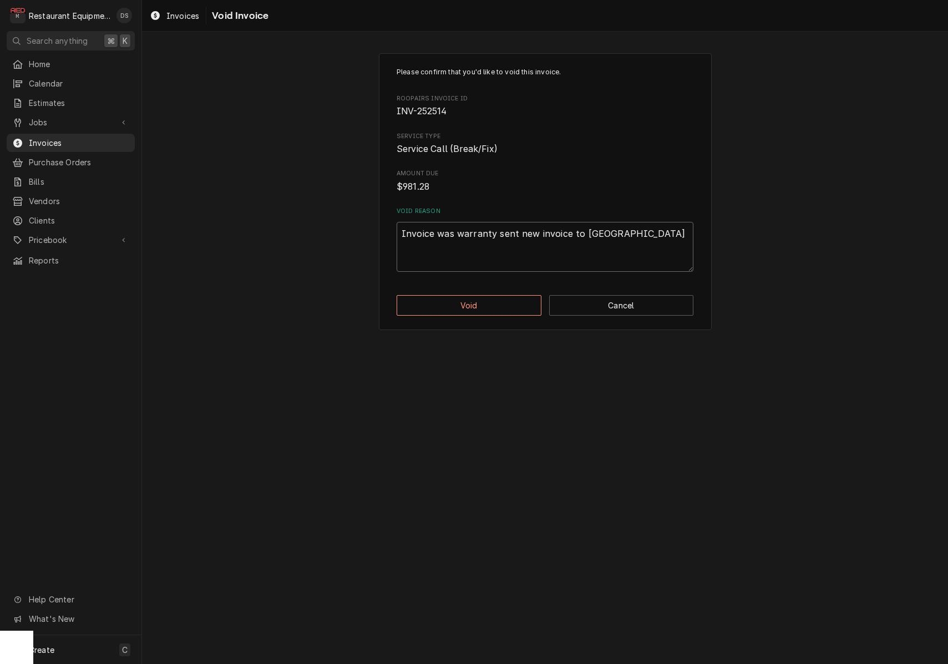
type textarea "x"
type textarea "Invoice was warranty sent new invoice to warrant"
type textarea "x"
type textarea "Invoice was warranty sent new invoice to warranty"
type textarea "x"
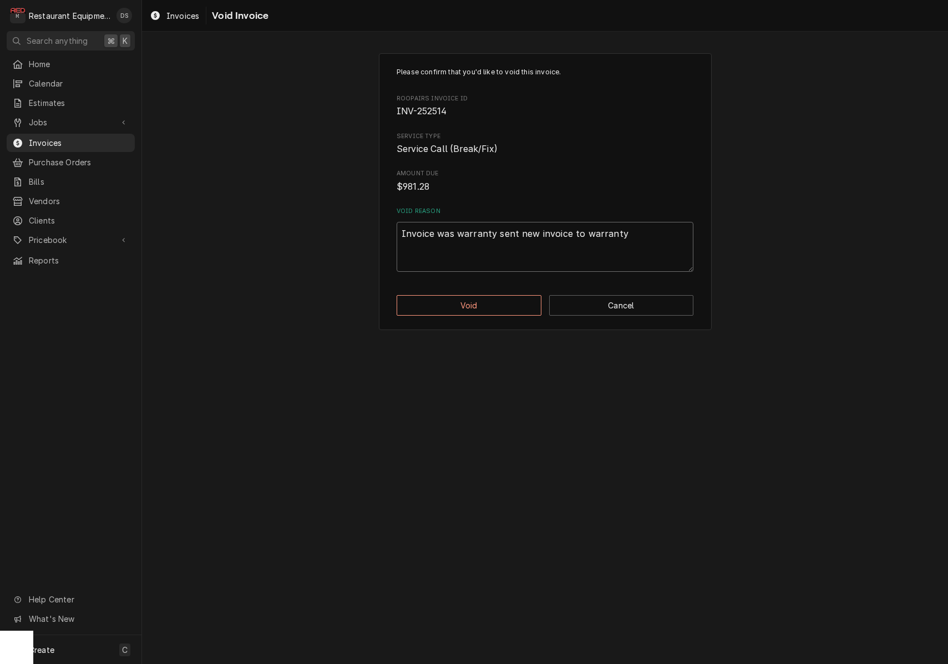
type textarea "Invoice was warranty sent new invoice to warranty"
type textarea "x"
type textarea "Invoice was warranty sent new invoice to warranty p"
type textarea "x"
type textarea "Invoice was warranty sent new invoice to warranty pr"
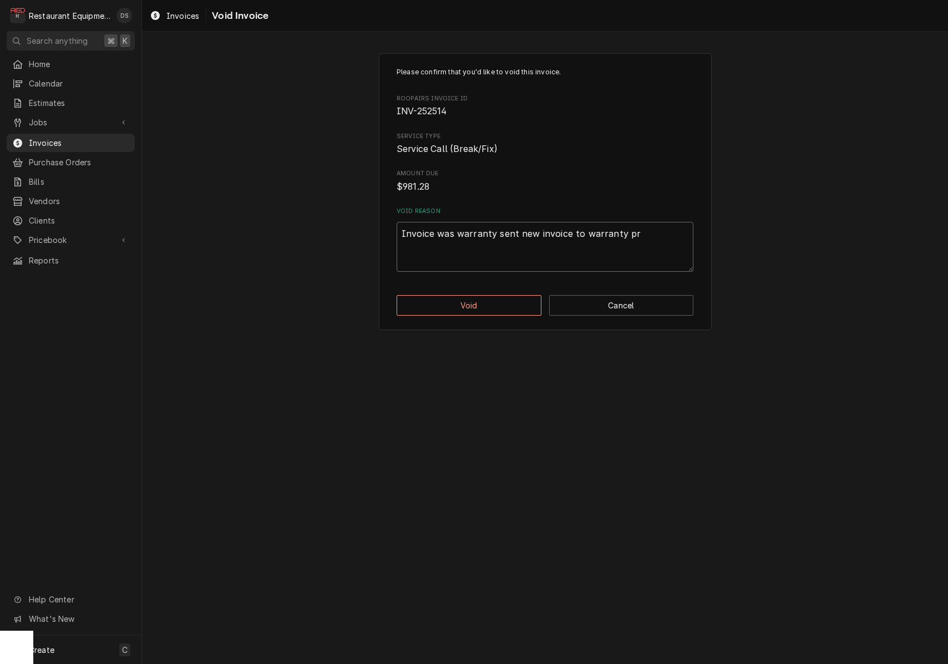
type textarea "x"
type textarea "Invoice was warranty sent new invoice to warranty pro"
type textarea "x"
type textarea "Invoice was warranty sent new invoice to warranty prov"
type textarea "x"
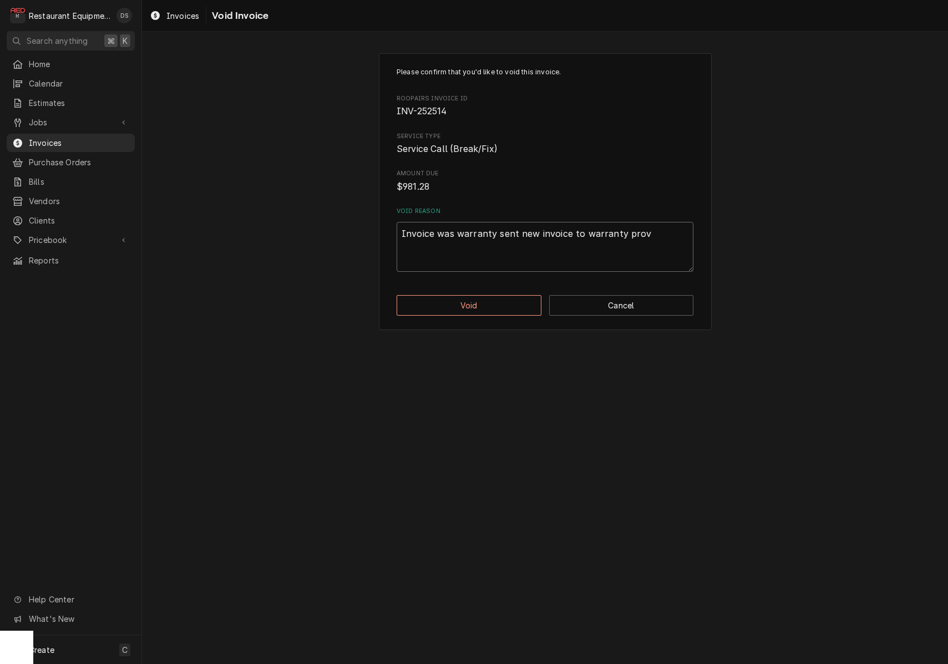
type textarea "Invoice was warranty sent new invoice to warranty provi"
type textarea "x"
type textarea "Invoice was warranty sent new invoice to warranty provid"
type textarea "x"
type textarea "Invoice was warranty sent new invoice to warranty provide"
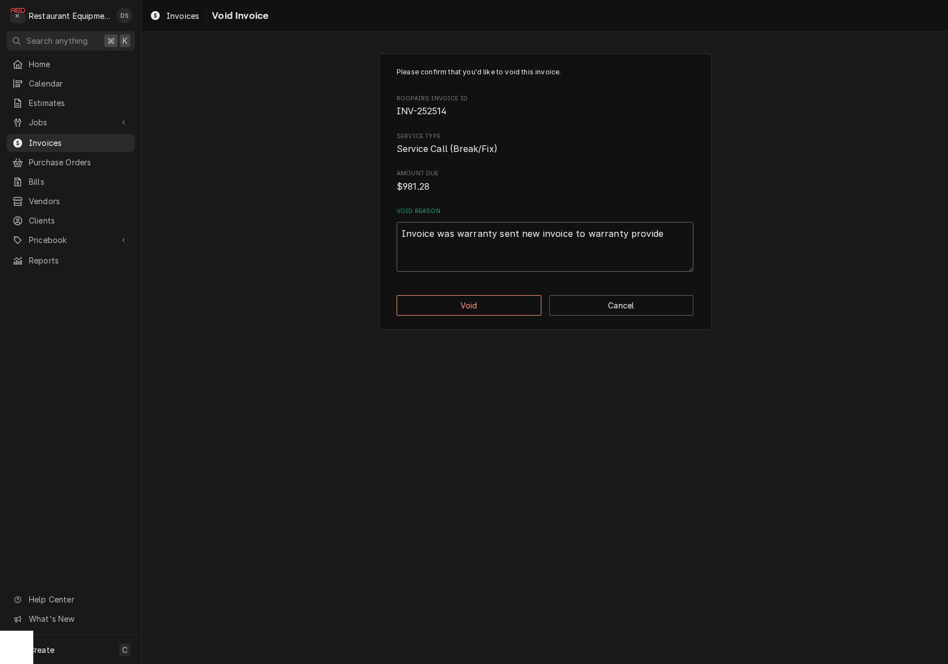
type textarea "x"
type textarea "Invoice was warranty sent new invoice to warranty provider"
type textarea "x"
type textarea "Invoice was warranty sent new invoice to warranty provider"
type textarea "x"
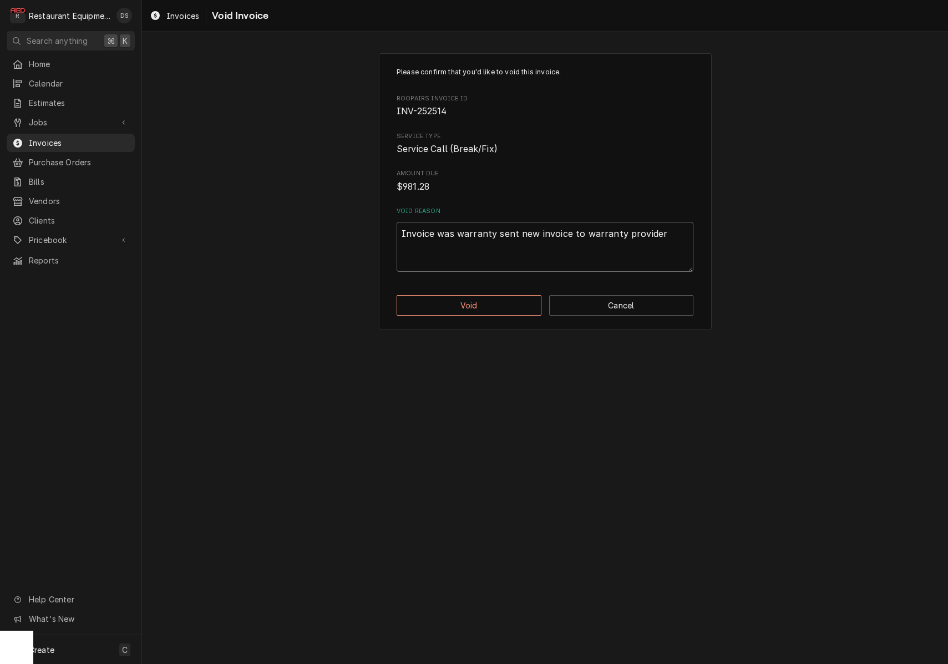
type textarea "Invoice was warranty sent new invoice to warranty provider f"
type textarea "x"
type textarea "Invoice was warranty sent new invoice to warranty provider fo"
type textarea "x"
type textarea "Invoice was warranty sent new invoice to warranty provider for"
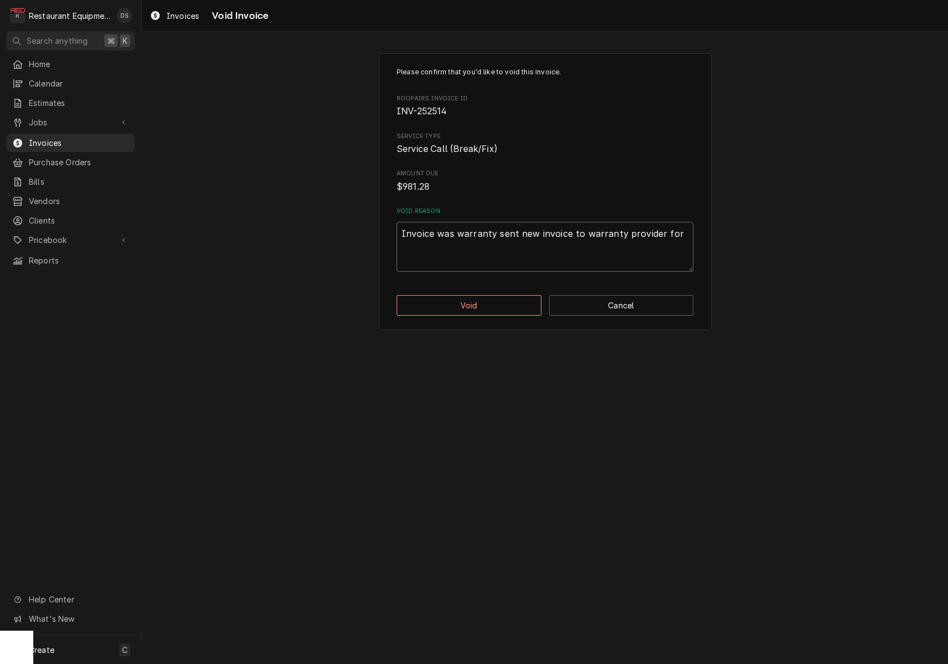
type textarea "x"
type textarea "Invoice was warranty sent new invoice to warranty provider for"
type textarea "x"
type textarea "Invoice was warranty sent new invoice to warranty provider for p"
type textarea "x"
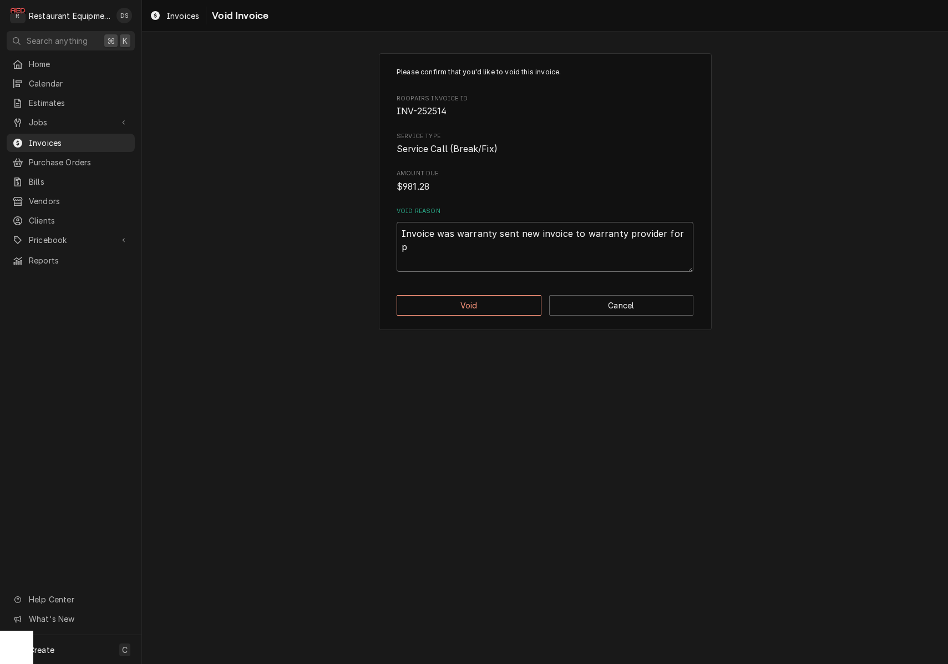
type textarea "Invoice was warranty sent new invoice to warranty provider for pa"
type textarea "x"
type textarea "Invoice was warranty sent new invoice to warranty provider for pay"
type textarea "x"
type textarea "Invoice was warranty sent new invoice to warranty provider for paym"
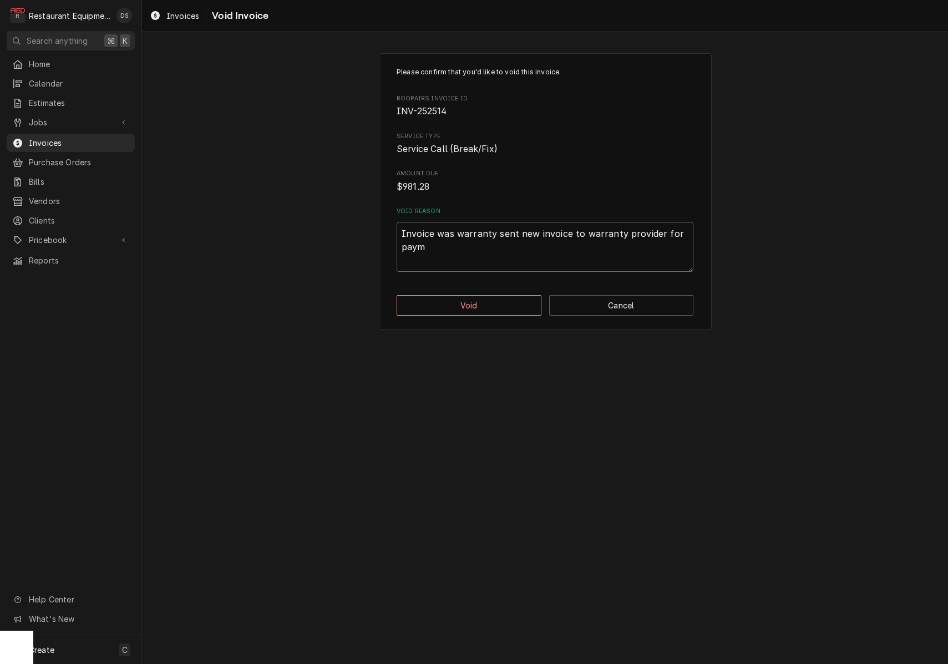
type textarea "x"
type textarea "Invoice was warranty sent new invoice to warranty provider for payme"
type textarea "x"
type textarea "Invoice was warranty sent new invoice to warranty provider for paymen"
type textarea "x"
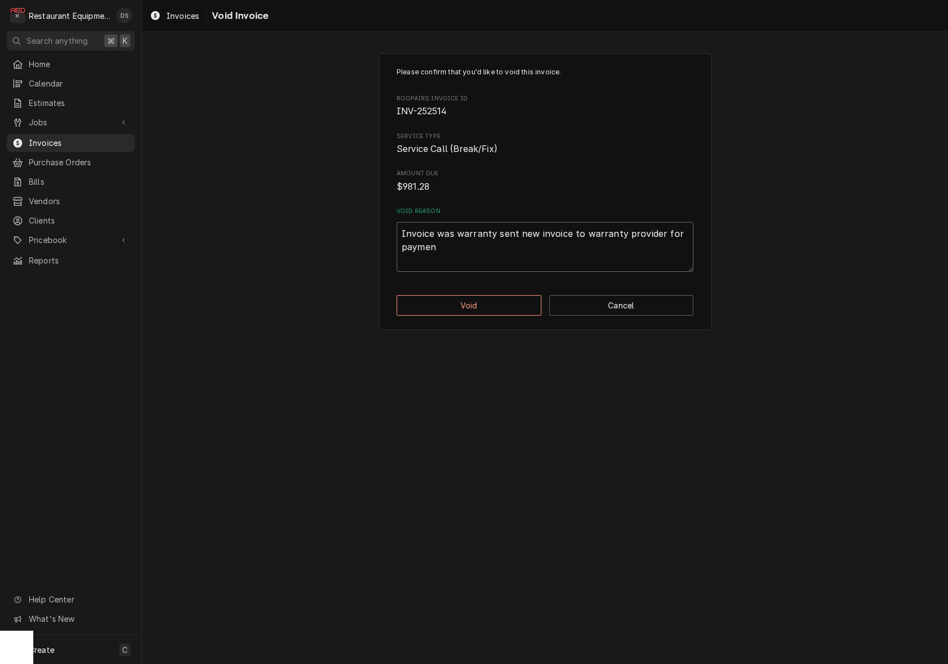
type textarea "Invoice was warranty sent new invoice to warranty provider for payment"
type textarea "x"
type textarea "Invoice was warranty sent new invoice to warranty provider for payment"
click at [507, 300] on button "Void" at bounding box center [469, 305] width 145 height 21
type textarea "x"
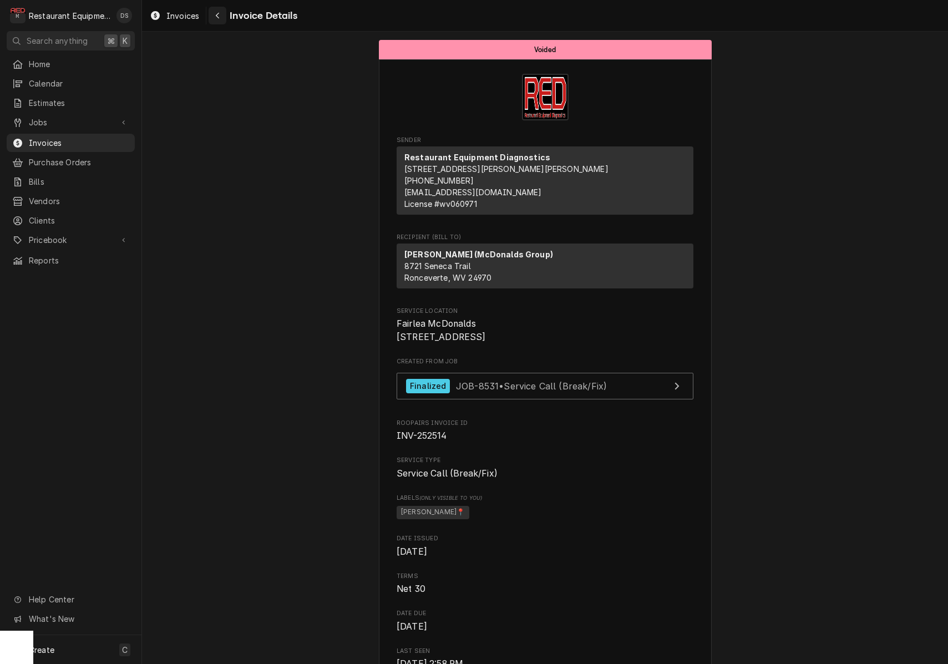
click at [219, 22] on button "Navigate back" at bounding box center [218, 16] width 18 height 18
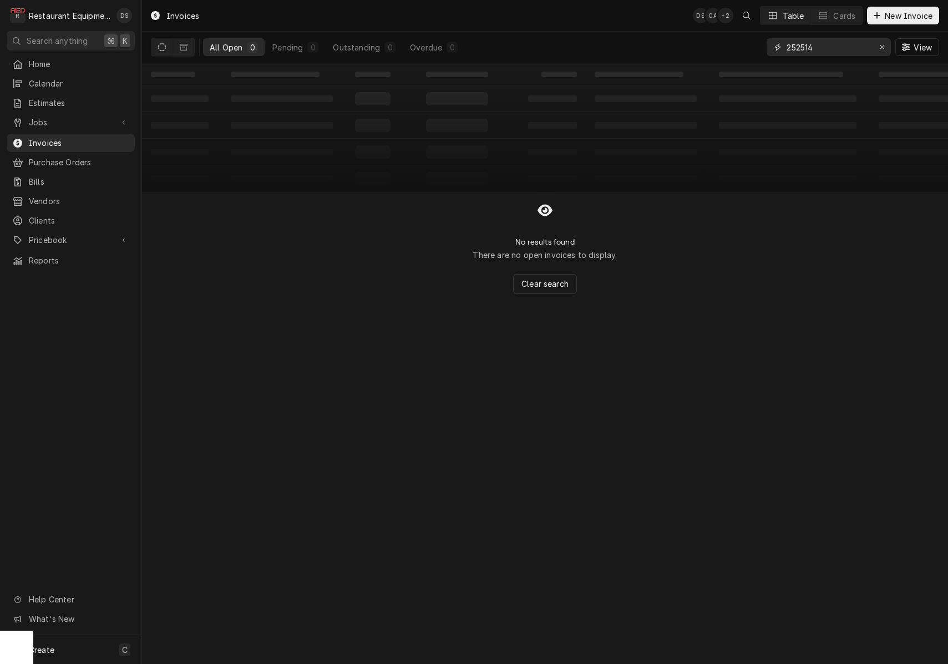
drag, startPoint x: 881, startPoint y: 49, endPoint x: 824, endPoint y: 55, distance: 56.9
click at [881, 49] on icon "Erase input" at bounding box center [882, 47] width 6 height 8
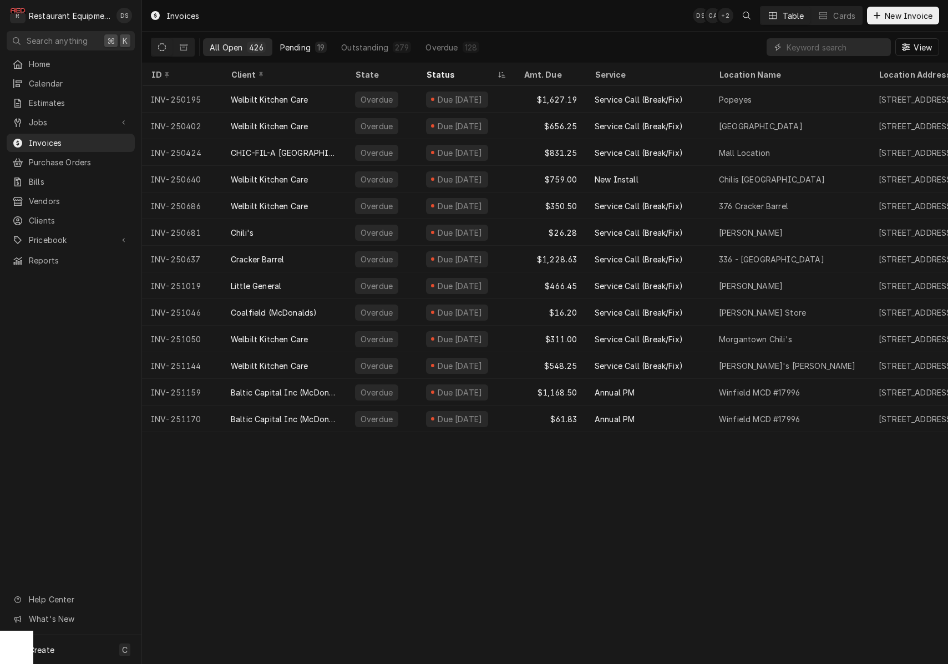
click at [292, 47] on div "Pending" at bounding box center [295, 48] width 31 height 12
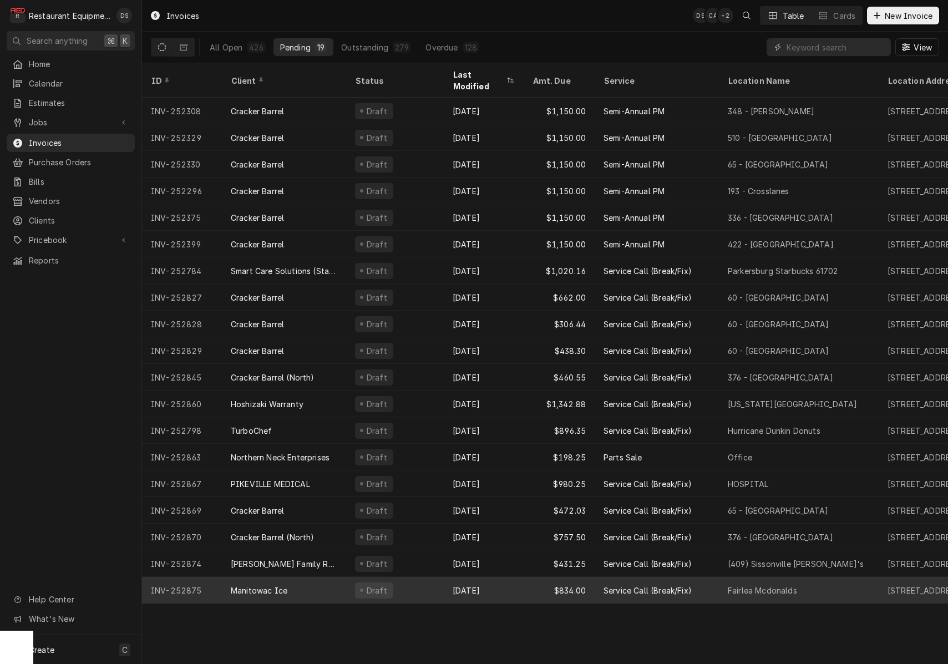
click at [298, 580] on div "Manitowac Ice" at bounding box center [284, 590] width 124 height 27
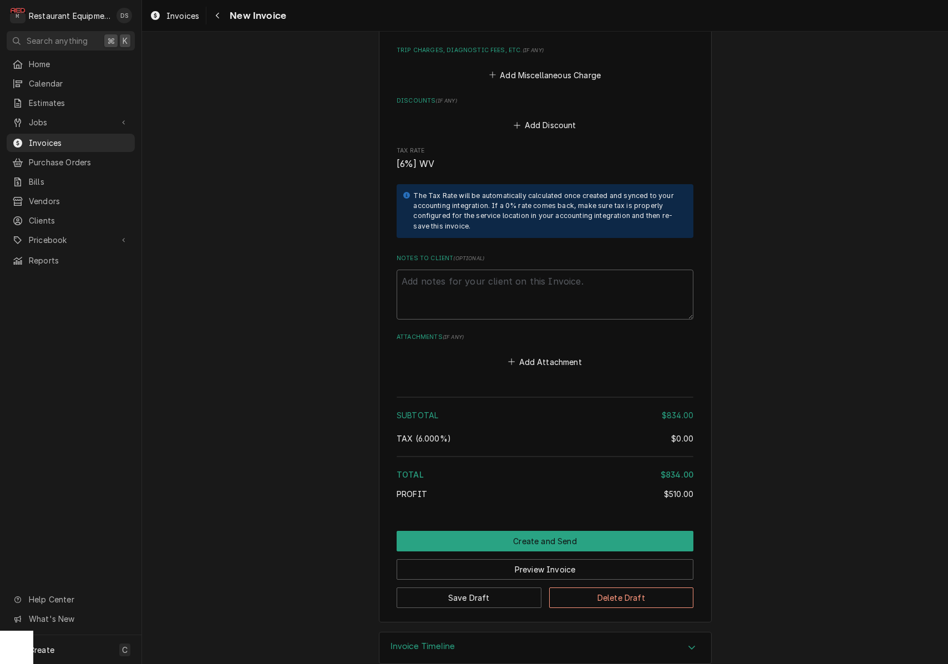
scroll to position [1598, 0]
click at [219, 16] on icon "Navigate back" at bounding box center [217, 16] width 5 height 8
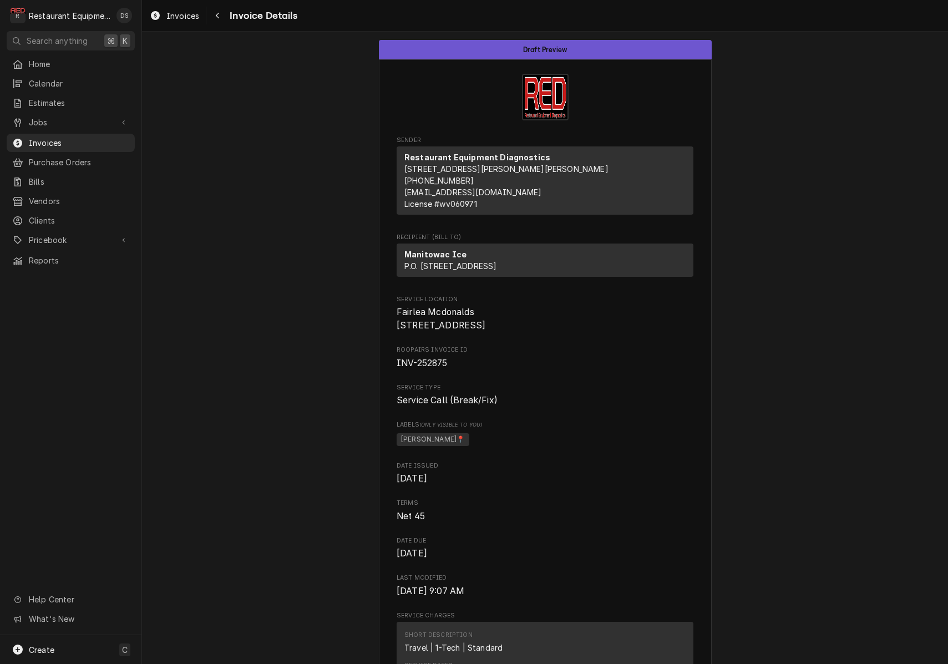
scroll to position [0, 1]
click at [219, 16] on icon "Navigate back" at bounding box center [217, 16] width 5 height 8
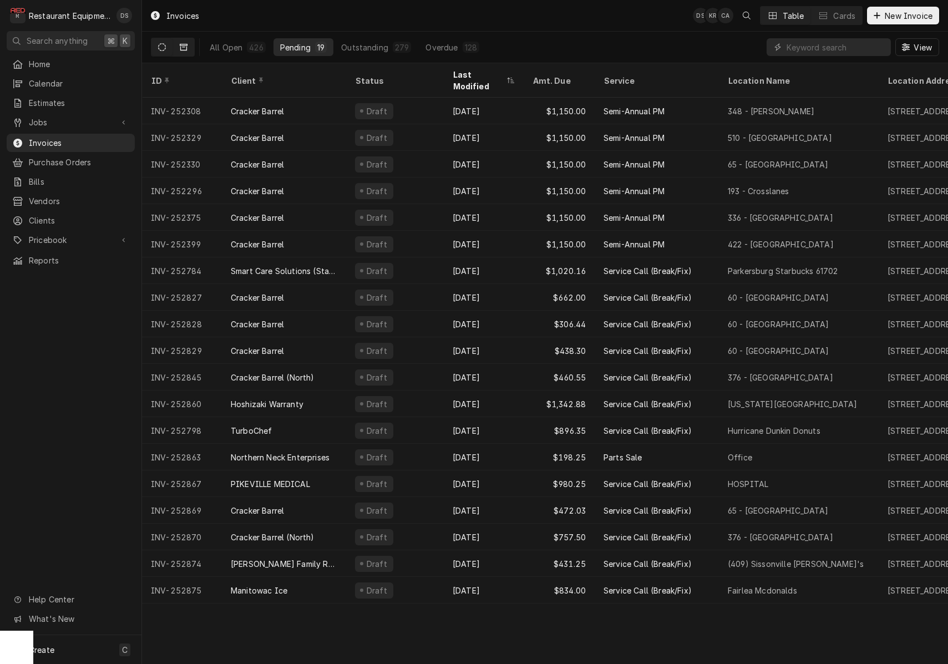
click at [186, 46] on icon "Dynamic Content Wrapper" at bounding box center [184, 47] width 8 height 8
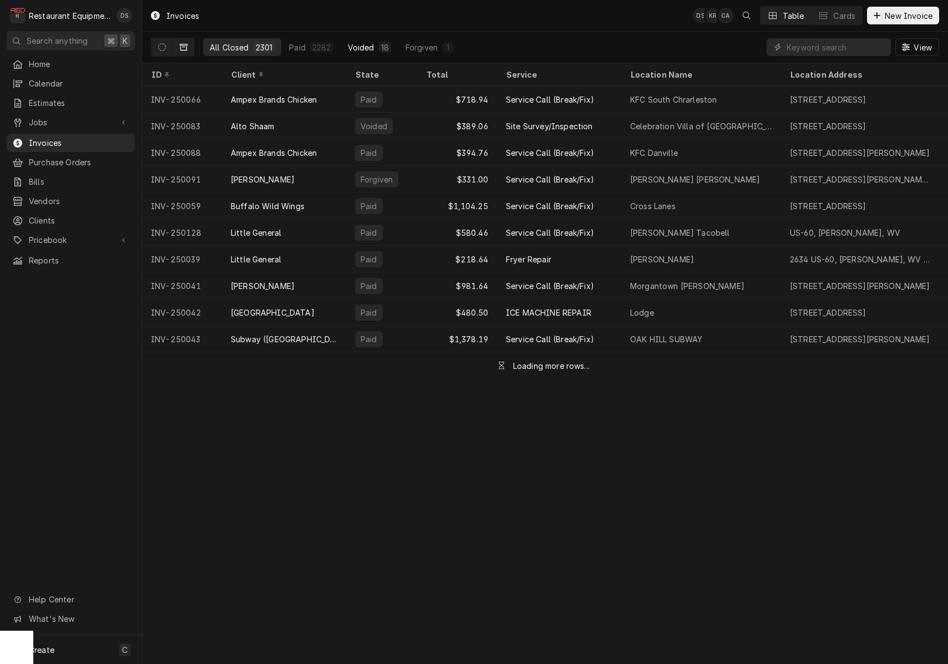
click at [368, 44] on div "Voided" at bounding box center [361, 48] width 27 height 12
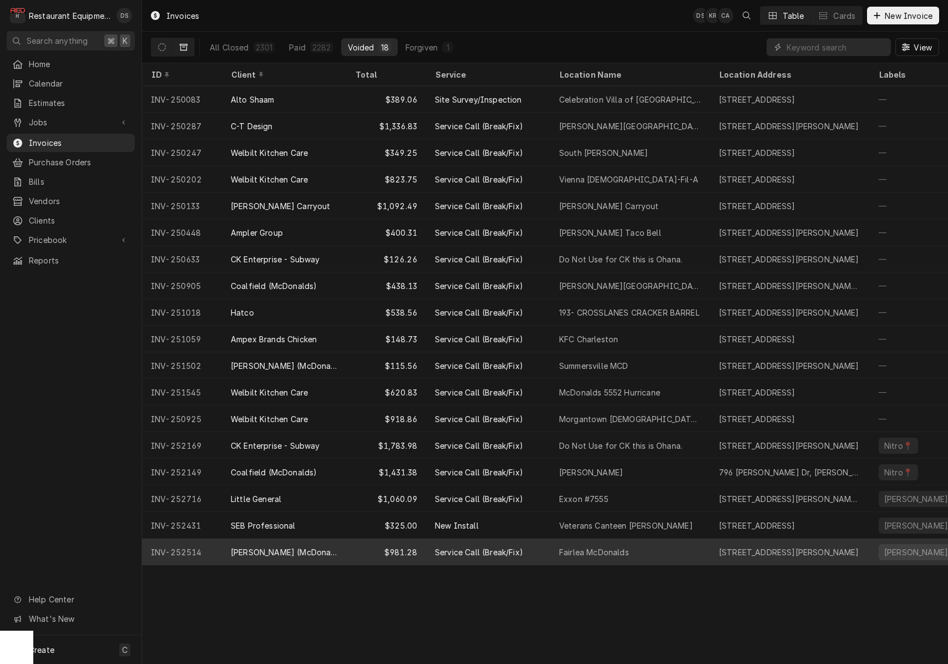
click at [538, 549] on div "Service Call (Break/Fix)" at bounding box center [488, 552] width 124 height 27
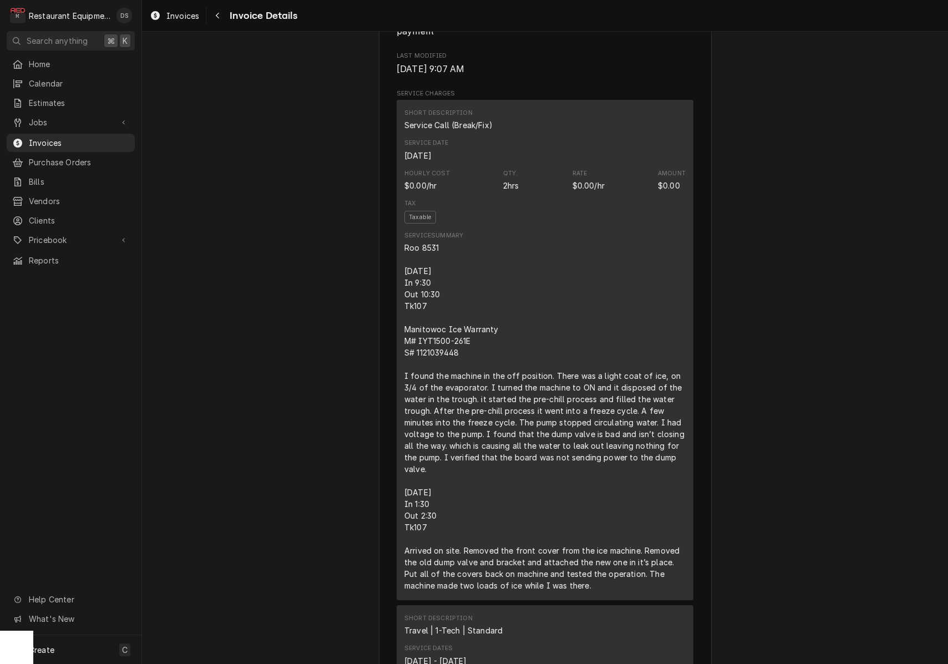
scroll to position [770, 0]
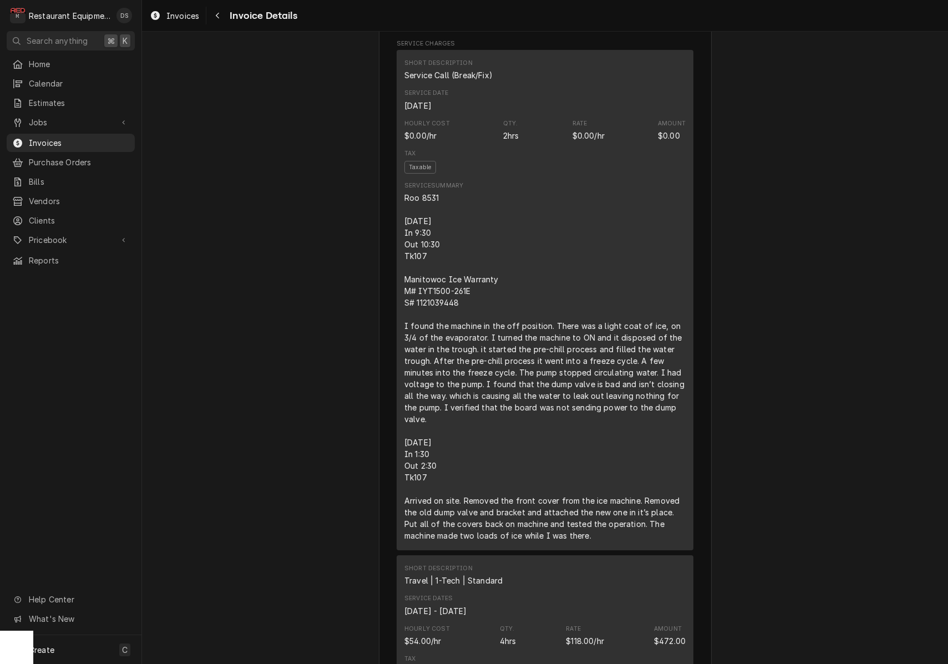
drag, startPoint x: 404, startPoint y: 230, endPoint x: 612, endPoint y: 547, distance: 379.4
click at [613, 541] on div "Roo 8531 [DATE] In 9:30 Out 10:30 Tk107 Manitowoc Ice Warranty M# IYT1500-261E …" at bounding box center [544, 366] width 281 height 349
copy div "[DATE] In 9:30 Out 10:30 Tk107 Manitowoc Ice Warranty M# IYT1500-261E S# 112103…"
click at [33, 137] on span "Invoices" at bounding box center [79, 143] width 100 height 12
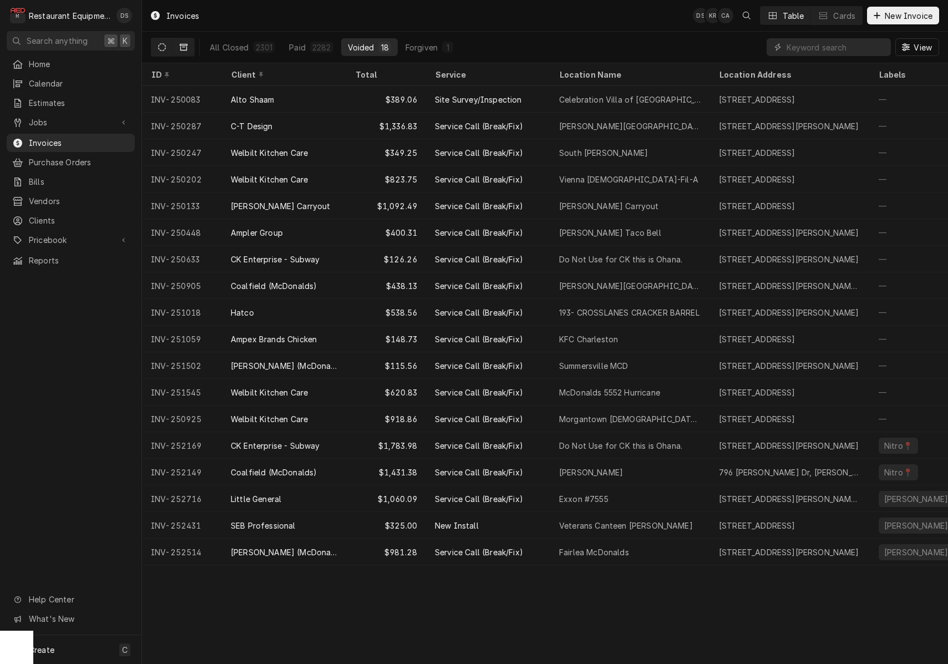
click at [165, 47] on icon "Dynamic Content Wrapper" at bounding box center [162, 47] width 8 height 8
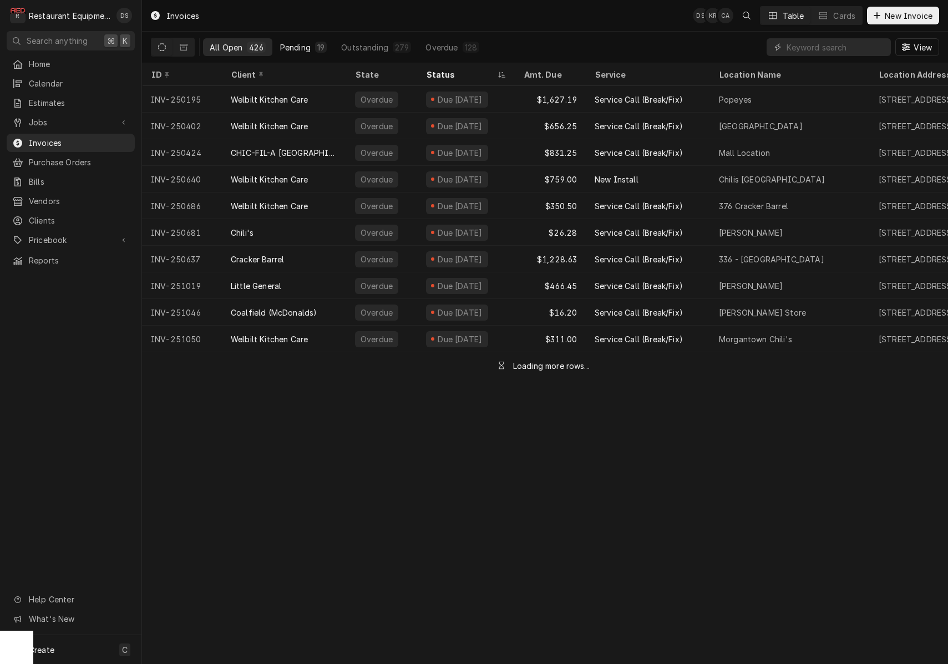
click at [306, 44] on div "Pending" at bounding box center [295, 48] width 31 height 12
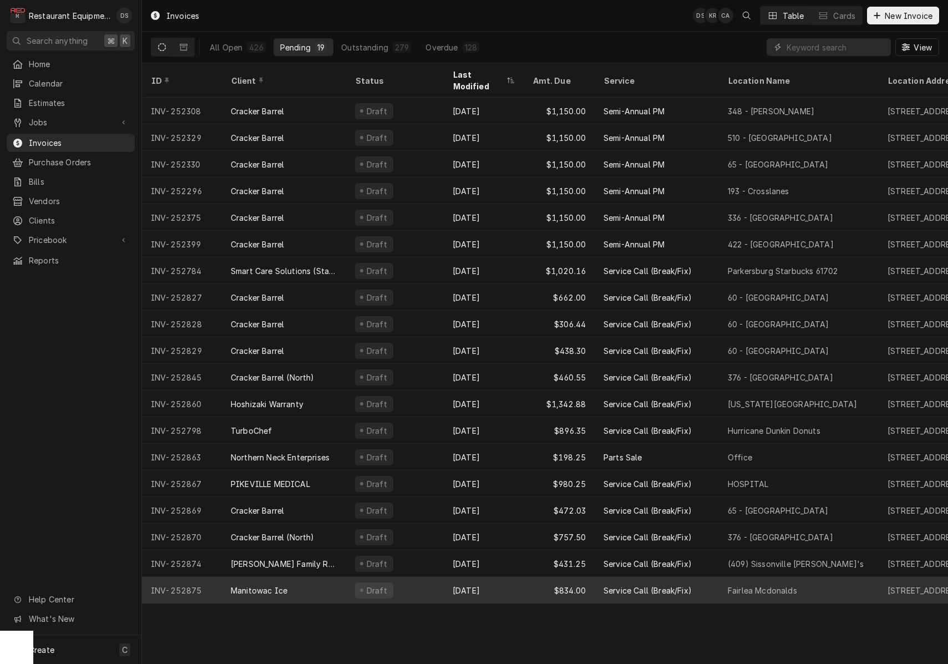
click at [333, 577] on div "Manitowac Ice" at bounding box center [284, 590] width 124 height 27
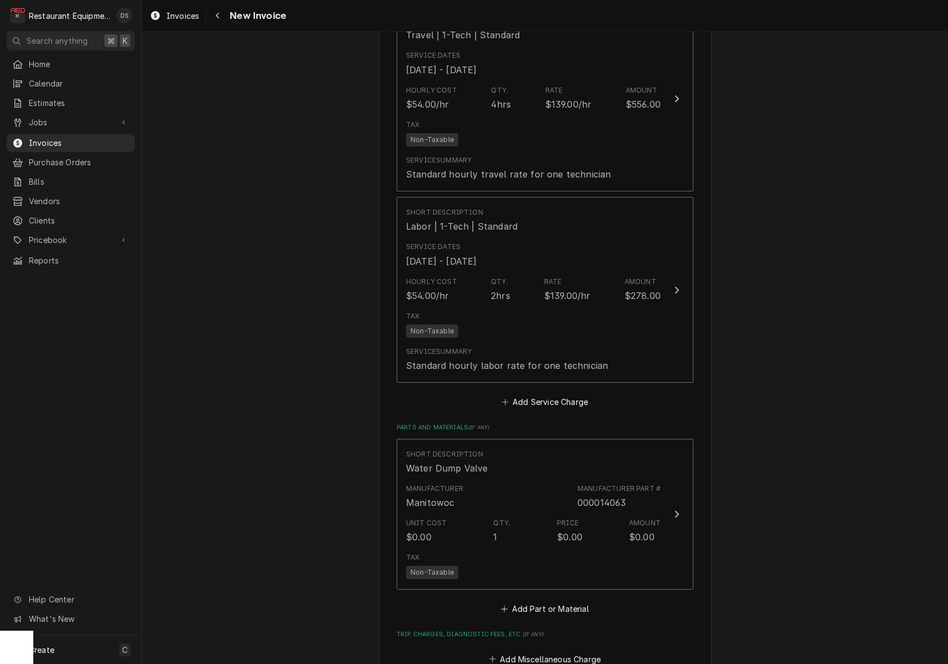
scroll to position [1042, 0]
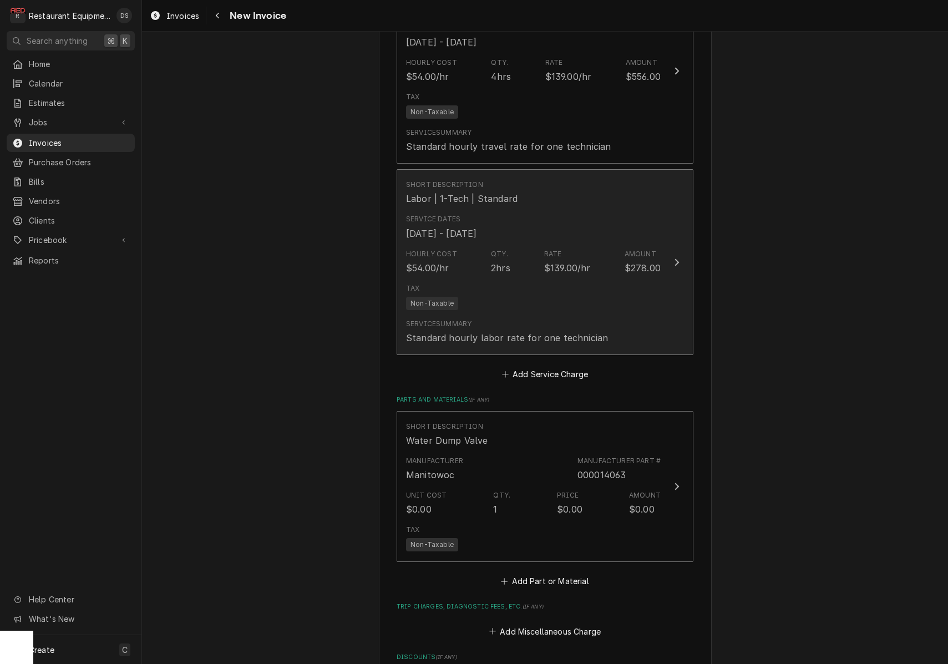
click at [497, 331] on div "Standard hourly labor rate for one technician" at bounding box center [507, 337] width 202 height 13
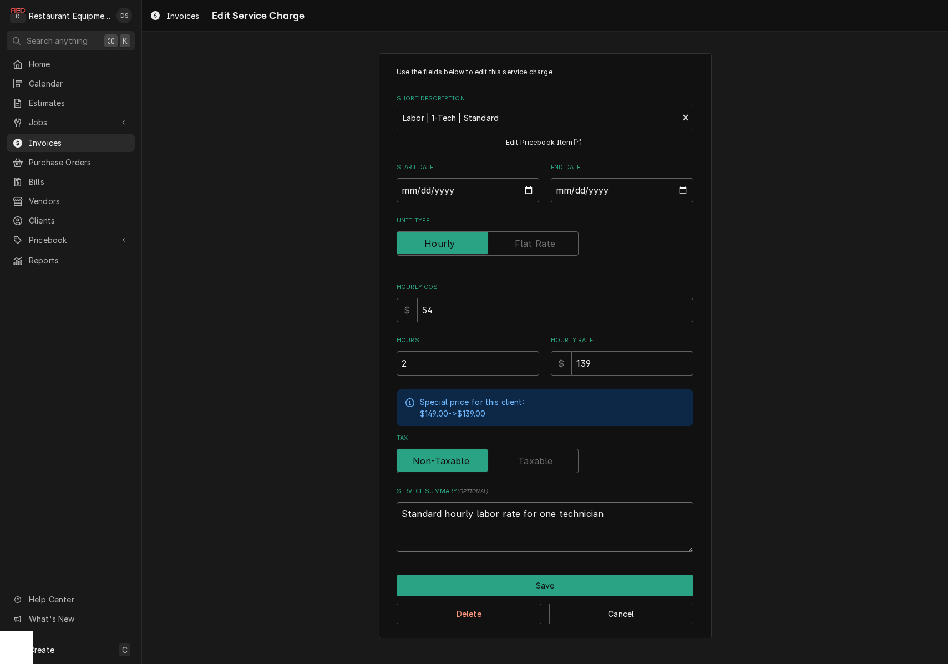
drag, startPoint x: 593, startPoint y: 514, endPoint x: 340, endPoint y: 499, distance: 253.4
click at [340, 499] on div "Use the fields below to edit this service charge Short Description Labor | 1-Te…" at bounding box center [545, 345] width 806 height 605
type textarea "x"
click at [429, 506] on textarea "Service Summary ( optional )" at bounding box center [545, 527] width 297 height 50
paste textarea "08/14/25 In 9:30 Out 10:30 Tk107 Manitowoc Ice Warranty M# IYT1500-261E S# 1121…"
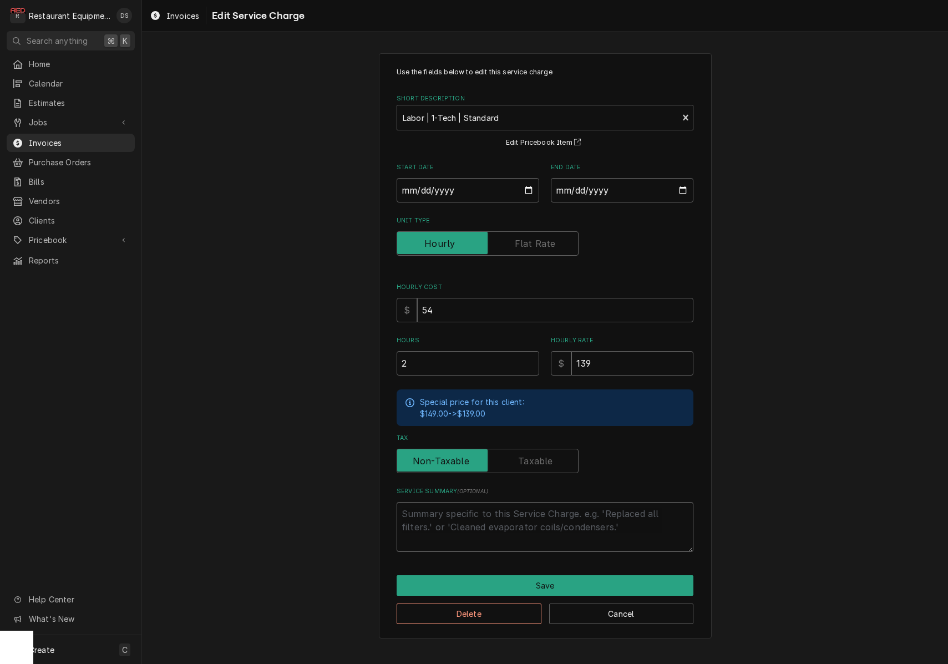
type textarea "x"
type textarea "08/14/25 In 9:30 Out 10:30 Tk107 Manitowoc Ice Warranty M# IYT1500-261E S# 1121…"
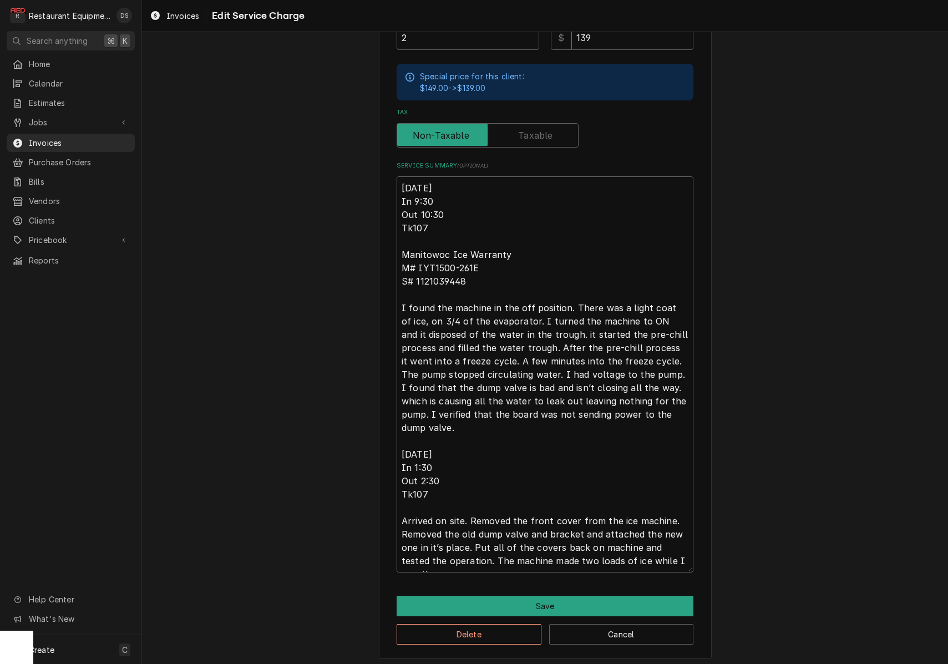
click at [426, 185] on textarea "08/14/25 In 9:30 Out 10:30 Tk107 Manitowoc Ice Warranty M# IYT1500-261E S# 1121…" at bounding box center [545, 374] width 297 height 396
type textarea "x"
type textarea "08/1/25 In 9:30 Out 10:30 Tk107 Manitowoc Ice Warranty M# IYT1500-261E S# 11210…"
type textarea "x"
type textarea "08/15/25 In 9:30 Out 10:30 Tk107 Manitowoc Ice Warranty M# IYT1500-261E S# 1121…"
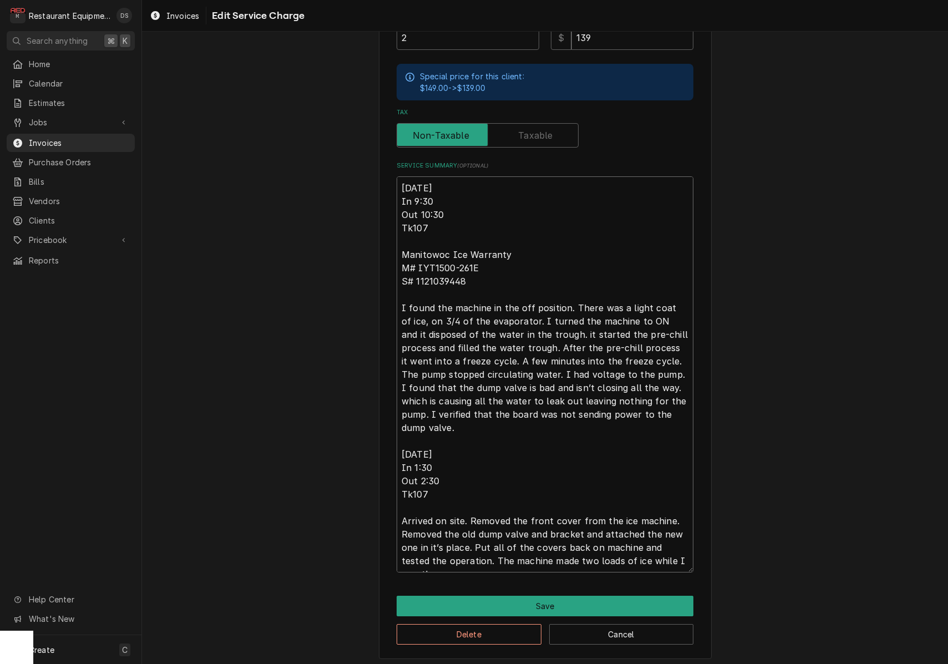
type textarea "x"
type textarea "0/15/25 In 9:30 Out 10:30 Tk107 Manitowoc Ice Warranty M# IYT1500-261E S# 11210…"
type textarea "x"
type textarea "09/15/25 In 9:30 Out 10:30 Tk107 Manitowoc Ice Warranty M# IYT1500-261E S# 1121…"
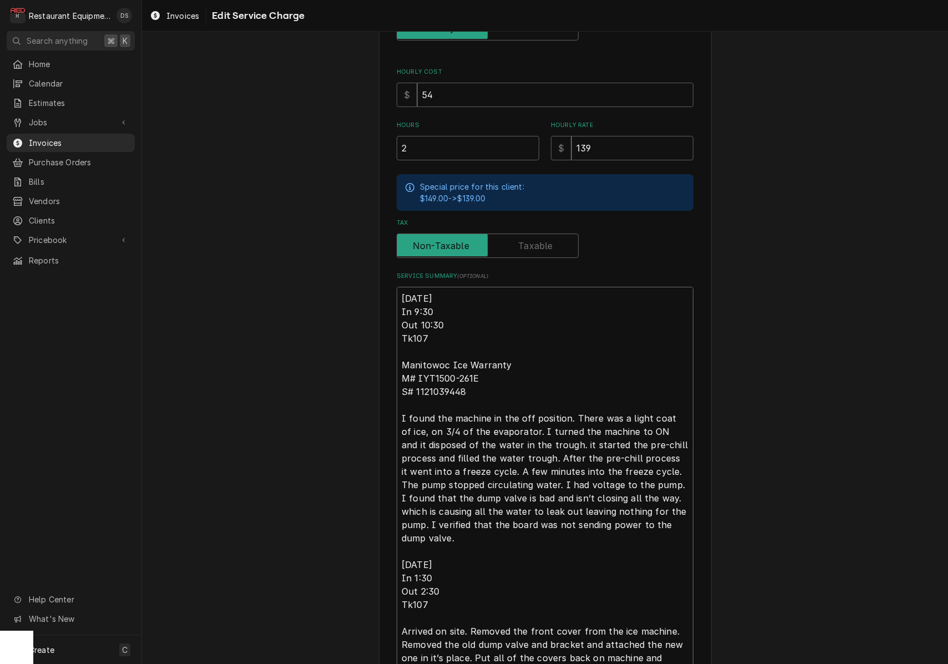
scroll to position [215, 0]
click at [413, 548] on textarea "09/15/25 In 9:30 Out 10:30 Tk107 Manitowoc Ice Warranty M# IYT1500-261E S# 1121…" at bounding box center [545, 485] width 297 height 396
type textarea "x"
type textarea "09/15/25 In 9:30 Out 10:30 Tk107 Manitowoc Ice Warranty M# IYT1500-261E S# 1121…"
type textarea "x"
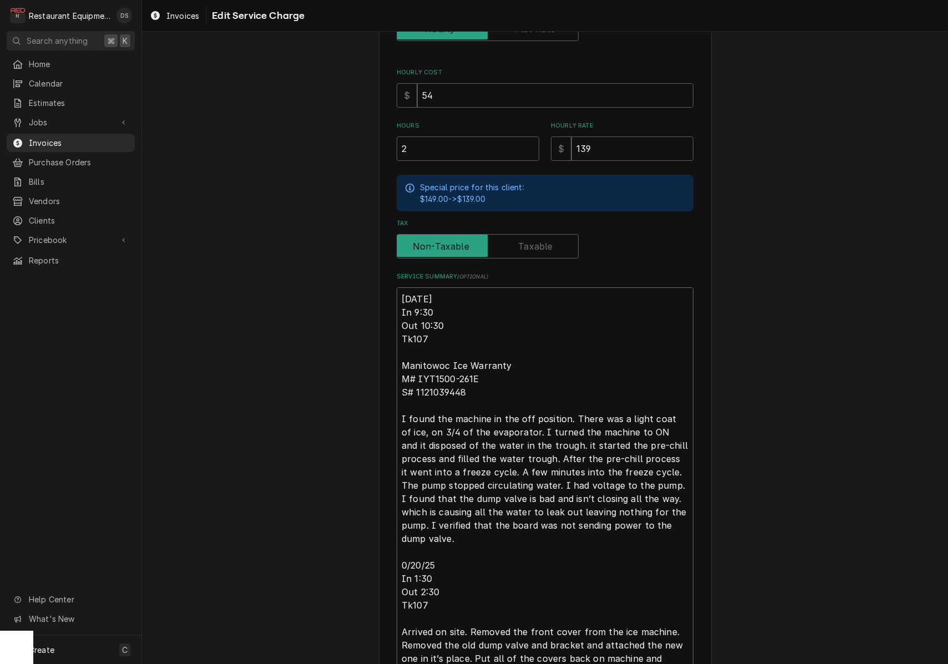
type textarea "09/15/25 In 9:30 Out 10:30 Tk107 Manitowoc Ice Warranty M# IYT1500-261E S# 1121…"
type textarea "x"
type textarea "09/15/25 In 9:30 Out 10:30 Tk107 Manitowoc Ice Warranty M# IYT1500-261E S# 1121…"
type textarea "x"
type textarea "09/15/25 In 9:30 Out 10:30 Tk107 Manitowoc Ice Warranty M# IYT1500-261E S# 1121…"
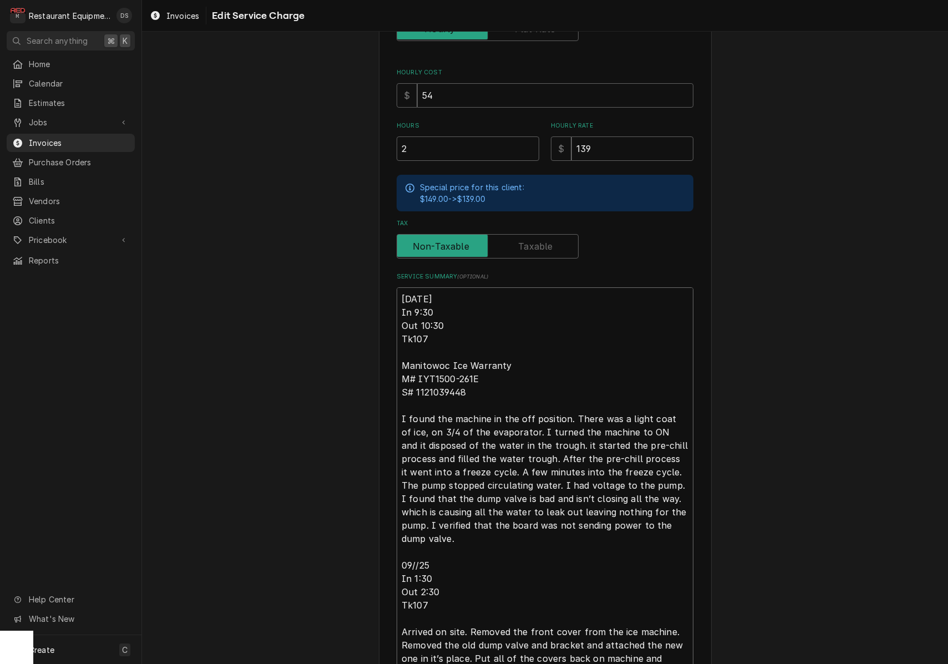
type textarea "x"
type textarea "09/15/25 In 9:30 Out 10:30 Tk107 Manitowoc Ice Warranty M# IYT1500-261E S# 1121…"
type textarea "x"
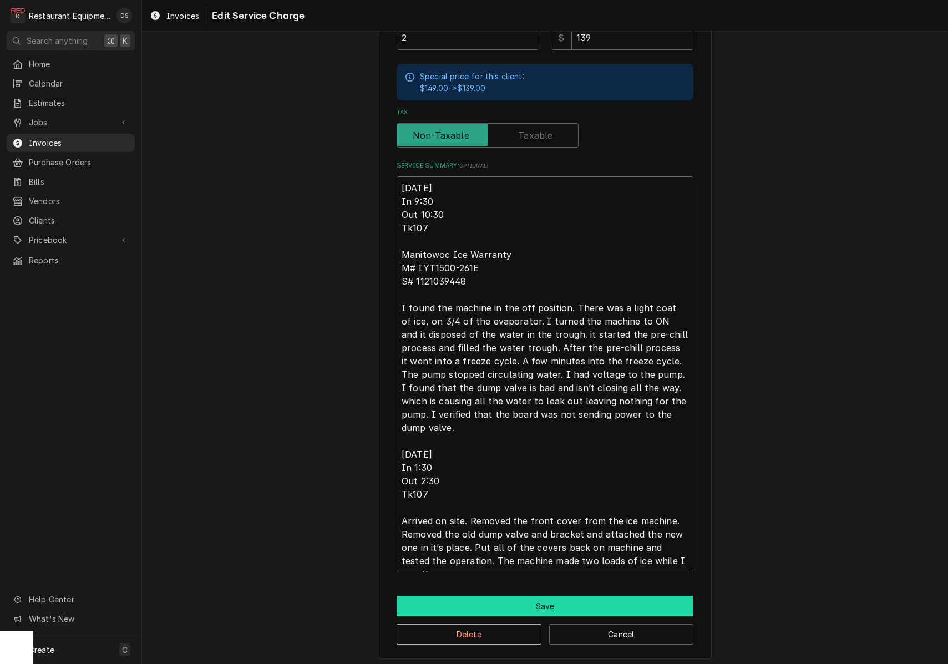
type textarea "09/15/25 In 9:30 Out 10:30 Tk107 Manitowoc Ice Warranty M# IYT1500-261E S# 1121…"
click at [529, 599] on button "Save" at bounding box center [545, 606] width 297 height 21
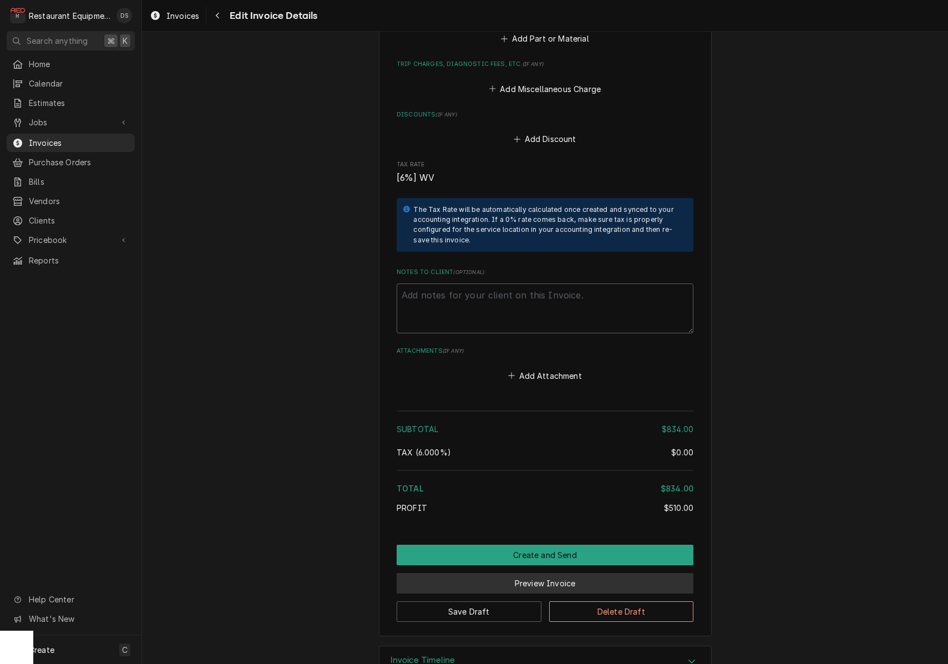
click at [564, 573] on button "Preview Invoice" at bounding box center [545, 583] width 297 height 21
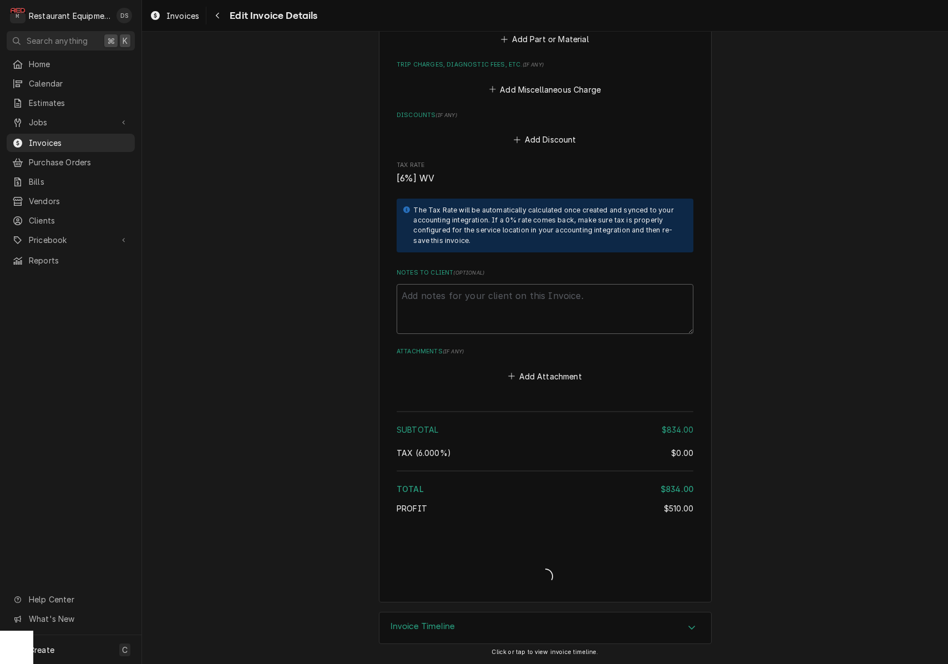
scroll to position [1949, 0]
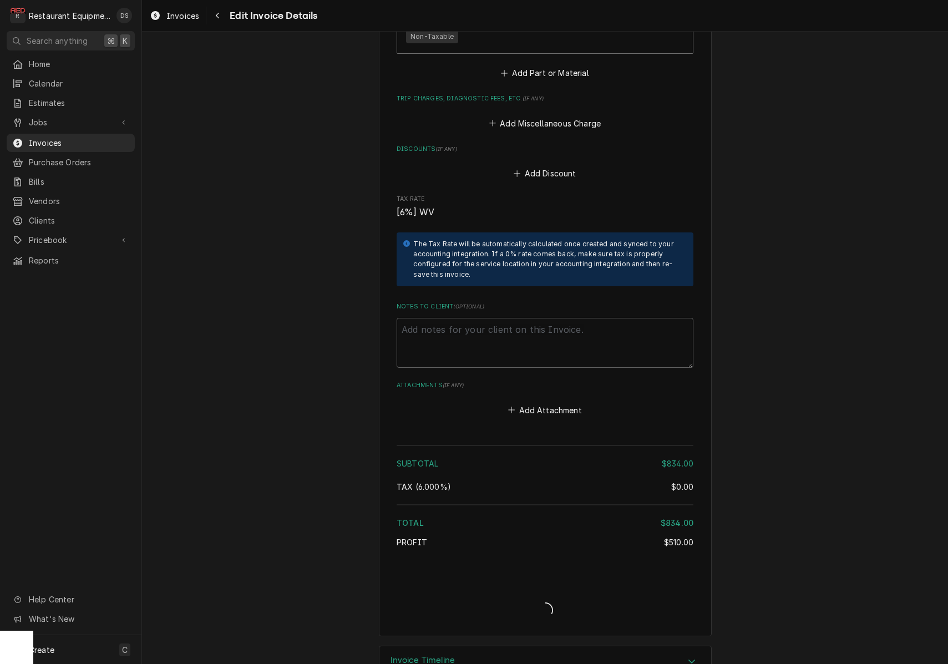
type textarea "x"
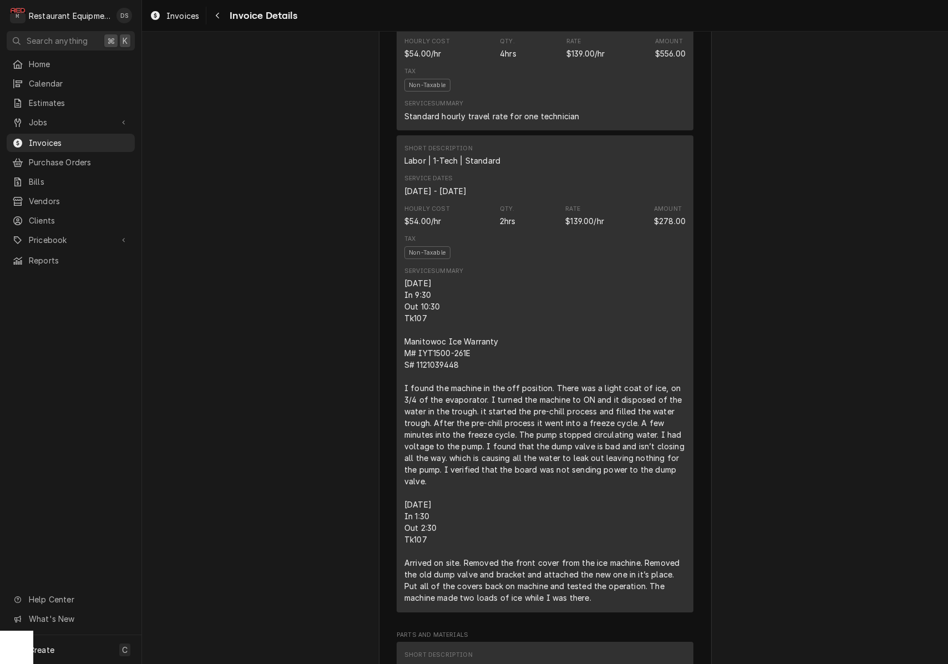
scroll to position [697, 0]
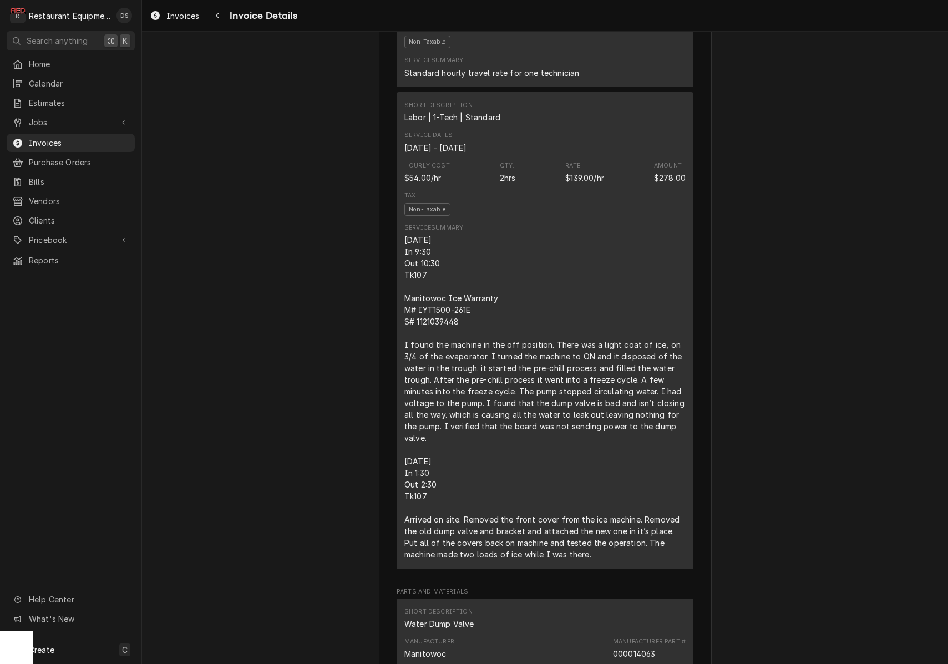
drag, startPoint x: 403, startPoint y: 261, endPoint x: 597, endPoint y: 578, distance: 372.0
click at [600, 569] on div "Short Description Labor | 1-Tech | Standard Service Dates [DATE] - [DATE] Hourl…" at bounding box center [545, 330] width 297 height 477
copy div "[DATE] In 9:30 Out 10:30 Tk107 Manitowoc Ice Warranty M# IYT1500-261E S# 112103…"
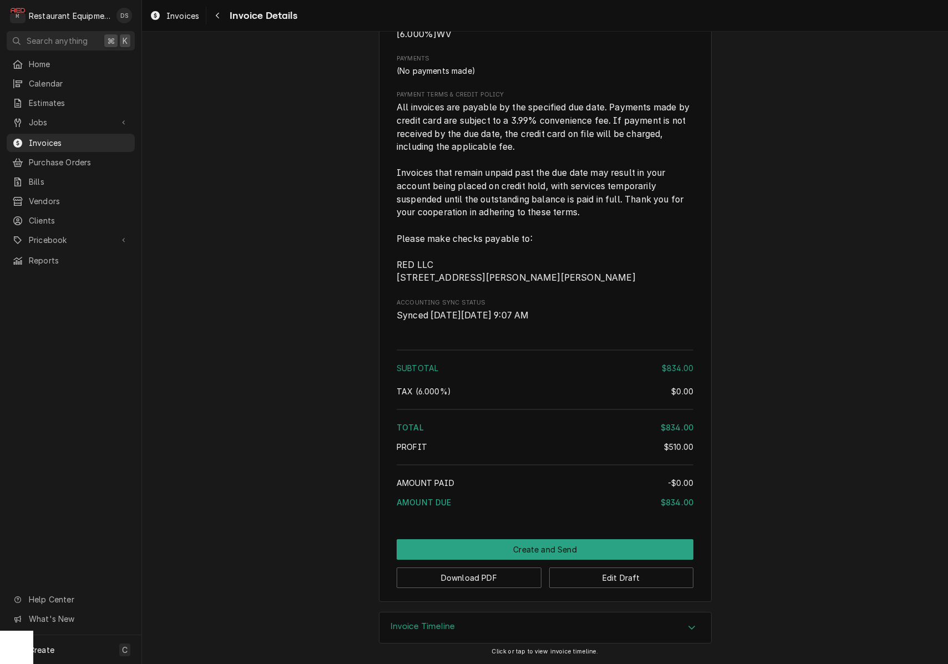
scroll to position [1527, 0]
click at [618, 581] on button "Edit Draft" at bounding box center [621, 577] width 145 height 21
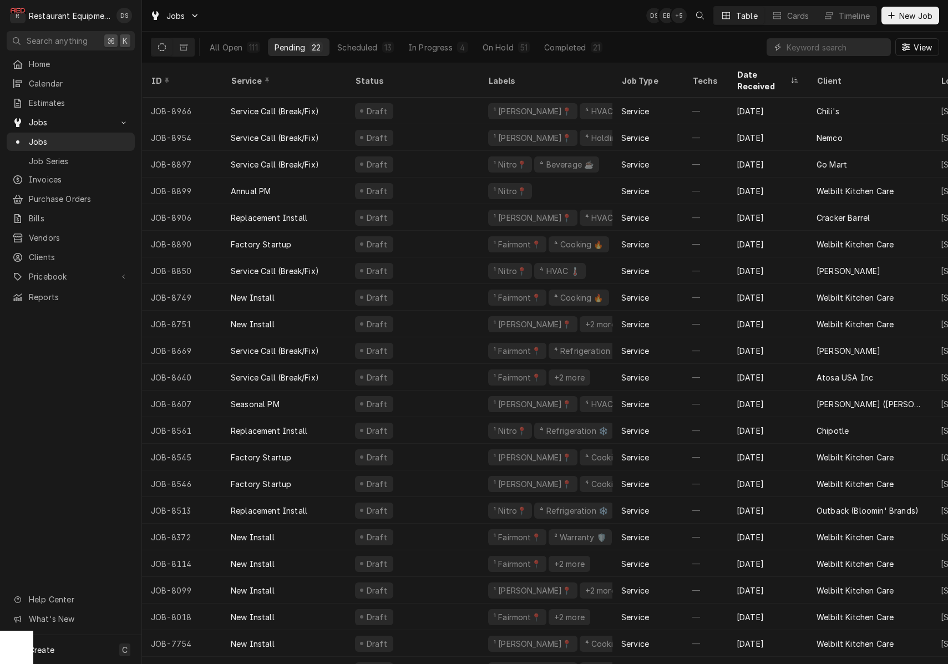
drag, startPoint x: 511, startPoint y: 43, endPoint x: 647, endPoint y: 42, distance: 135.9
click at [511, 43] on div "On Hold" at bounding box center [498, 48] width 31 height 12
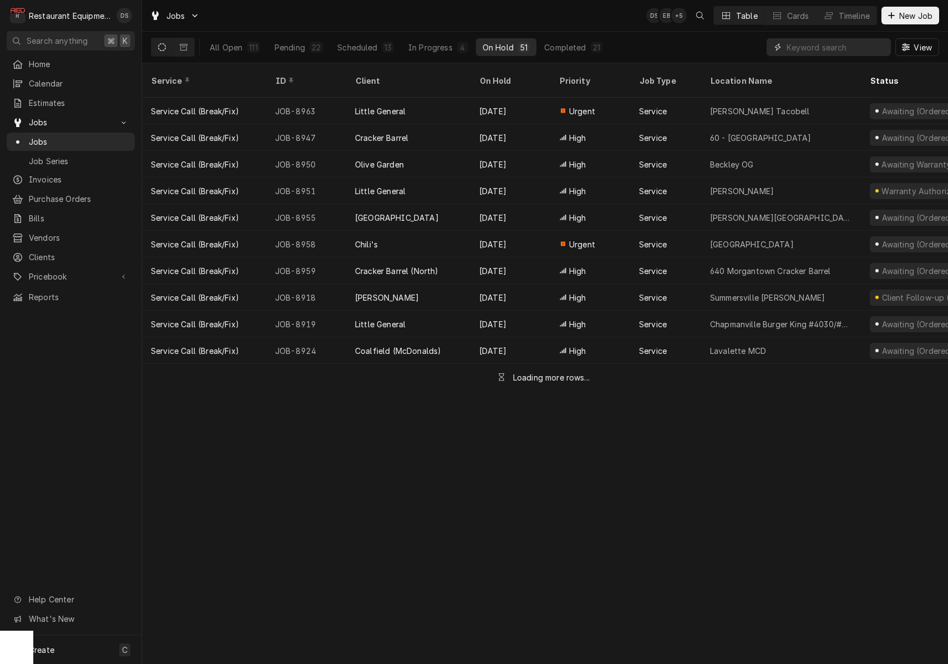
click at [822, 43] on input "Dynamic Content Wrapper" at bounding box center [836, 47] width 99 height 18
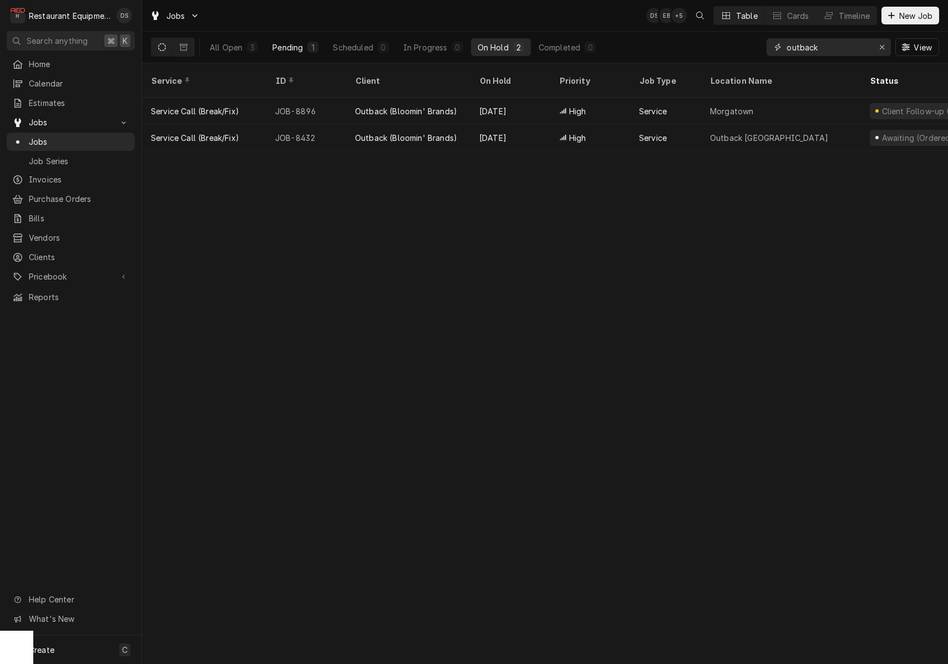
type input "outback"
click at [307, 49] on div "1" at bounding box center [312, 47] width 11 height 11
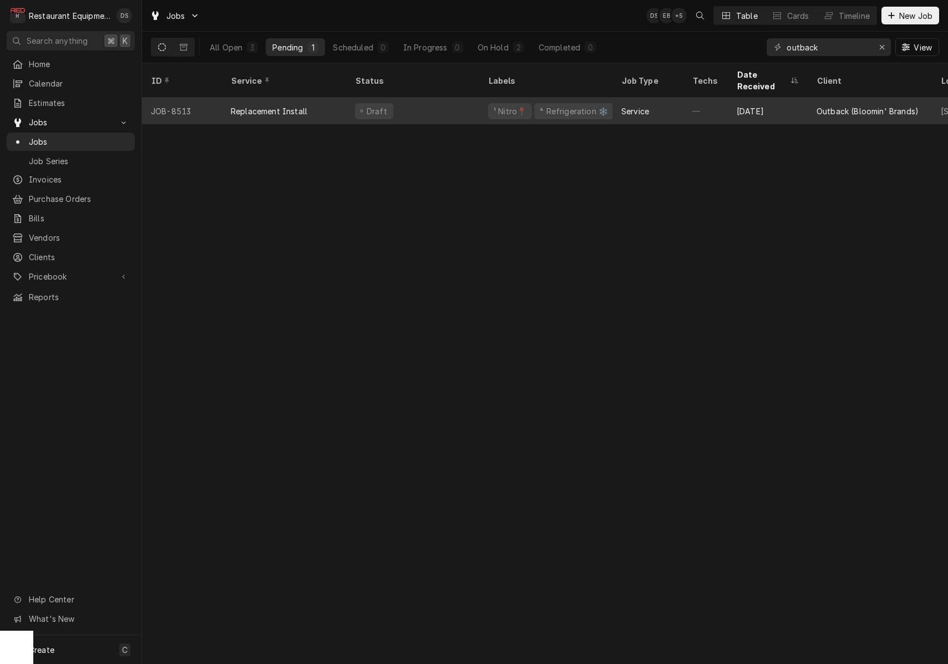
click at [454, 100] on div "Draft" at bounding box center [412, 111] width 133 height 27
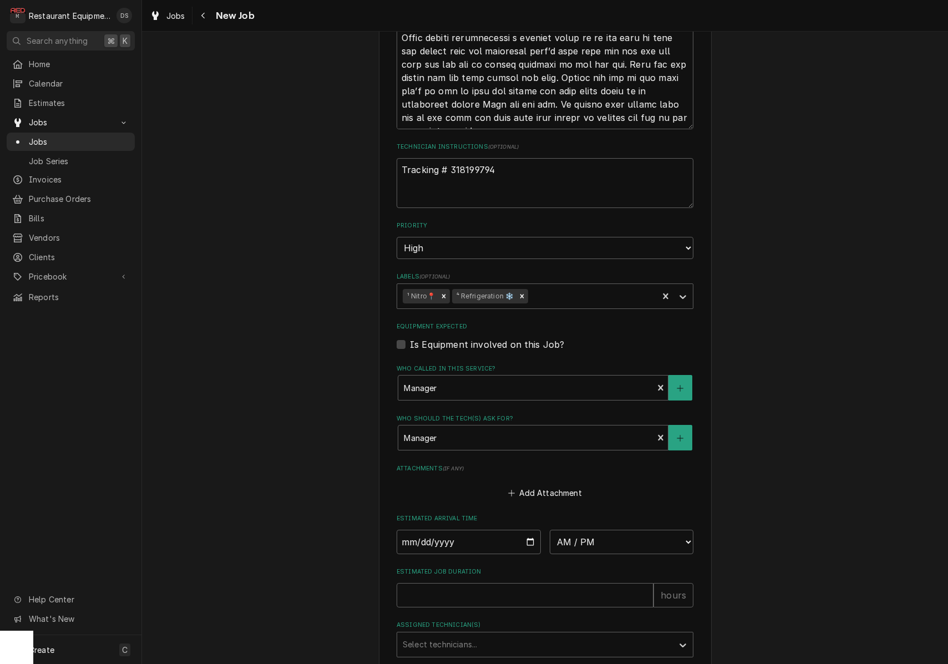
scroll to position [734, 0]
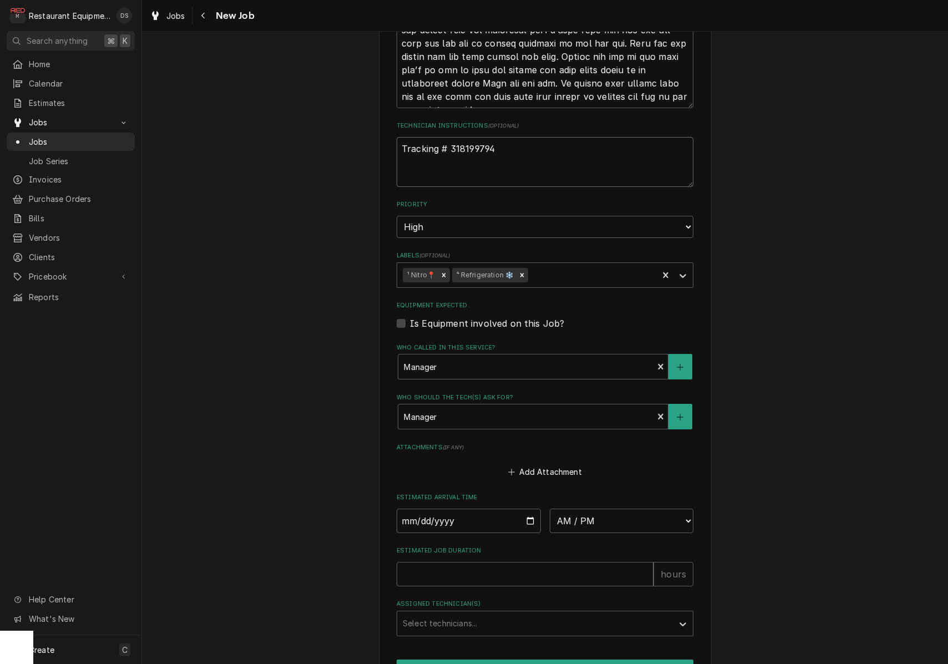
drag, startPoint x: 506, startPoint y: 138, endPoint x: 450, endPoint y: 137, distance: 56.6
click at [449, 137] on textarea "Tracking # 318199794" at bounding box center [545, 162] width 297 height 50
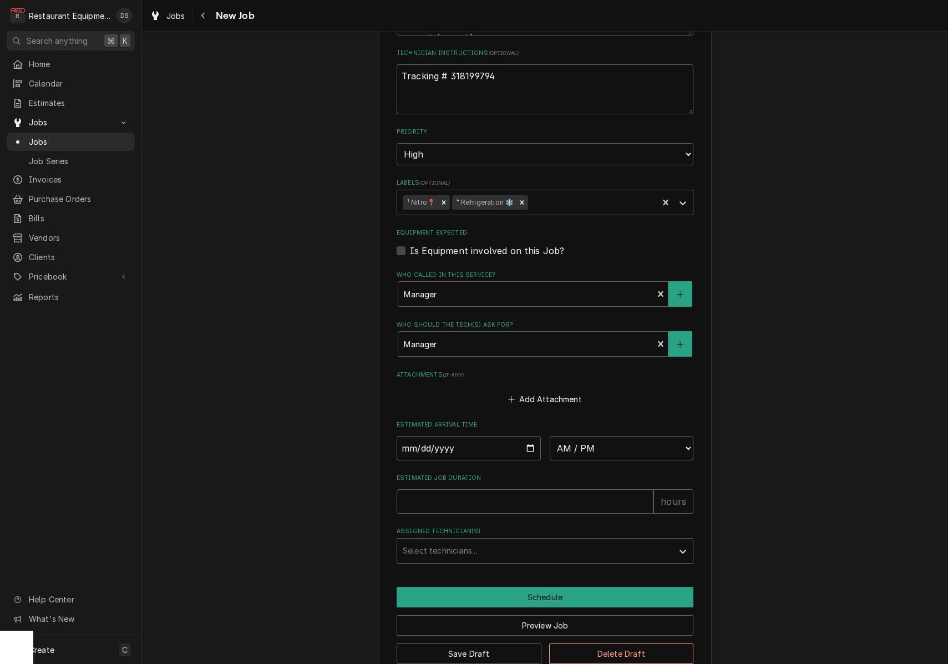
scroll to position [805, 0]
type textarea "x"
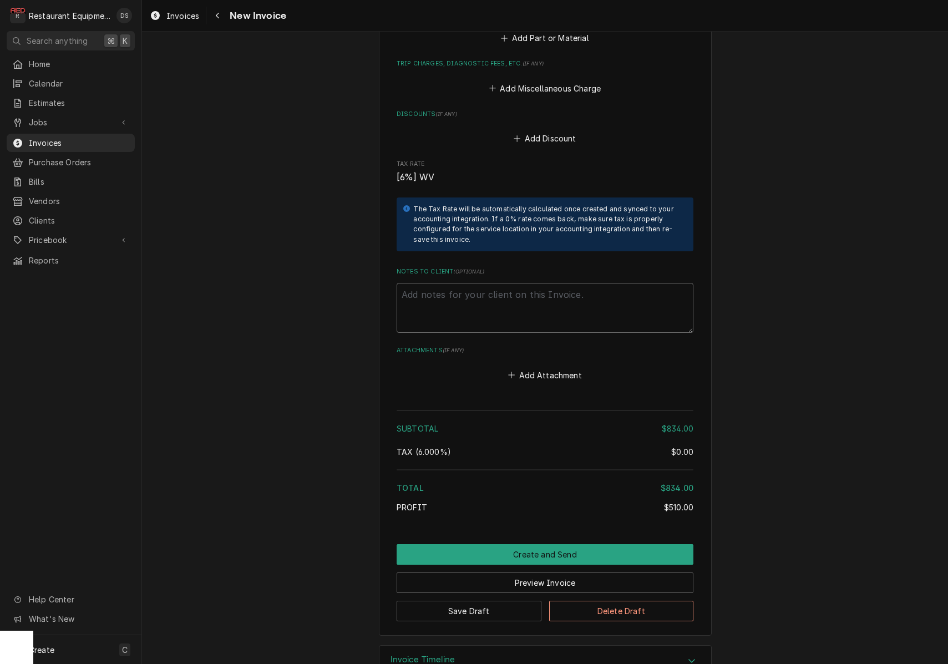
scroll to position [1984, 0]
drag, startPoint x: 494, startPoint y: 264, endPoint x: 488, endPoint y: 265, distance: 6.2
click at [493, 283] on textarea "Notes to Client ( optional )" at bounding box center [545, 308] width 297 height 50
paste textarea "Claim CL-0147910"
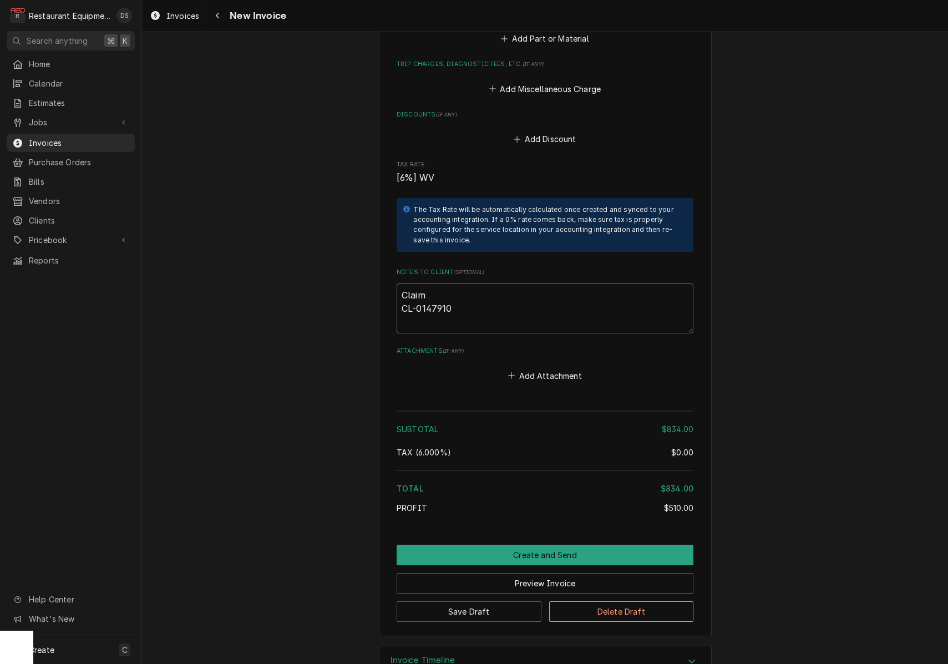
type textarea "x"
type textarea "Claim CL-0147910"
click at [552, 573] on button "Preview Invoice" at bounding box center [545, 583] width 297 height 21
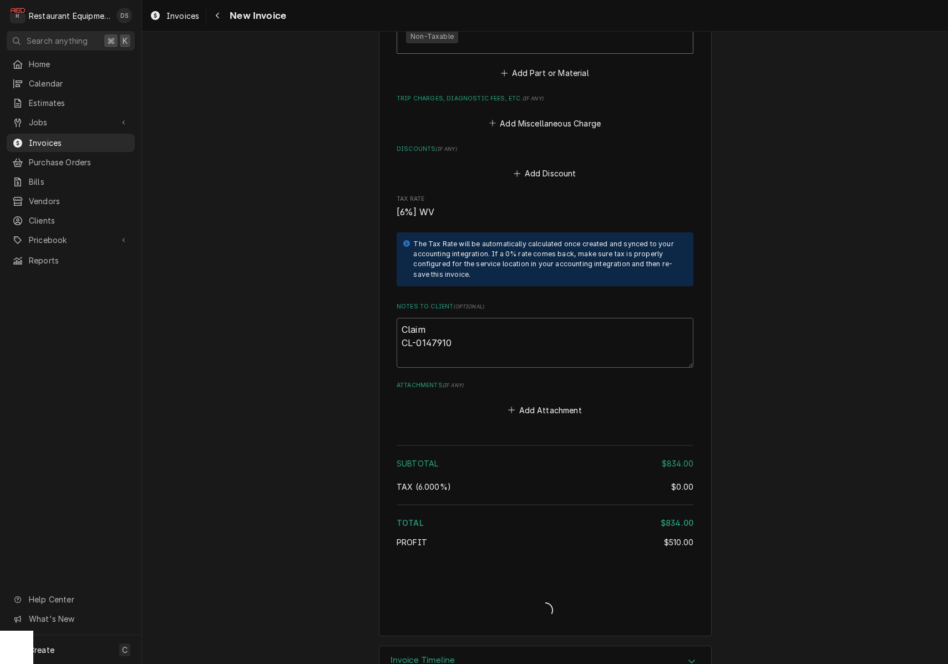
type textarea "x"
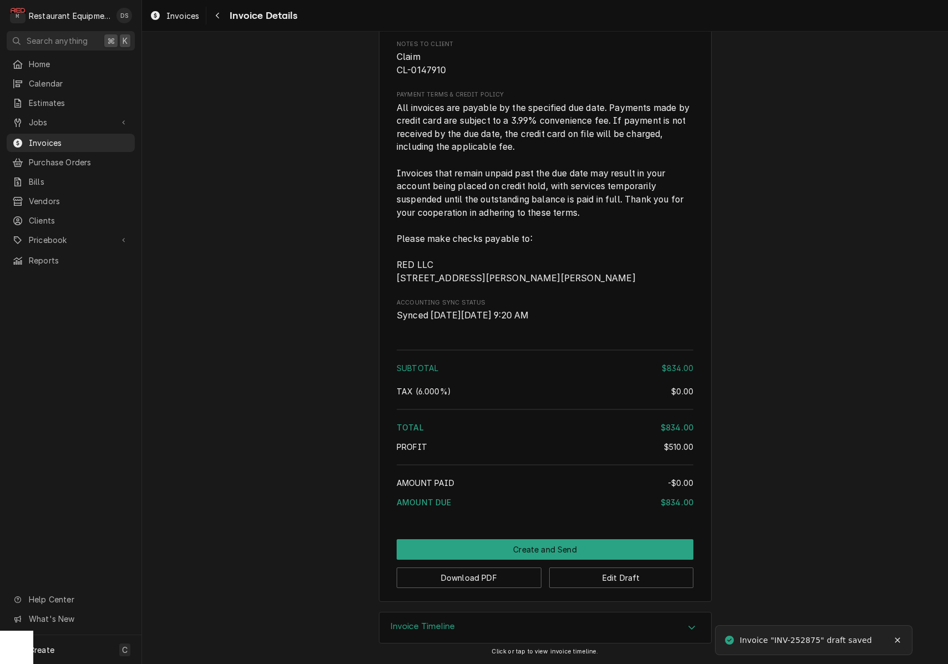
scroll to position [1576, 0]
click at [493, 583] on button "Download PDF" at bounding box center [469, 577] width 145 height 21
click at [543, 540] on button "Create and Send" at bounding box center [545, 549] width 297 height 21
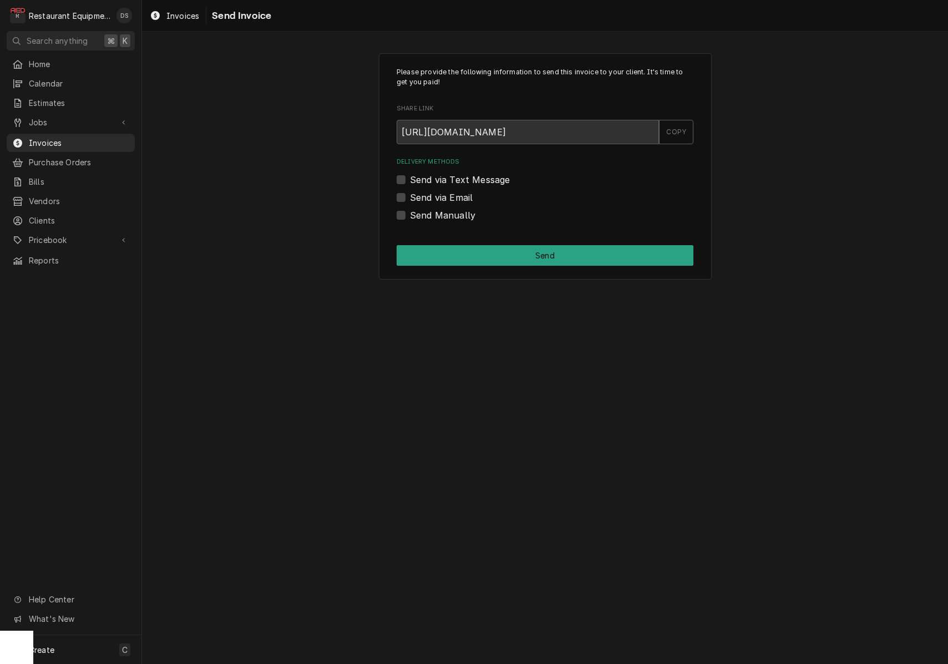
click at [410, 216] on label "Send Manually" at bounding box center [442, 215] width 65 height 13
click at [410, 216] on input "Send Manually" at bounding box center [558, 221] width 297 height 24
checkbox input "true"
click at [467, 252] on button "Send" at bounding box center [545, 255] width 297 height 21
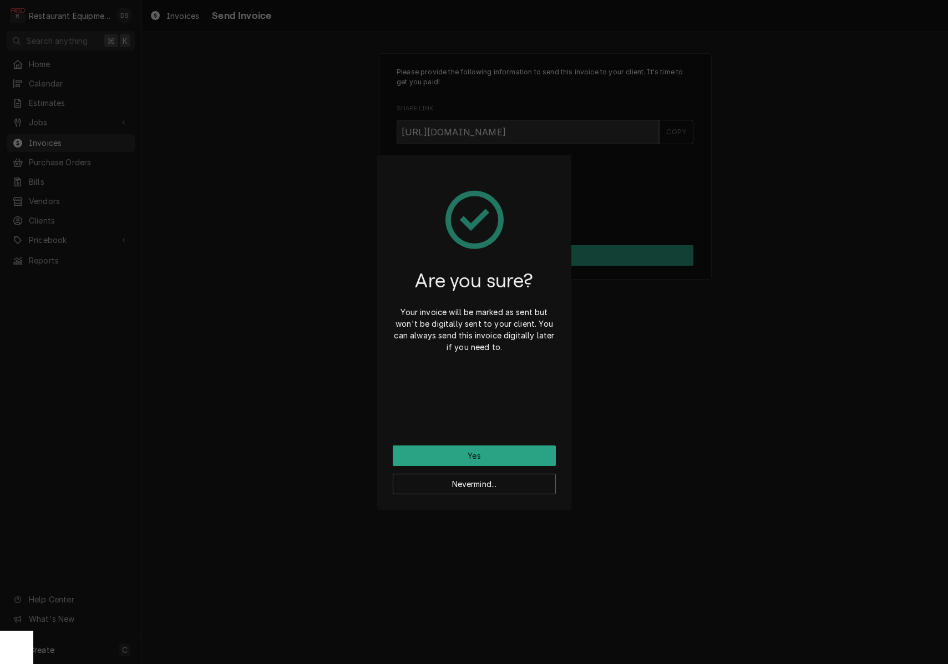
click at [500, 446] on button "Yes" at bounding box center [474, 455] width 163 height 21
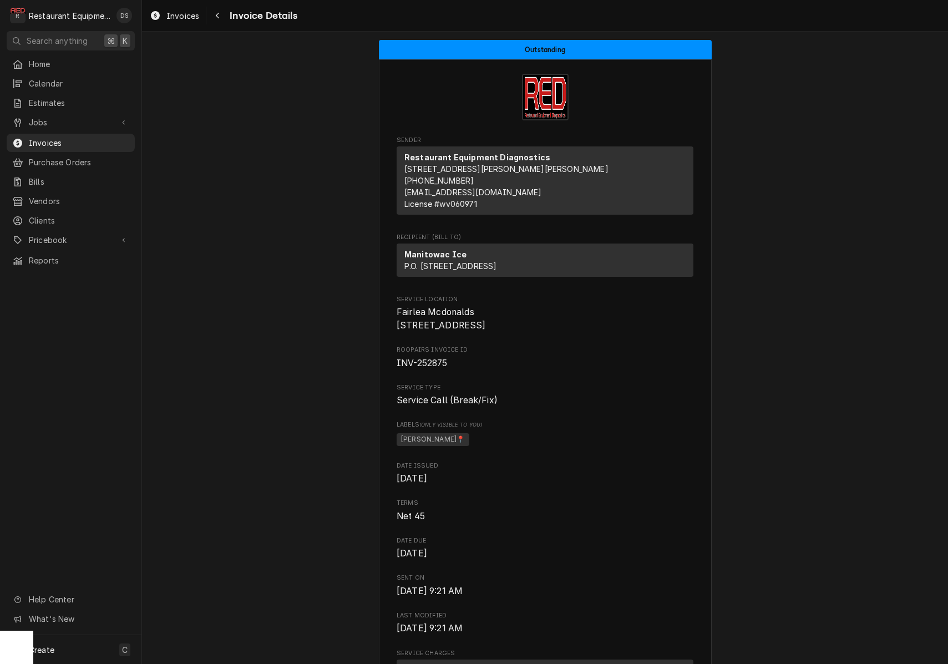
click at [217, 16] on icon "Navigate back" at bounding box center [217, 16] width 3 height 6
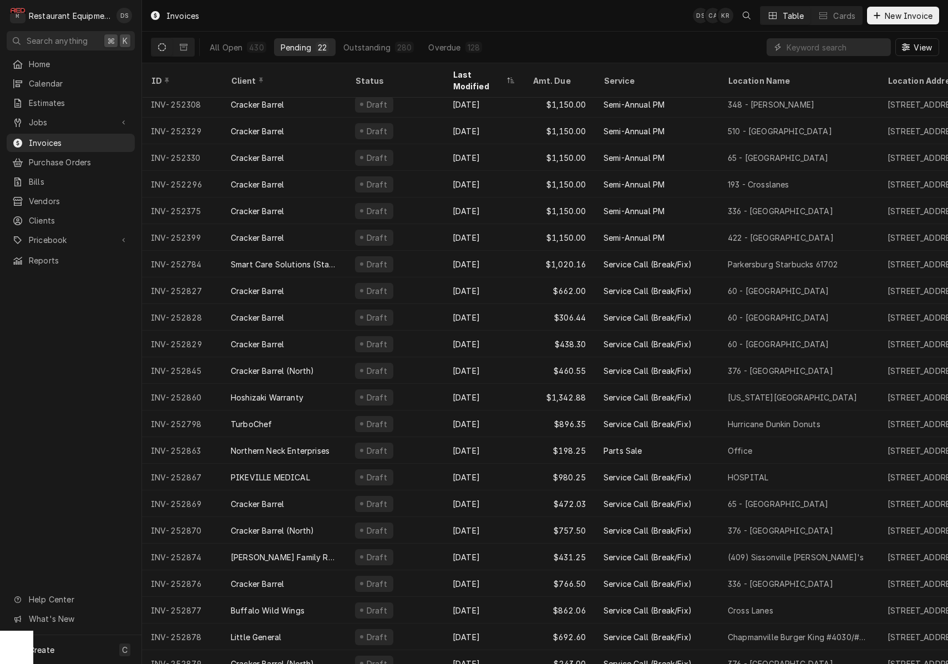
scroll to position [6, 0]
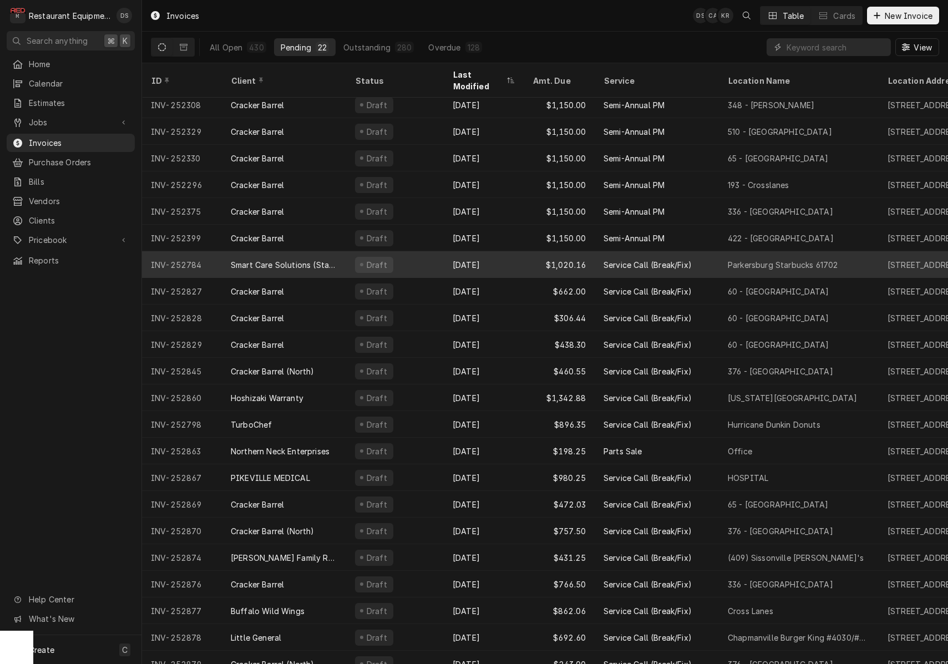
click at [327, 259] on div "Smart Care Solutions (Starbucks Corporate)" at bounding box center [284, 265] width 107 height 12
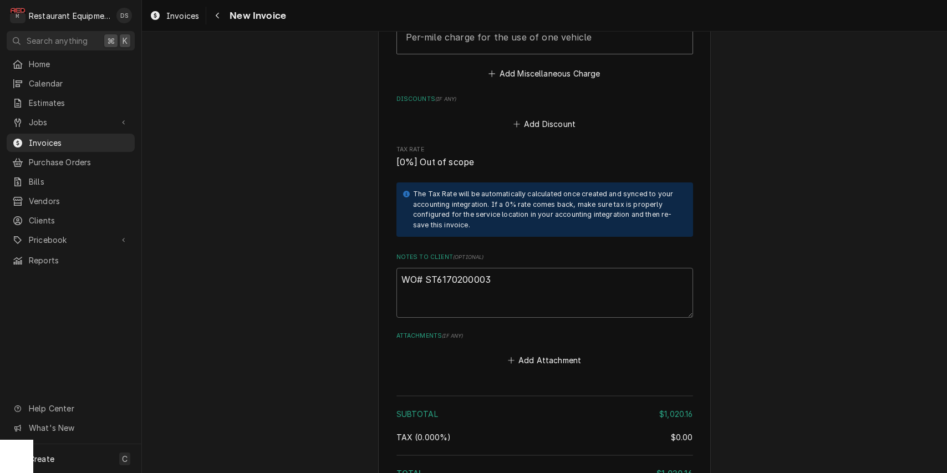
type textarea "x"
